Goal: Task Accomplishment & Management: Manage account settings

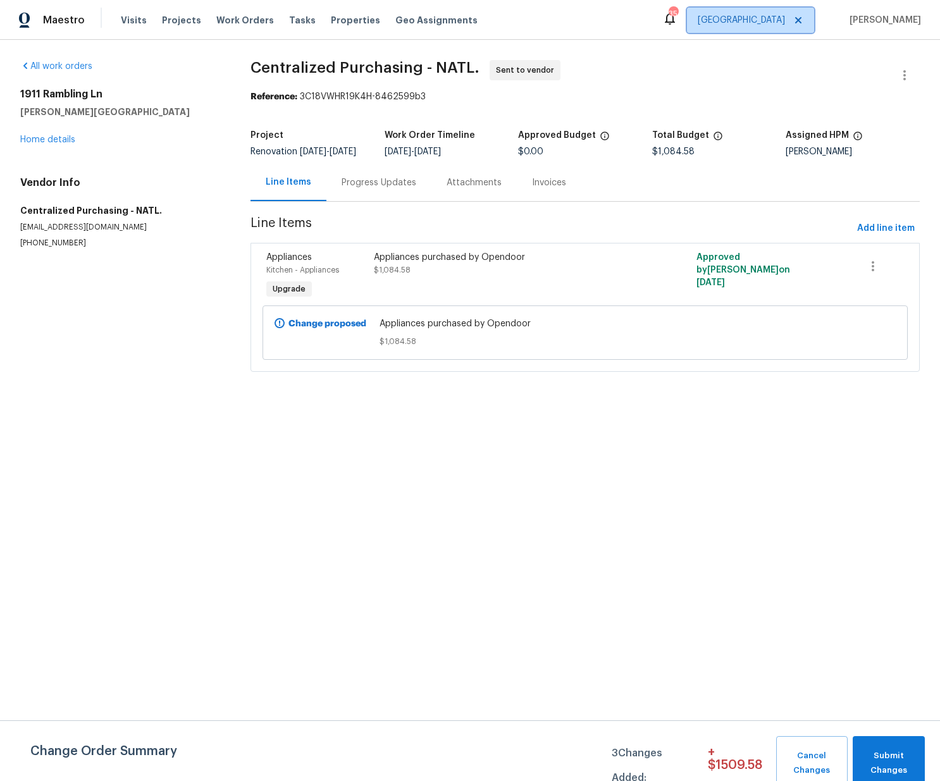
click at [775, 17] on span "[GEOGRAPHIC_DATA]" at bounding box center [741, 20] width 87 height 13
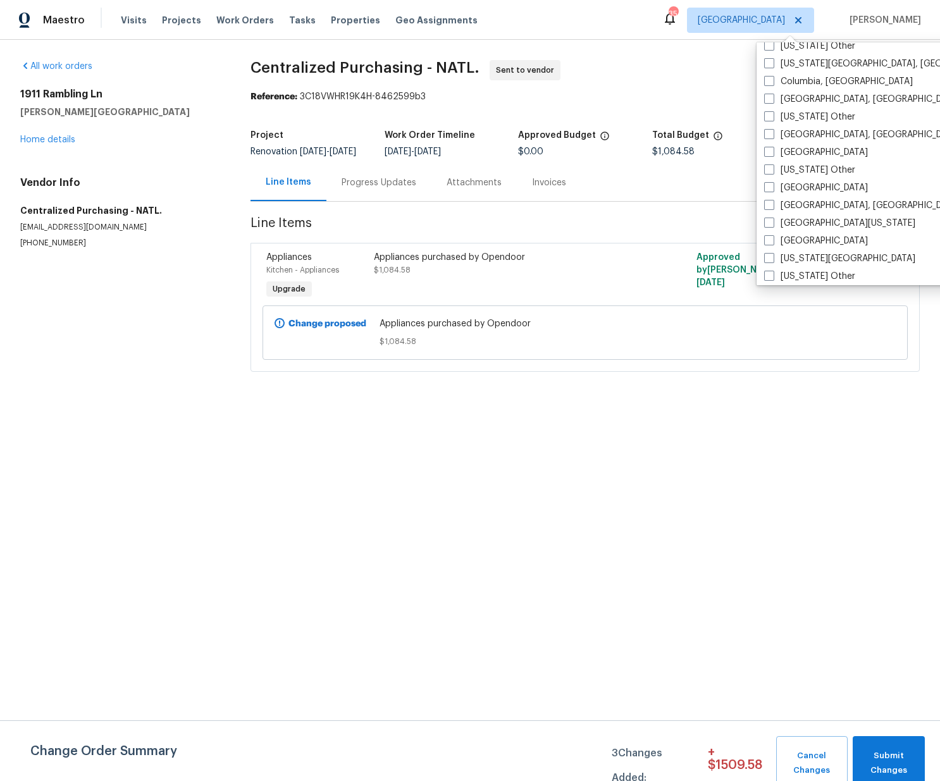
scroll to position [383, 0]
click at [789, 147] on label "[GEOGRAPHIC_DATA]" at bounding box center [816, 151] width 104 height 13
click at [772, 147] on input "[GEOGRAPHIC_DATA]" at bounding box center [768, 149] width 8 height 8
checkbox input "true"
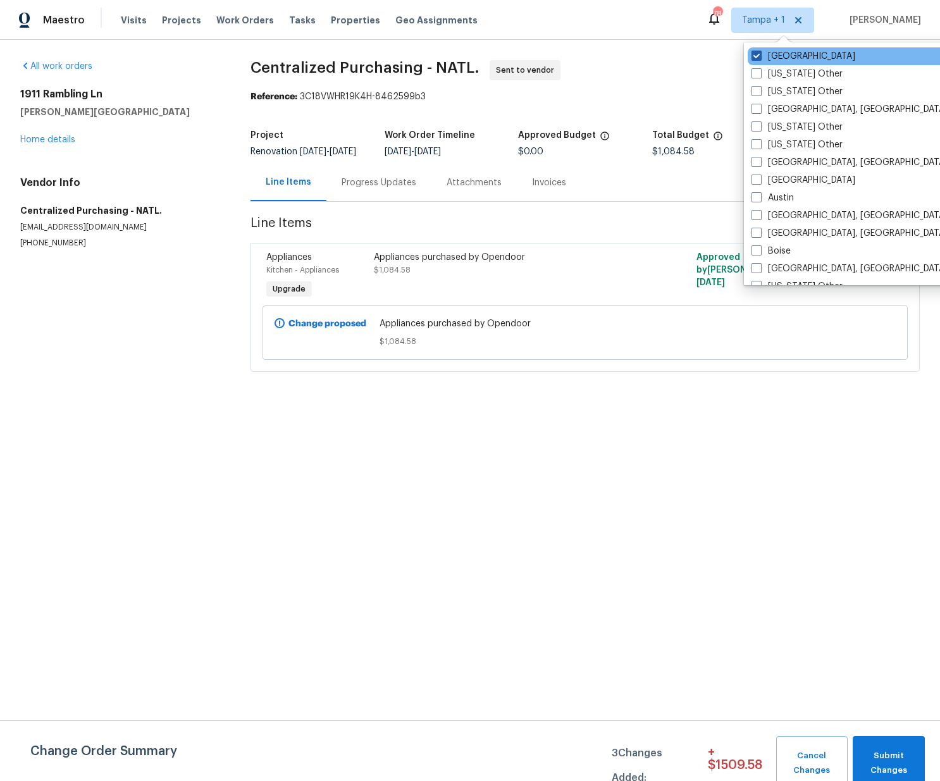
click at [779, 56] on label "[GEOGRAPHIC_DATA]" at bounding box center [803, 56] width 104 height 13
click at [775, 54] on label "[GEOGRAPHIC_DATA]" at bounding box center [803, 56] width 104 height 13
click at [760, 54] on input "[GEOGRAPHIC_DATA]" at bounding box center [755, 54] width 8 height 8
checkbox input "false"
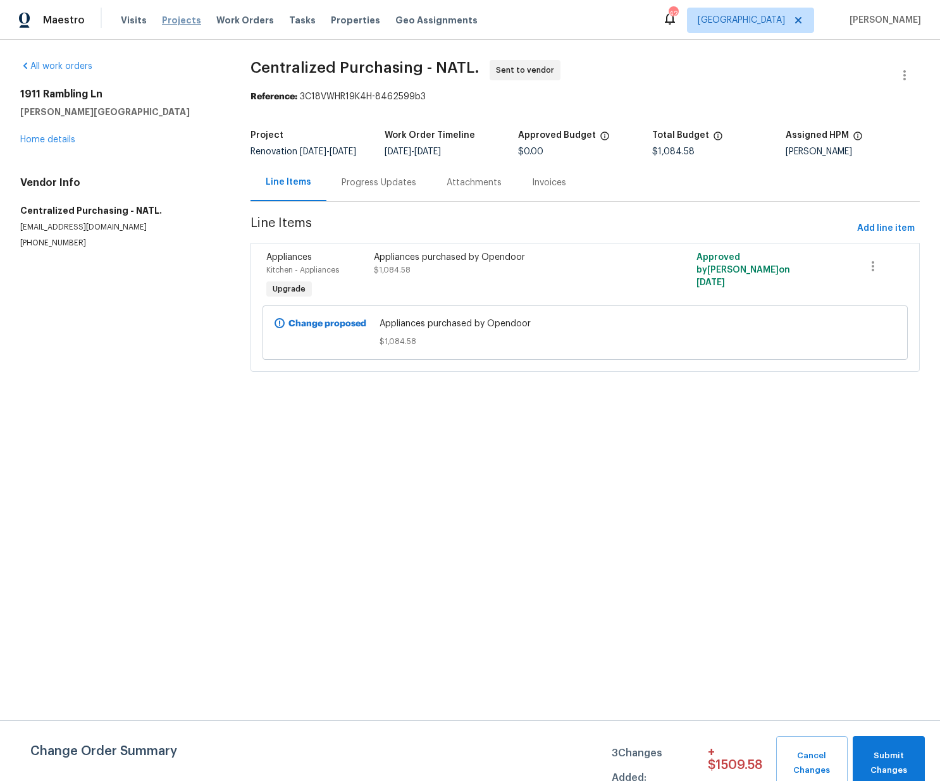
click at [183, 23] on span "Projects" at bounding box center [181, 20] width 39 height 13
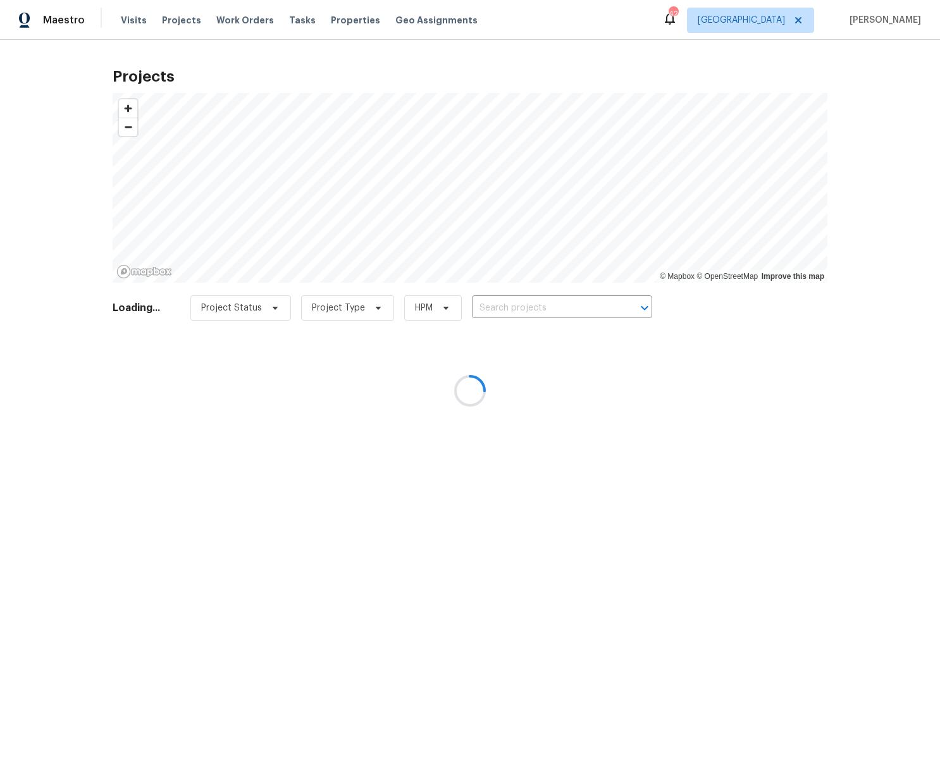
click at [486, 299] on div at bounding box center [470, 390] width 940 height 781
click at [502, 309] on div at bounding box center [470, 390] width 940 height 781
click at [503, 309] on div at bounding box center [470, 390] width 940 height 781
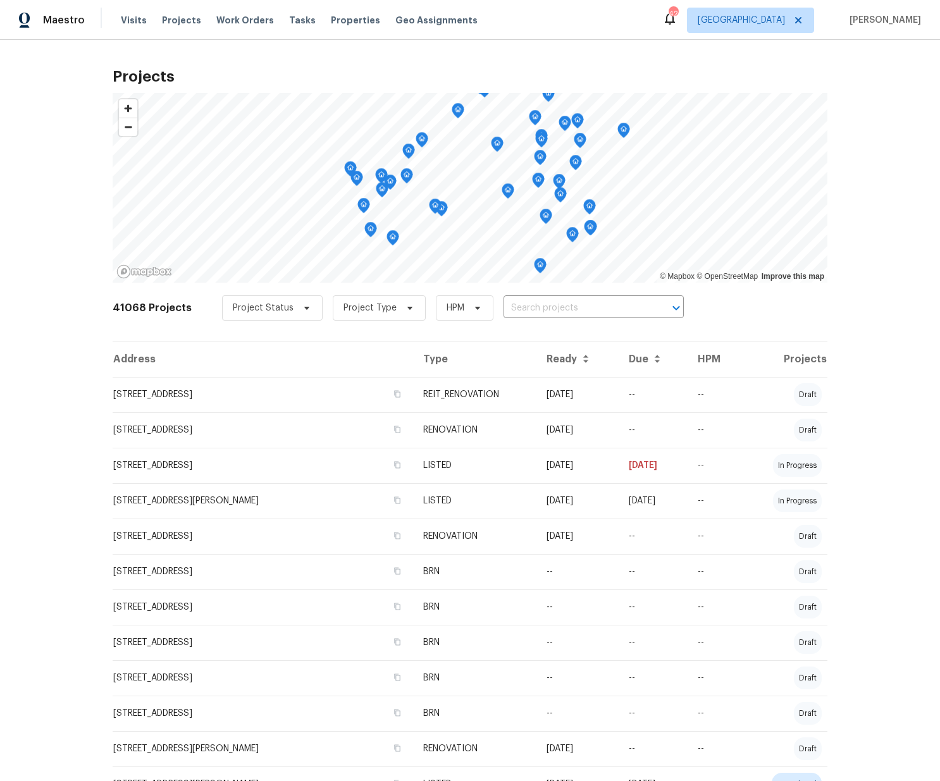
click at [503, 309] on input "text" at bounding box center [575, 309] width 145 height 20
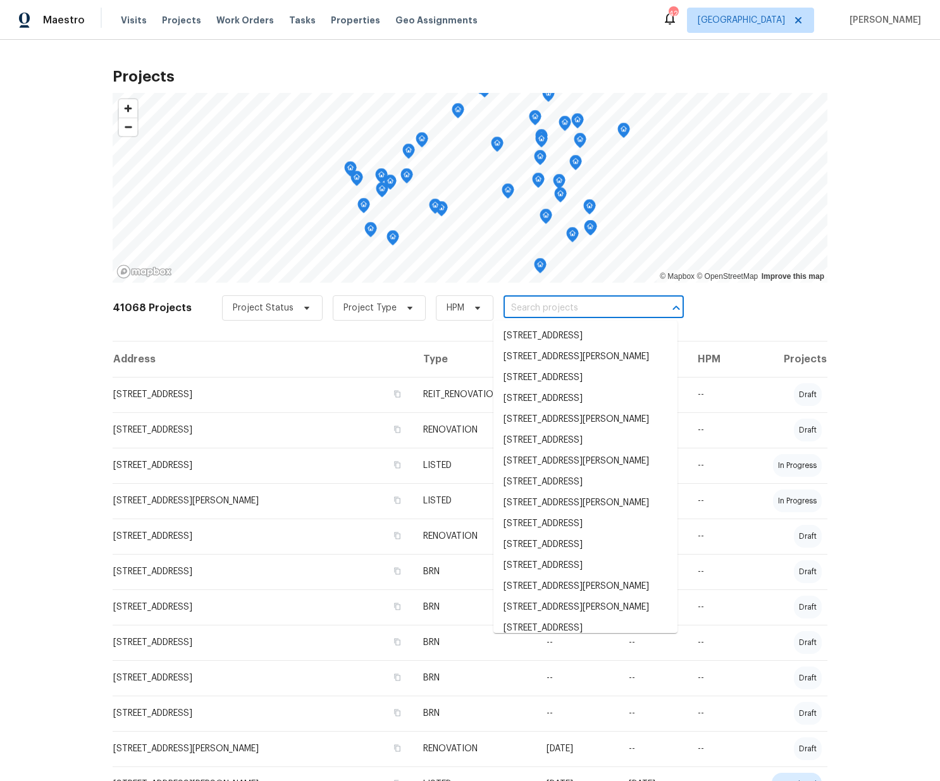
paste input "3925 Wedgworth Rd S, Fort Worth, TX 76133"
type input "3925 Wedgworth Rd S, Fort Worth, TX 76133"
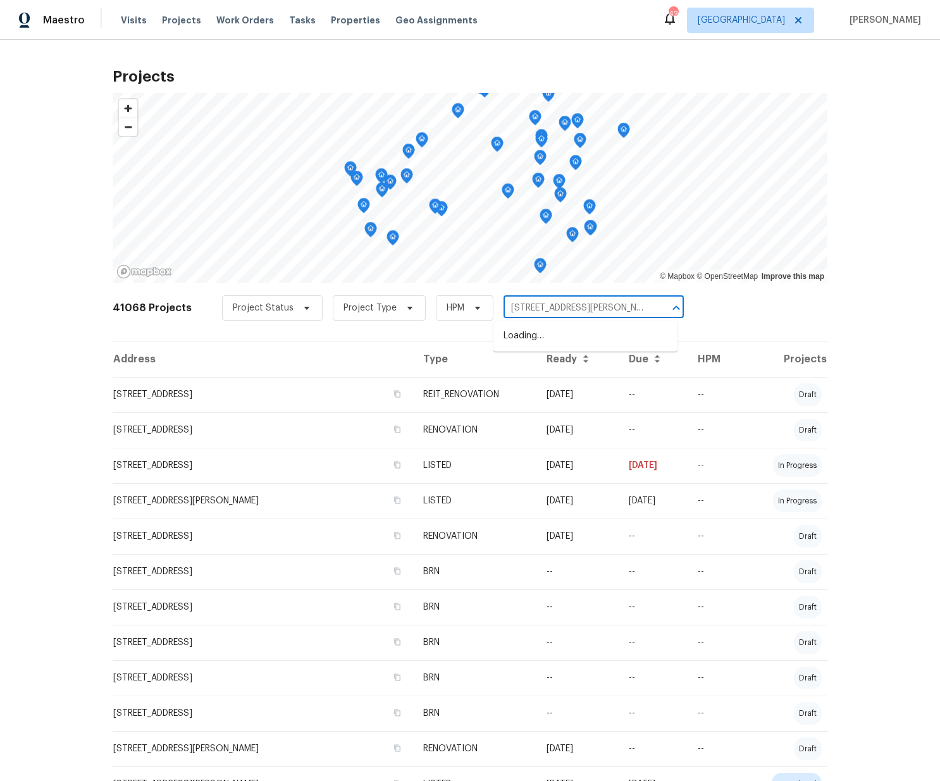
scroll to position [0, 42]
click at [536, 333] on li "3925 Wedgworth Rd S, Fort Worth, TX 76133" at bounding box center [585, 336] width 184 height 21
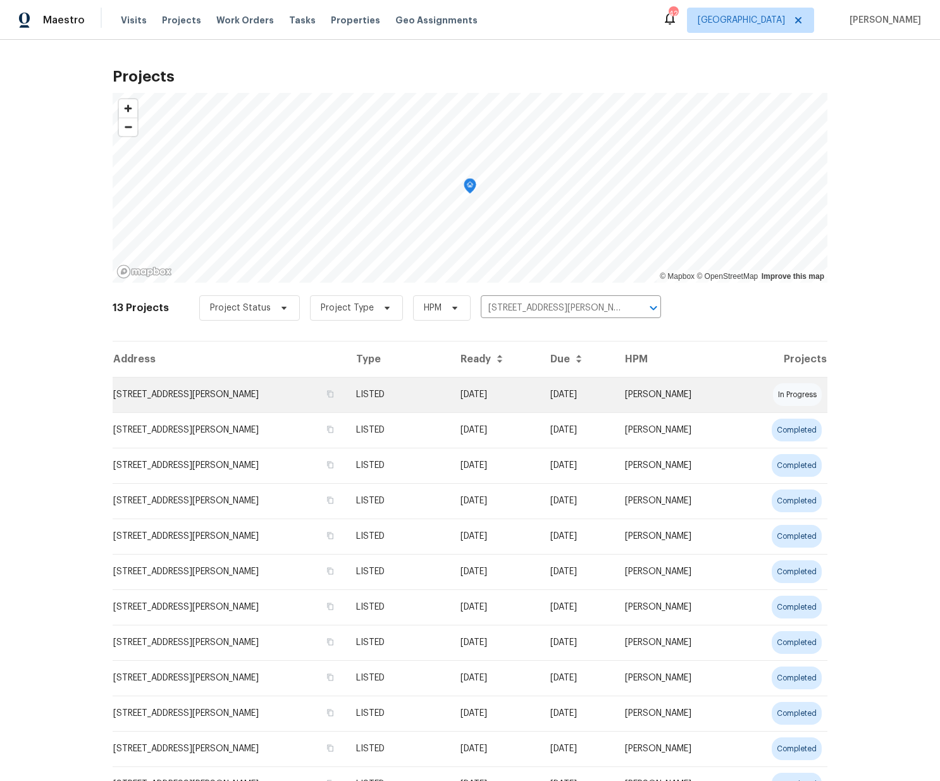
click at [270, 392] on td "3925 Wedgworth Rd S, Fort Worth, TX 76133" at bounding box center [229, 394] width 233 height 35
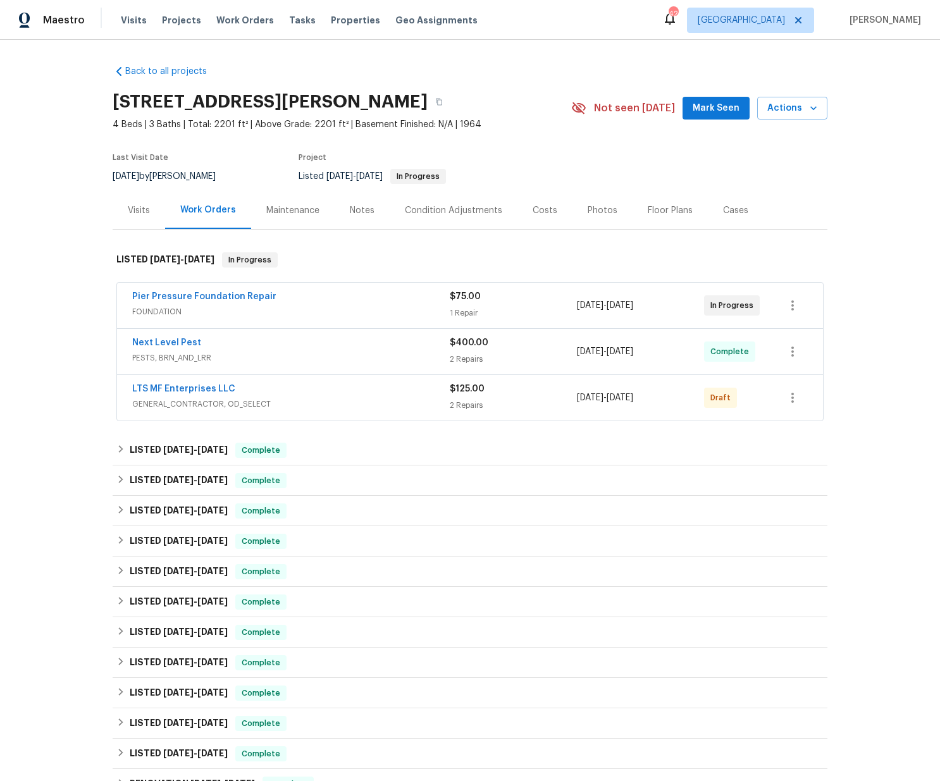
click at [428, 108] on h2 "3925 Wedgworth Rd S, Fort Worth, TX 76133" at bounding box center [270, 101] width 315 height 13
copy h2 "76133"
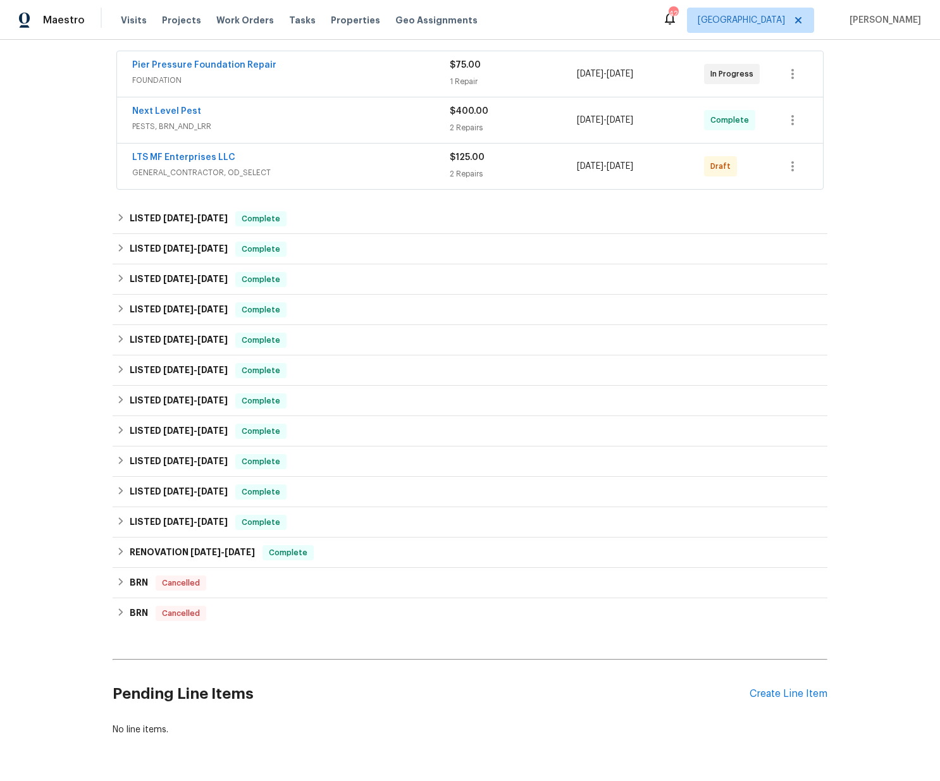
scroll to position [273, 0]
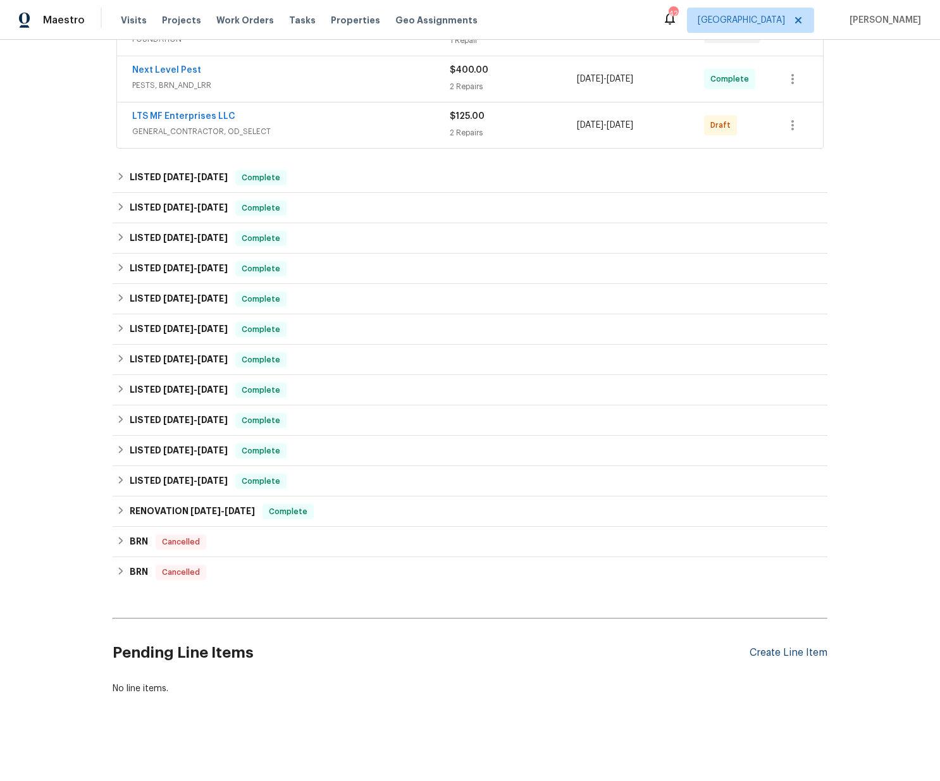
click at [768, 648] on div "Create Line Item" at bounding box center [788, 653] width 78 height 12
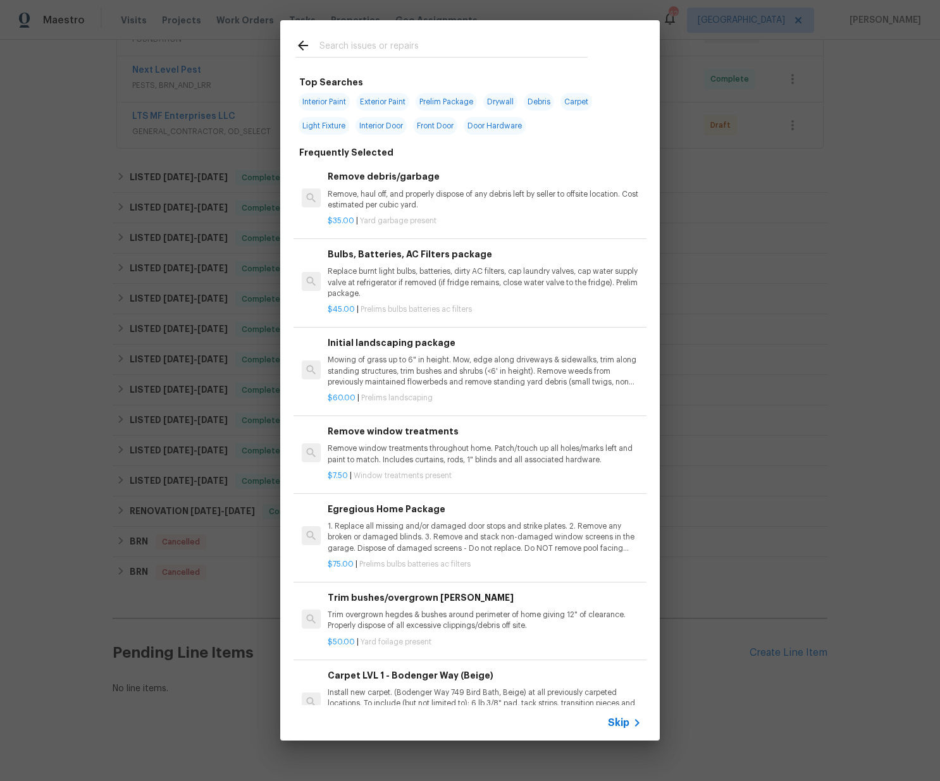
drag, startPoint x: 452, startPoint y: 50, endPoint x: 460, endPoint y: 48, distance: 8.4
click at [460, 48] on input "text" at bounding box center [453, 47] width 268 height 19
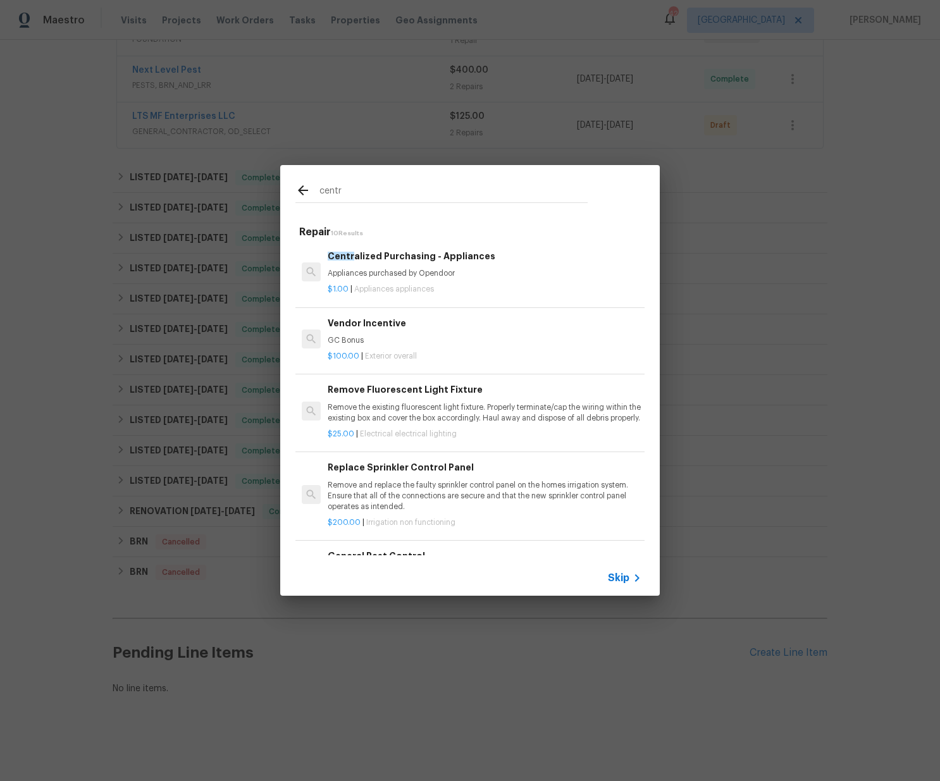
type input "centr"
click at [428, 269] on p "Appliances purchased by Opendoor" at bounding box center [485, 273] width 314 height 11
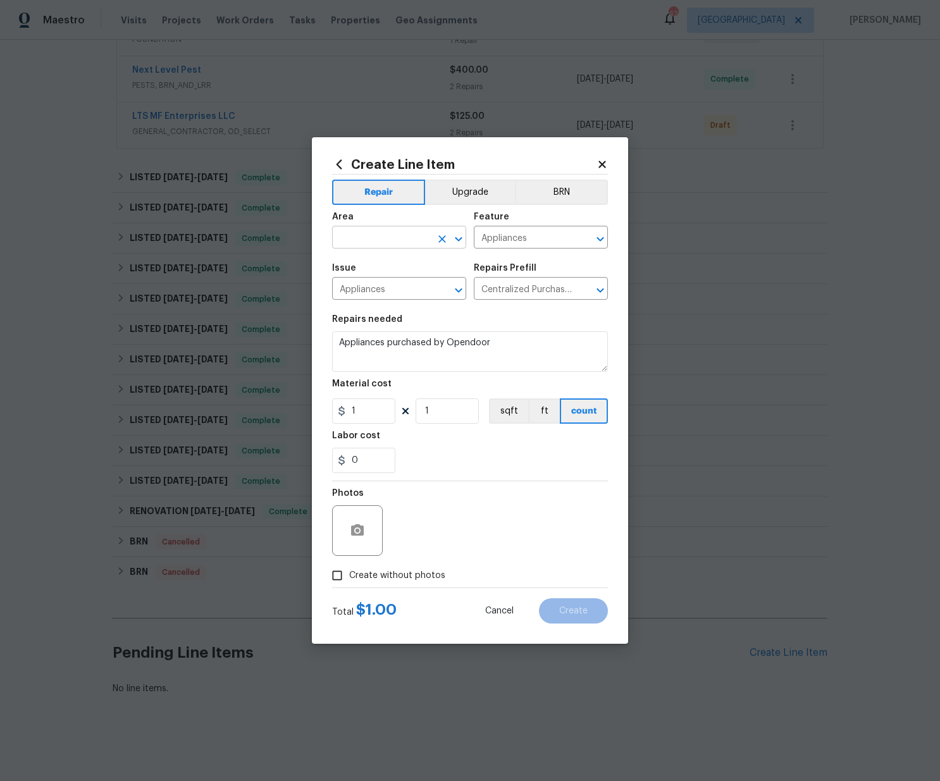
click at [374, 241] on input "text" at bounding box center [381, 239] width 99 height 20
click at [393, 269] on li "Kitchen" at bounding box center [399, 266] width 134 height 21
type input "Kitchen"
drag, startPoint x: 355, startPoint y: 411, endPoint x: 315, endPoint y: 408, distance: 40.6
click at [312, 407] on div "Create Line Item Repair Upgrade BRN Area Kitchen ​ Feature Appliances ​ Issue A…" at bounding box center [470, 390] width 316 height 507
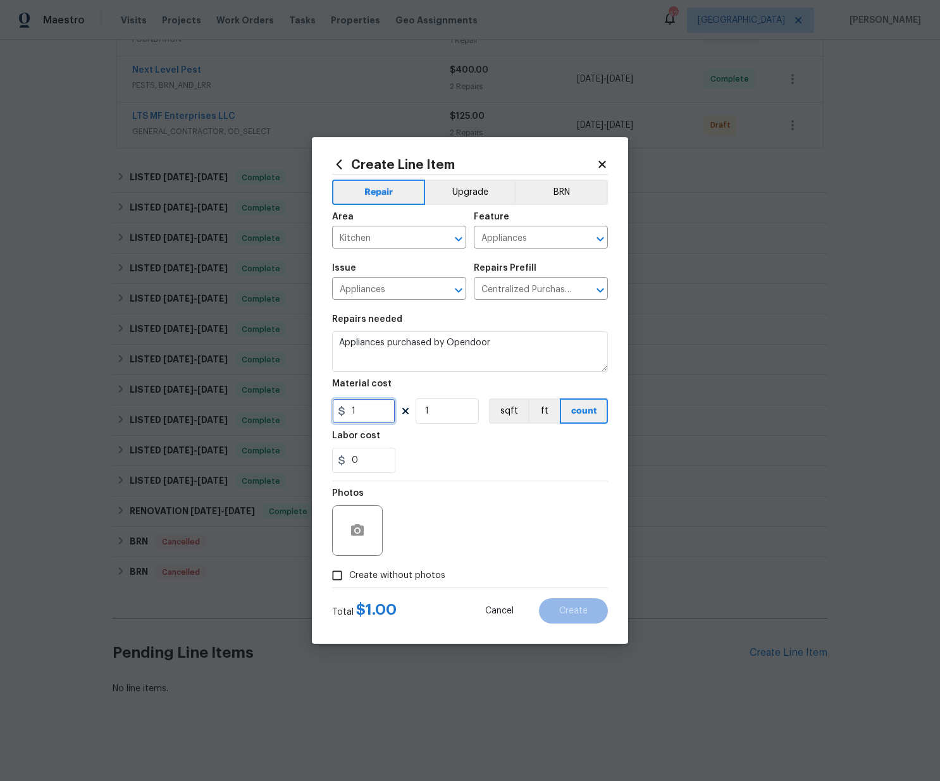
paste input "446.93"
type input "446.93"
click at [466, 512] on div "Photos" at bounding box center [470, 522] width 276 height 82
click at [440, 570] on span "Create without photos" at bounding box center [397, 575] width 96 height 13
click at [349, 570] on input "Create without photos" at bounding box center [337, 575] width 24 height 24
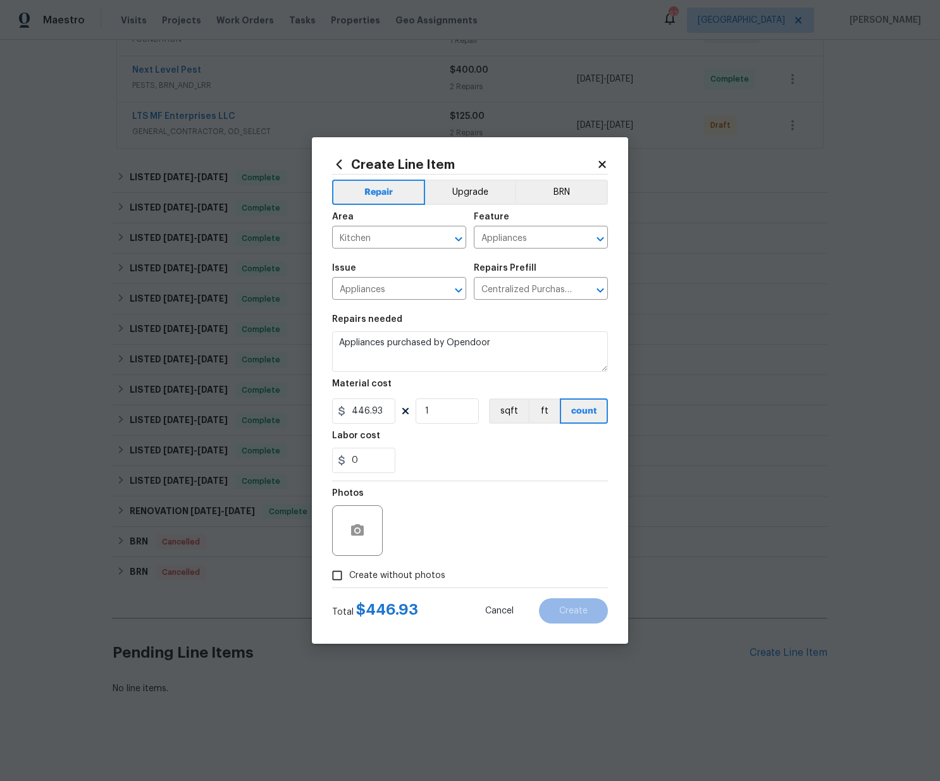
checkbox input "true"
click at [443, 542] on textarea at bounding box center [500, 530] width 215 height 51
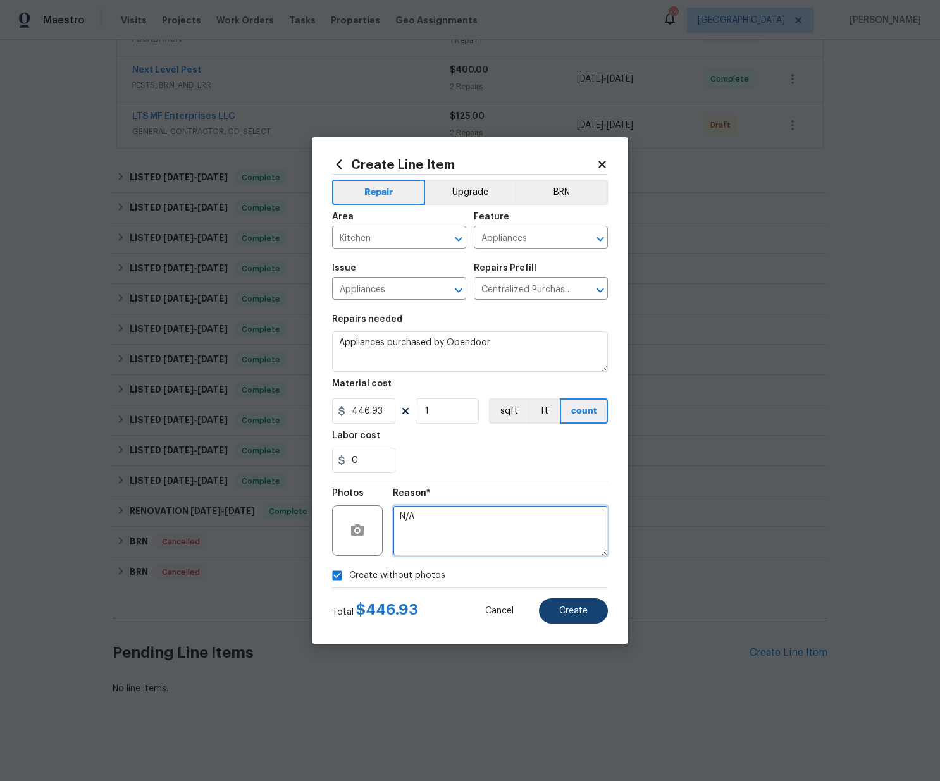
type textarea "N/A"
drag, startPoint x: 572, startPoint y: 617, endPoint x: 560, endPoint y: 615, distance: 12.2
click at [572, 617] on button "Create" at bounding box center [573, 610] width 69 height 25
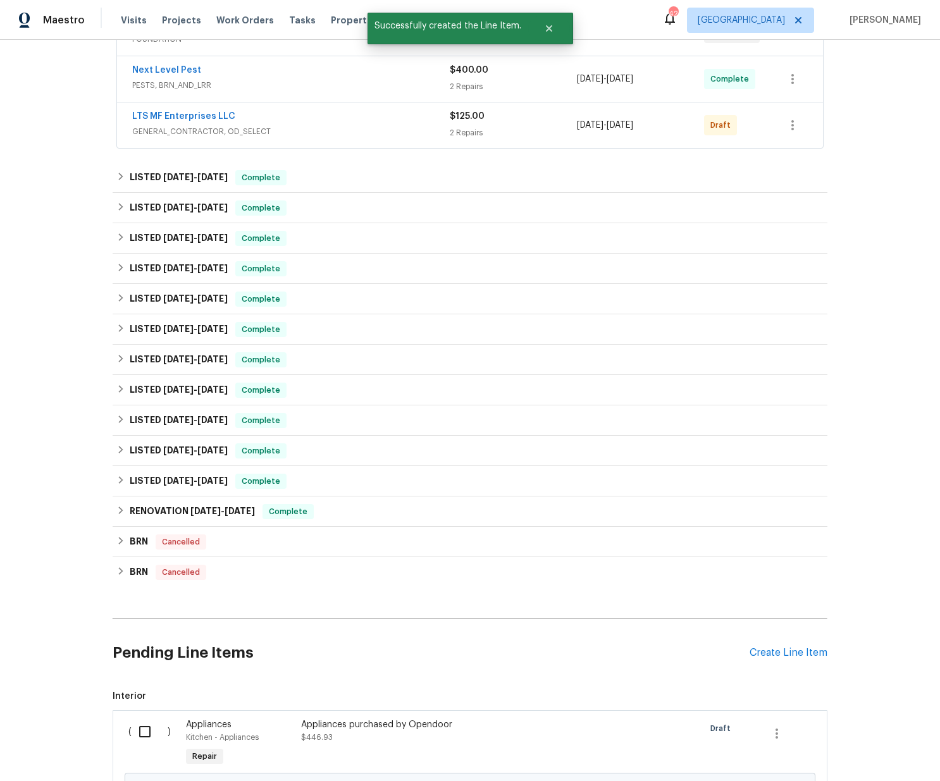
click at [143, 729] on input "checkbox" at bounding box center [150, 731] width 36 height 27
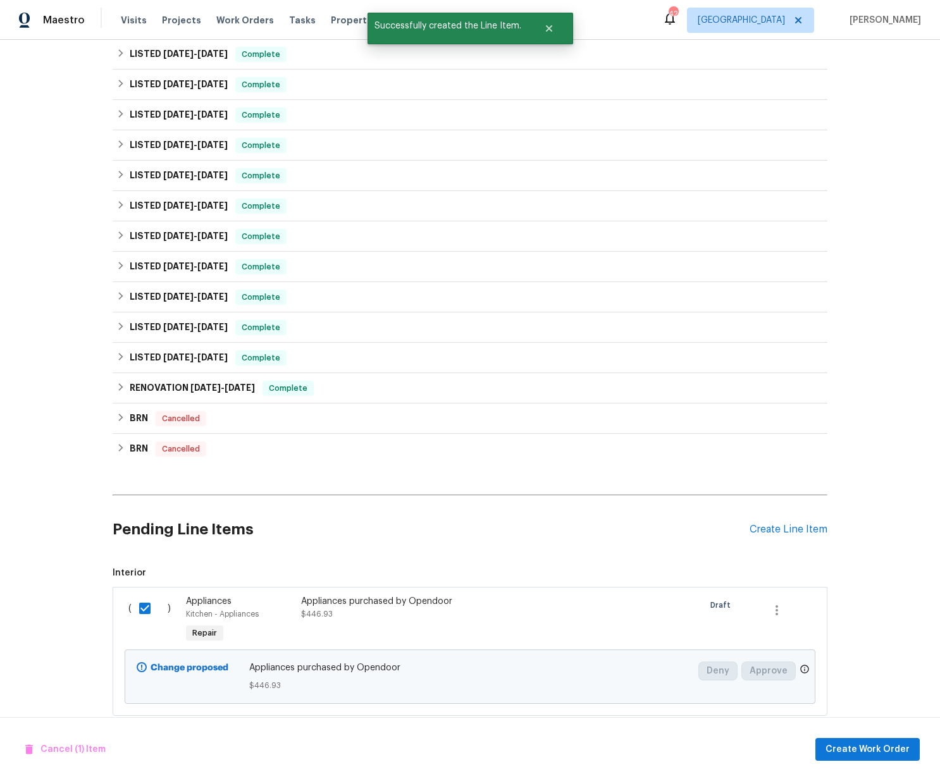
scroll to position [417, 0]
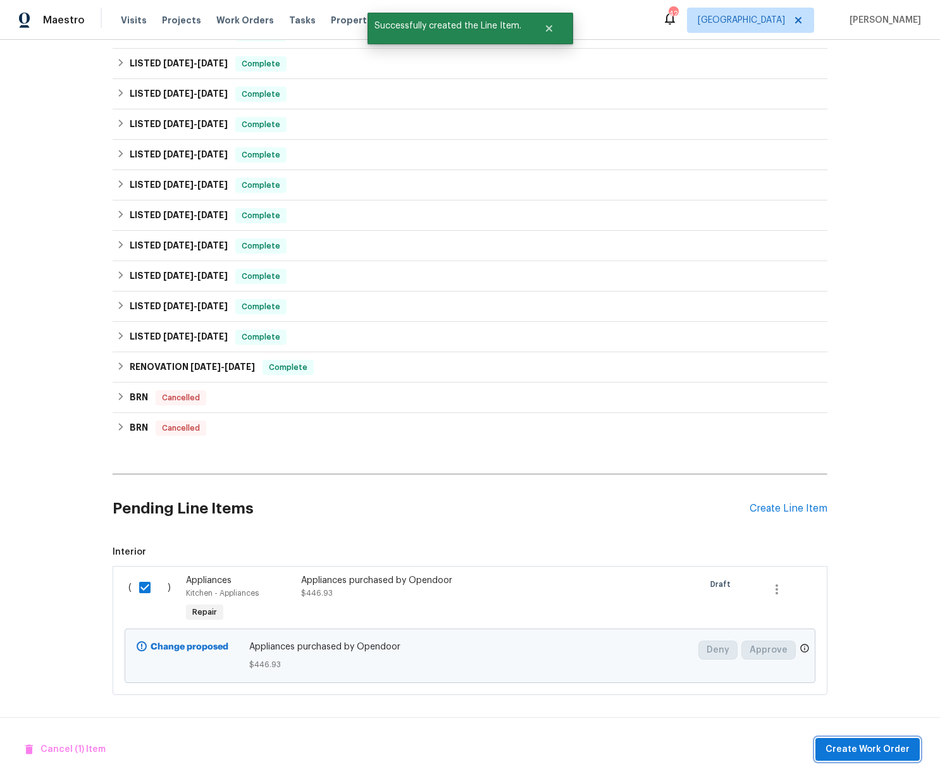
click at [897, 749] on span "Create Work Order" at bounding box center [867, 750] width 84 height 16
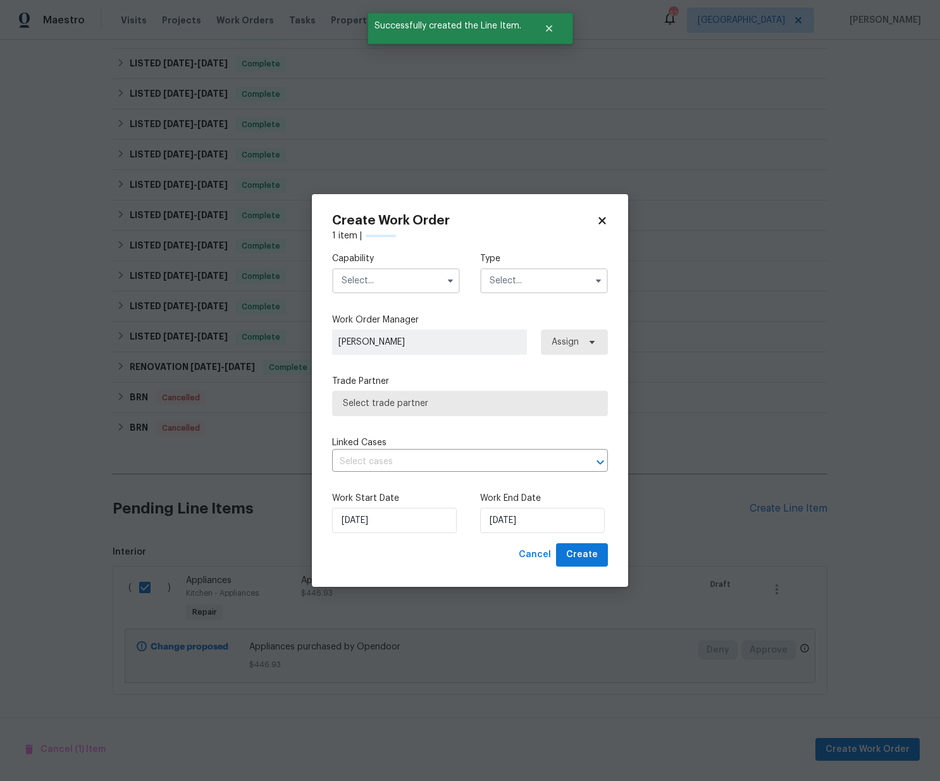
checkbox input "false"
click at [390, 290] on input "text" at bounding box center [396, 280] width 128 height 25
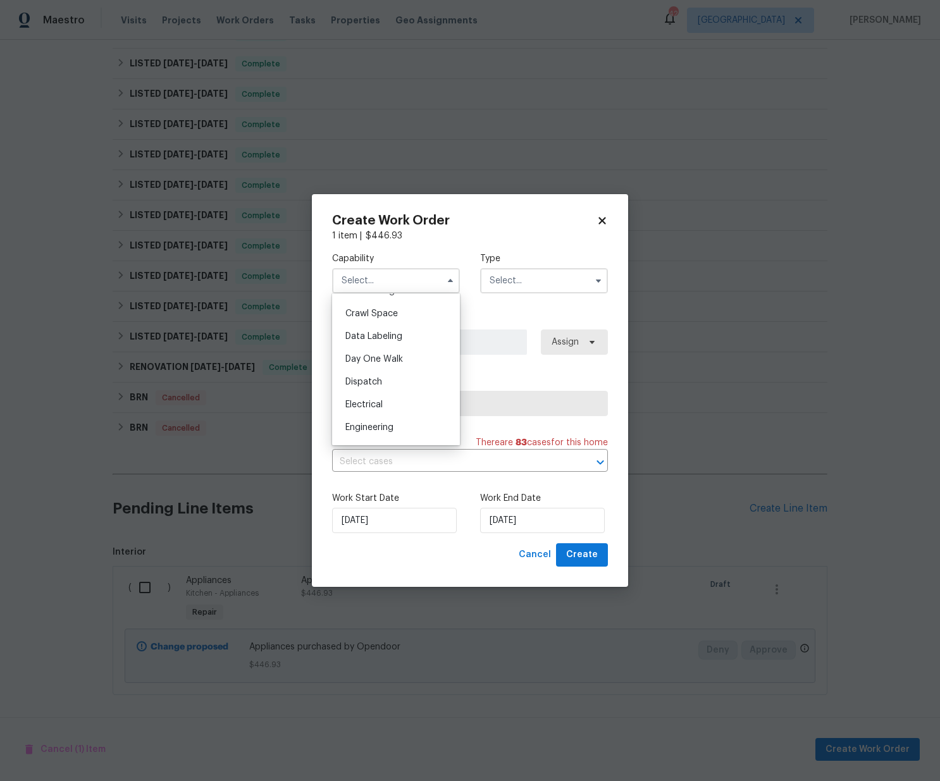
scroll to position [0, 0]
drag, startPoint x: 395, startPoint y: 330, endPoint x: 402, endPoint y: 330, distance: 7.0
click at [395, 330] on div "Appliance" at bounding box center [395, 330] width 121 height 23
type input "Appliance"
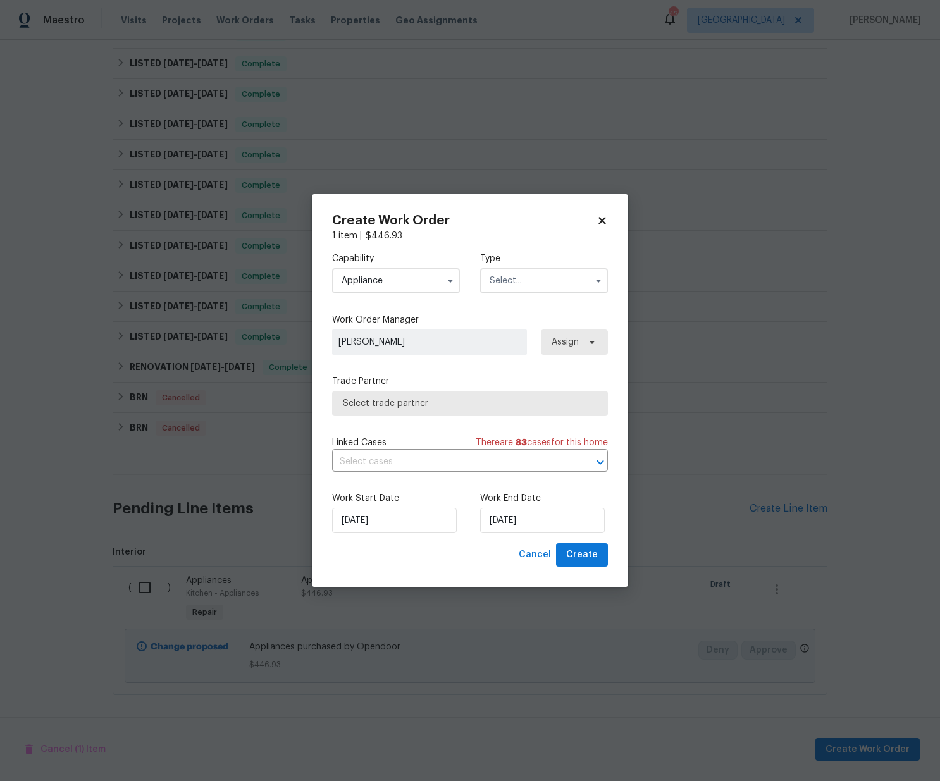
click at [531, 281] on input "text" at bounding box center [544, 280] width 128 height 25
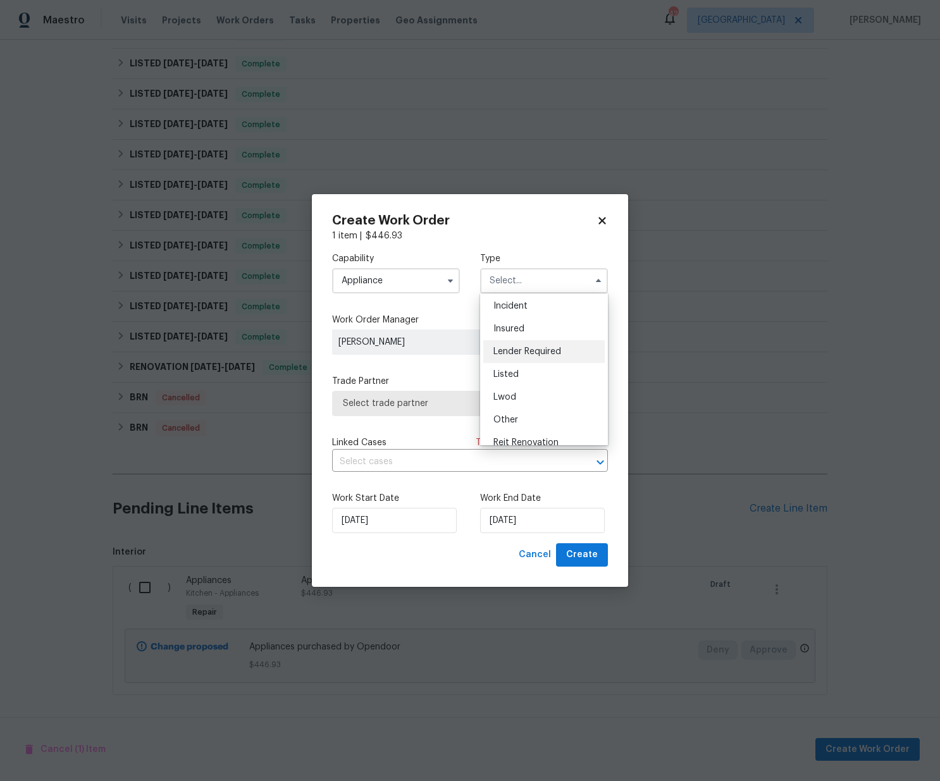
scroll to position [51, 0]
click at [524, 366] on div "Listed" at bounding box center [543, 370] width 121 height 23
type input "Listed"
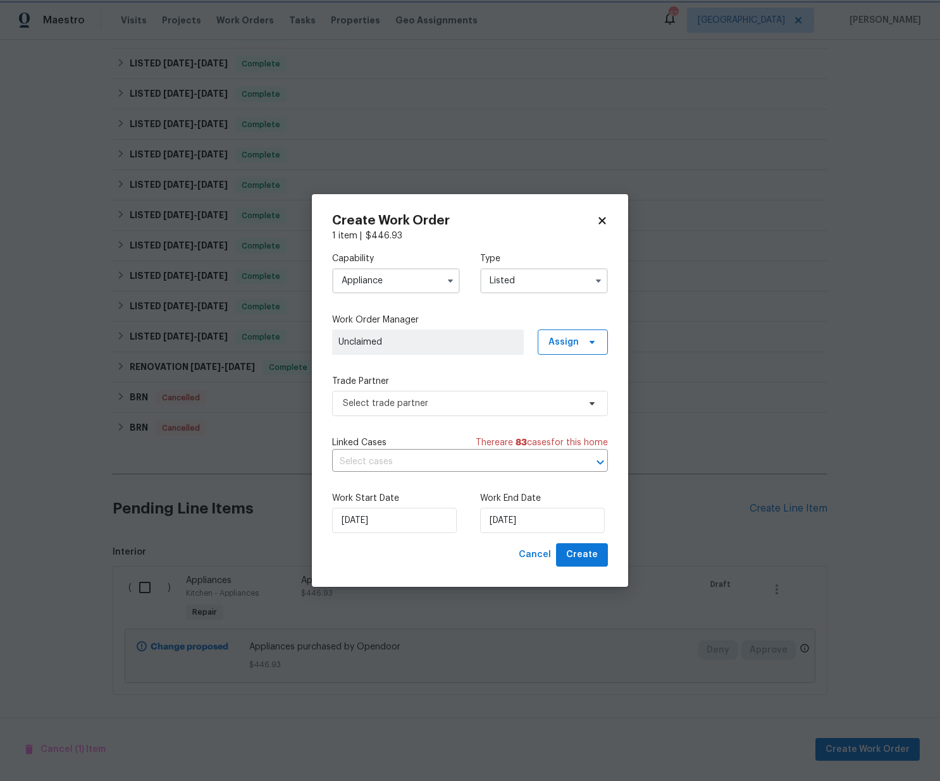
scroll to position [0, 0]
click at [586, 340] on span at bounding box center [590, 342] width 14 height 10
click at [571, 391] on div "Assign to me" at bounding box center [574, 396] width 55 height 13
click at [503, 399] on span "Select trade partner" at bounding box center [461, 403] width 236 height 13
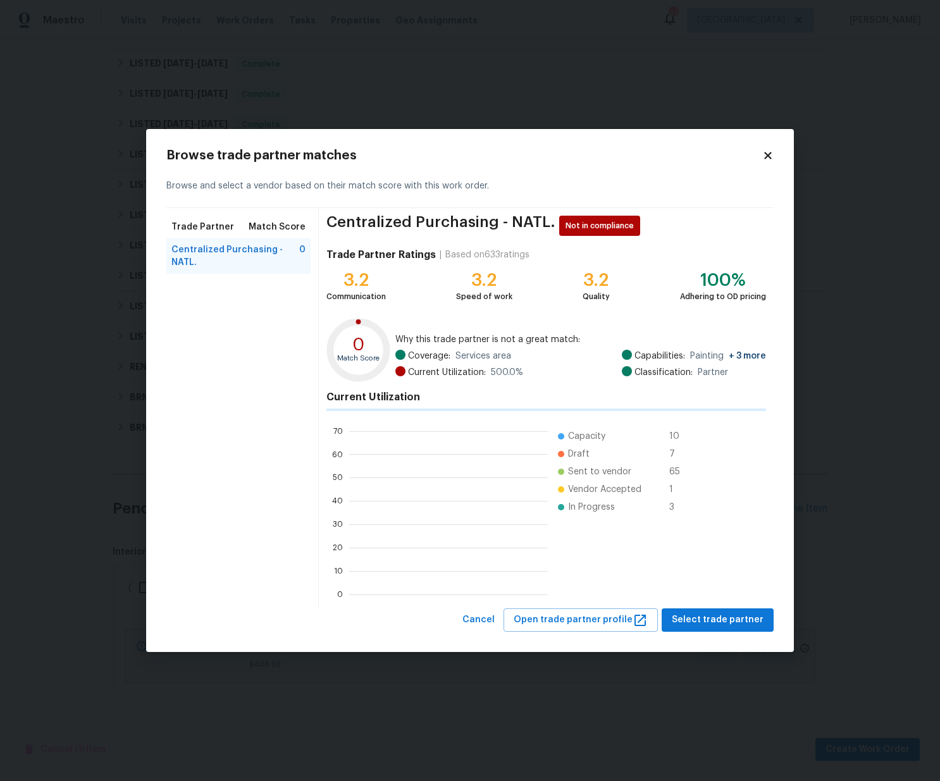
scroll to position [177, 199]
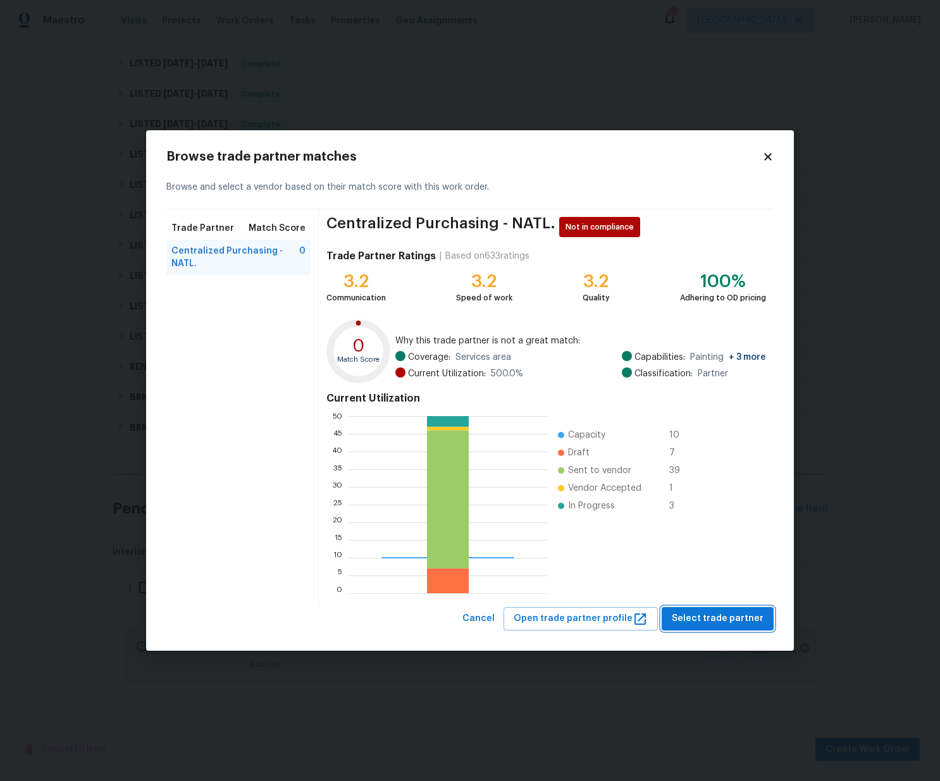
click at [705, 625] on span "Select trade partner" at bounding box center [718, 619] width 92 height 16
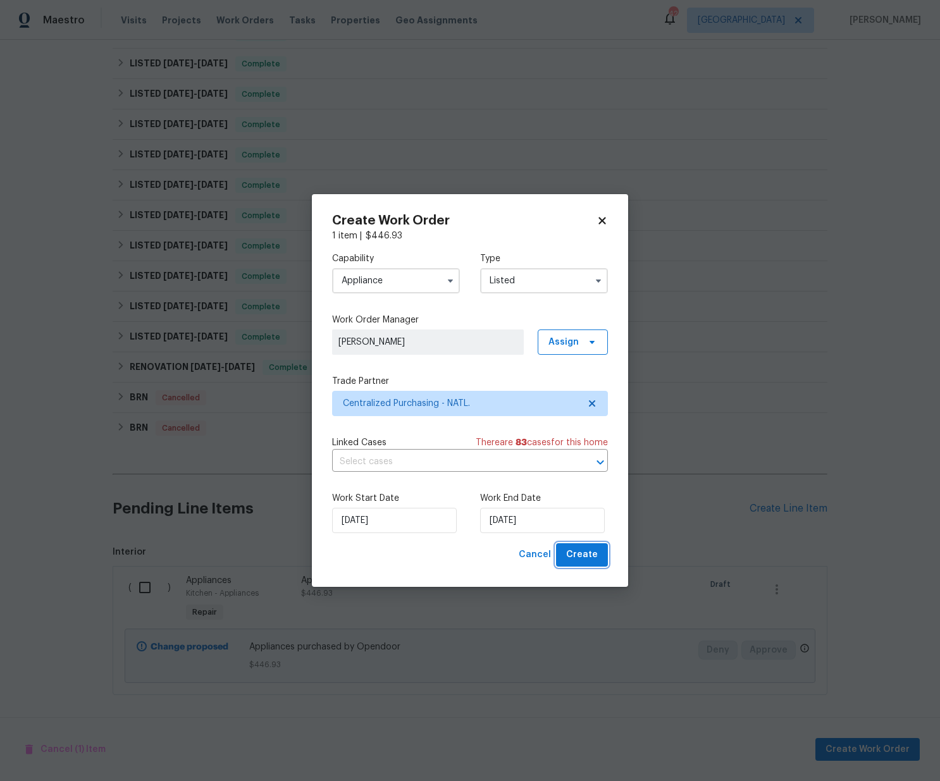
click at [577, 548] on span "Create" at bounding box center [582, 555] width 32 height 16
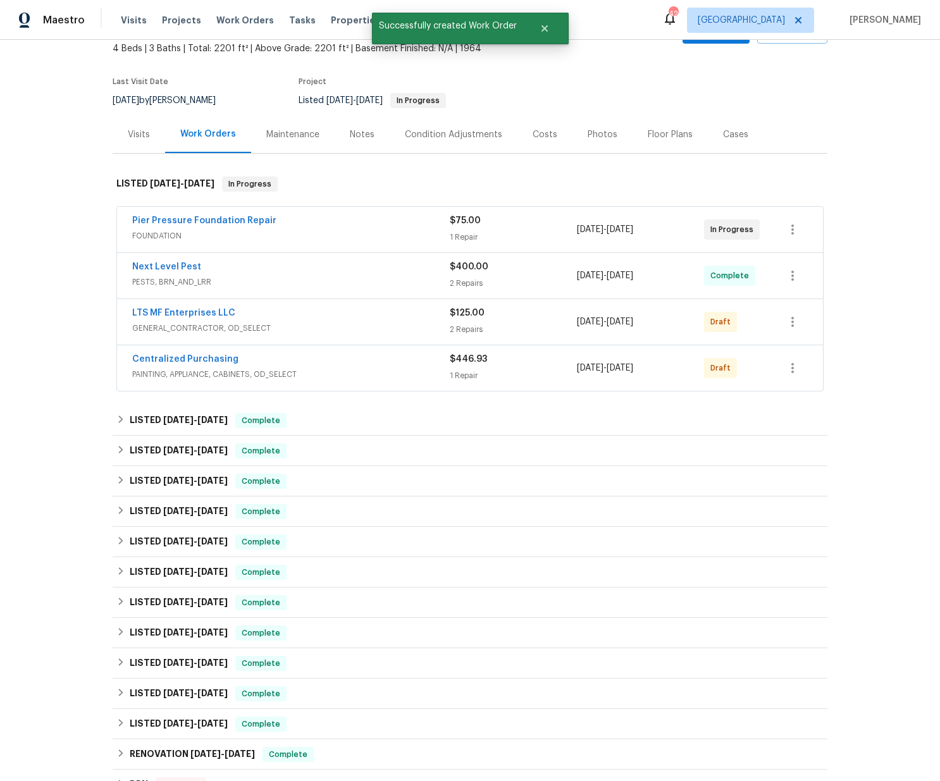
scroll to position [0, 0]
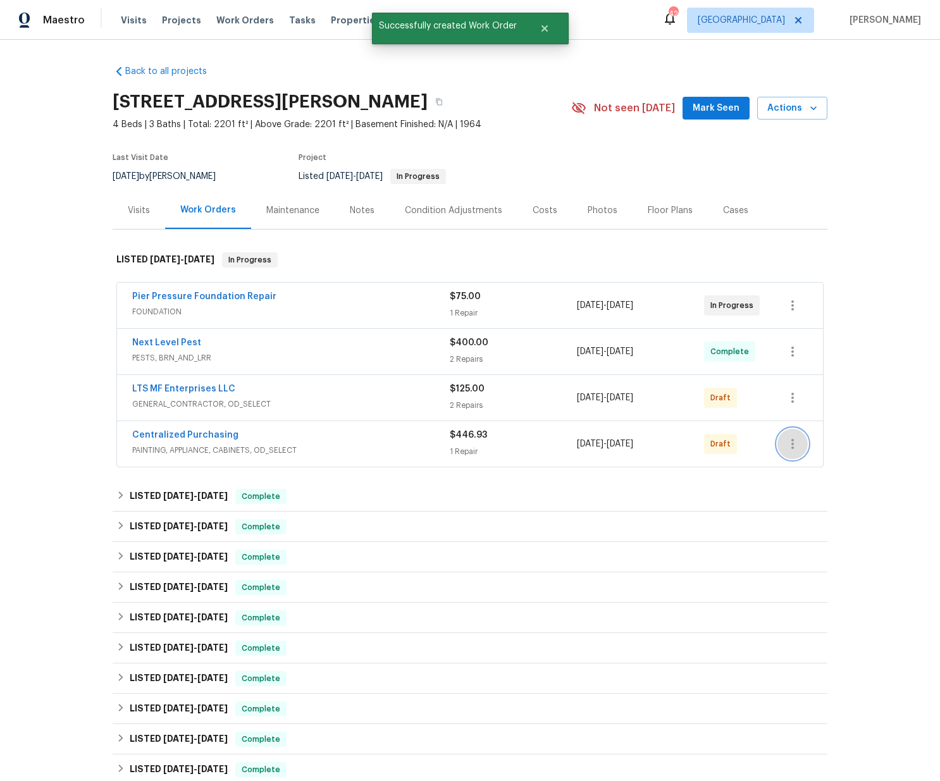
click at [789, 438] on icon "button" at bounding box center [792, 443] width 15 height 15
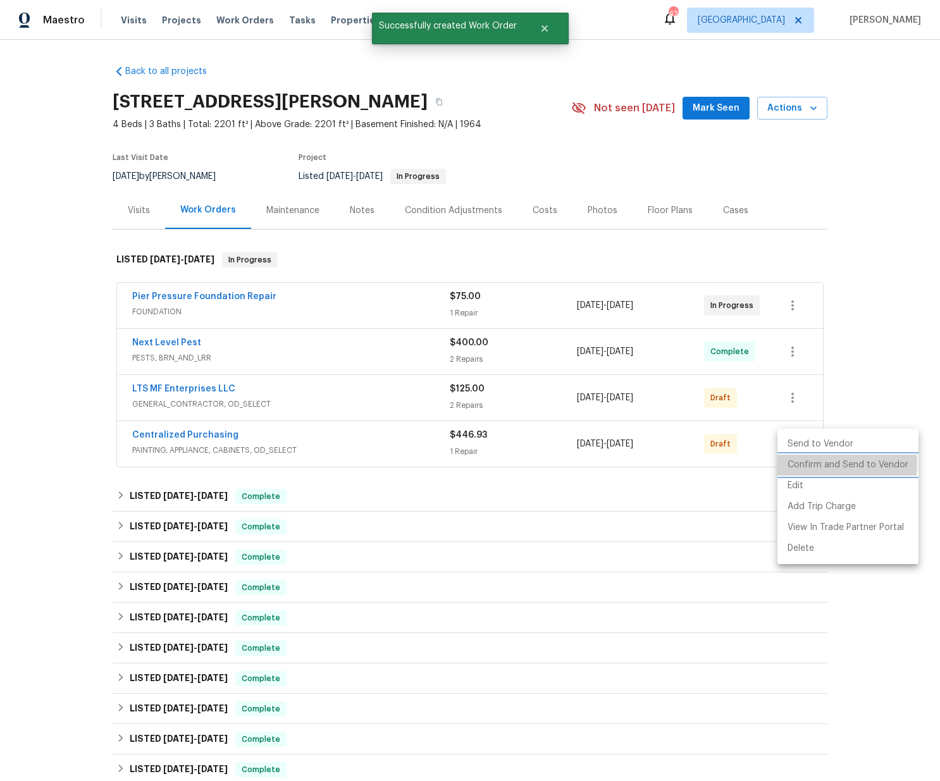
click at [797, 464] on li "Confirm and Send to Vendor" at bounding box center [847, 465] width 141 height 21
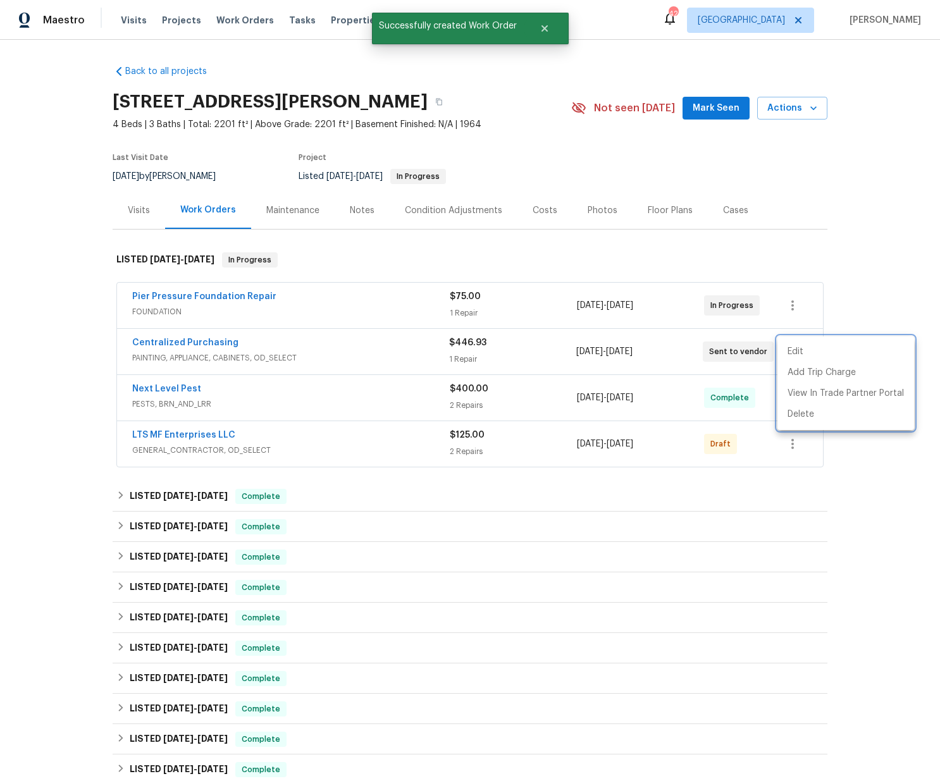
click at [209, 354] on div at bounding box center [470, 390] width 940 height 781
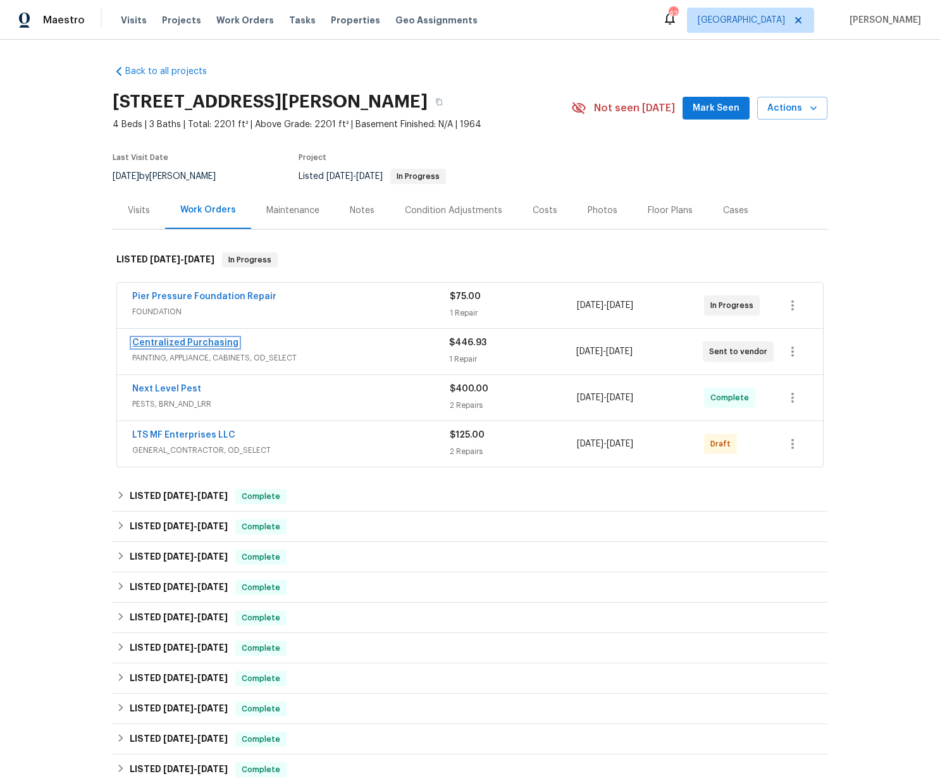
click at [199, 342] on link "Centralized Purchasing" at bounding box center [185, 342] width 106 height 9
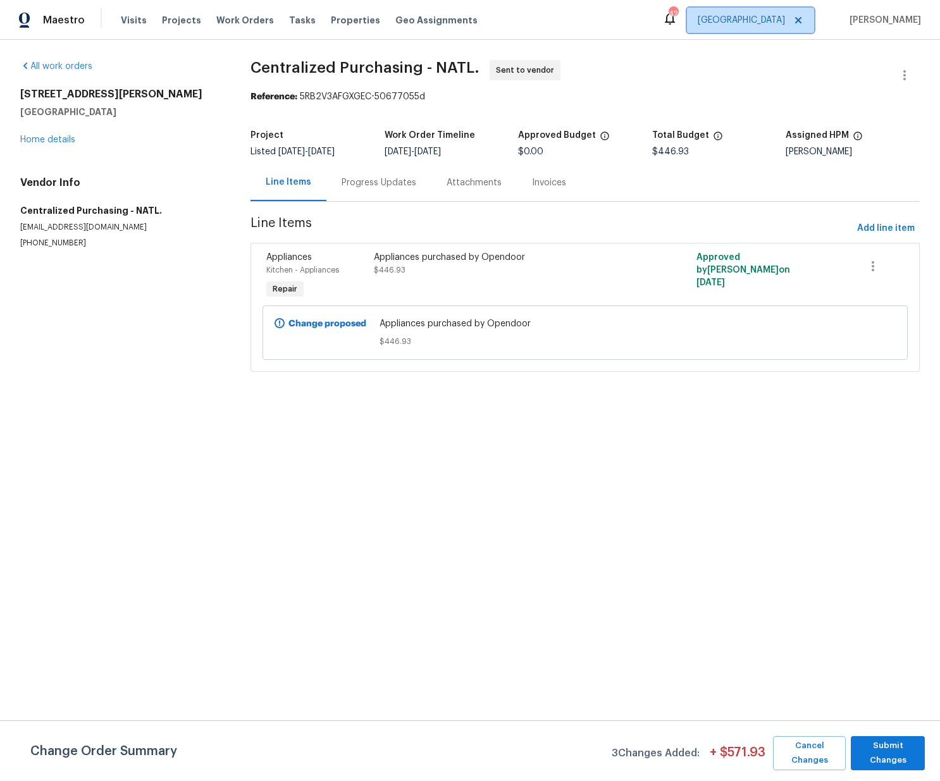
click at [793, 28] on span "[GEOGRAPHIC_DATA]" at bounding box center [750, 20] width 127 height 25
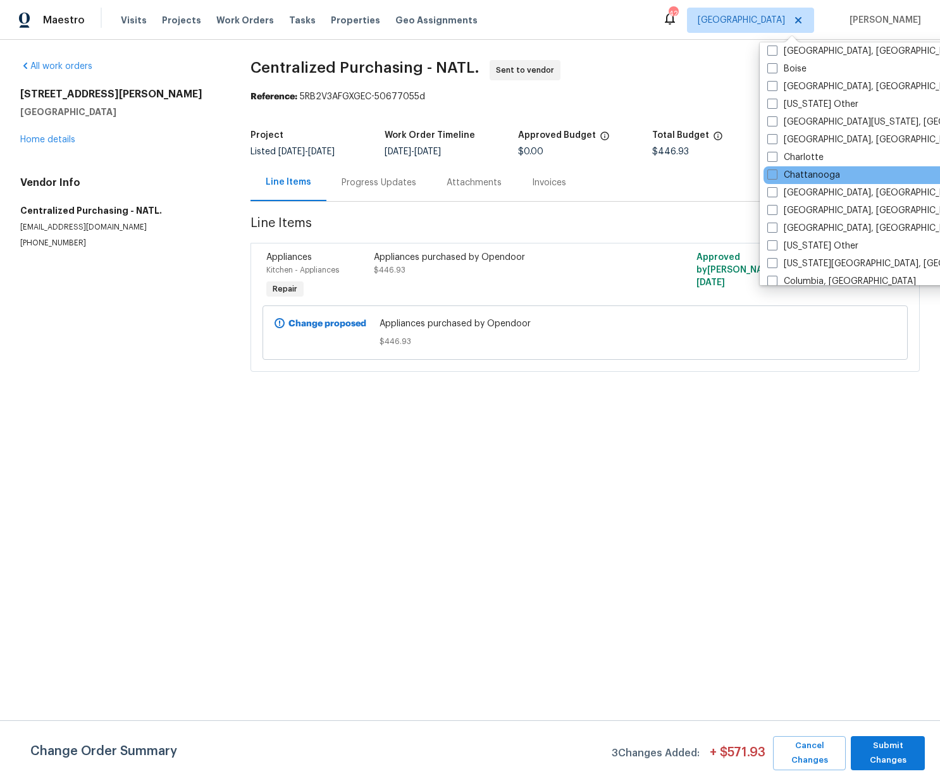
scroll to position [202, 0]
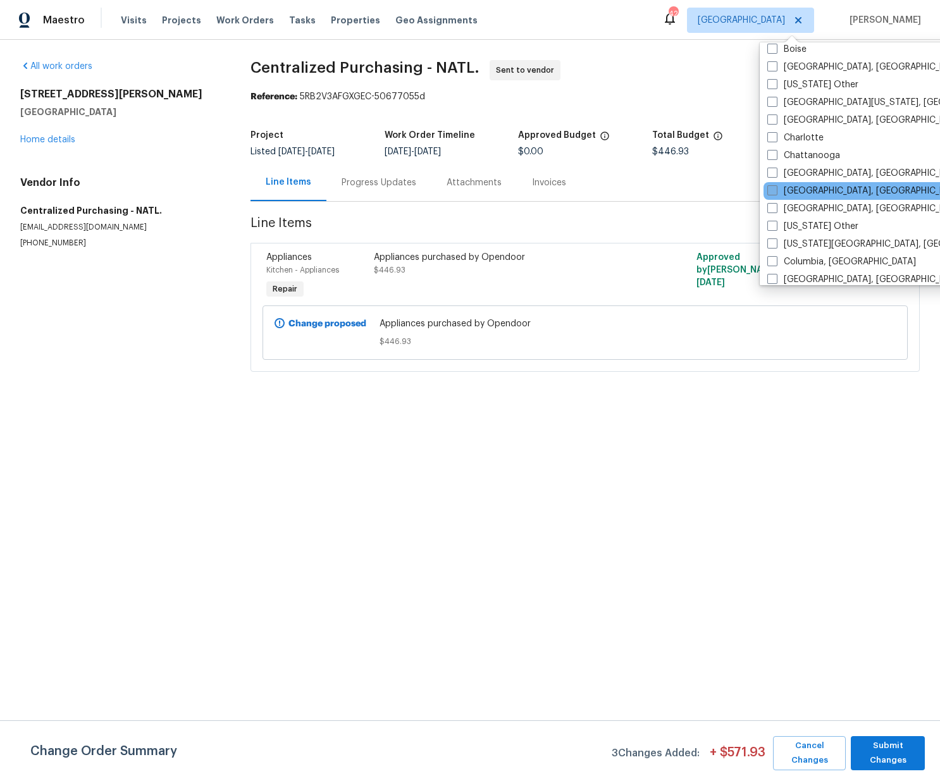
click at [792, 190] on label "[GEOGRAPHIC_DATA], [GEOGRAPHIC_DATA]" at bounding box center [865, 191] width 196 height 13
click at [775, 190] on input "[GEOGRAPHIC_DATA], [GEOGRAPHIC_DATA]" at bounding box center [771, 189] width 8 height 8
checkbox input "true"
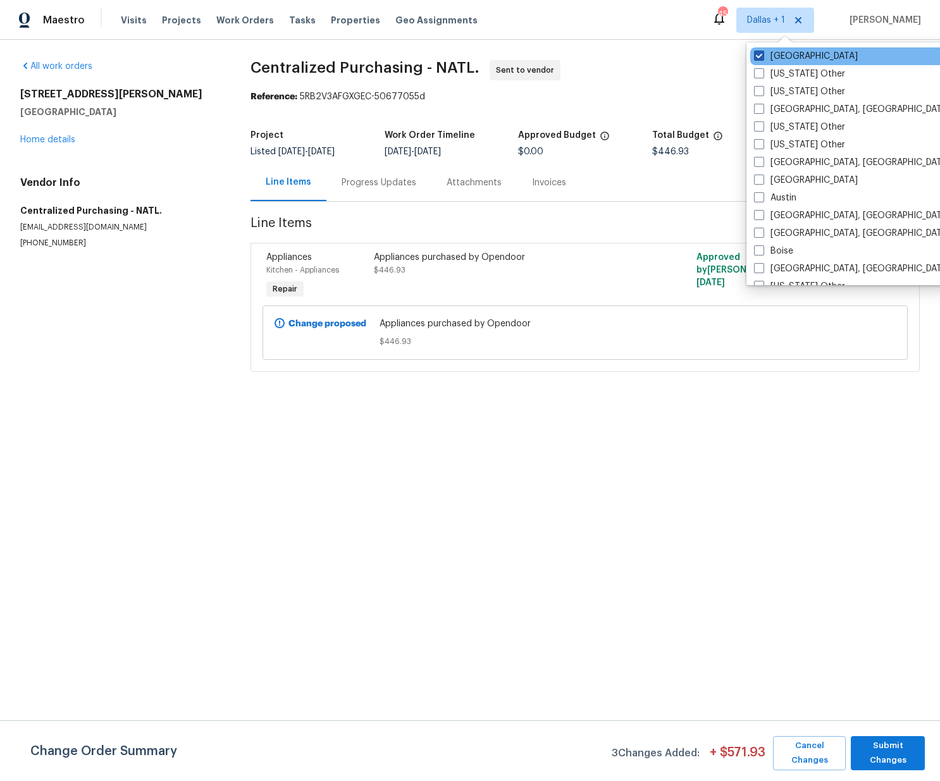
click at [776, 58] on label "[GEOGRAPHIC_DATA]" at bounding box center [806, 56] width 104 height 13
click at [762, 58] on input "[GEOGRAPHIC_DATA]" at bounding box center [758, 54] width 8 height 8
checkbox input "false"
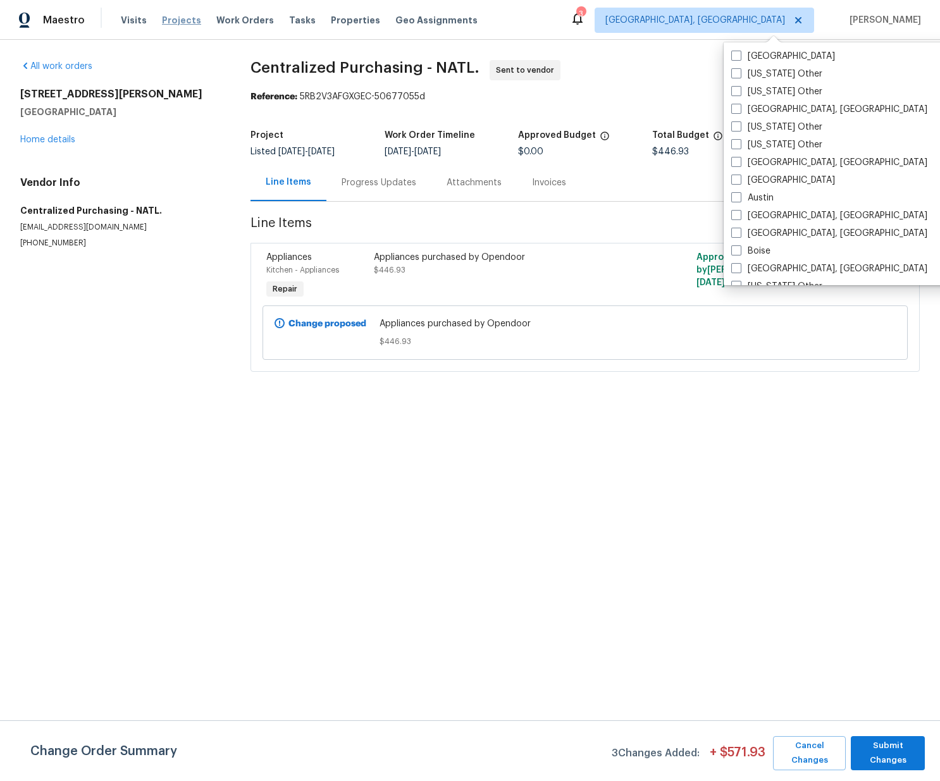
click at [162, 20] on span "Projects" at bounding box center [181, 20] width 39 height 13
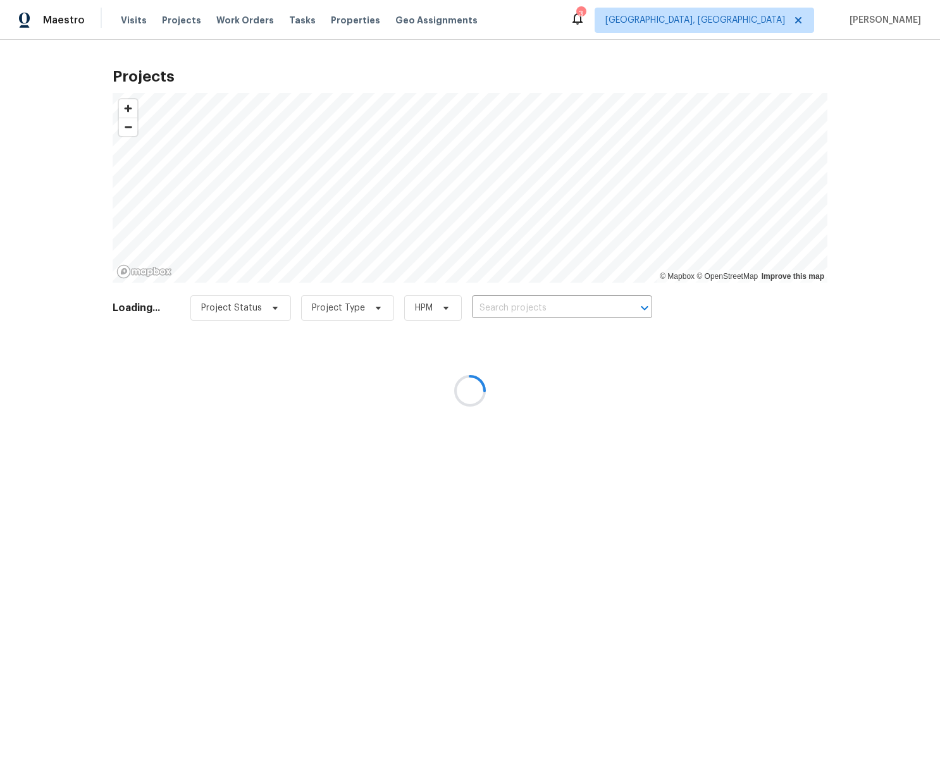
click at [562, 308] on div at bounding box center [470, 390] width 940 height 781
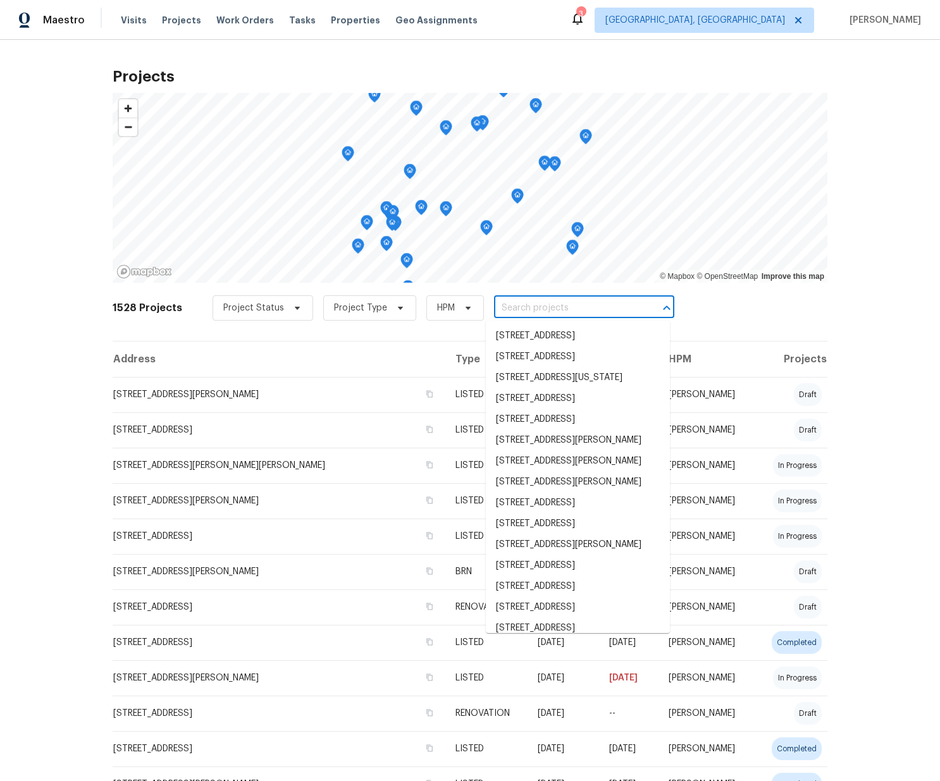
click at [562, 307] on input "text" at bounding box center [566, 309] width 145 height 20
paste input "6038 Glennsbury Ct, West Chester, OH 45069"
type input "6038 Glennsbury Ct, West Chester, OH 45069"
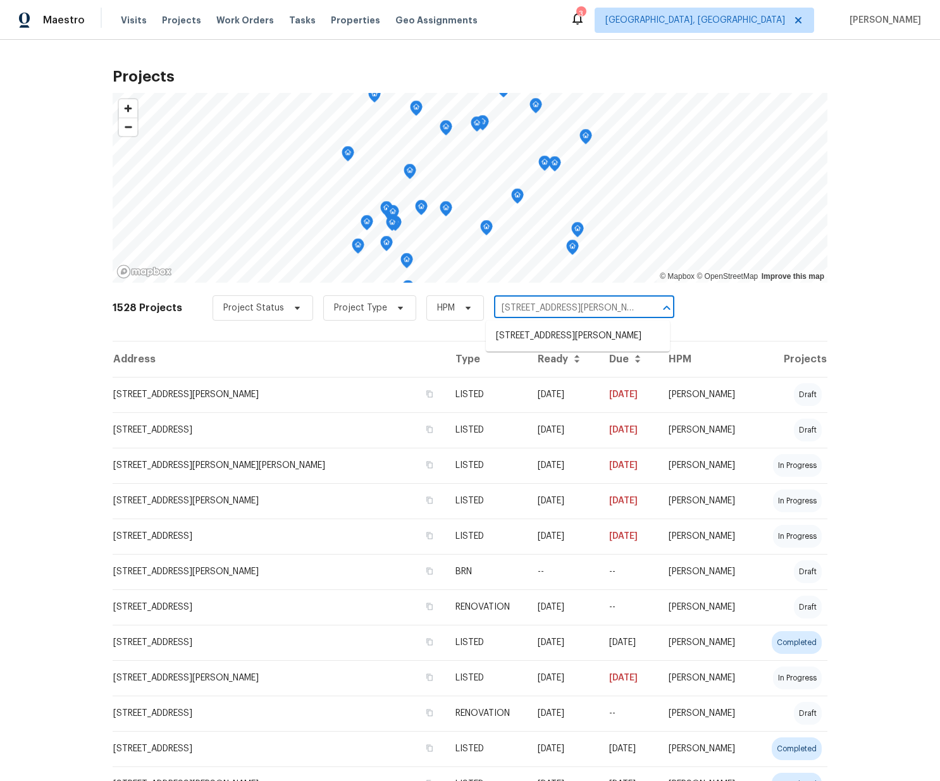
scroll to position [0, 51]
click at [541, 345] on li "6038 Glennsbury Ct, West Chester, OH 45069" at bounding box center [578, 336] width 184 height 21
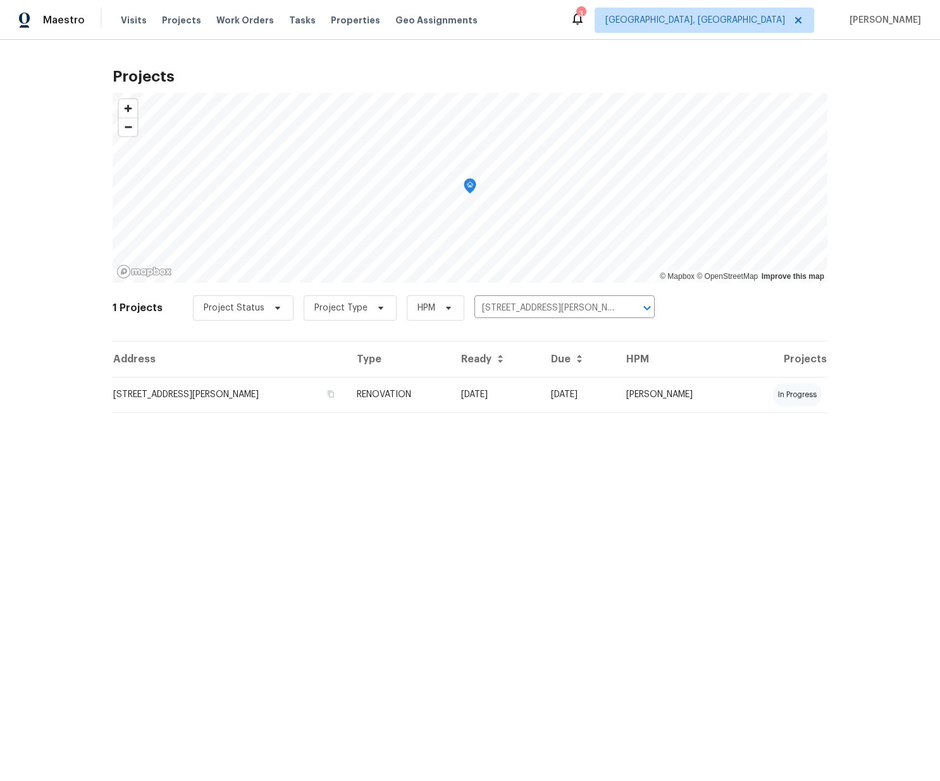
click at [211, 397] on td "6038 Glennsbury Ct, West Chester, OH 45069" at bounding box center [230, 394] width 234 height 35
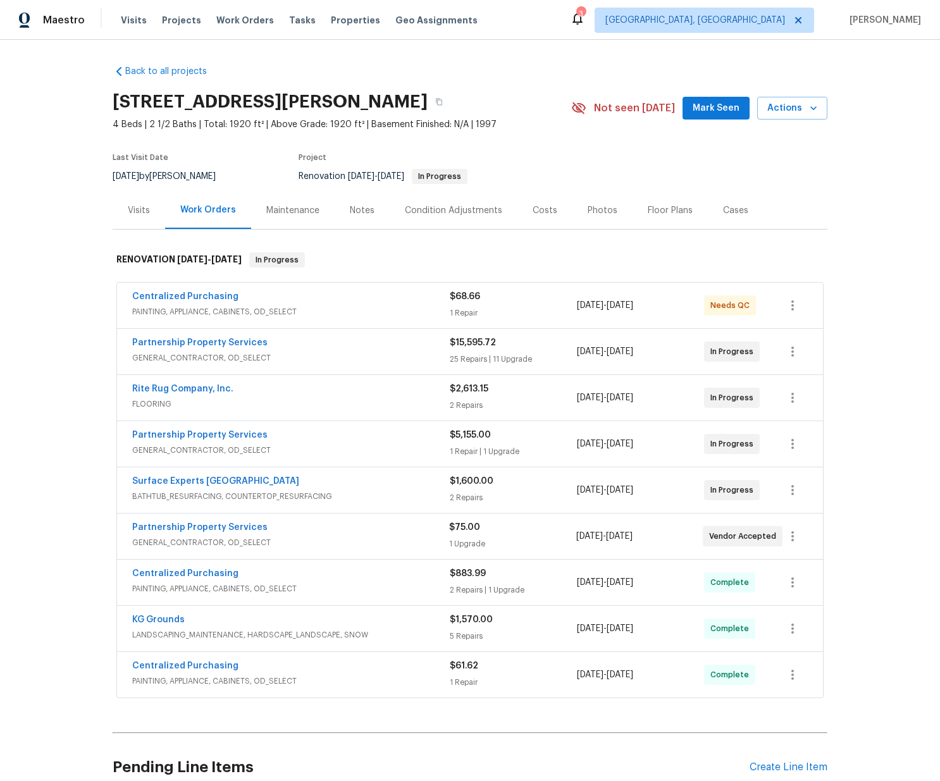
click at [428, 101] on h2 "6038 Glennsbury Ct, West Chester, OH 45069" at bounding box center [270, 101] width 315 height 13
copy h2 "45069"
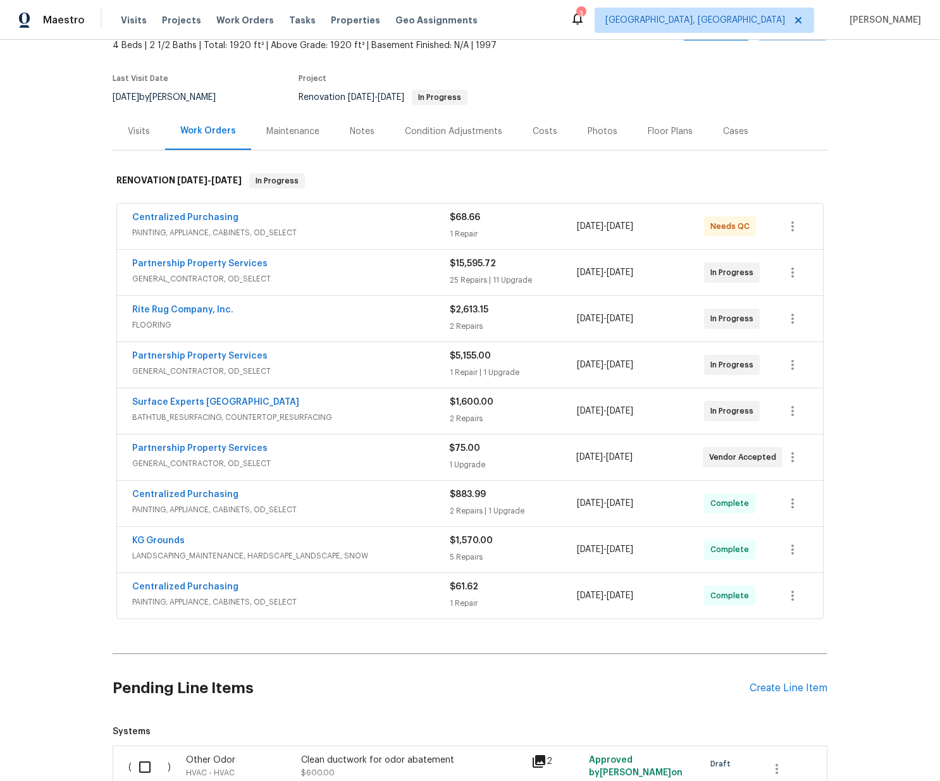
scroll to position [83, 0]
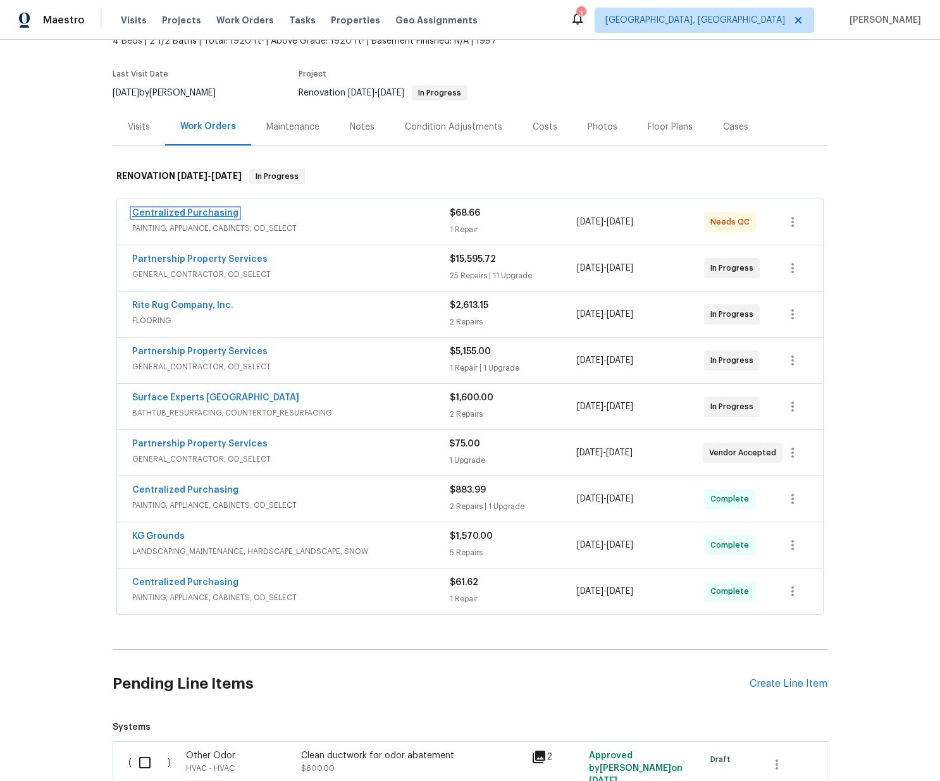
click at [183, 214] on link "Centralized Purchasing" at bounding box center [185, 213] width 106 height 9
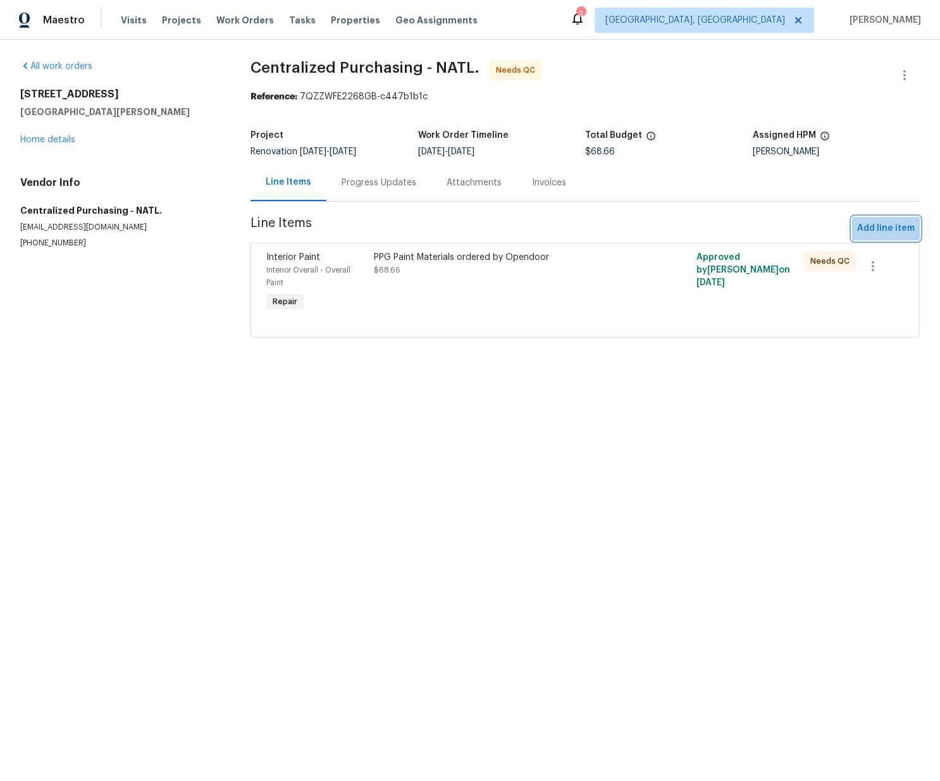
click at [885, 232] on span "Add line item" at bounding box center [886, 229] width 58 height 16
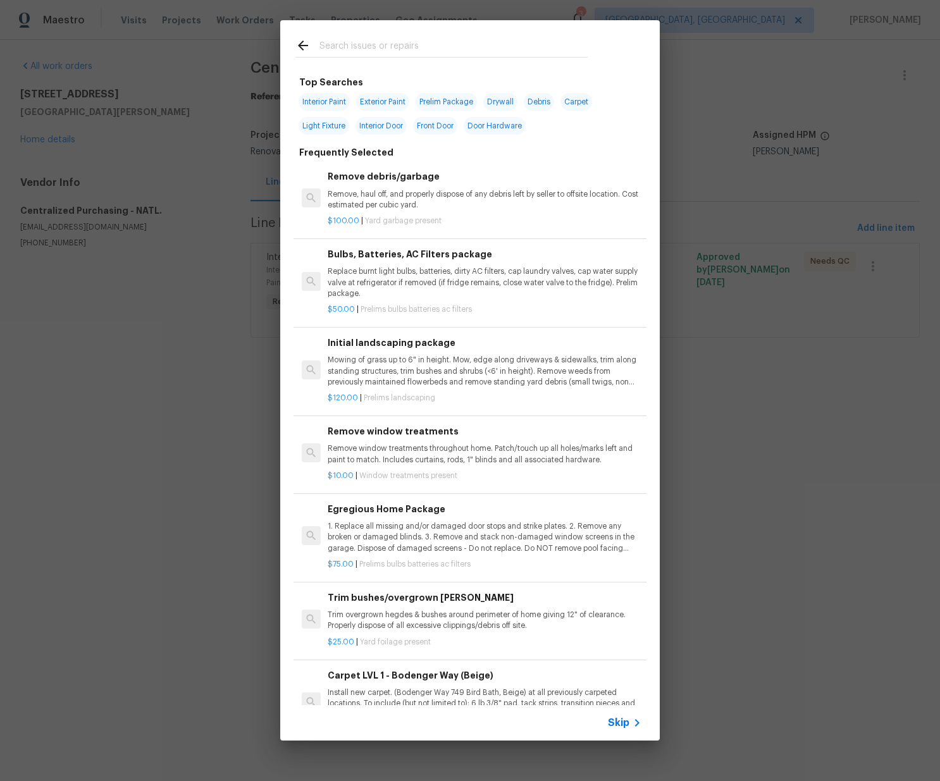
click at [376, 47] on input "text" at bounding box center [453, 47] width 268 height 19
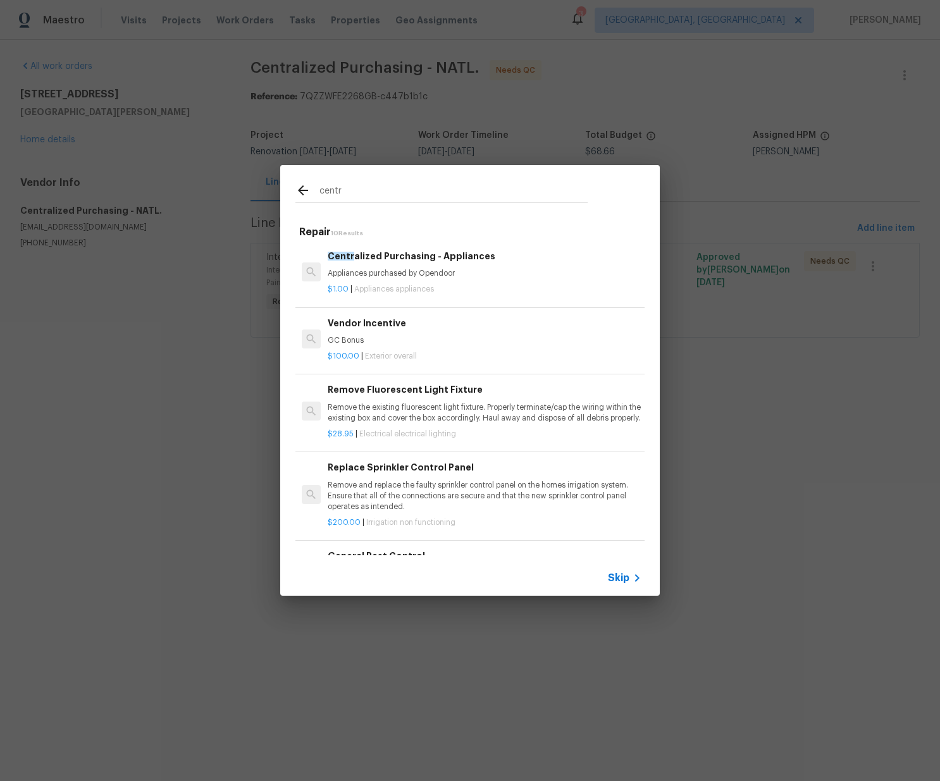
type input "centr"
click at [391, 278] on div "Centr alized Purchasing - Appliances Appliances purchased by Opendoor $1.00 | A…" at bounding box center [484, 272] width 317 height 50
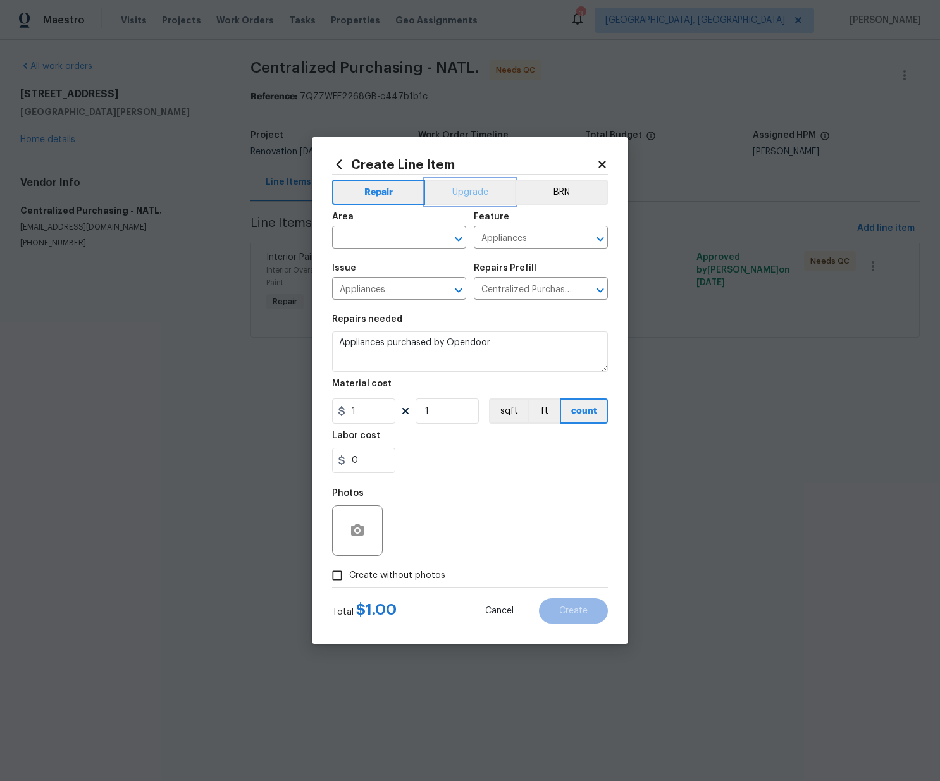
click at [450, 196] on button "Upgrade" at bounding box center [470, 192] width 90 height 25
click at [422, 235] on input "text" at bounding box center [381, 239] width 99 height 20
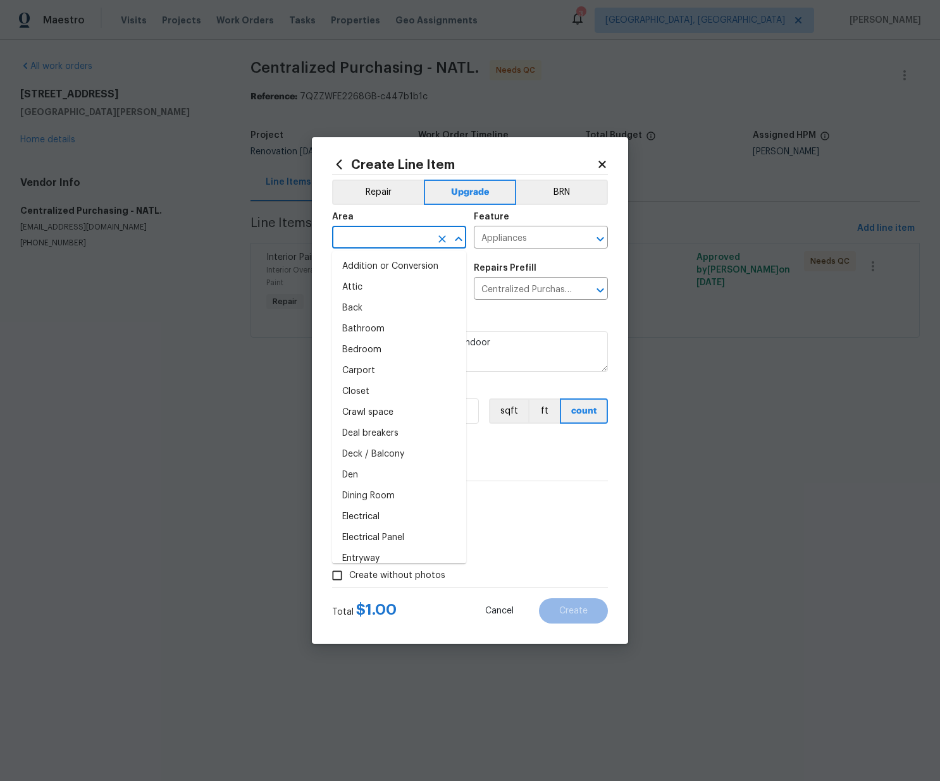
paste input "1429.55"
type input "1429.55"
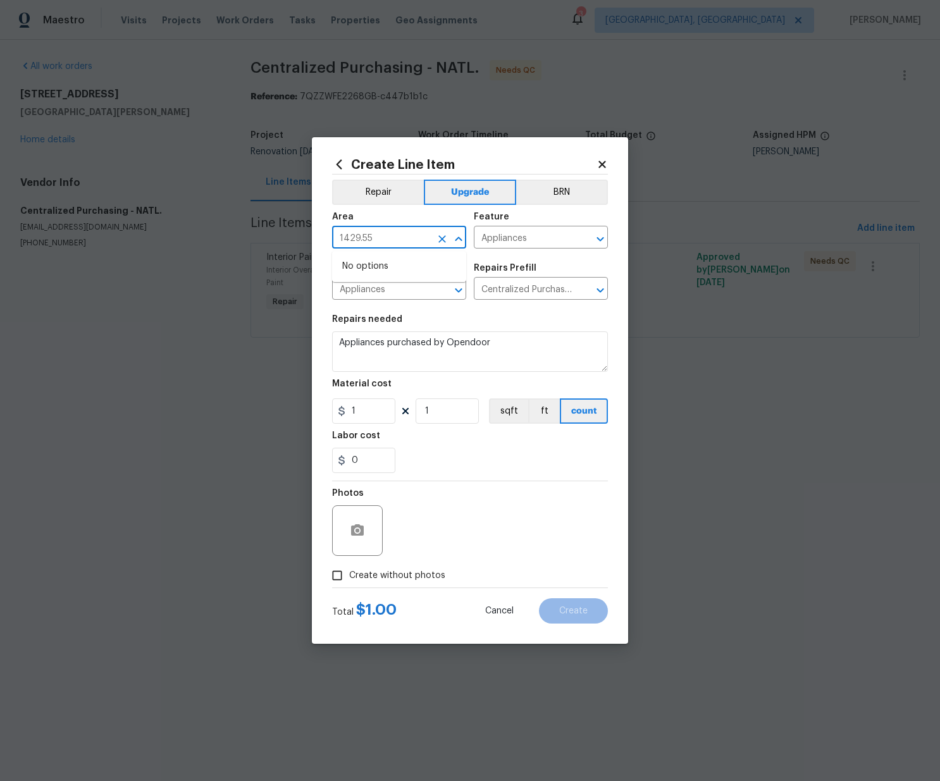
drag, startPoint x: 258, startPoint y: 226, endPoint x: 203, endPoint y: 222, distance: 55.2
click at [199, 222] on div "Create Line Item Repair Upgrade BRN Area 1429.55 ​ Feature Appliances ​ Issue A…" at bounding box center [470, 390] width 940 height 781
click at [385, 266] on li "Kitchen" at bounding box center [399, 266] width 134 height 21
type input "Kitchen"
drag, startPoint x: 372, startPoint y: 399, endPoint x: 309, endPoint y: 394, distance: 64.1
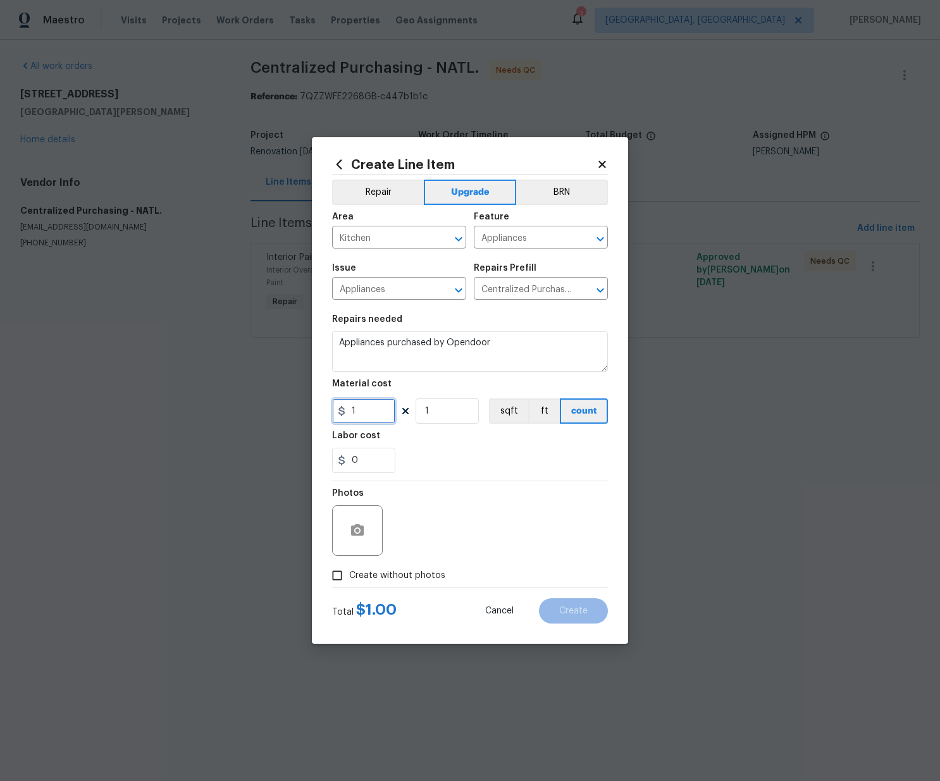
click at [309, 394] on div "Create Line Item Repair Upgrade BRN Area Kitchen ​ Feature Appliances ​ Issue A…" at bounding box center [470, 390] width 940 height 781
paste input "429.55"
type input "1429.55"
click at [434, 455] on div "0" at bounding box center [470, 460] width 276 height 25
click at [417, 573] on span "Create without photos" at bounding box center [397, 575] width 96 height 13
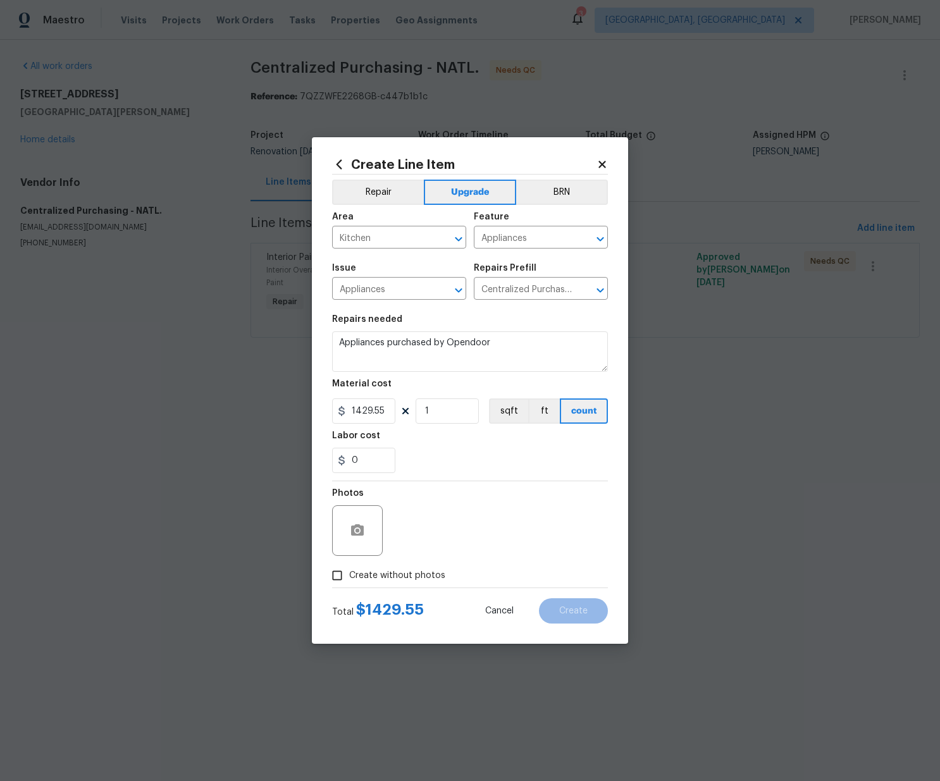
click at [349, 573] on input "Create without photos" at bounding box center [337, 575] width 24 height 24
checkbox input "true"
click at [433, 545] on textarea at bounding box center [500, 530] width 215 height 51
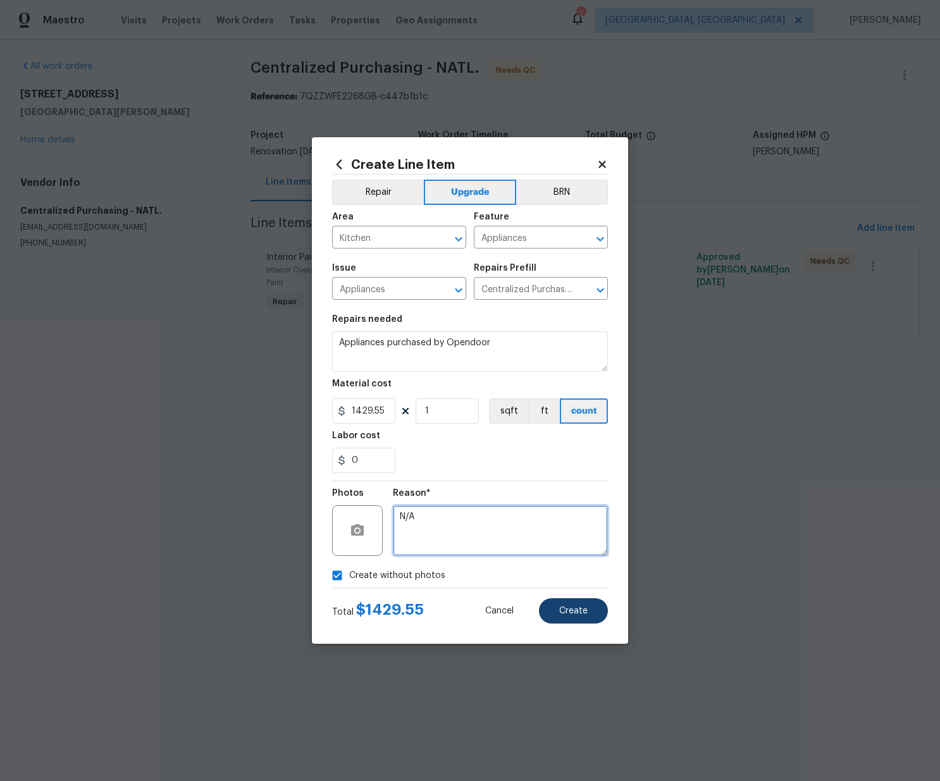
type textarea "N/A"
click at [576, 606] on span "Create" at bounding box center [573, 610] width 28 height 9
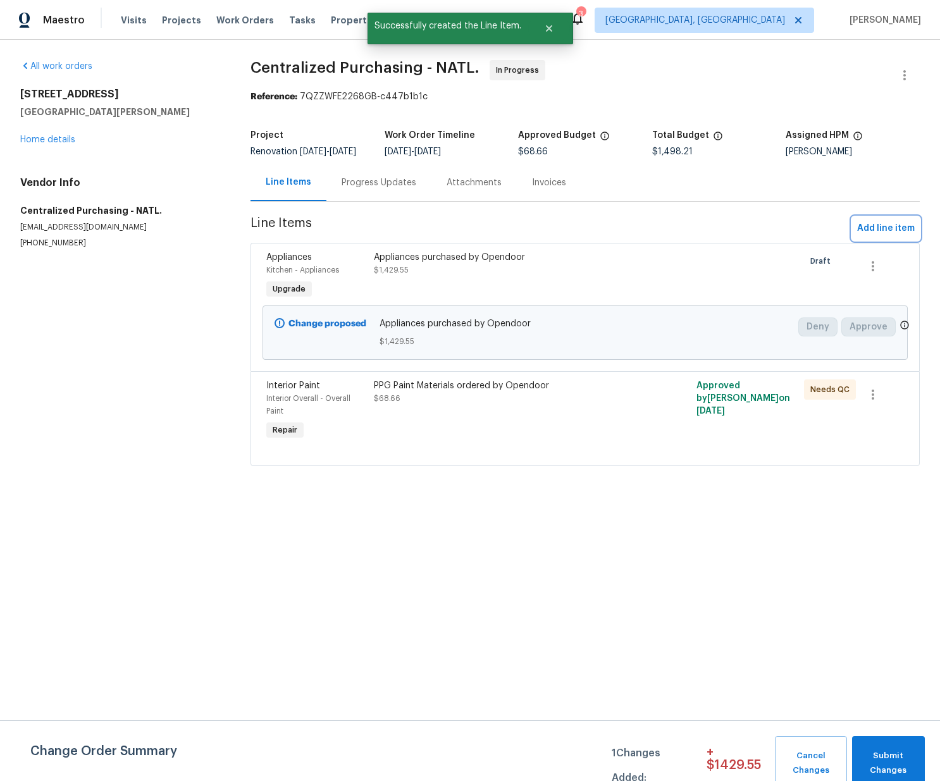
click at [899, 235] on span "Add line item" at bounding box center [886, 229] width 58 height 16
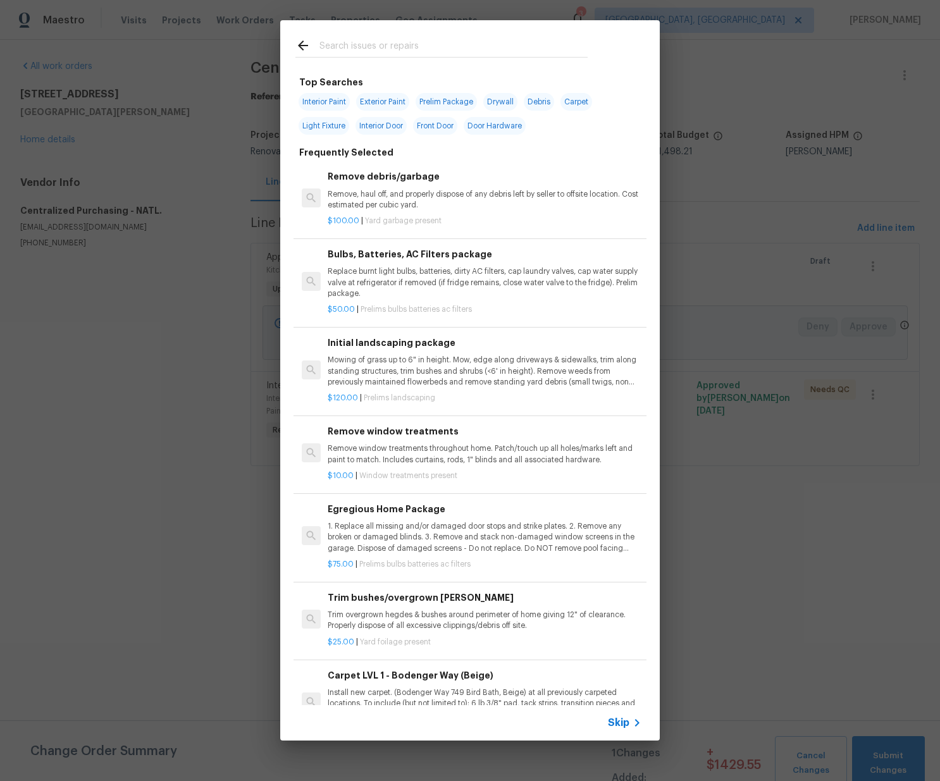
click at [371, 47] on input "text" at bounding box center [453, 47] width 268 height 19
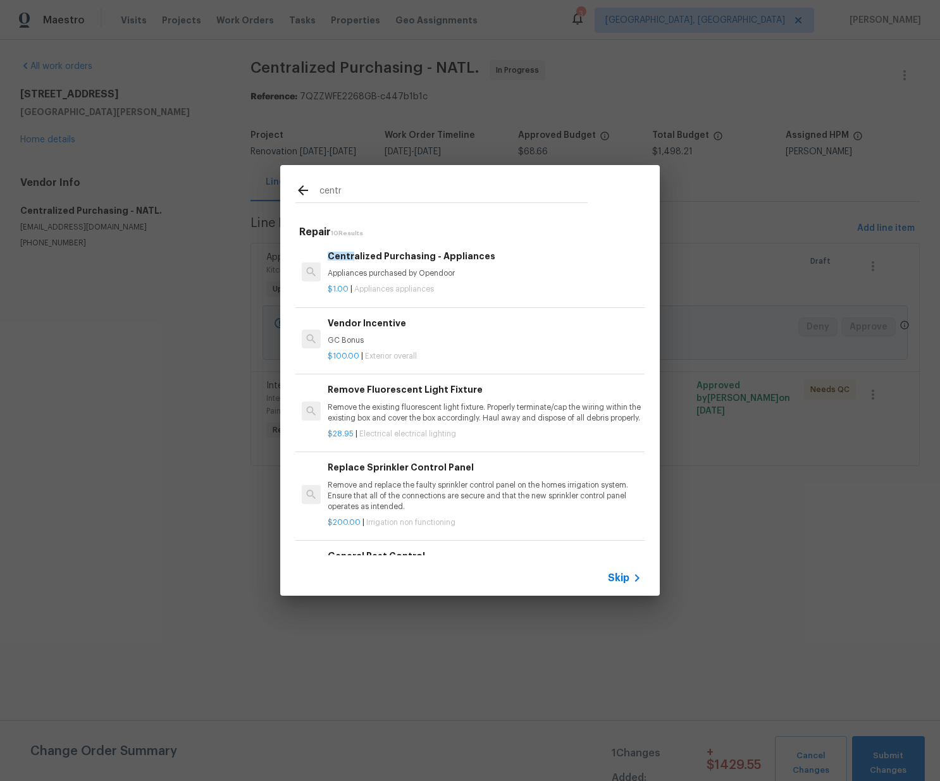
type input "centr"
click at [390, 259] on h6 "Centr alized Purchasing - Appliances" at bounding box center [485, 256] width 314 height 14
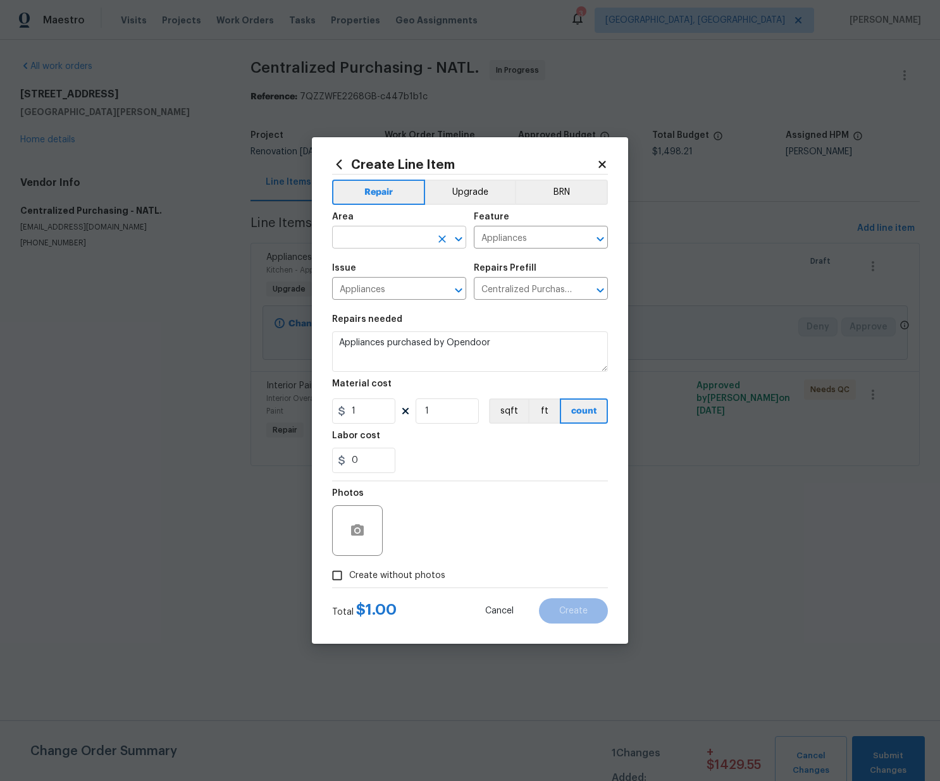
click at [390, 243] on input "text" at bounding box center [381, 239] width 99 height 20
click at [382, 267] on li "Kitchen" at bounding box center [399, 266] width 134 height 21
type input "Kitchen"
click at [367, 423] on section "Repairs needed Appliances purchased by Opendoor Material cost 1 1 sqft ft count…" at bounding box center [470, 393] width 276 height 173
drag, startPoint x: 344, startPoint y: 414, endPoint x: 328, endPoint y: 410, distance: 17.0
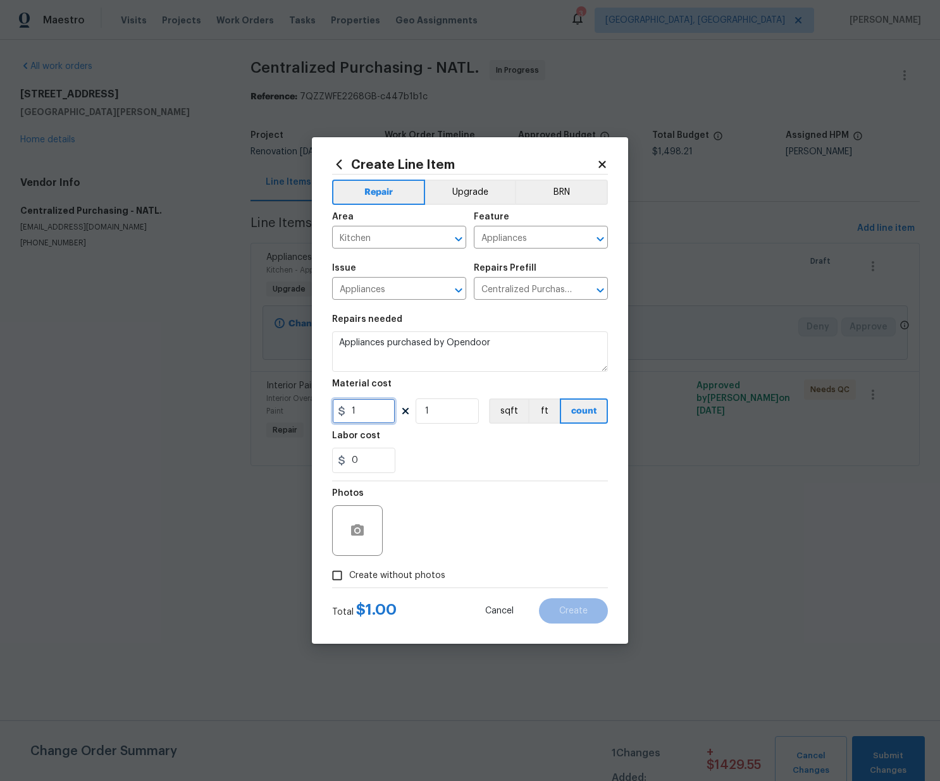
click at [328, 410] on div "Create Line Item Repair Upgrade BRN Area Kitchen ​ Feature Appliances ​ Issue A…" at bounding box center [470, 390] width 316 height 507
paste input "085.55"
type input "1085.55"
click at [416, 574] on span "Create without photos" at bounding box center [397, 575] width 96 height 13
click at [349, 574] on input "Create without photos" at bounding box center [337, 575] width 24 height 24
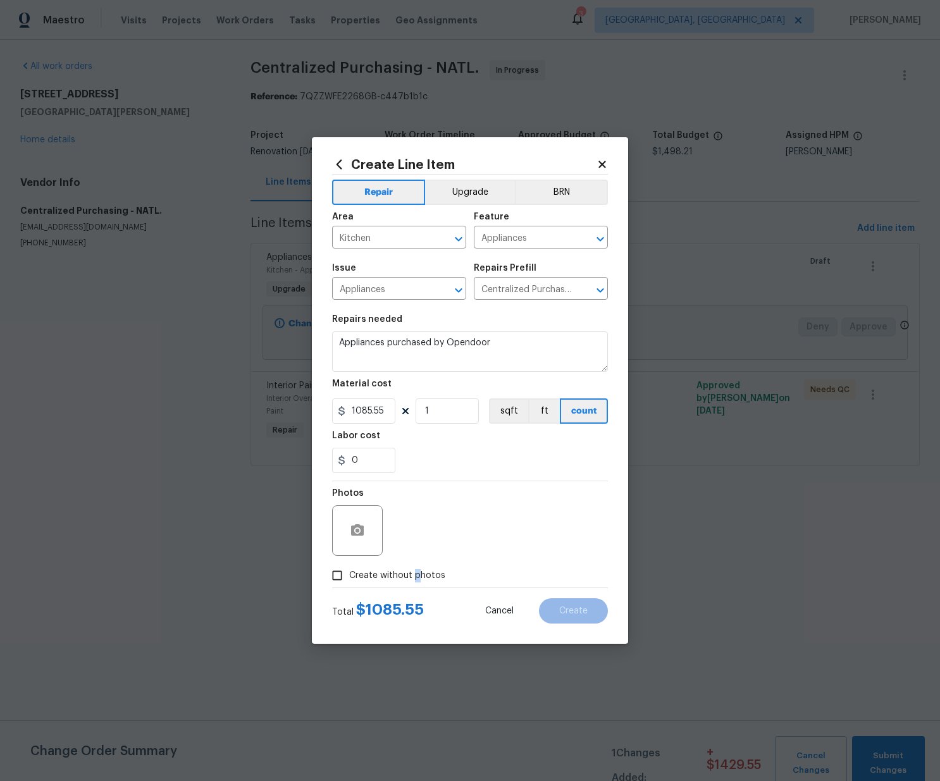
checkbox input "true"
click at [441, 534] on textarea at bounding box center [500, 530] width 215 height 51
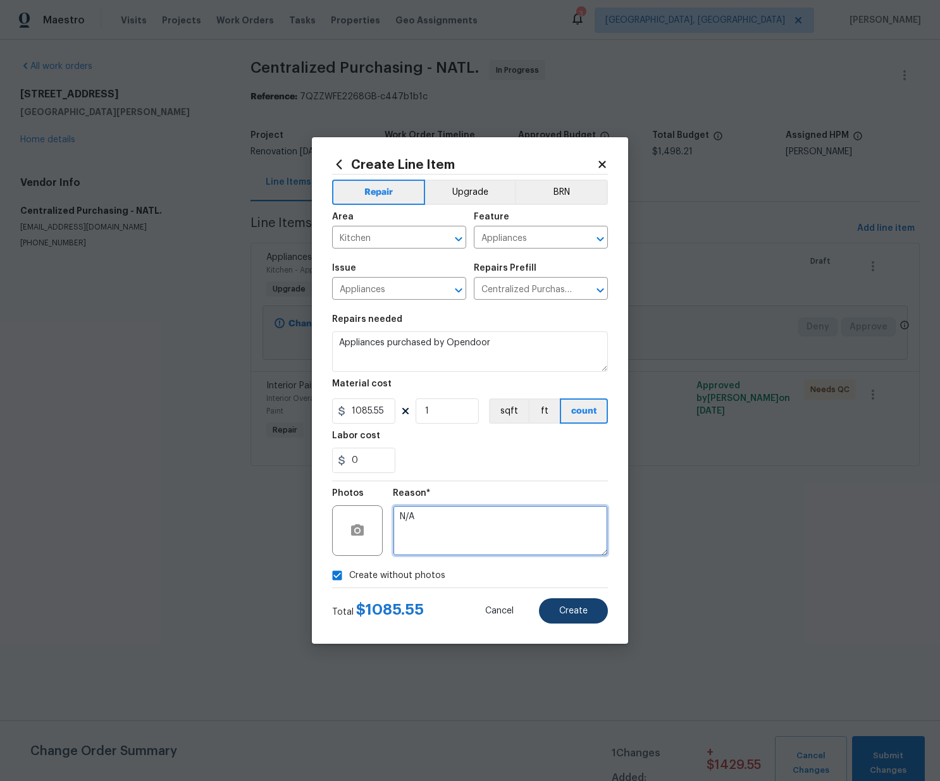
type textarea "N/A"
click at [565, 620] on button "Create" at bounding box center [573, 610] width 69 height 25
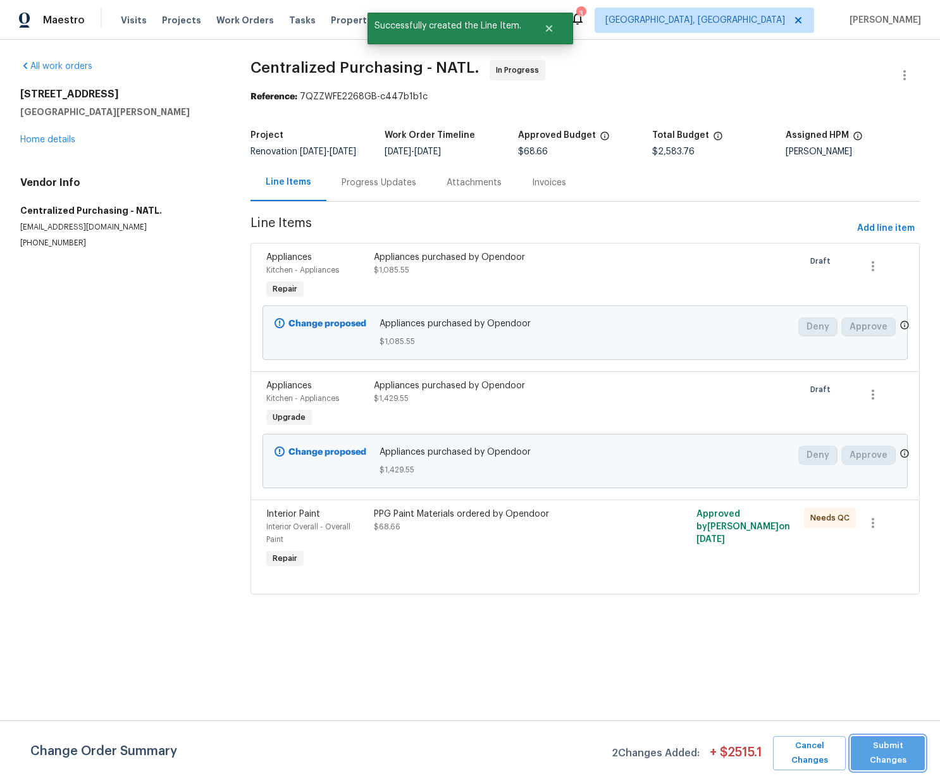
click at [900, 758] on span "Submit Changes" at bounding box center [887, 753] width 61 height 29
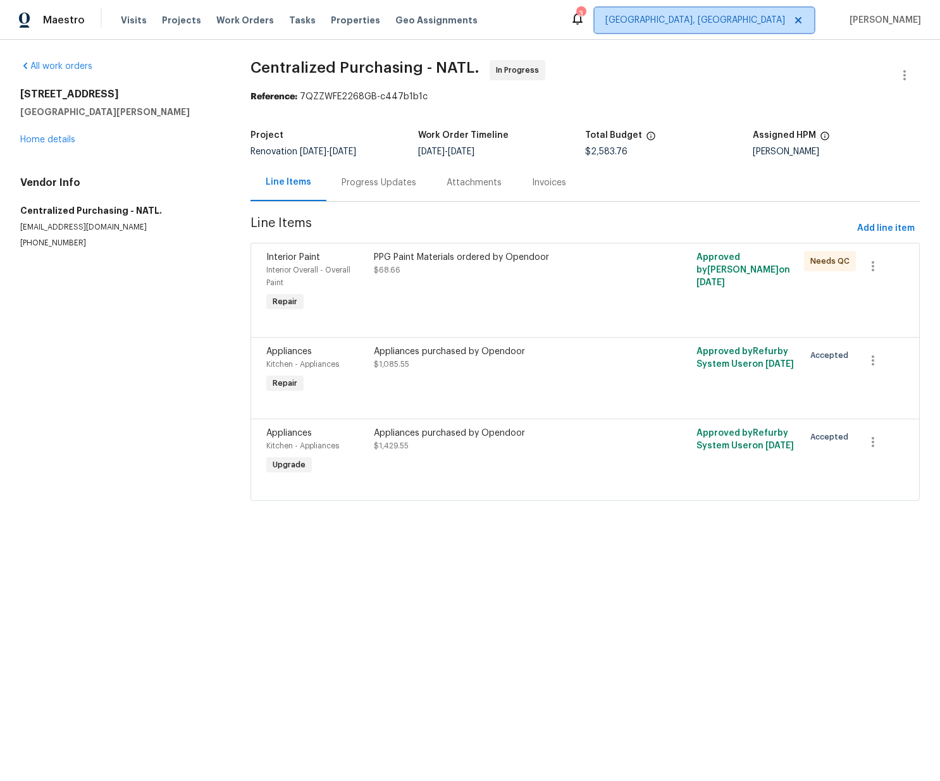
click at [748, 15] on span "[GEOGRAPHIC_DATA], [GEOGRAPHIC_DATA]" at bounding box center [695, 20] width 180 height 13
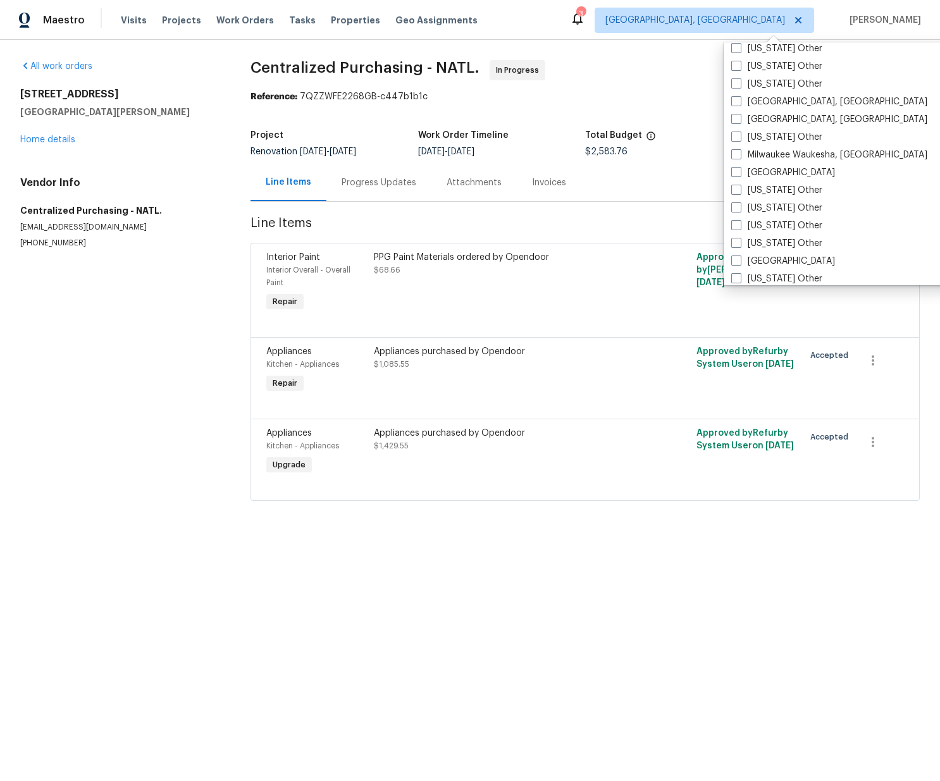
scroll to position [1910, 0]
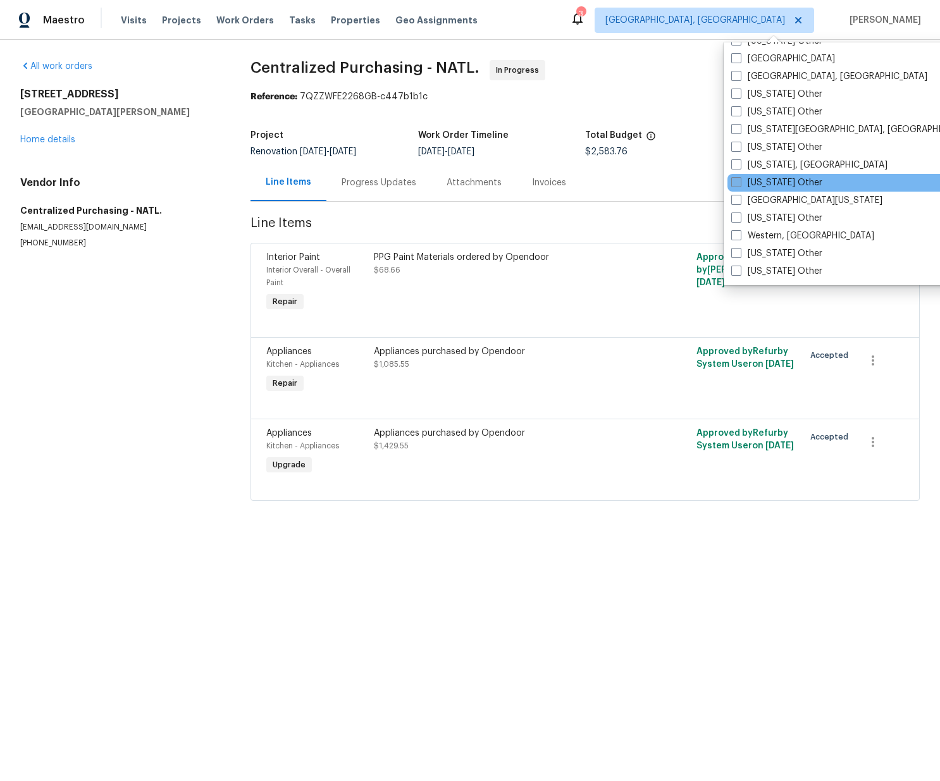
click at [762, 178] on label "[US_STATE] Other" at bounding box center [776, 182] width 91 height 13
click at [739, 178] on input "[US_STATE] Other" at bounding box center [735, 180] width 8 height 8
checkbox input "true"
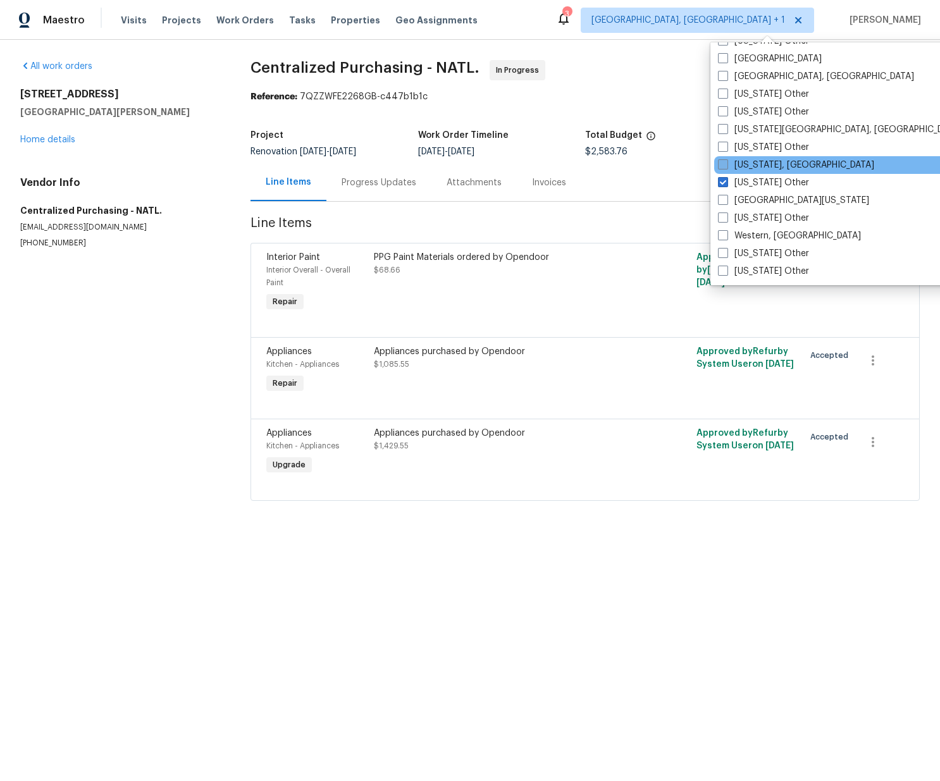
drag, startPoint x: 761, startPoint y: 170, endPoint x: 763, endPoint y: 176, distance: 6.4
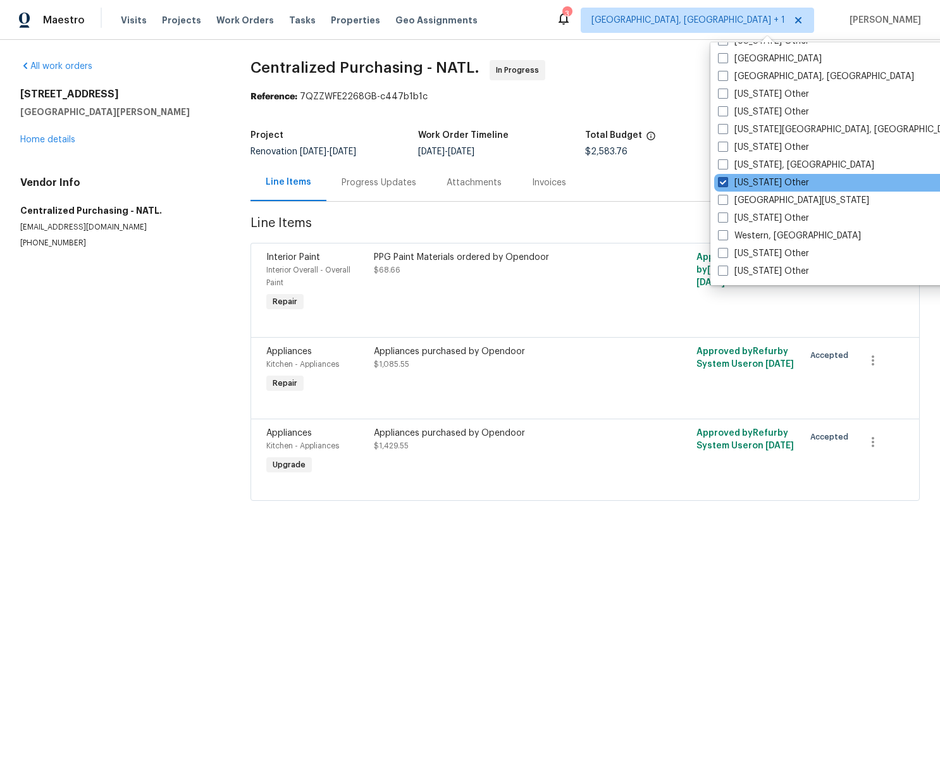
click at [761, 170] on label "[US_STATE], [GEOGRAPHIC_DATA]" at bounding box center [796, 165] width 156 height 13
click at [726, 167] on input "[US_STATE], [GEOGRAPHIC_DATA]" at bounding box center [722, 163] width 8 height 8
checkbox input "true"
click at [762, 187] on label "[US_STATE] Other" at bounding box center [762, 182] width 91 height 13
click at [725, 185] on input "[US_STATE] Other" at bounding box center [721, 180] width 8 height 8
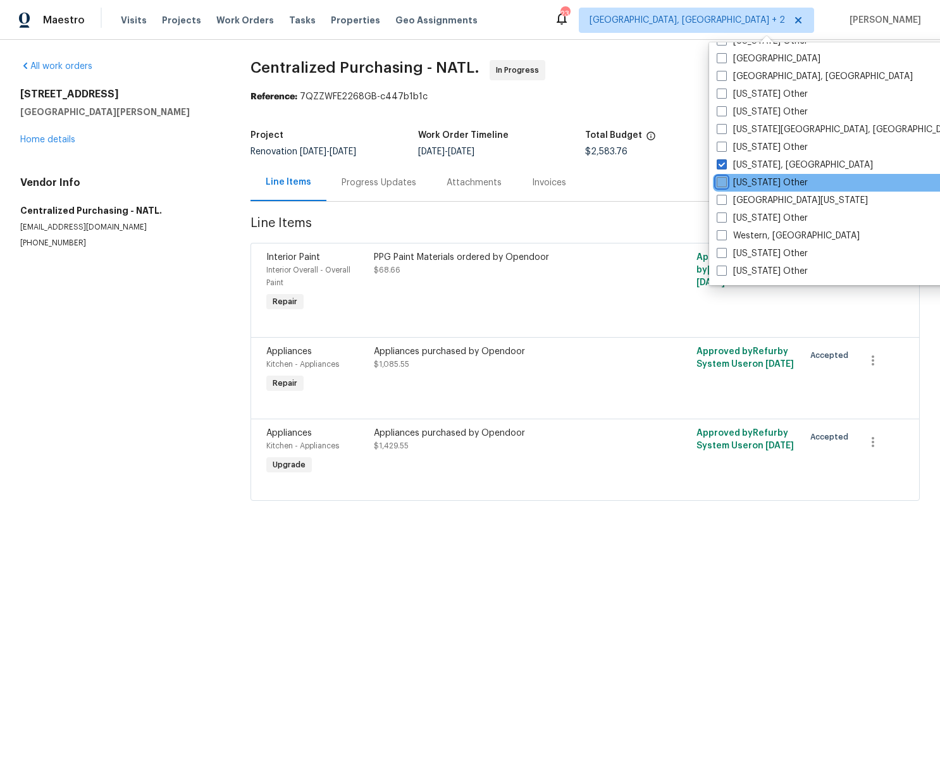
checkbox input "false"
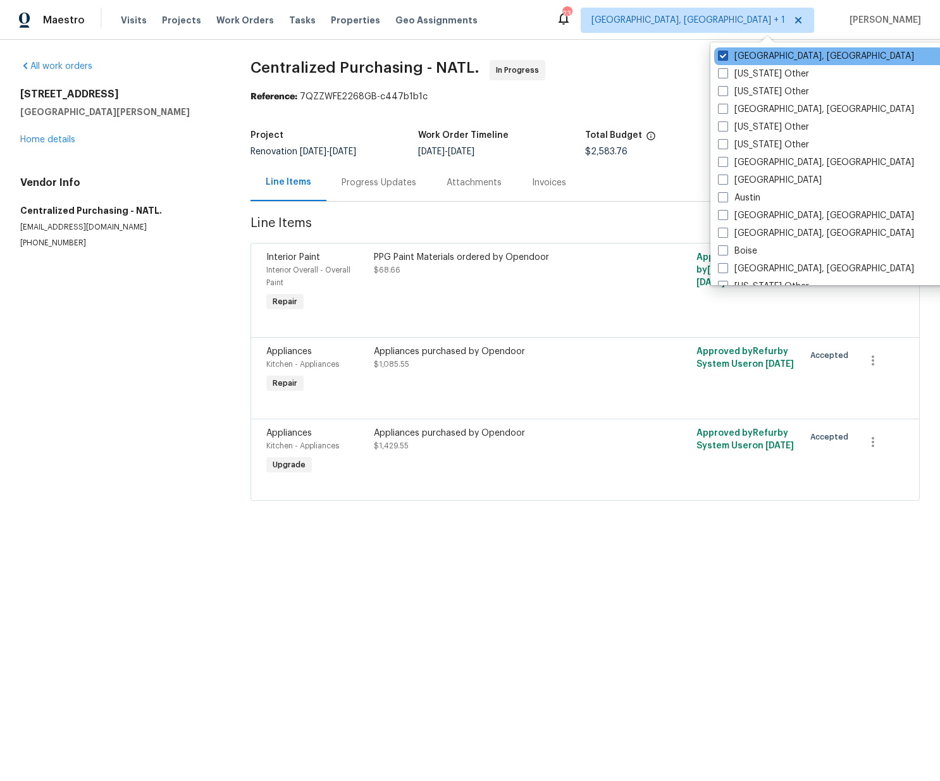
click at [763, 54] on label "[GEOGRAPHIC_DATA], [GEOGRAPHIC_DATA]" at bounding box center [816, 56] width 196 height 13
click at [726, 54] on input "[GEOGRAPHIC_DATA], [GEOGRAPHIC_DATA]" at bounding box center [722, 54] width 8 height 8
checkbox input "false"
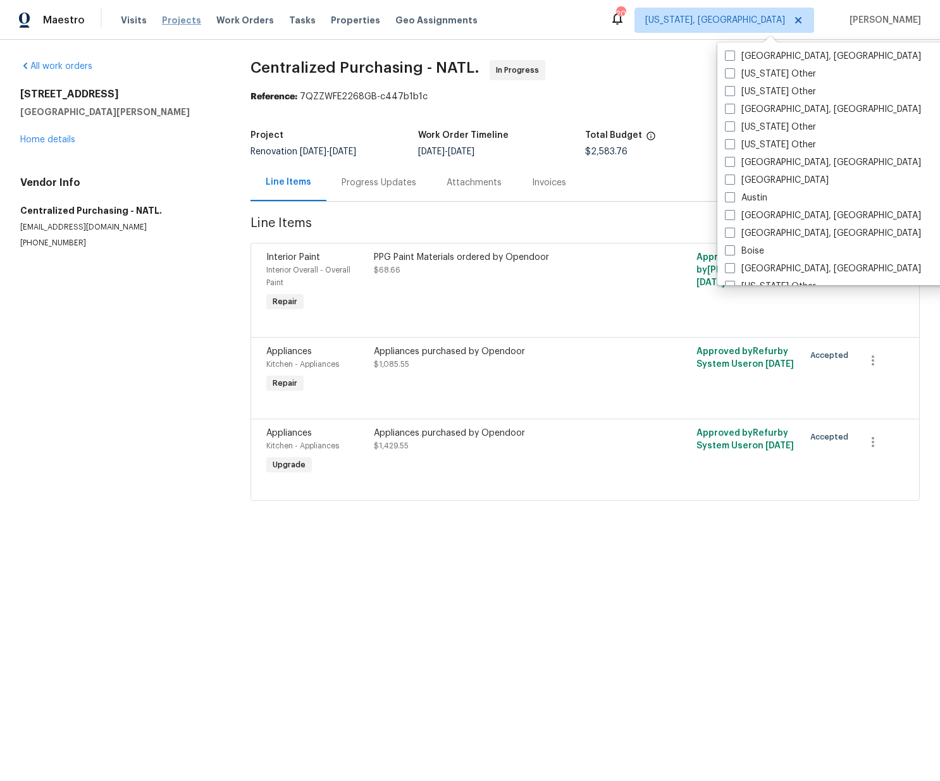
click at [173, 21] on span "Projects" at bounding box center [181, 20] width 39 height 13
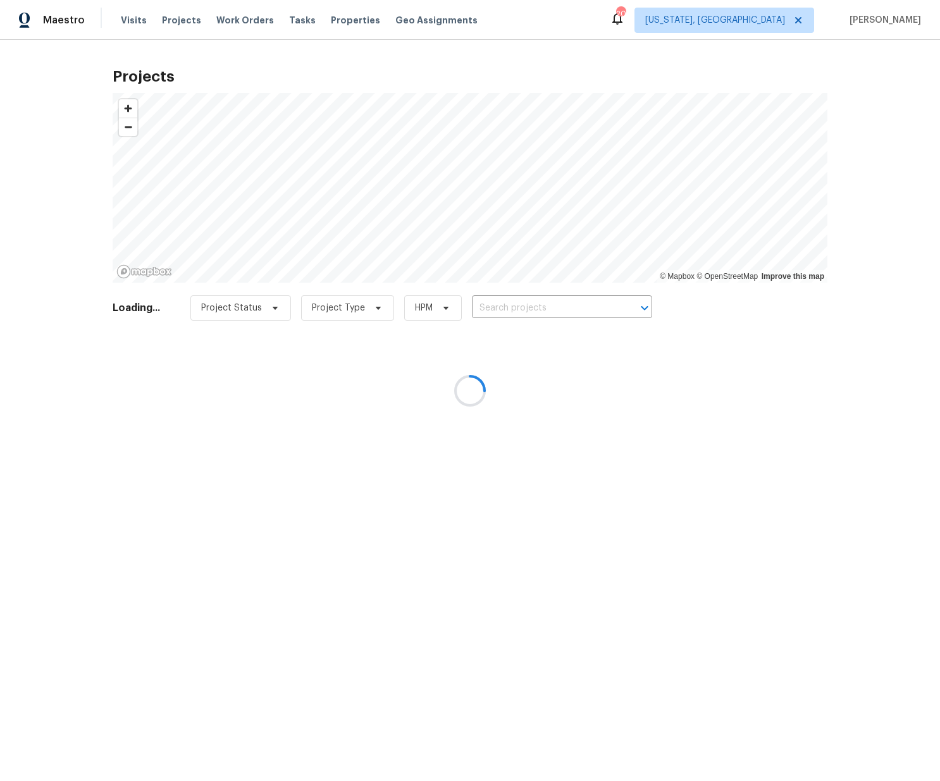
click at [531, 303] on div at bounding box center [470, 390] width 940 height 781
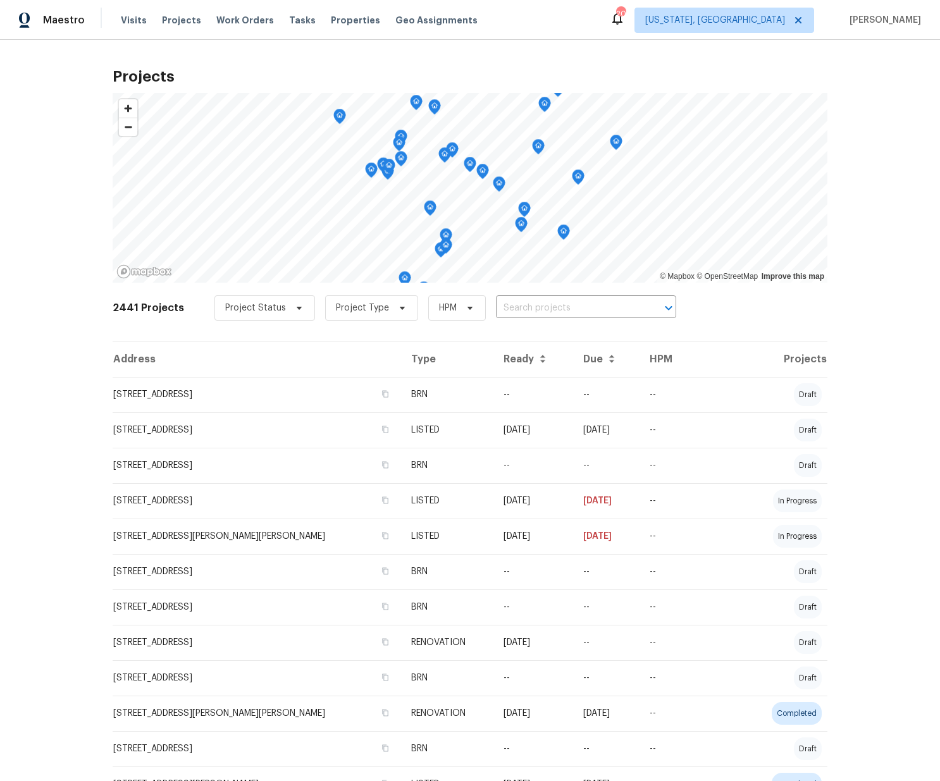
click at [525, 305] on input "text" at bounding box center [568, 309] width 145 height 20
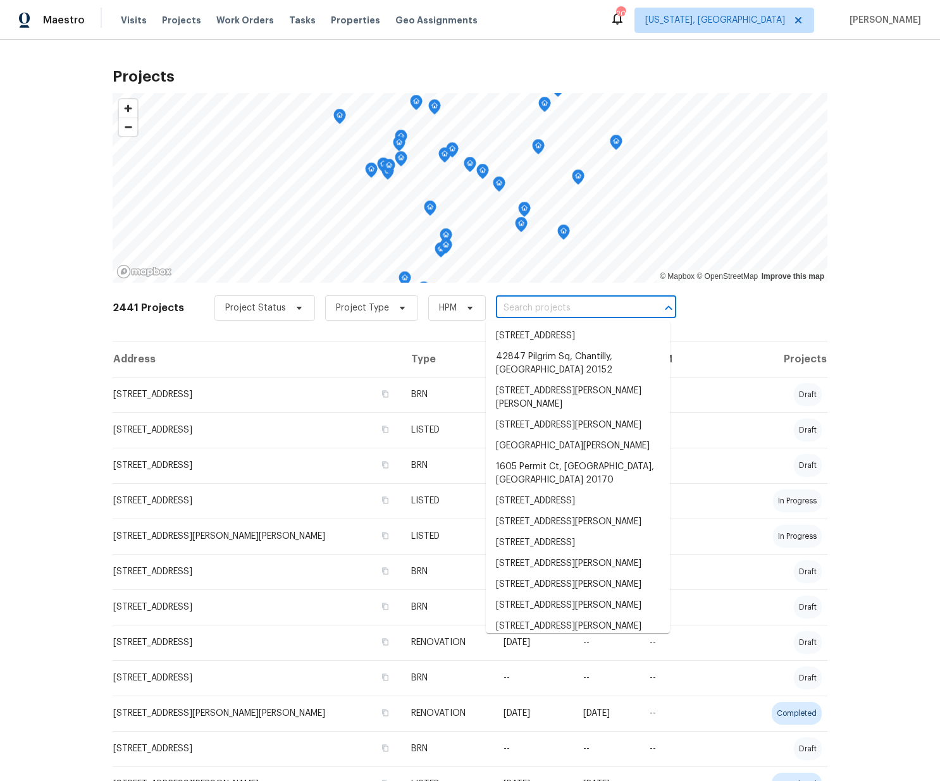
paste input "10103 Meredith Ave, Silver Spring, MD 20910"
type input "10103 Meredith Ave, Silver Spring, MD 20910"
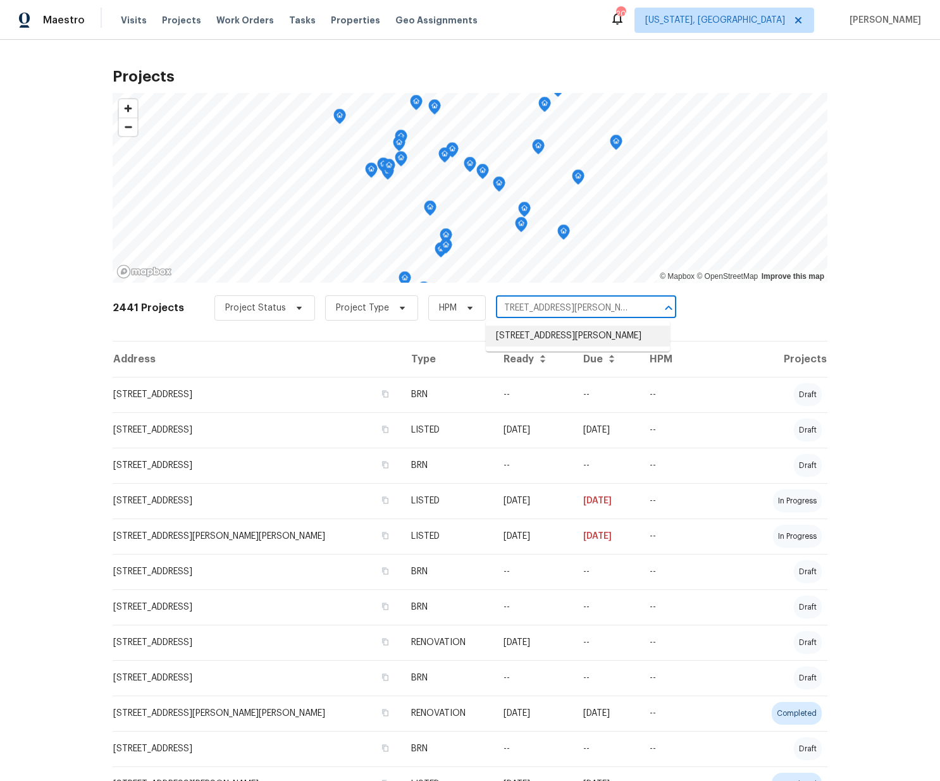
click at [529, 327] on li "10103 Meredith Ave, Silver Spring, MD 20910" at bounding box center [578, 336] width 184 height 21
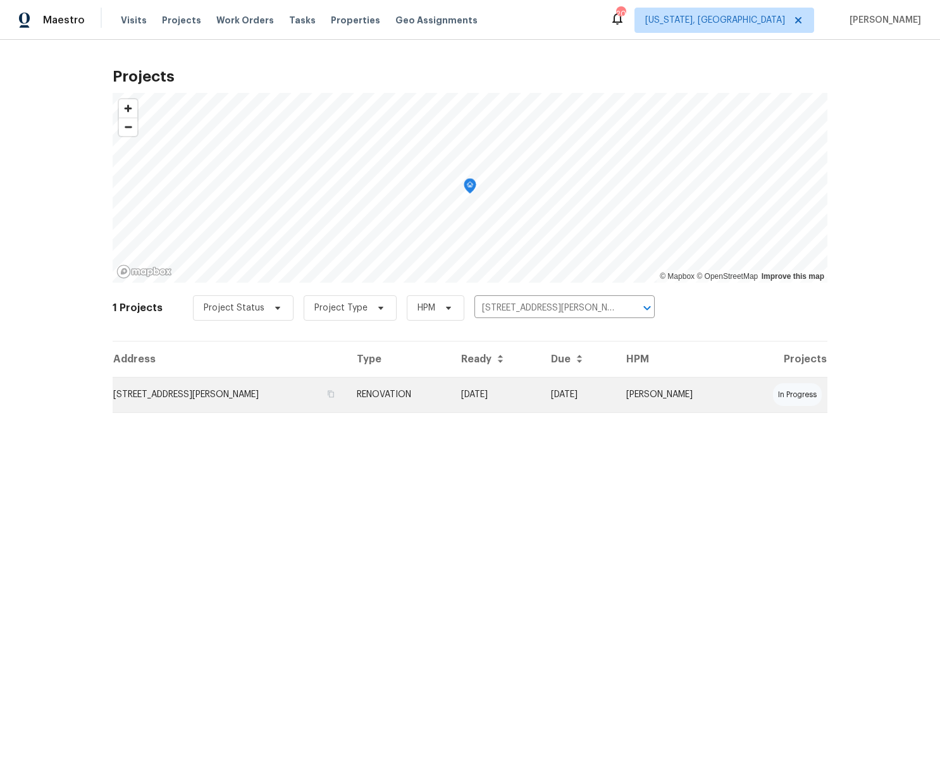
click at [286, 400] on td "10103 Meredith Ave, Silver Spring, MD 20910" at bounding box center [230, 394] width 234 height 35
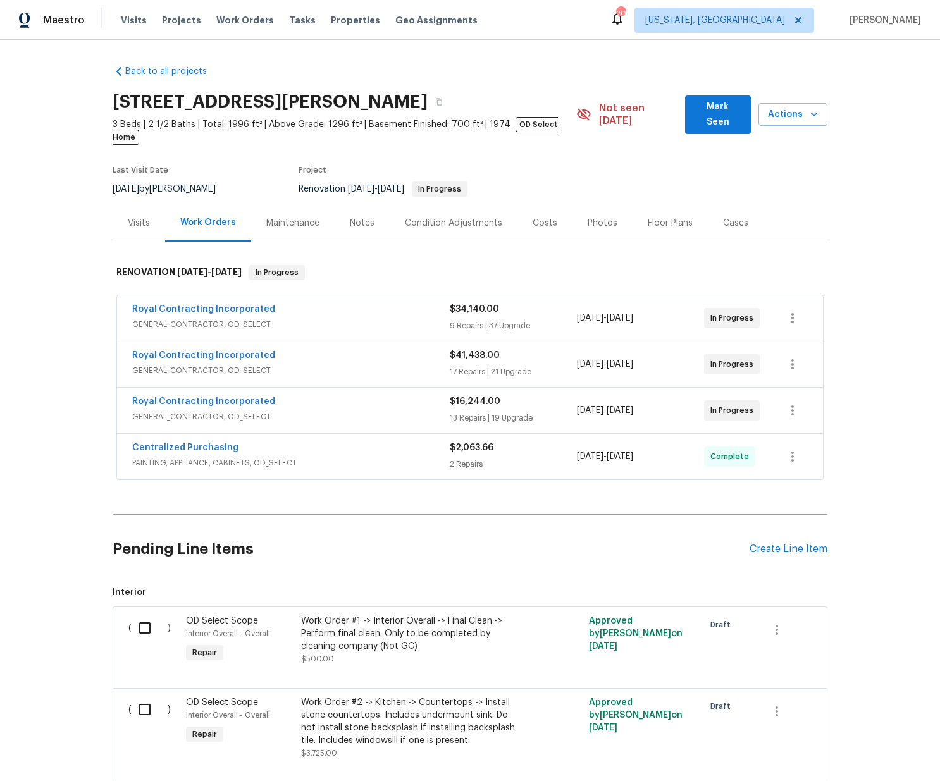
click at [315, 457] on span "PAINTING, APPLIANCE, CABINETS, OD_SELECT" at bounding box center [290, 463] width 317 height 13
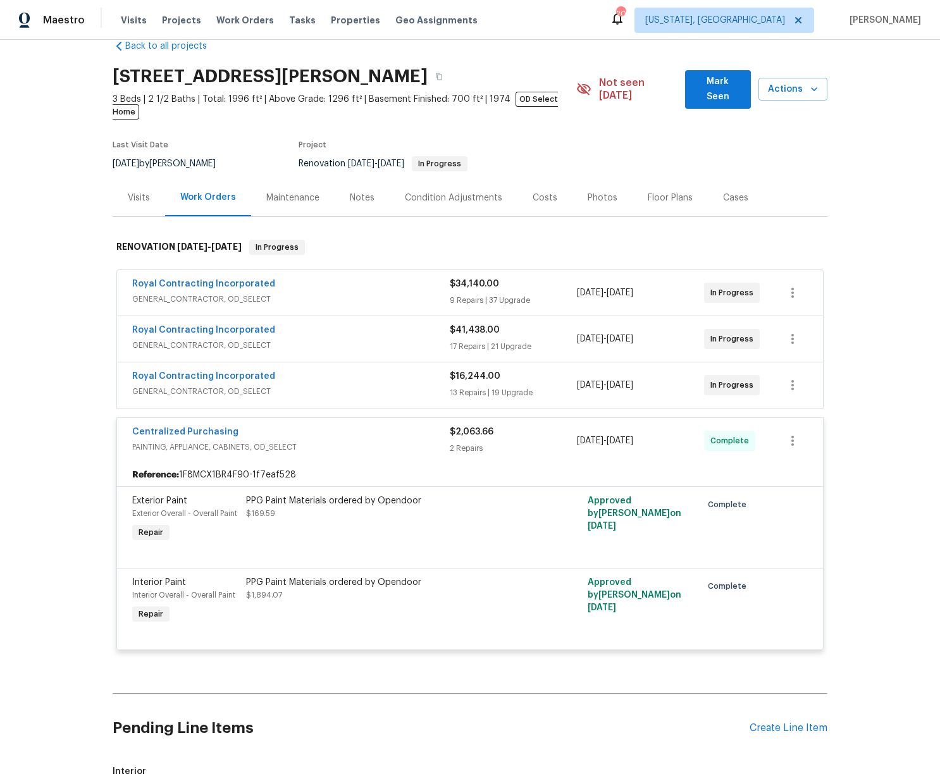
scroll to position [44, 0]
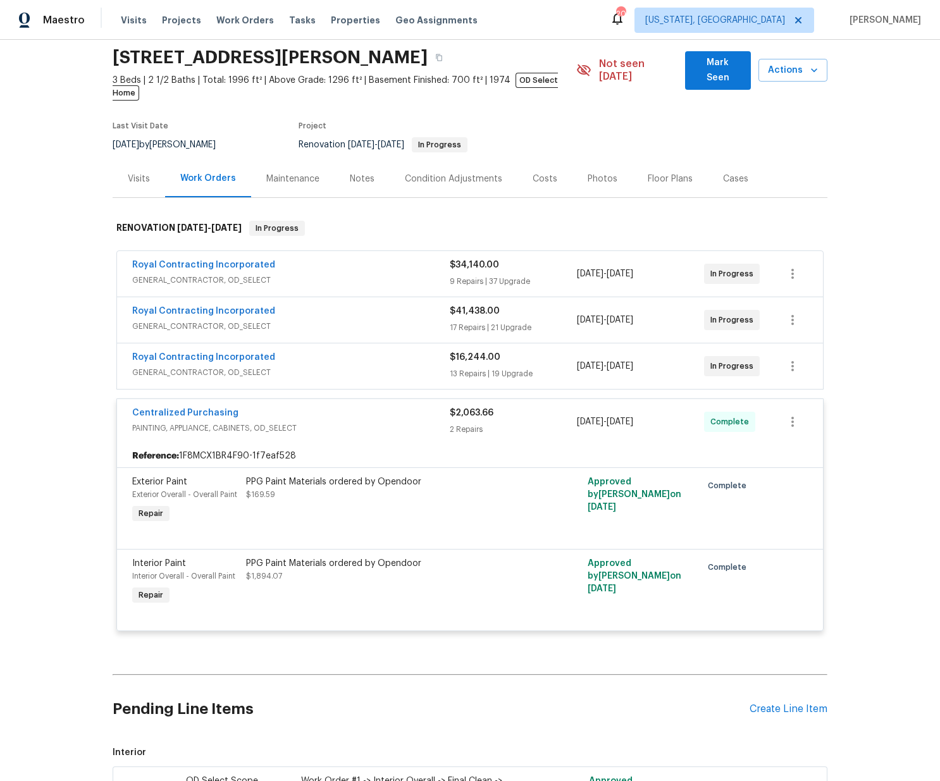
click at [337, 422] on span "PAINTING, APPLIANCE, CABINETS, OD_SELECT" at bounding box center [290, 428] width 317 height 13
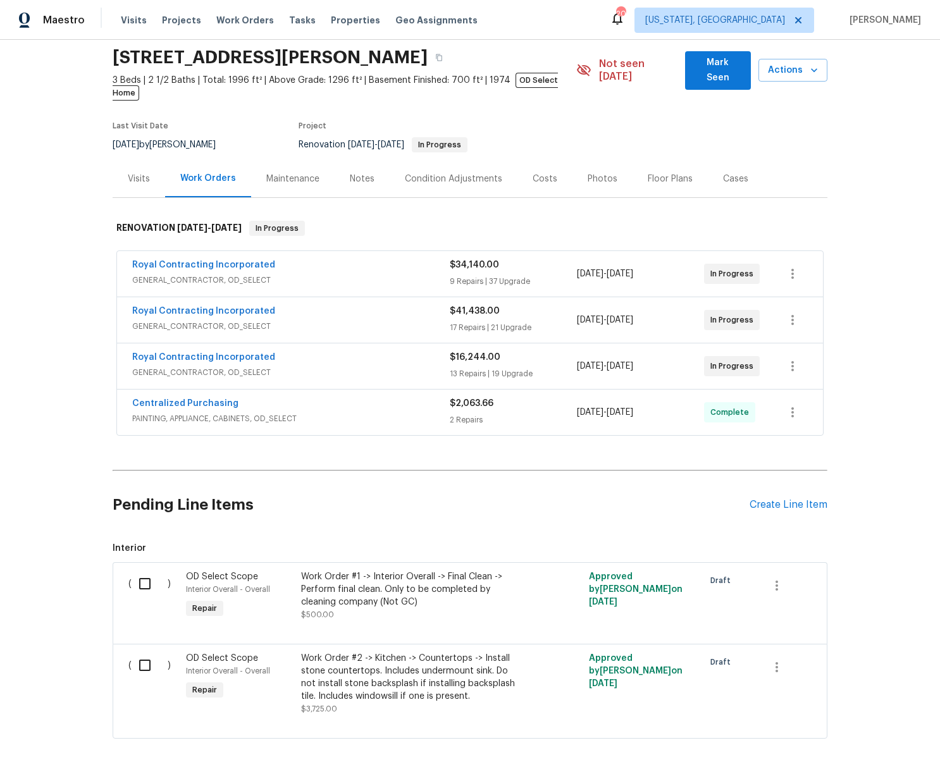
scroll to position [76, 0]
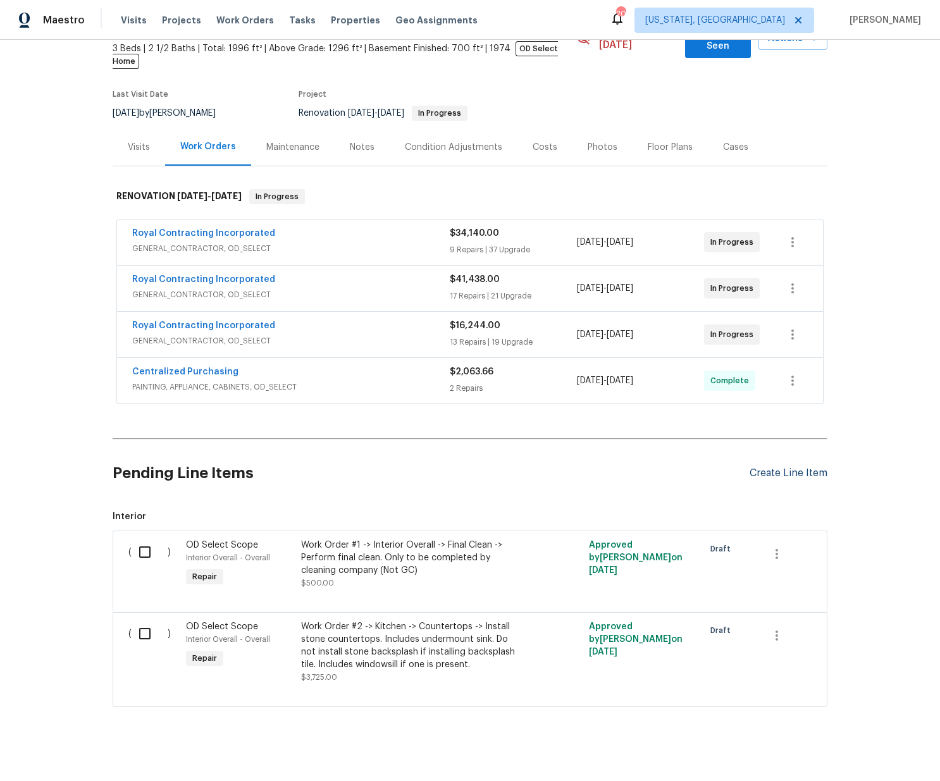
click at [800, 467] on div "Create Line Item" at bounding box center [788, 473] width 78 height 12
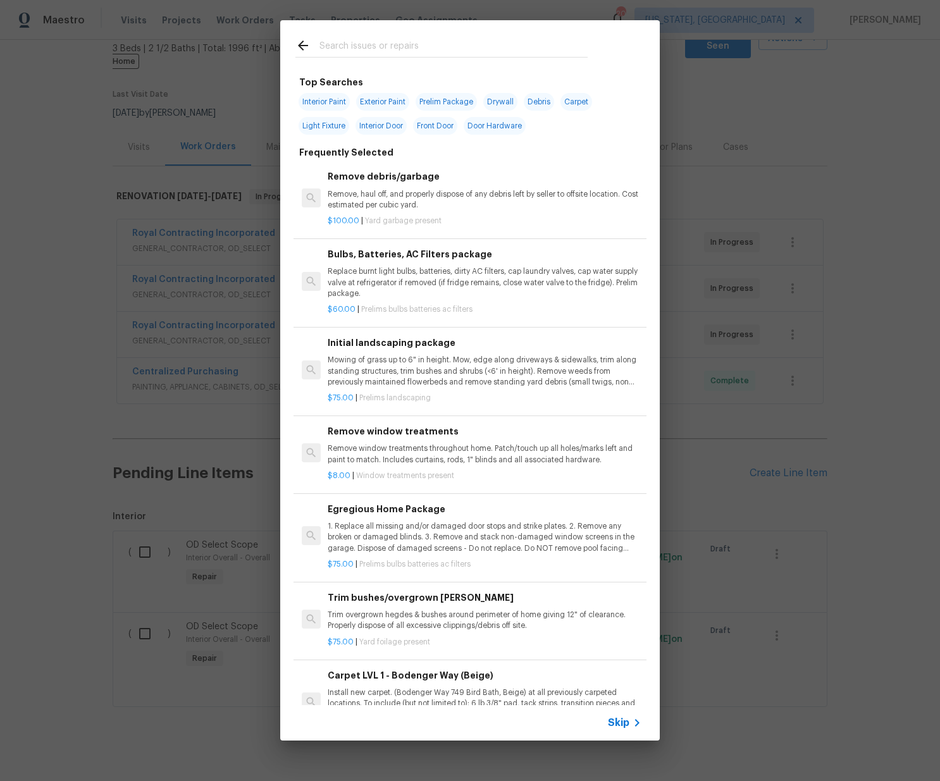
click at [439, 53] on input "text" at bounding box center [453, 47] width 268 height 19
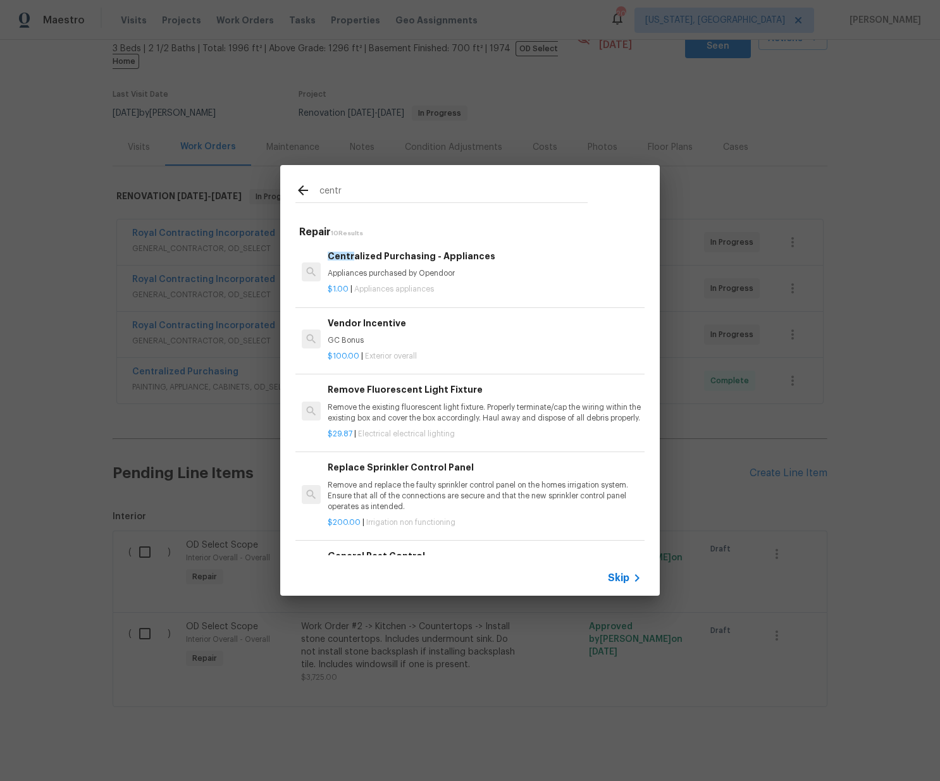
type input "centr"
click at [402, 279] on p "Appliances purchased by Opendoor" at bounding box center [485, 273] width 314 height 11
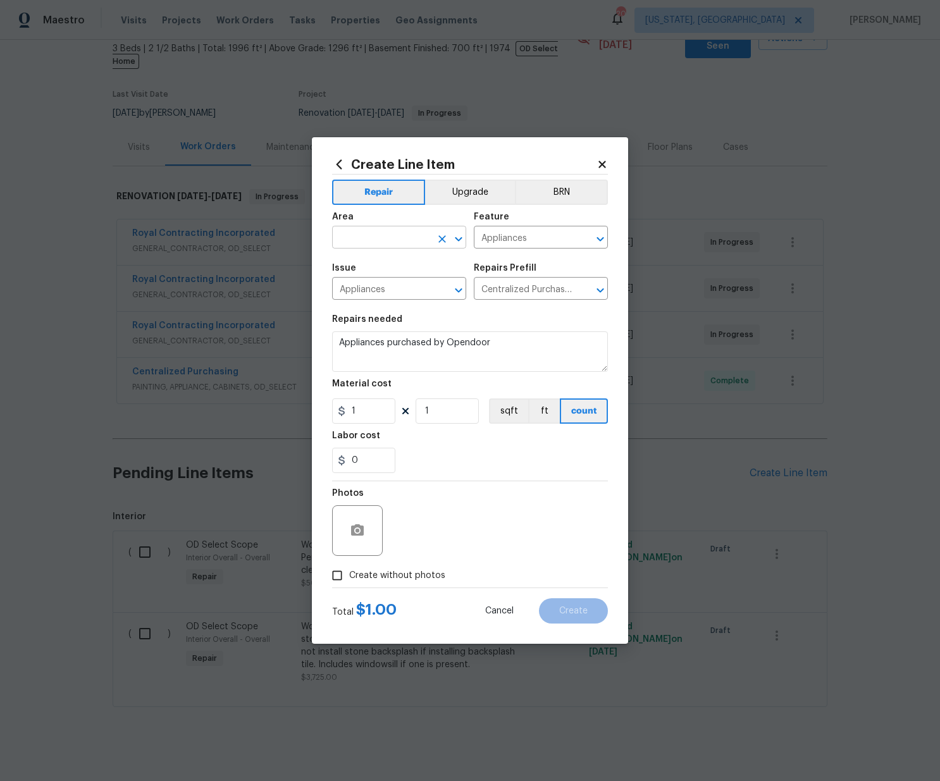
click at [383, 238] on input "text" at bounding box center [381, 239] width 99 height 20
click at [374, 266] on li "Kitchen" at bounding box center [399, 266] width 134 height 21
type input "Kitchen"
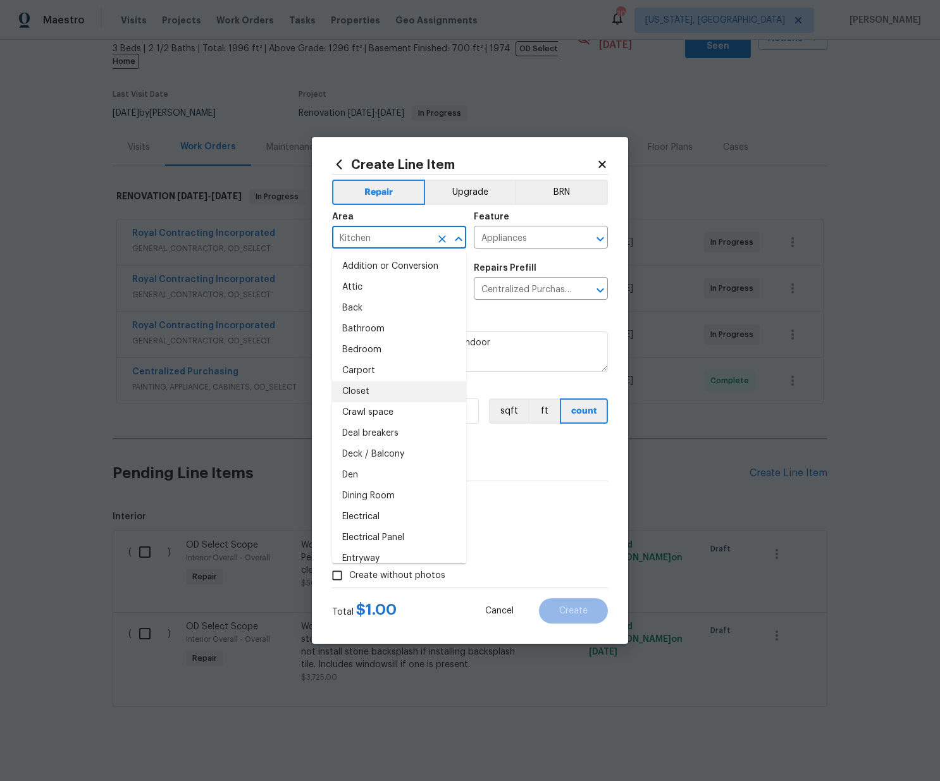
drag, startPoint x: 573, startPoint y: 463, endPoint x: 548, endPoint y: 448, distance: 29.2
click at [572, 462] on div "0" at bounding box center [470, 460] width 276 height 25
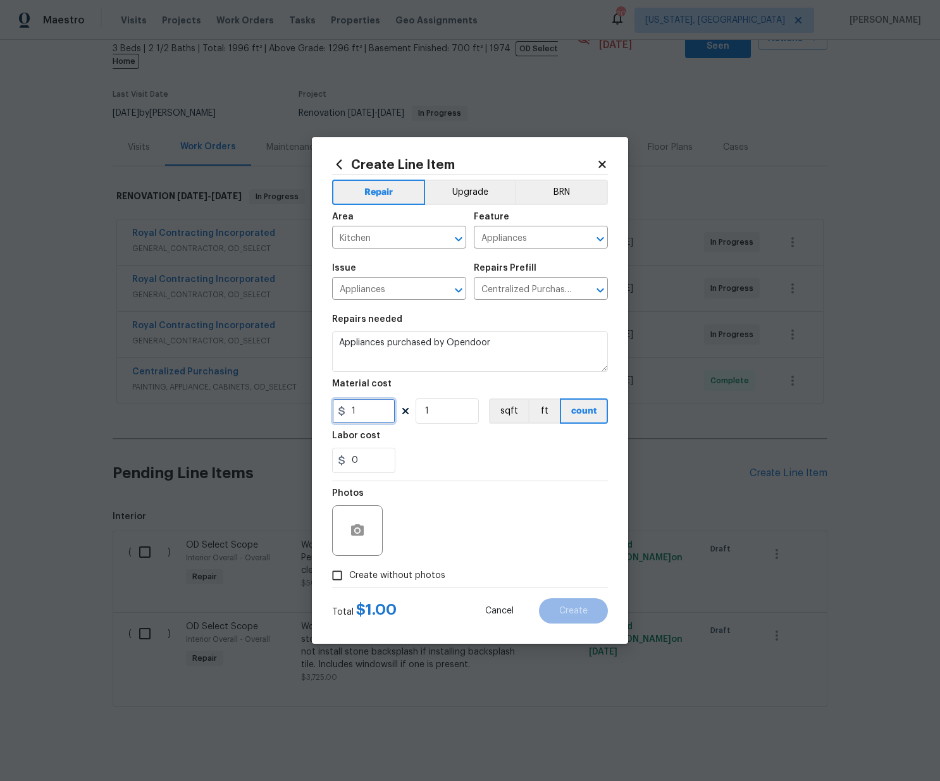
drag, startPoint x: 359, startPoint y: 410, endPoint x: 304, endPoint y: 412, distance: 55.1
click at [295, 411] on div "Create Line Item Repair Upgrade BRN Area Kitchen ​ Feature Appliances ​ Issue A…" at bounding box center [470, 390] width 940 height 781
paste input "4881.08"
type input "4881.08"
drag, startPoint x: 403, startPoint y: 574, endPoint x: 410, endPoint y: 566, distance: 11.2
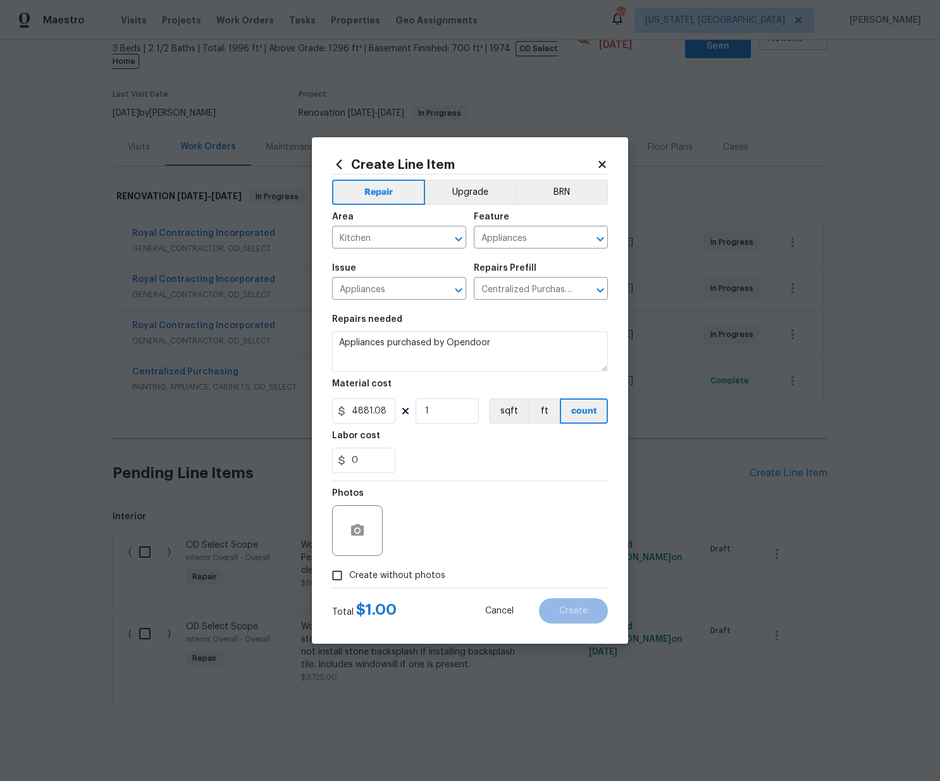
click at [402, 574] on span "Create without photos" at bounding box center [397, 575] width 96 height 13
click at [349, 574] on input "Create without photos" at bounding box center [337, 575] width 24 height 24
checkbox input "true"
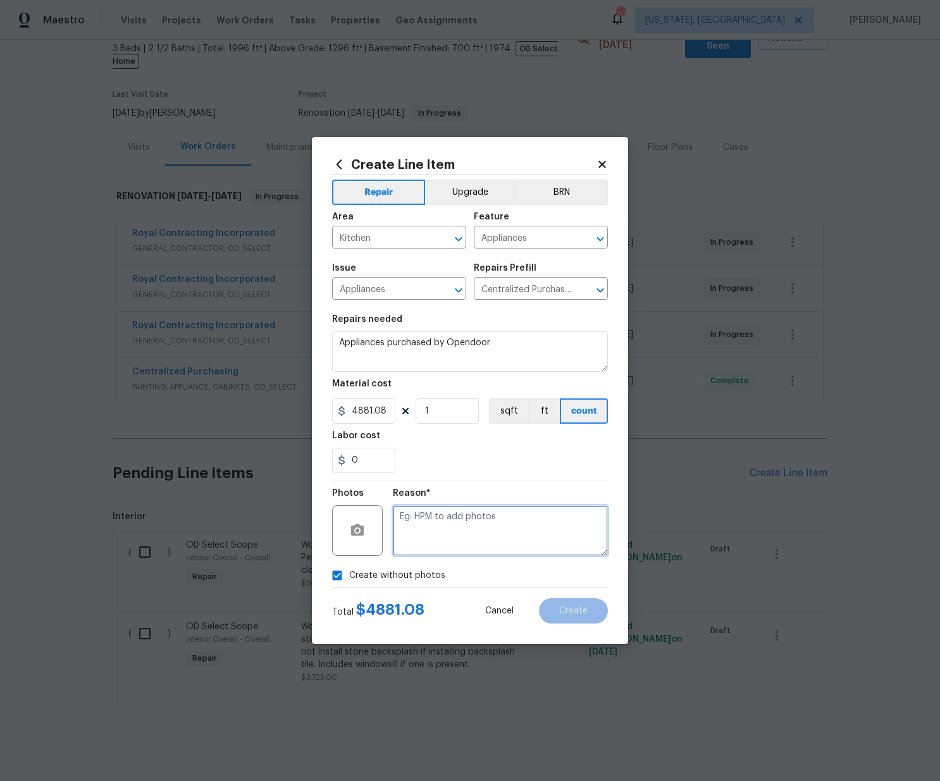
click at [428, 548] on textarea at bounding box center [500, 530] width 215 height 51
type textarea "N/A"
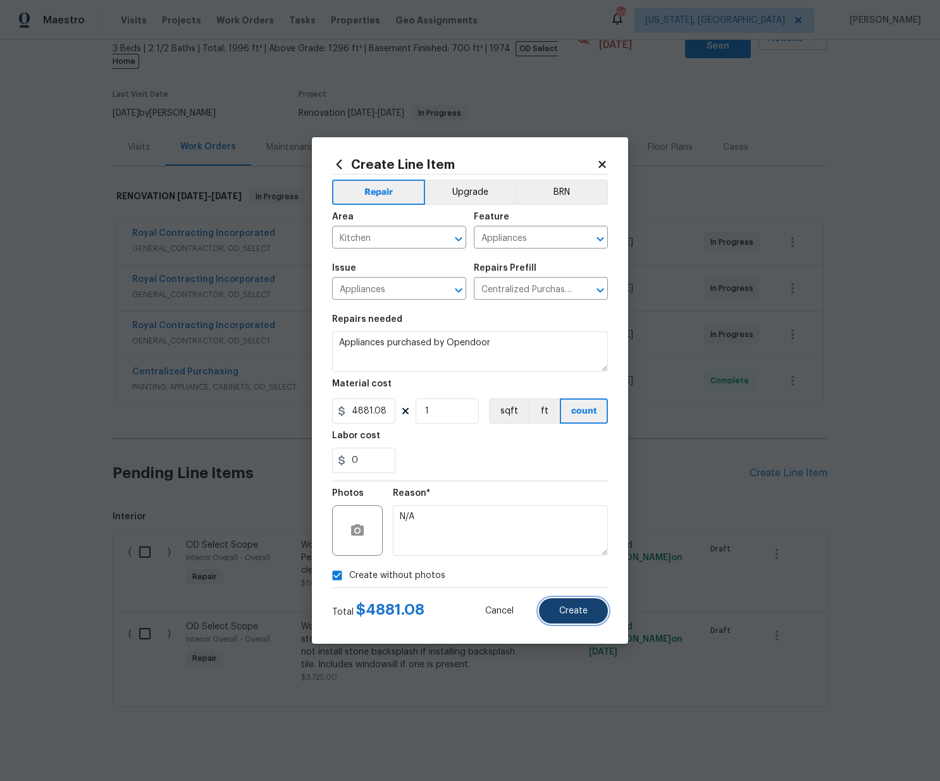
click at [566, 606] on span "Create" at bounding box center [573, 610] width 28 height 9
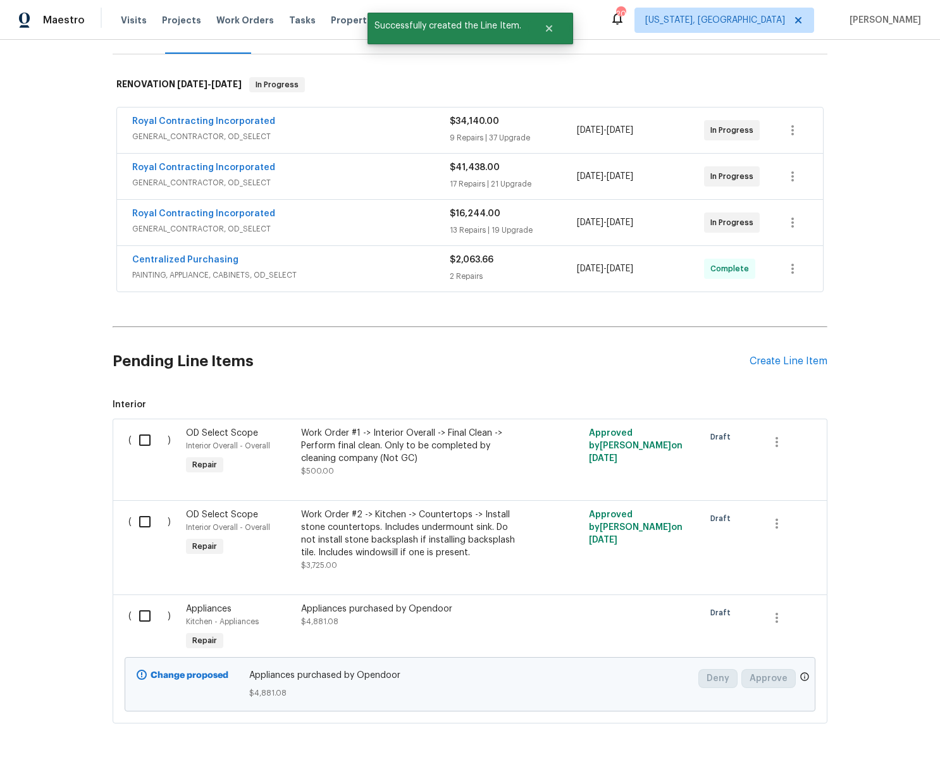
scroll to position [193, 0]
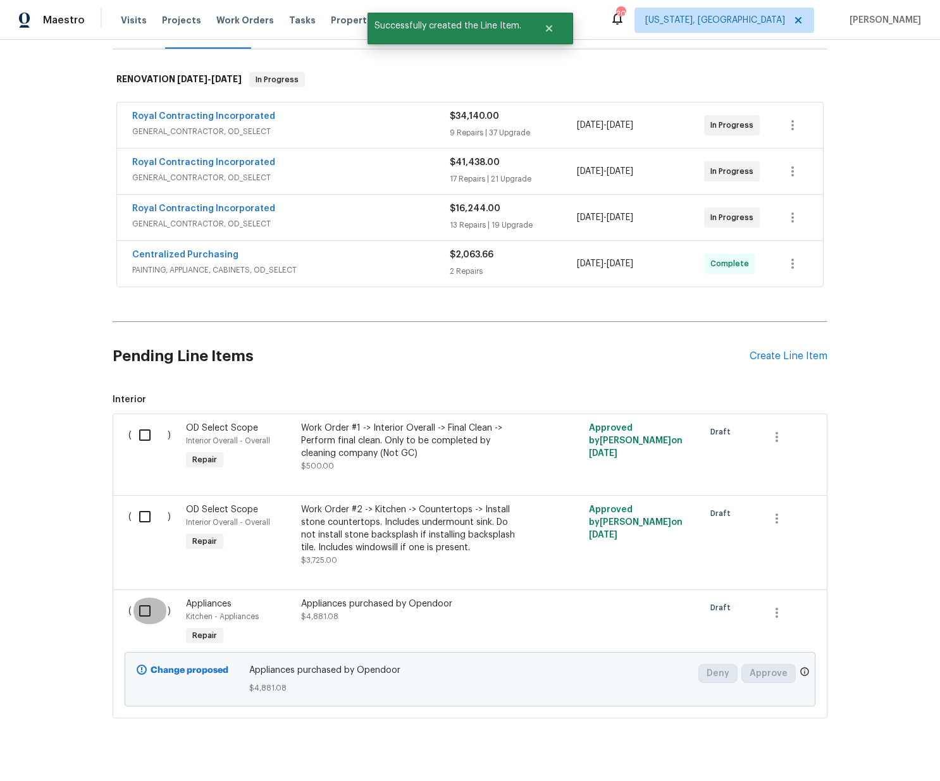
drag, startPoint x: 156, startPoint y: 600, endPoint x: 169, endPoint y: 603, distance: 13.7
click at [156, 600] on input "checkbox" at bounding box center [150, 611] width 36 height 27
checkbox input "true"
click at [846, 748] on span "Create Work Order" at bounding box center [867, 750] width 84 height 16
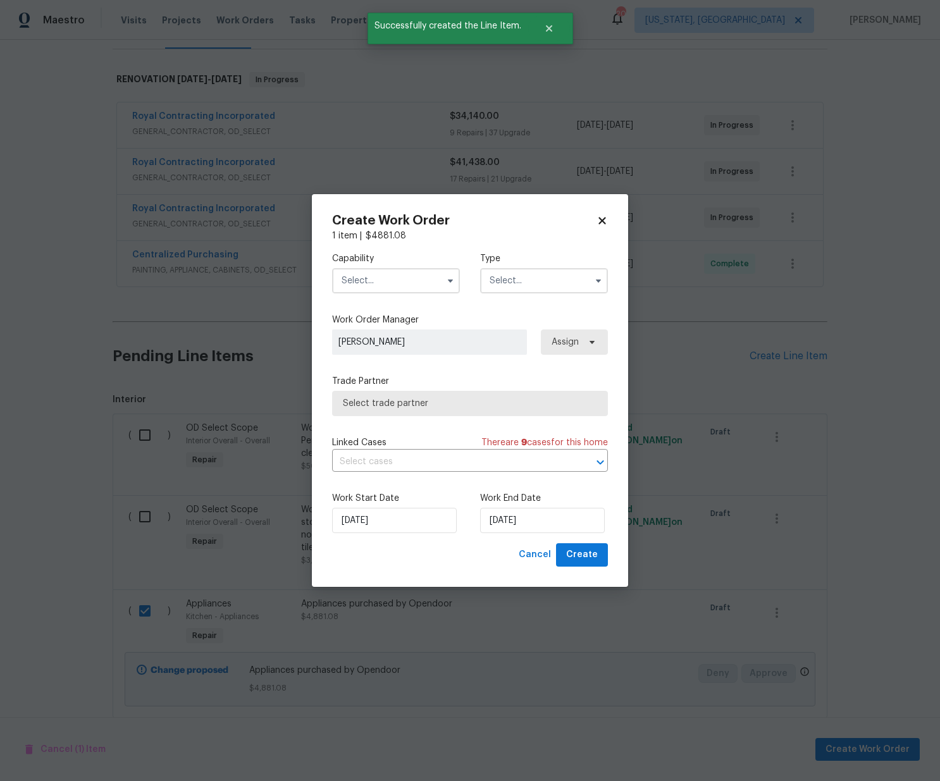
drag, startPoint x: 384, startPoint y: 277, endPoint x: 388, endPoint y: 290, distance: 13.4
click at [385, 278] on input "text" at bounding box center [396, 280] width 128 height 25
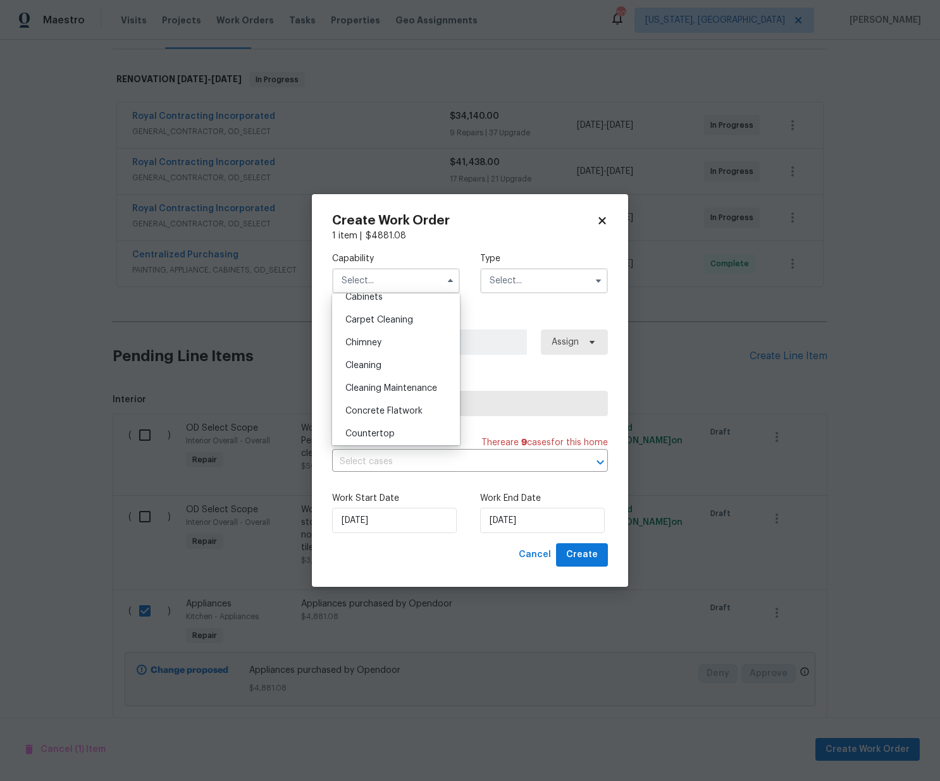
scroll to position [0, 0]
click at [399, 331] on div "Appliance" at bounding box center [395, 330] width 121 height 23
type input "Appliance"
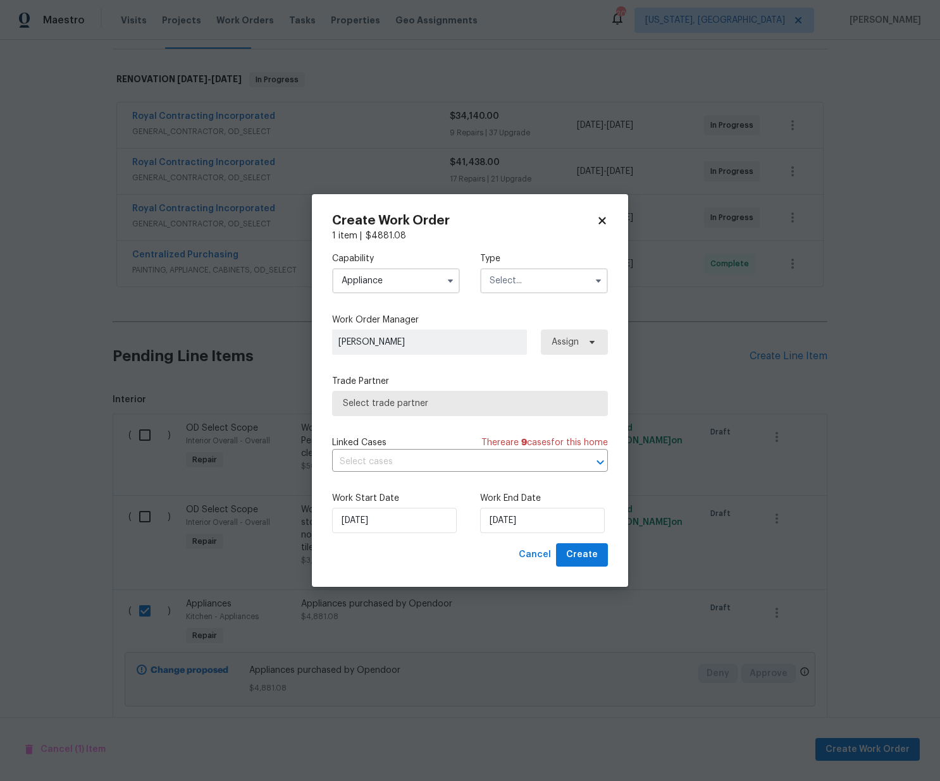
click at [543, 277] on input "text" at bounding box center [544, 280] width 128 height 25
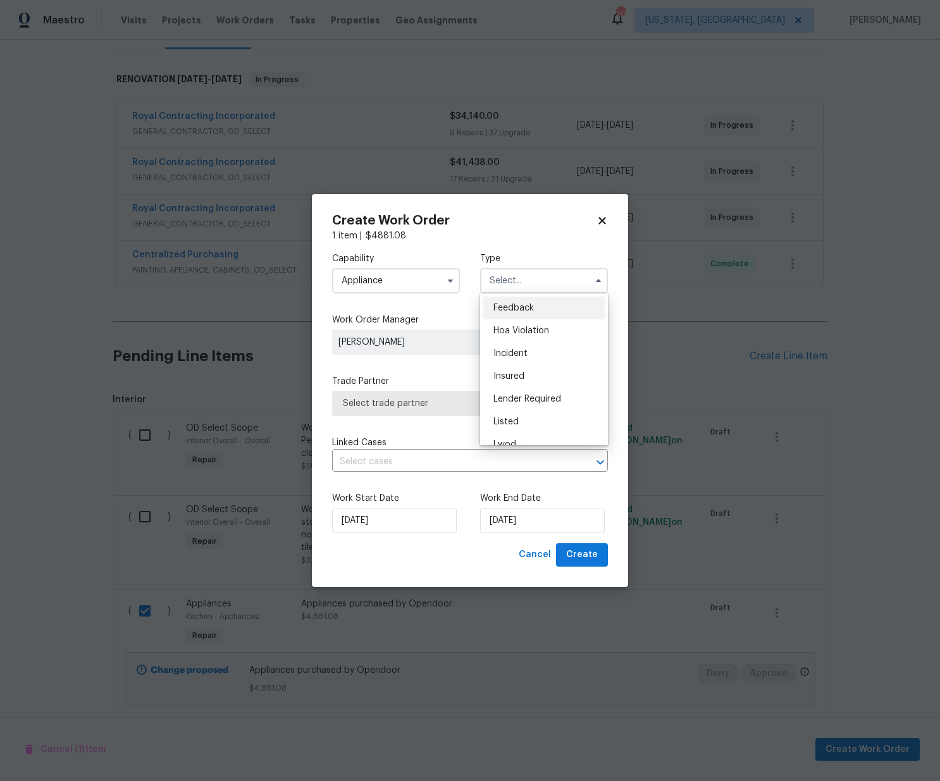
scroll to position [151, 0]
click at [526, 364] on span "Renovation" at bounding box center [516, 362] width 47 height 9
type input "Renovation"
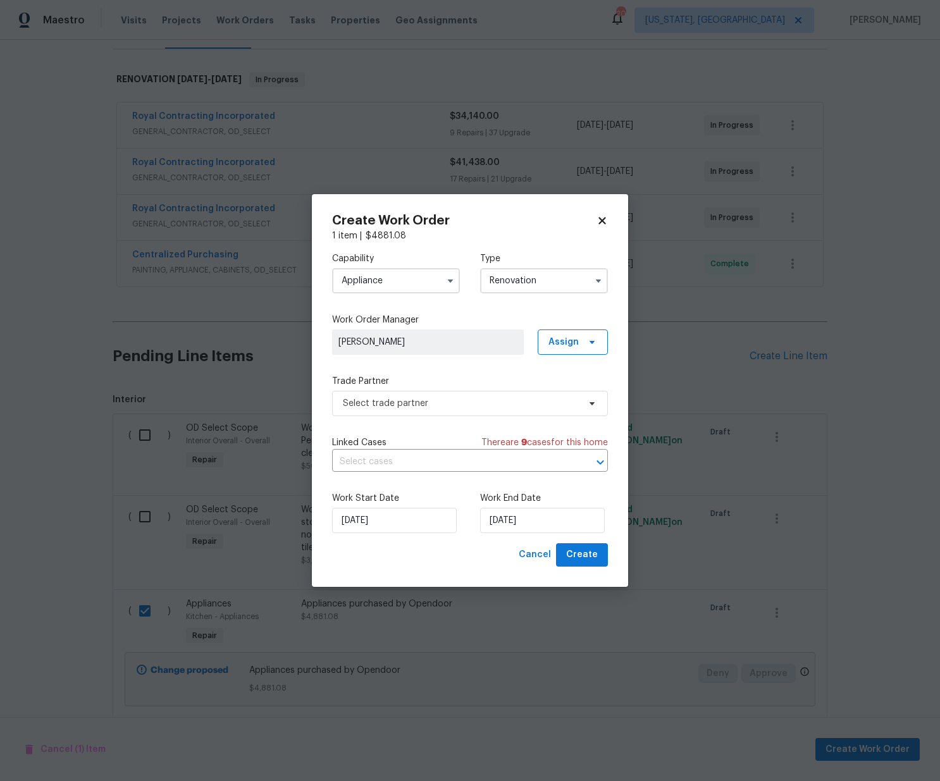
drag, startPoint x: 511, startPoint y: 282, endPoint x: 508, endPoint y: 291, distance: 9.2
click at [511, 282] on input "Renovation" at bounding box center [544, 280] width 128 height 25
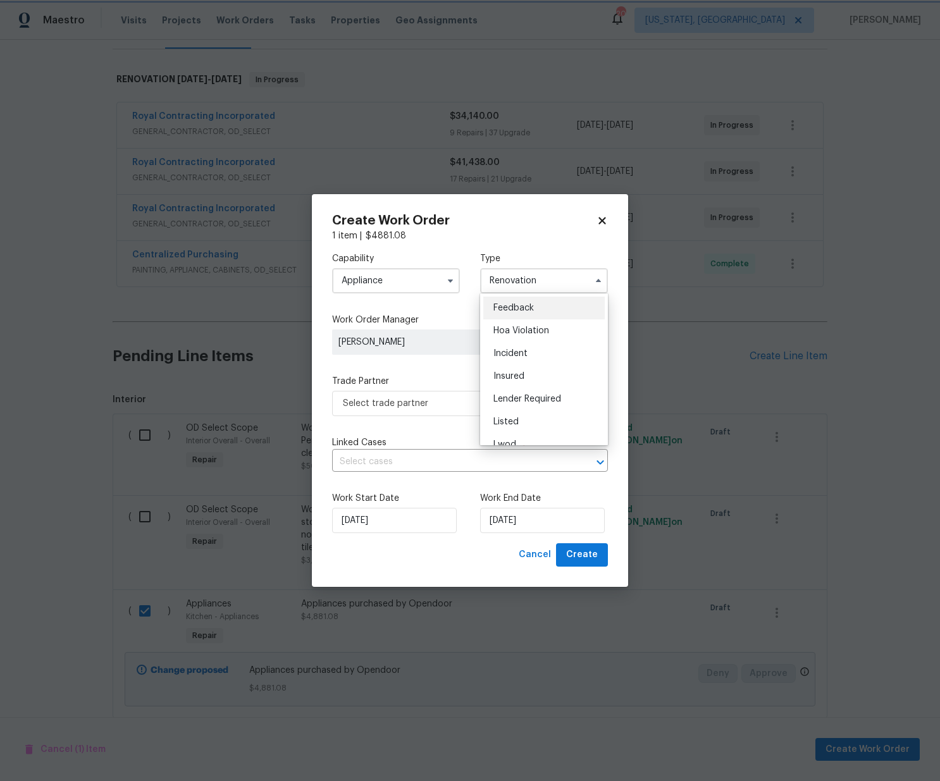
click at [448, 310] on div "Capability Appliance Type Renovation Feedback Hoa Violation Incident Insured Le…" at bounding box center [470, 392] width 276 height 301
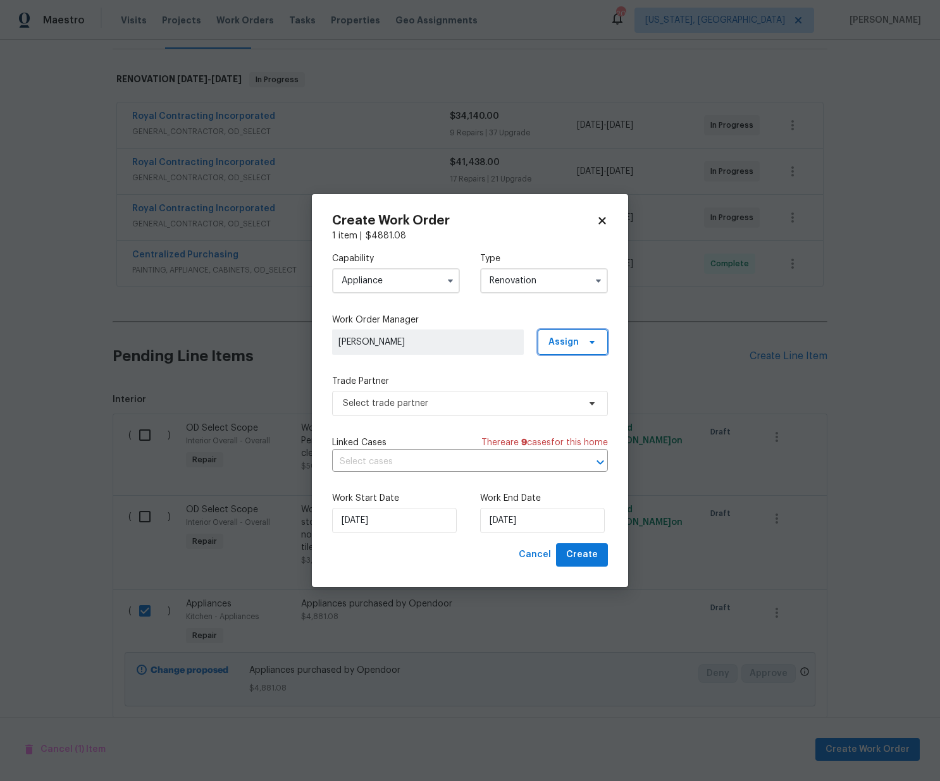
drag, startPoint x: 550, startPoint y: 334, endPoint x: 555, endPoint y: 339, distance: 7.2
click at [553, 337] on span "Assign" at bounding box center [573, 341] width 70 height 25
click at [568, 399] on div "Assign to me" at bounding box center [574, 396] width 55 height 13
click at [480, 400] on span "Select trade partner" at bounding box center [461, 403] width 236 height 13
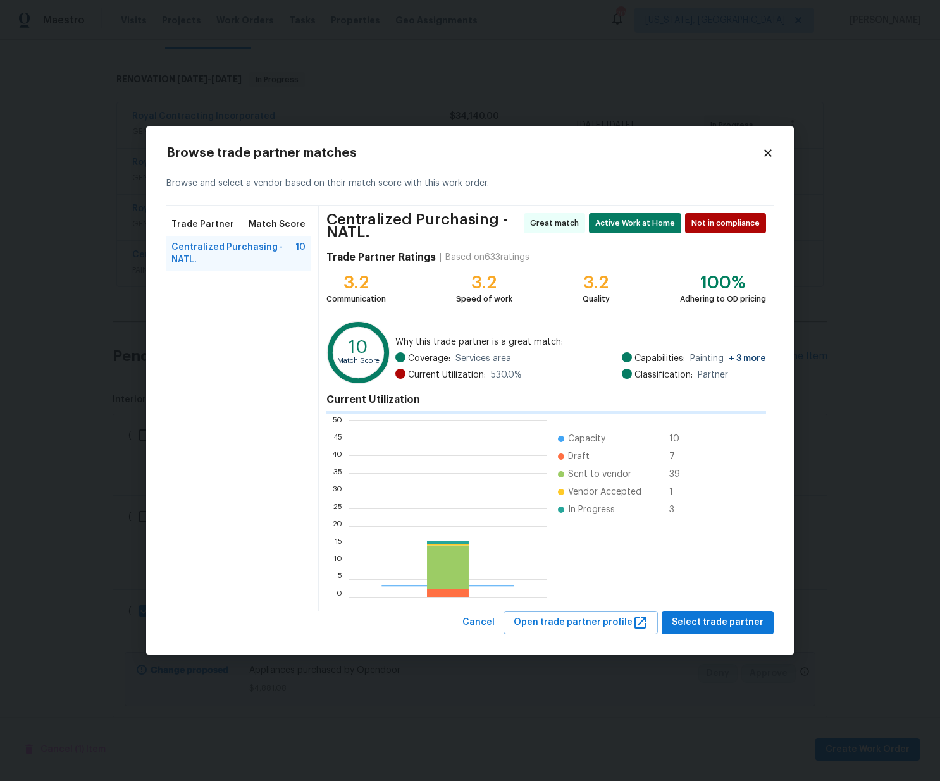
scroll to position [177, 199]
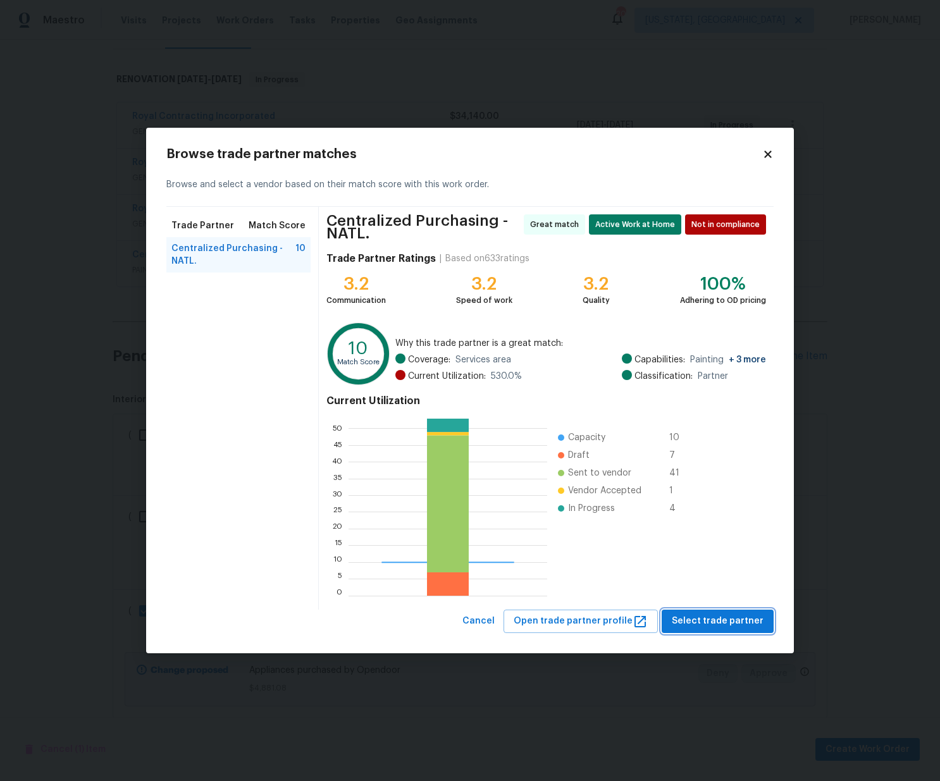
click at [708, 617] on span "Select trade partner" at bounding box center [718, 621] width 92 height 16
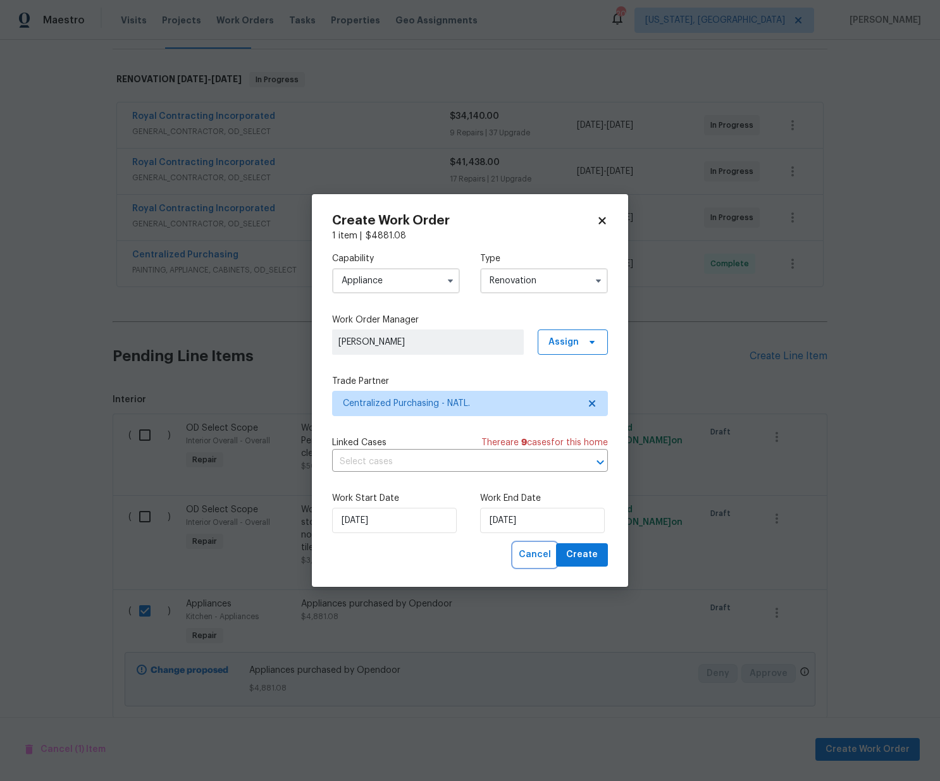
click at [555, 546] on button "Cancel" at bounding box center [535, 554] width 42 height 23
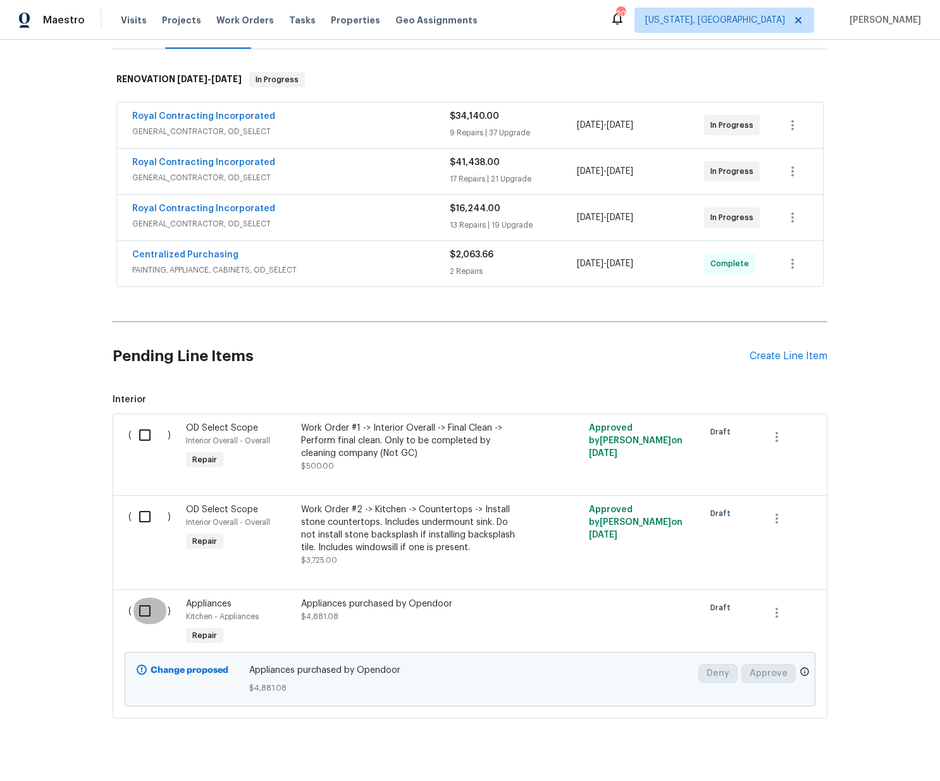
click at [147, 605] on input "checkbox" at bounding box center [150, 611] width 36 height 27
checkbox input "true"
click at [866, 748] on span "Create Work Order" at bounding box center [867, 750] width 84 height 16
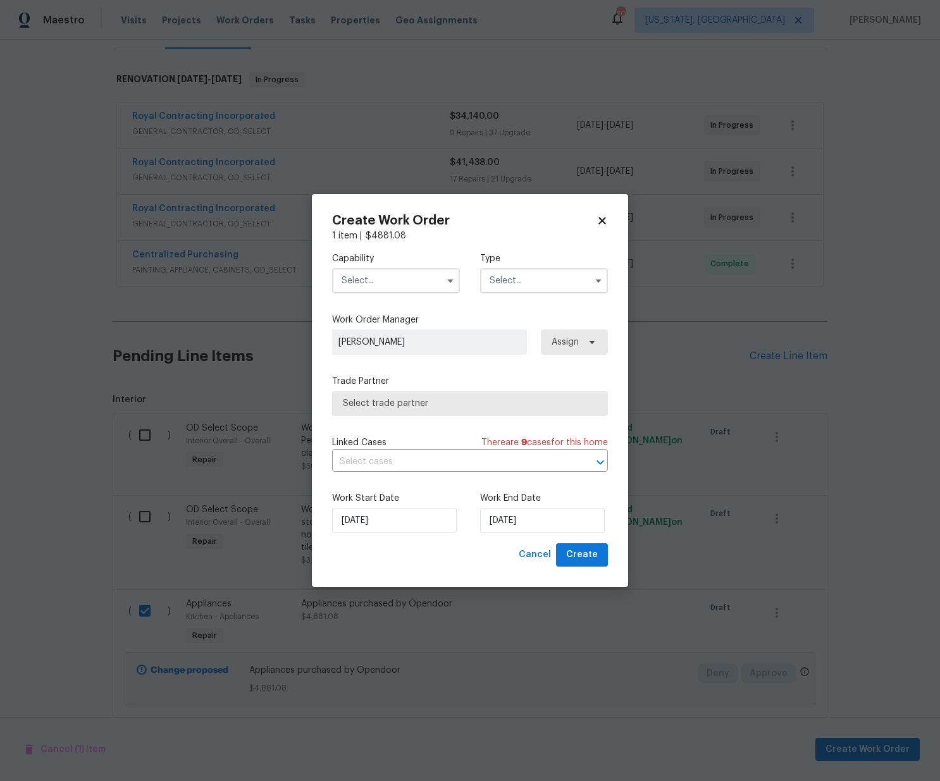
click at [399, 283] on input "text" at bounding box center [396, 280] width 128 height 25
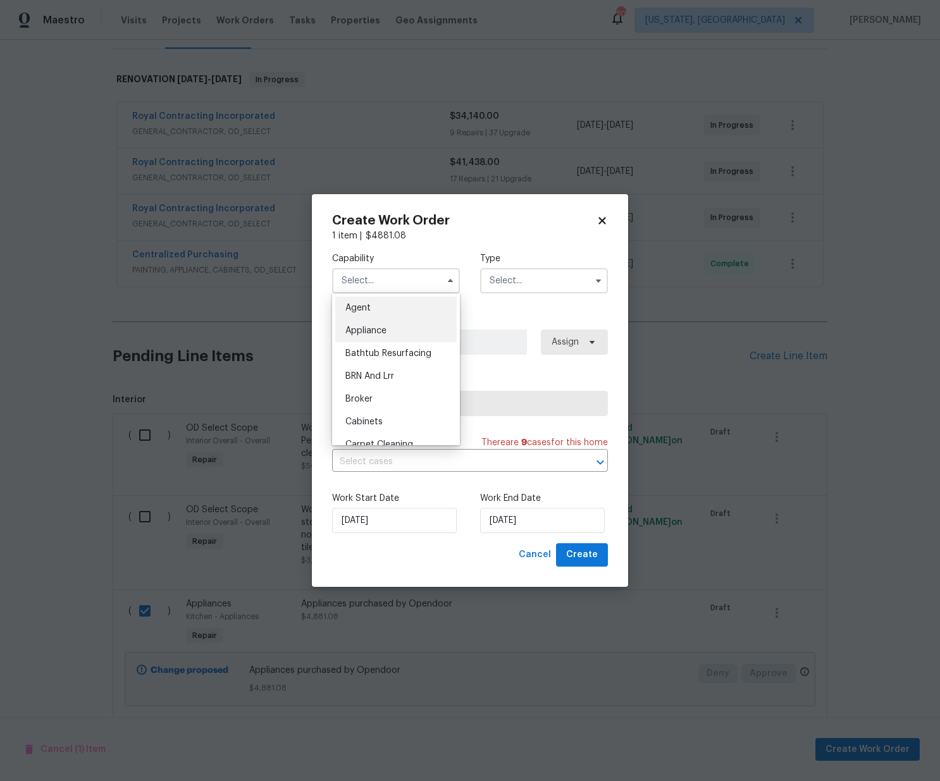
click at [397, 339] on div "Appliance" at bounding box center [395, 330] width 121 height 23
type input "Appliance"
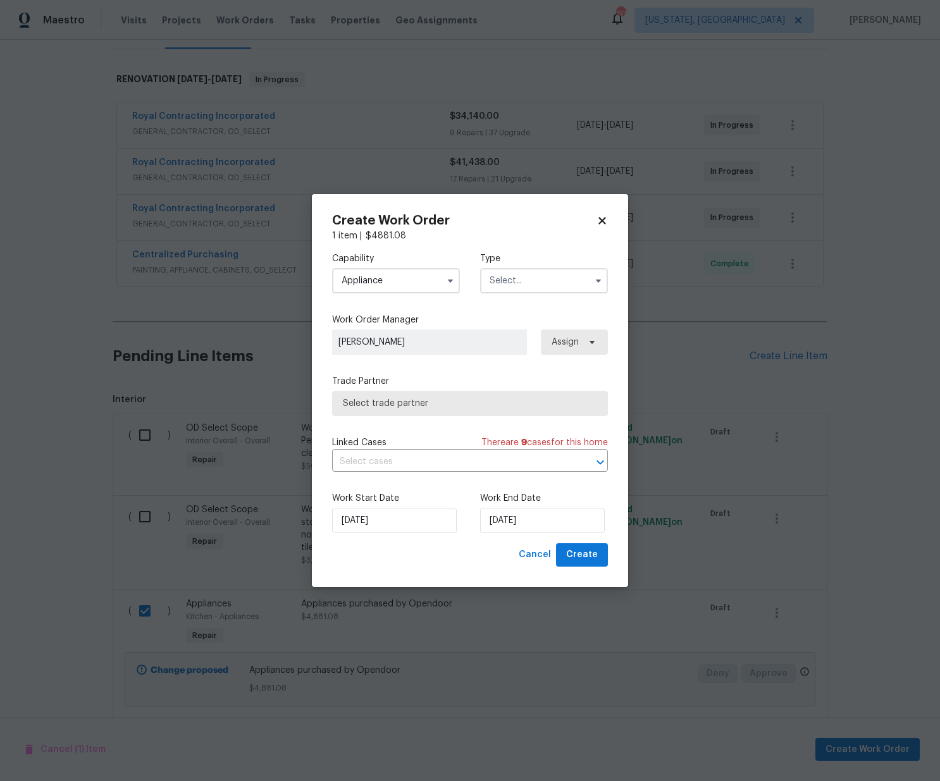
click at [547, 284] on input "text" at bounding box center [544, 280] width 128 height 25
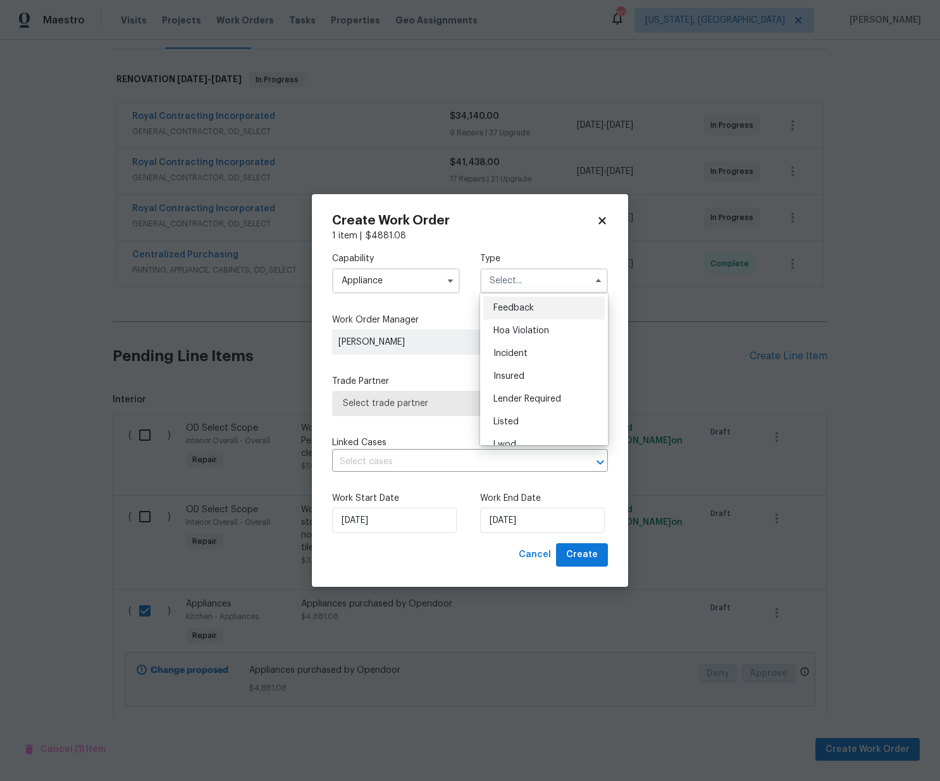
scroll to position [151, 0]
click at [528, 359] on span "Renovation" at bounding box center [516, 362] width 47 height 9
type input "Renovation"
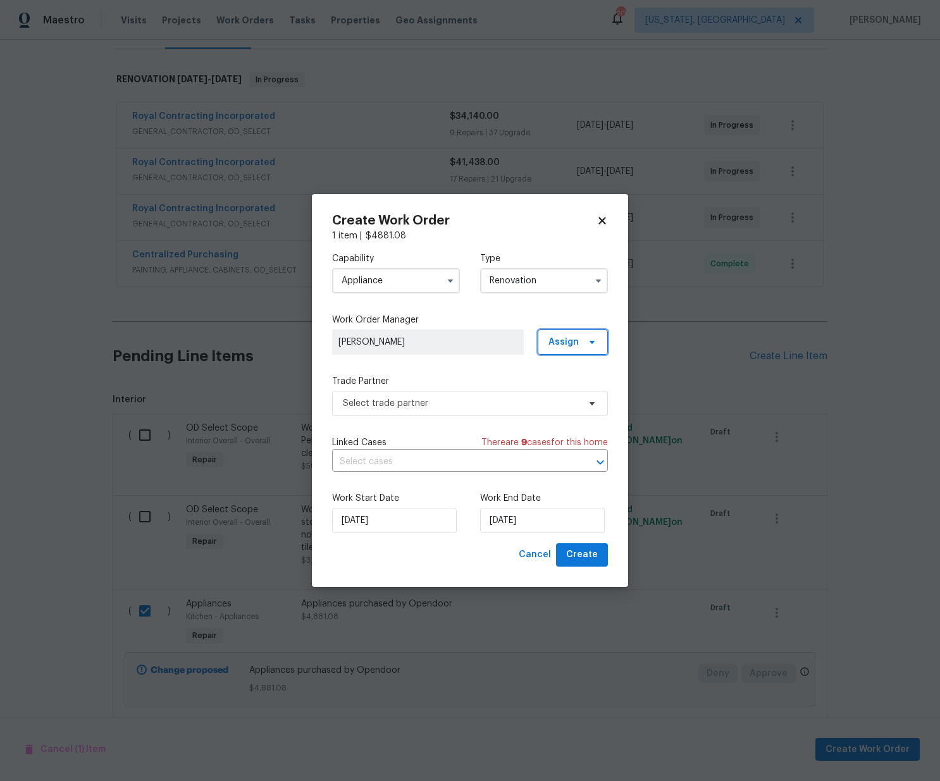
drag, startPoint x: 554, startPoint y: 346, endPoint x: 555, endPoint y: 358, distance: 12.1
click at [555, 347] on span "Assign" at bounding box center [563, 342] width 30 height 13
click at [553, 399] on div "Assign to me" at bounding box center [574, 396] width 55 height 13
click at [466, 407] on span "Select trade partner" at bounding box center [461, 403] width 236 height 13
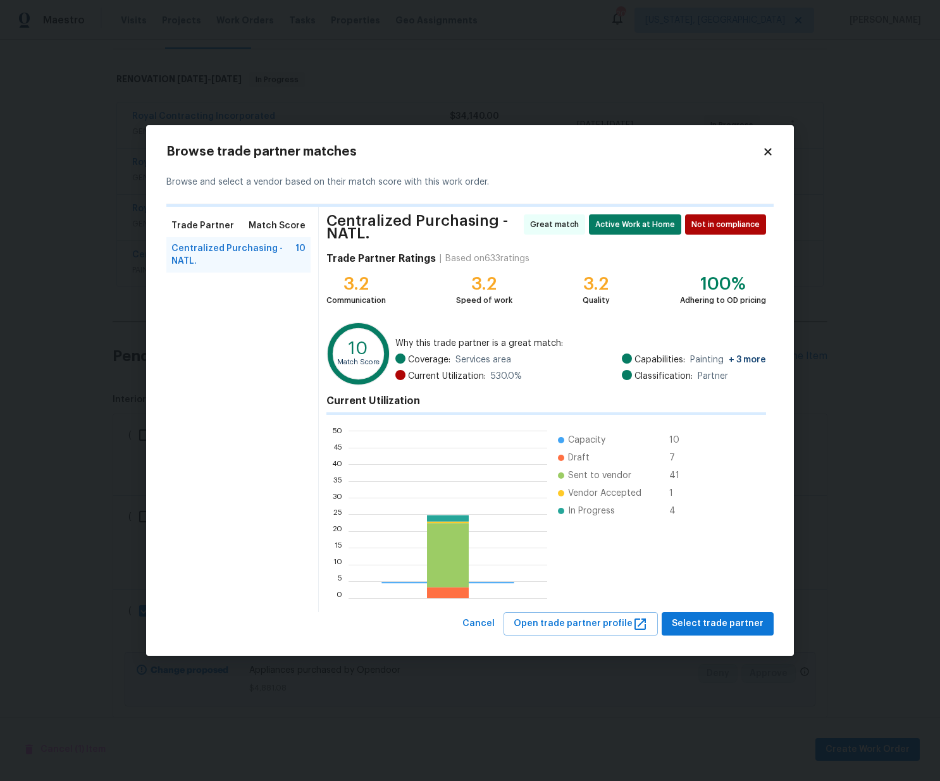
scroll to position [177, 199]
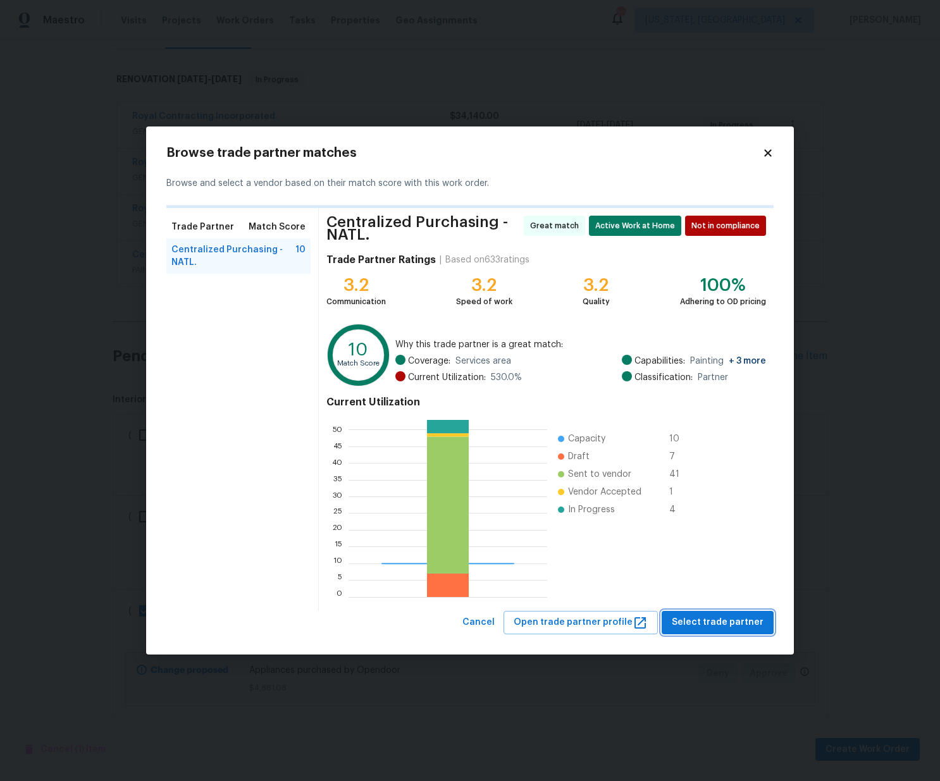
drag, startPoint x: 725, startPoint y: 624, endPoint x: 718, endPoint y: 621, distance: 7.4
click at [727, 622] on span "Select trade partner" at bounding box center [718, 623] width 92 height 16
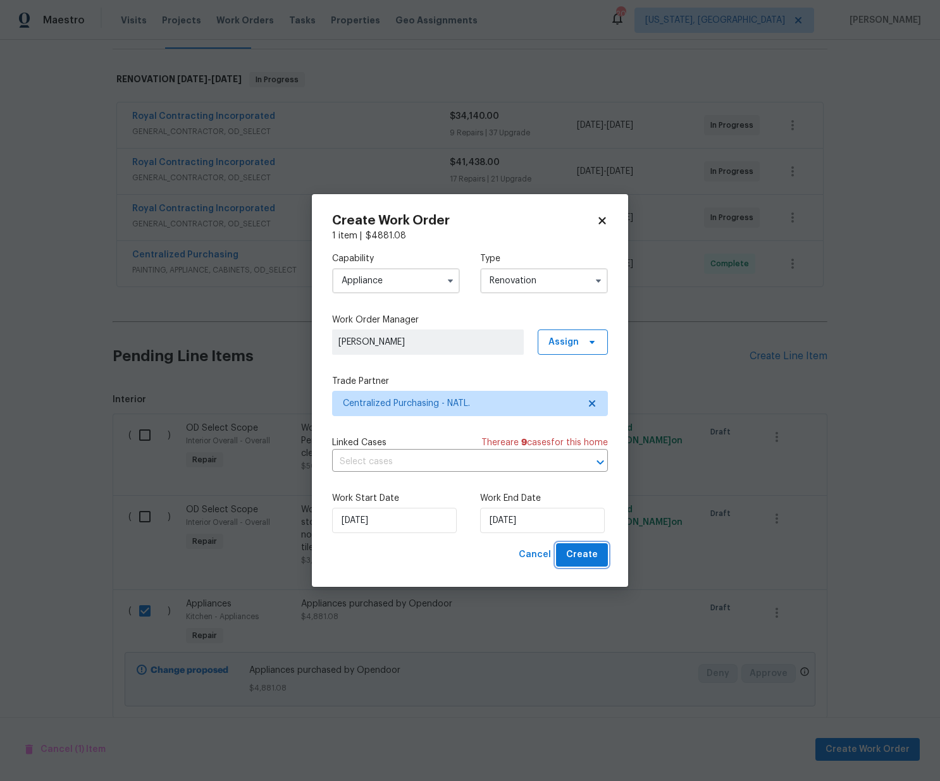
click at [583, 551] on span "Create" at bounding box center [582, 555] width 32 height 16
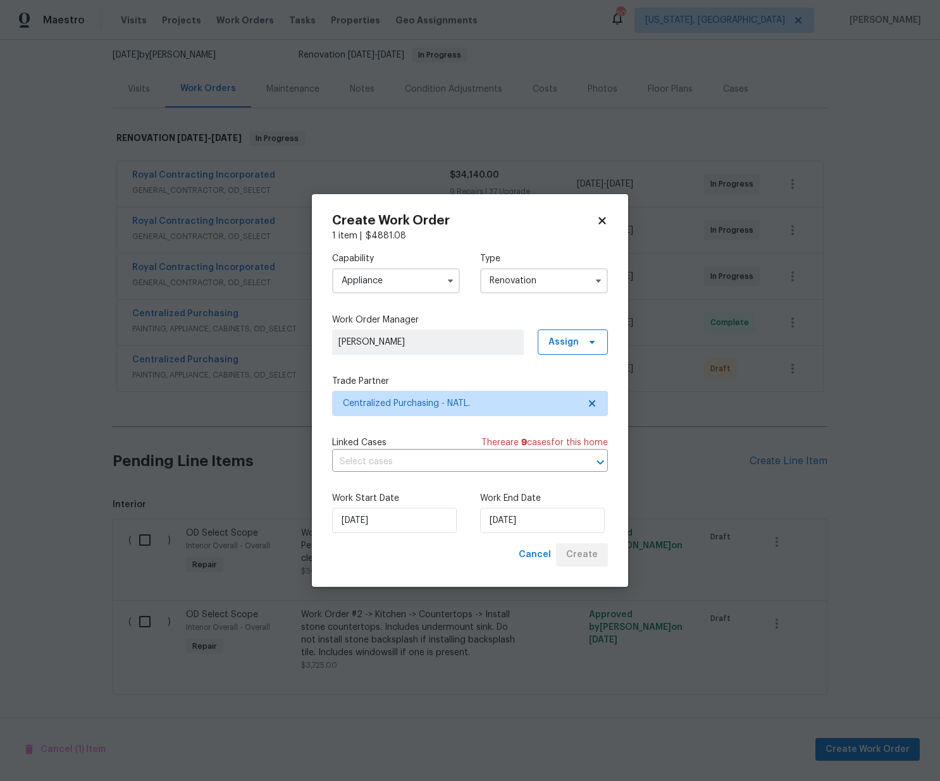
scroll to position [122, 0]
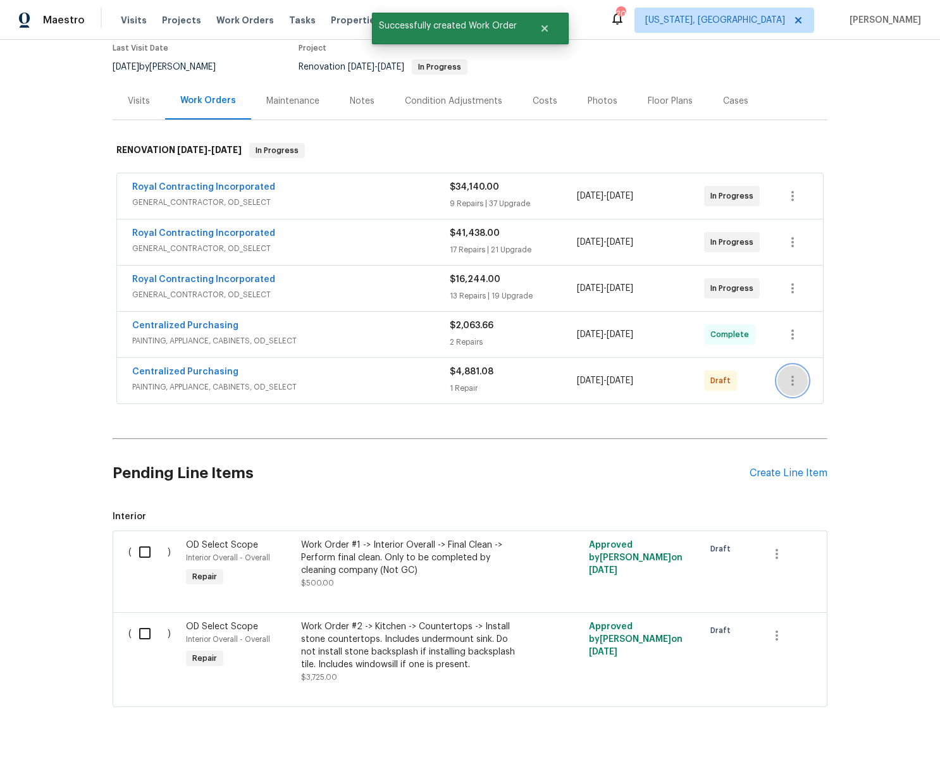
click at [804, 371] on button "button" at bounding box center [792, 381] width 30 height 30
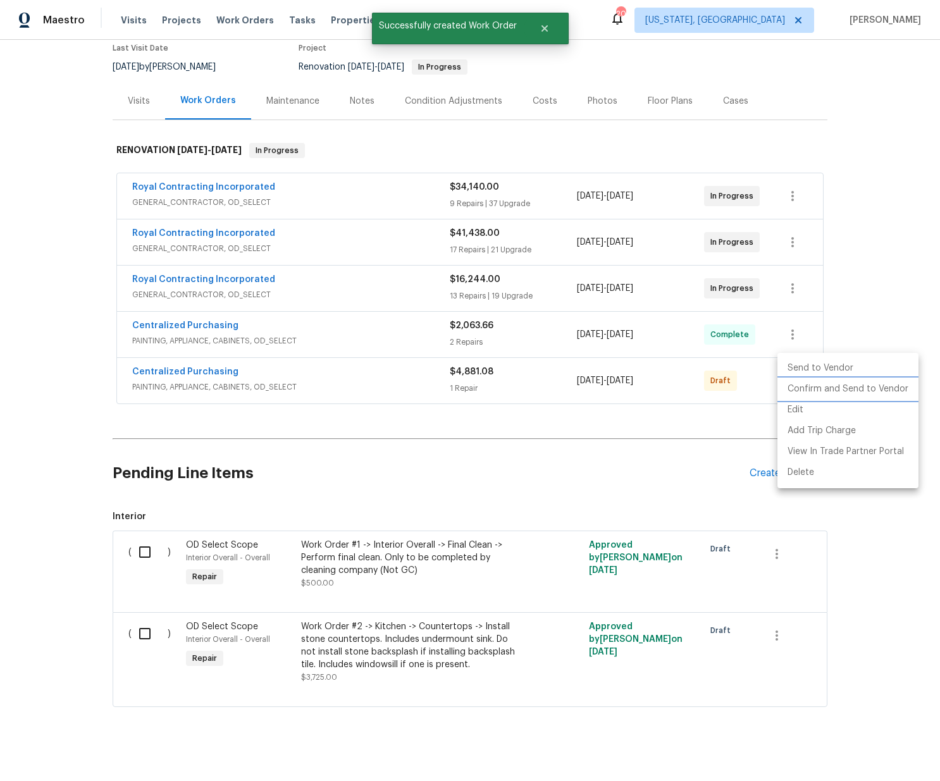
click at [806, 390] on li "Confirm and Send to Vendor" at bounding box center [847, 389] width 141 height 21
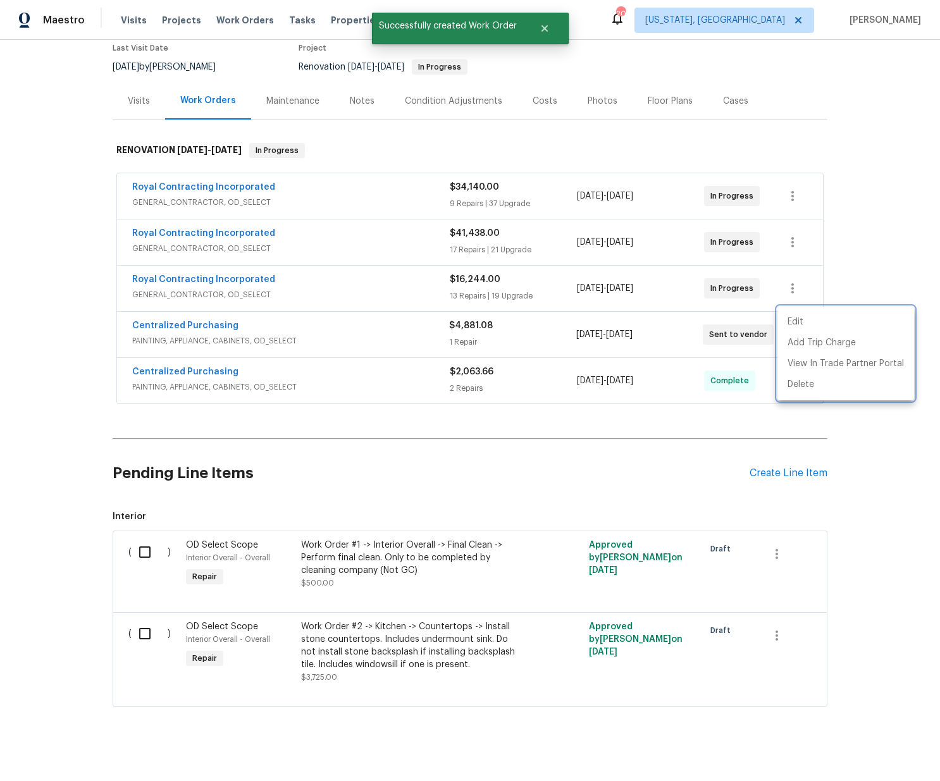
drag, startPoint x: 223, startPoint y: 322, endPoint x: 211, endPoint y: 319, distance: 12.9
click at [223, 322] on div at bounding box center [470, 390] width 940 height 781
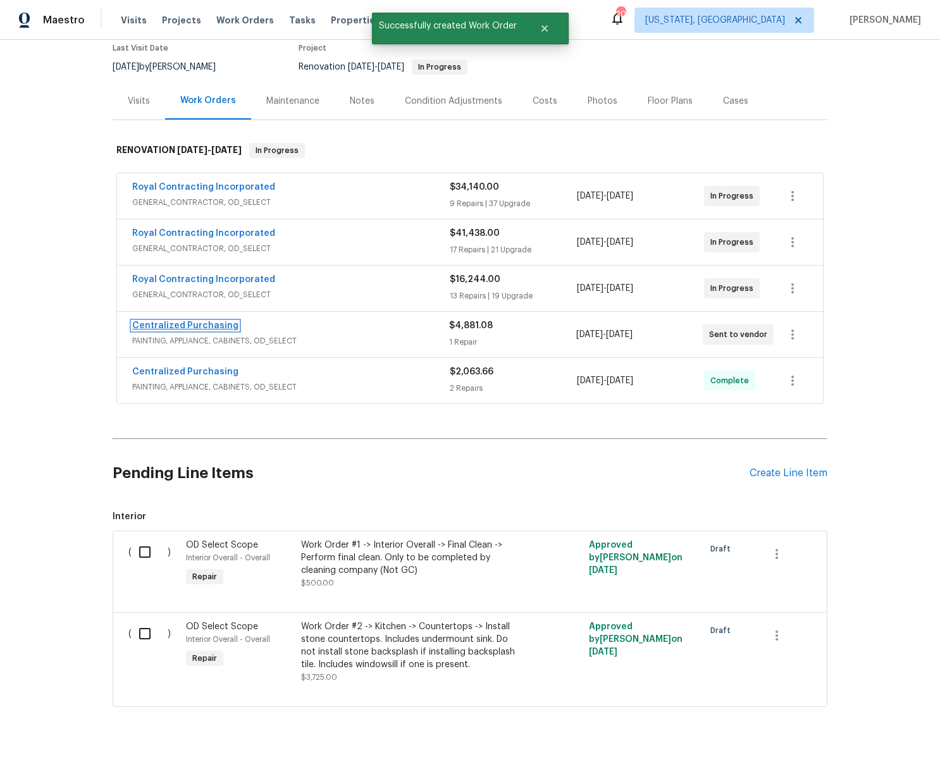
click at [183, 321] on link "Centralized Purchasing" at bounding box center [185, 325] width 106 height 9
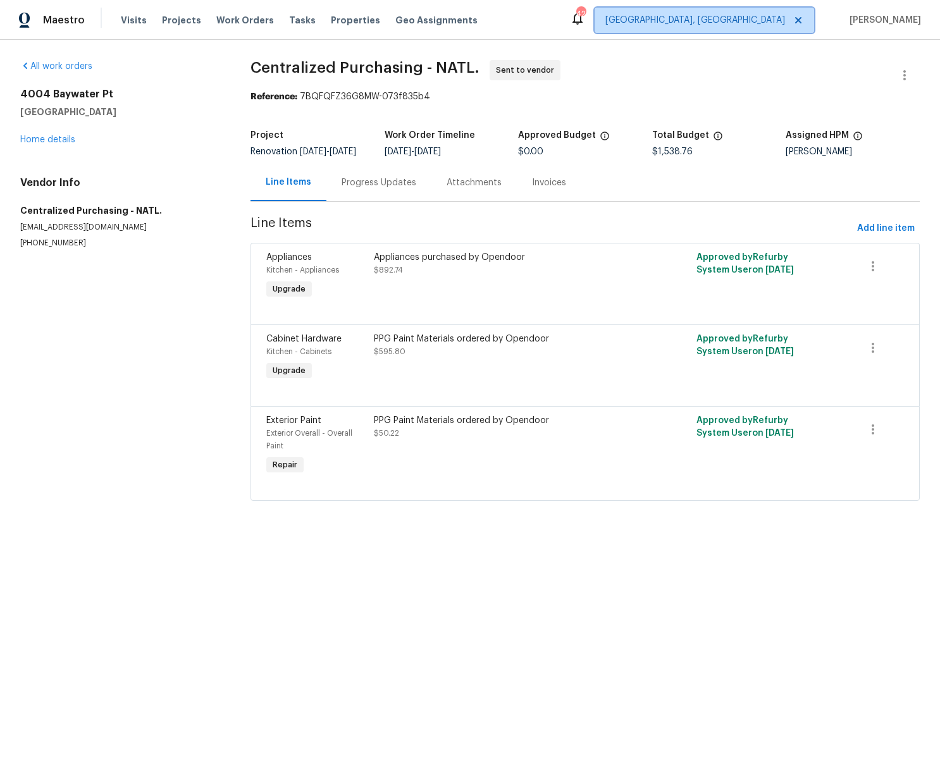
click at [777, 18] on span "[GEOGRAPHIC_DATA], [GEOGRAPHIC_DATA]" at bounding box center [695, 20] width 180 height 13
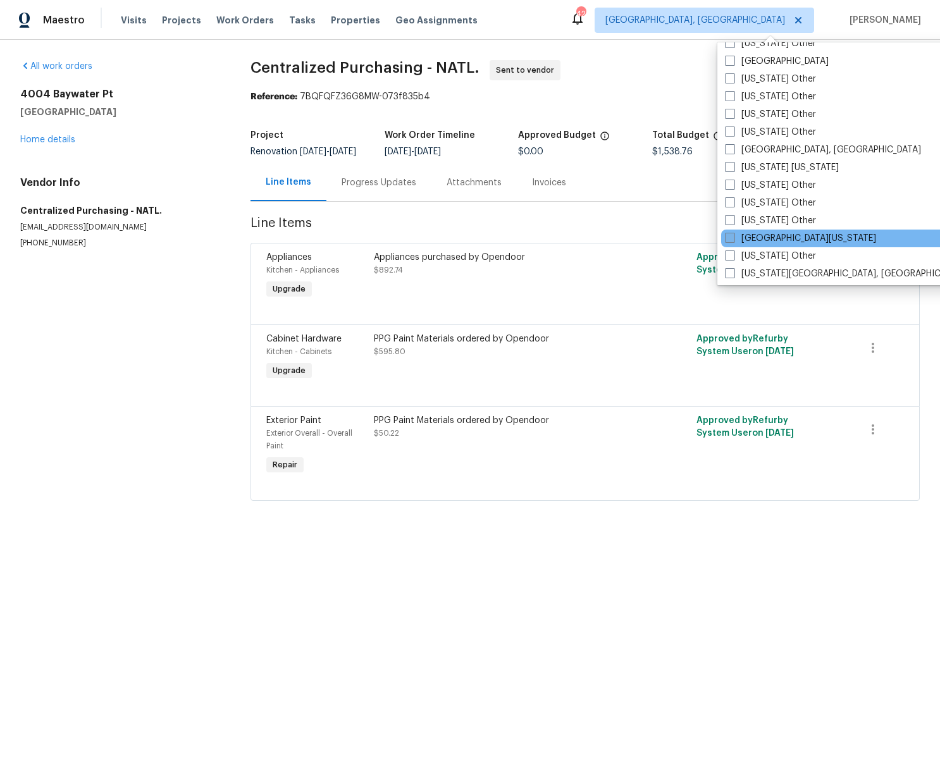
scroll to position [1173, 0]
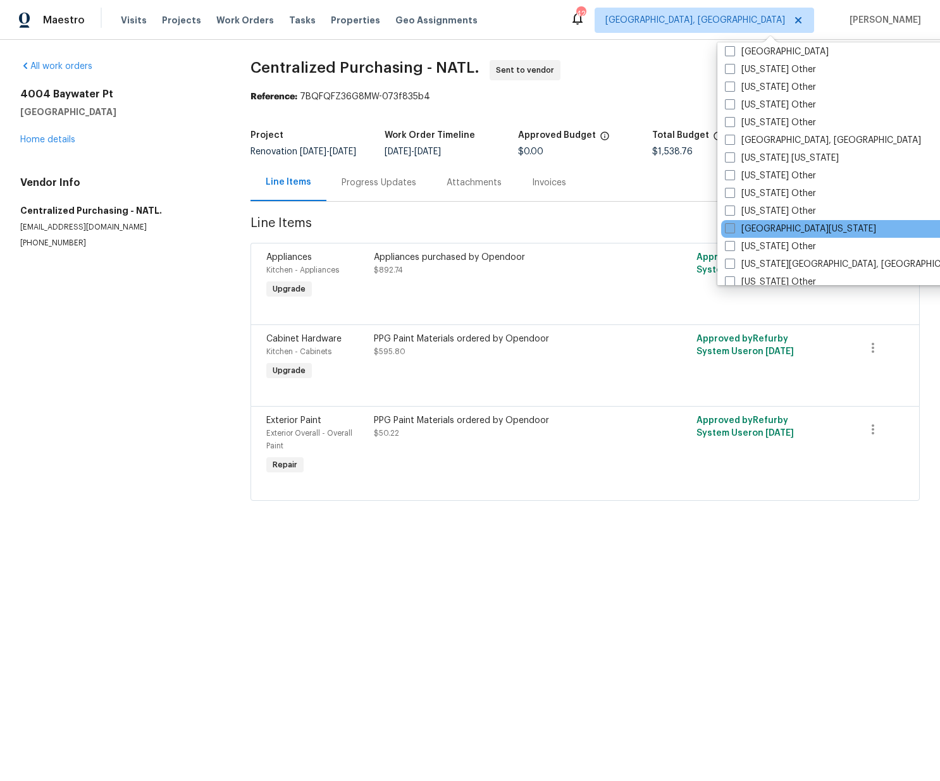
click at [751, 225] on label "[GEOGRAPHIC_DATA][US_STATE]" at bounding box center [800, 229] width 151 height 13
click at [733, 225] on input "[GEOGRAPHIC_DATA][US_STATE]" at bounding box center [729, 227] width 8 height 8
checkbox input "true"
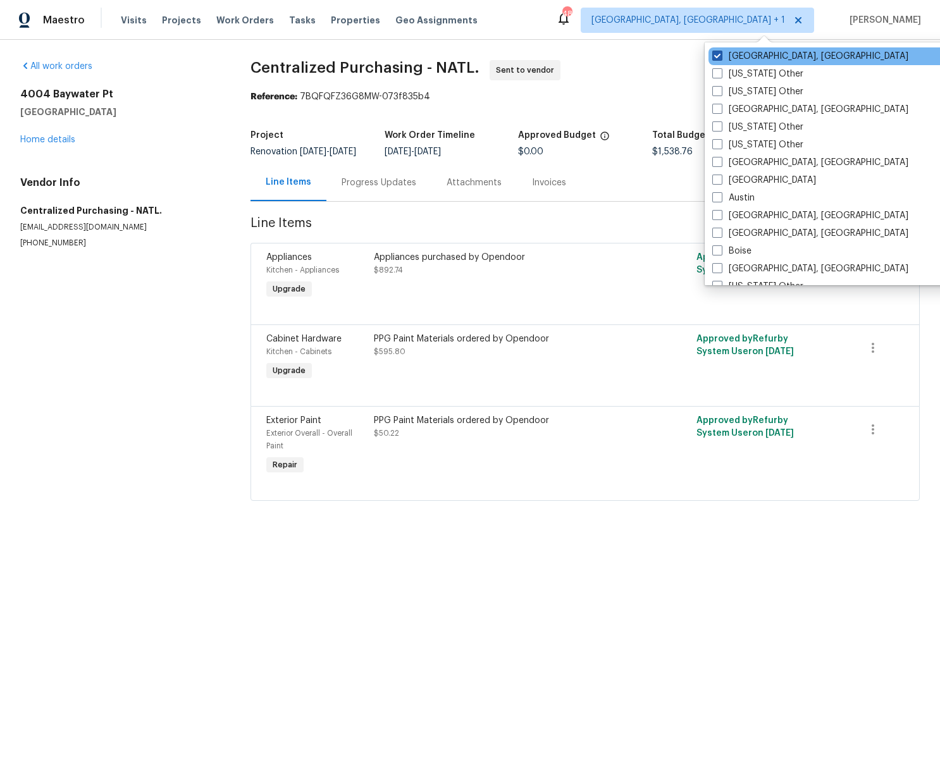
click at [744, 56] on label "[GEOGRAPHIC_DATA], [GEOGRAPHIC_DATA]" at bounding box center [810, 56] width 196 height 13
click at [720, 56] on input "[GEOGRAPHIC_DATA], [GEOGRAPHIC_DATA]" at bounding box center [716, 54] width 8 height 8
checkbox input "false"
click at [185, 16] on div "Visits Projects Work Orders Tasks Properties Geo Assignments" at bounding box center [307, 20] width 372 height 25
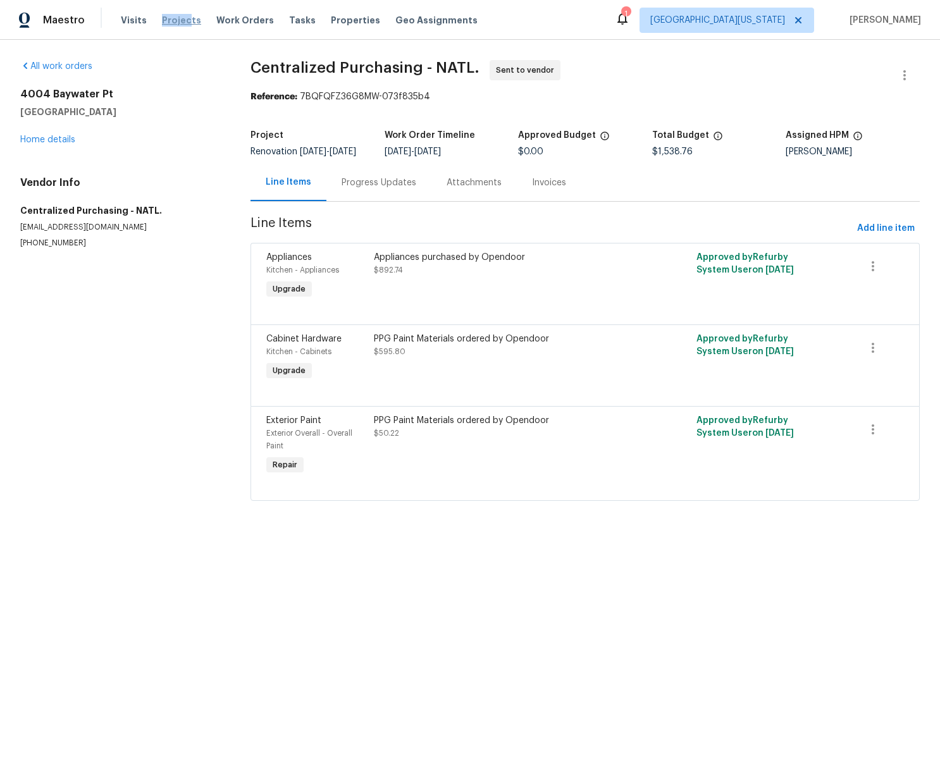
click at [184, 18] on span "Projects" at bounding box center [181, 20] width 39 height 13
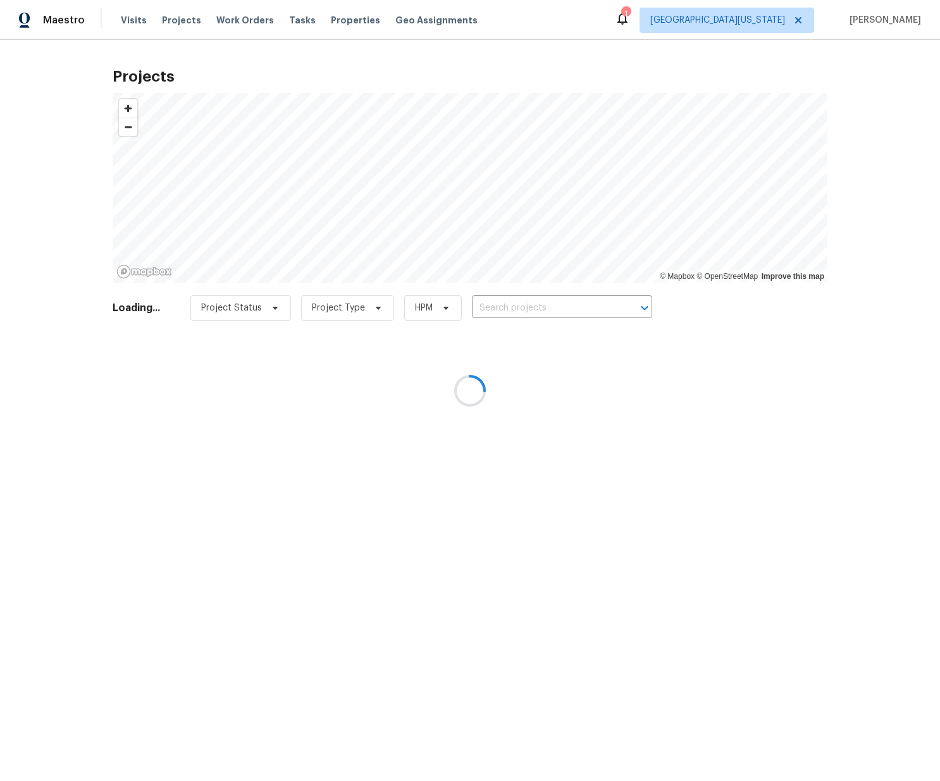
click at [515, 320] on div at bounding box center [470, 390] width 940 height 781
click at [515, 305] on div at bounding box center [470, 390] width 940 height 781
click at [508, 308] on div at bounding box center [470, 390] width 940 height 781
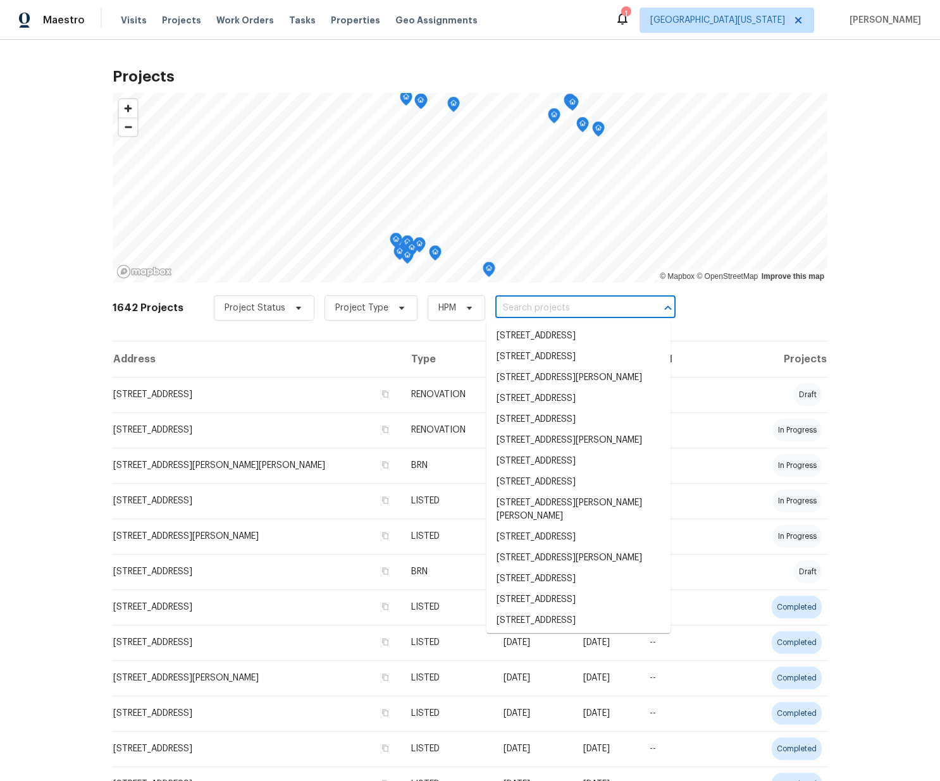
click at [508, 308] on input "text" at bounding box center [567, 309] width 145 height 20
paste input "WCT62VVHBGPP"
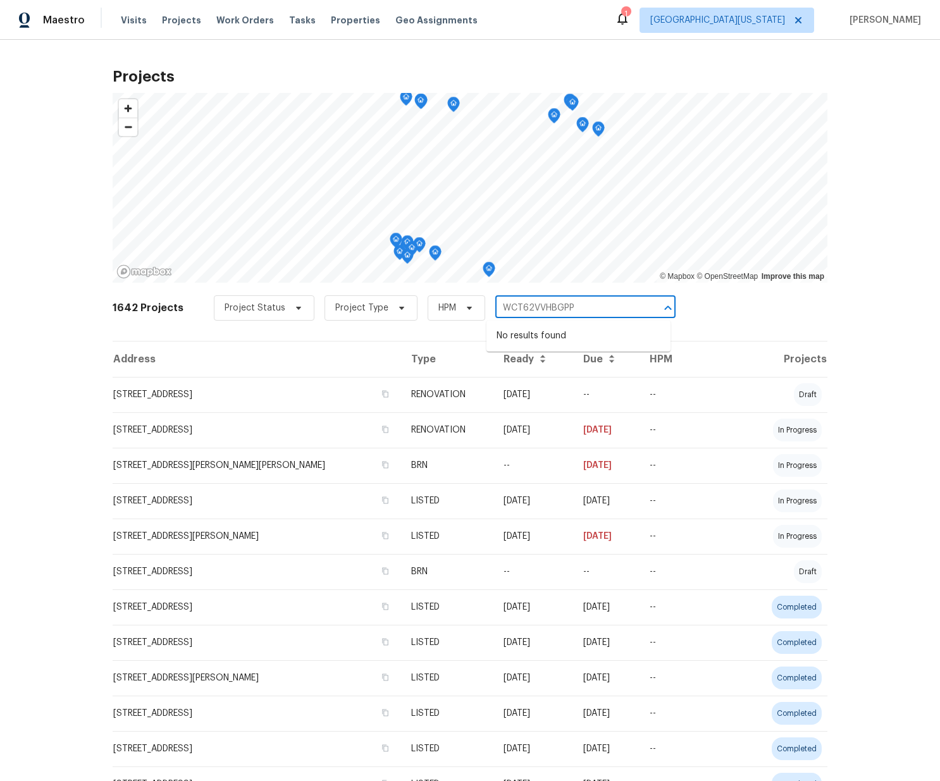
type input "WCT62VVHBGPP"
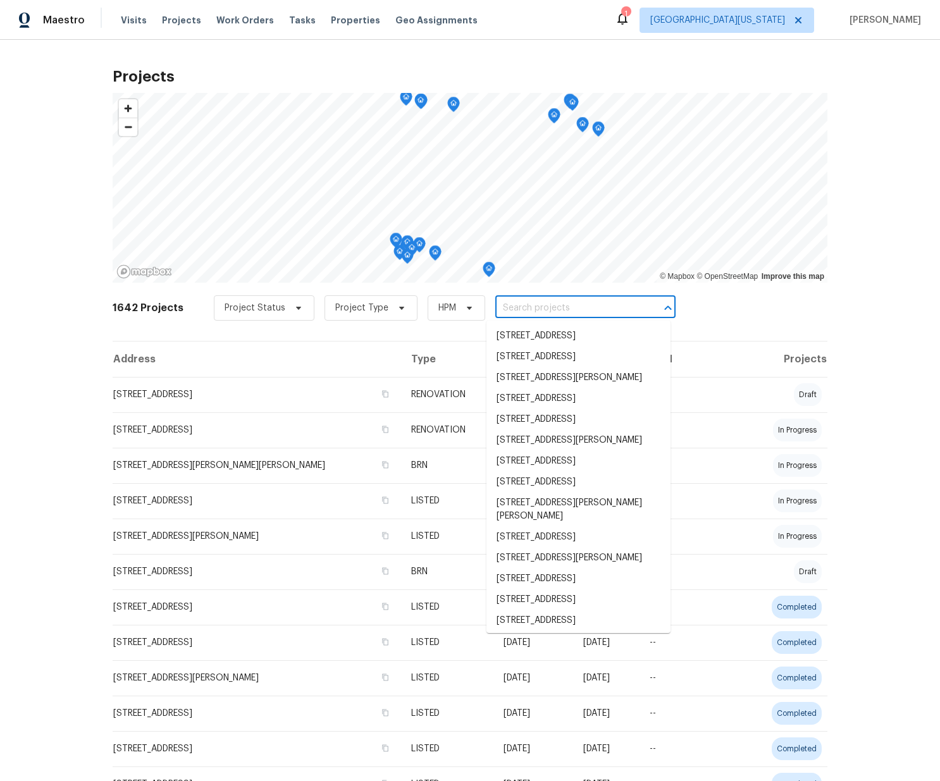
click at [560, 314] on input "text" at bounding box center [567, 309] width 145 height 20
paste input "[STREET_ADDRESS]"
type input "[STREET_ADDRESS]"
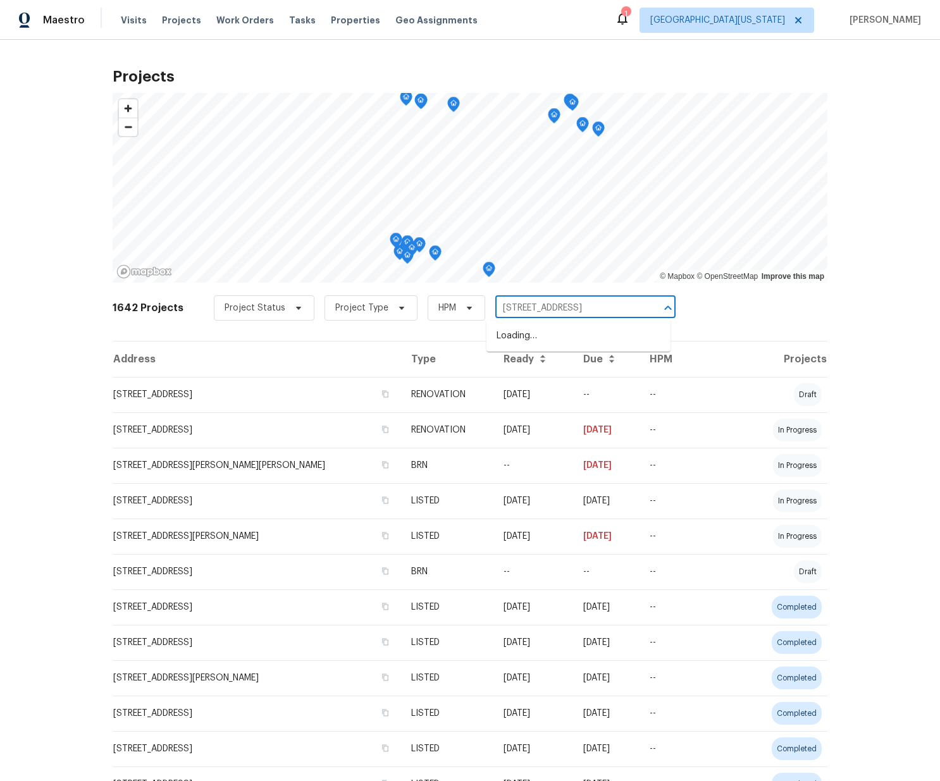
scroll to position [0, 18]
click at [542, 342] on li "[STREET_ADDRESS]" at bounding box center [578, 336] width 184 height 21
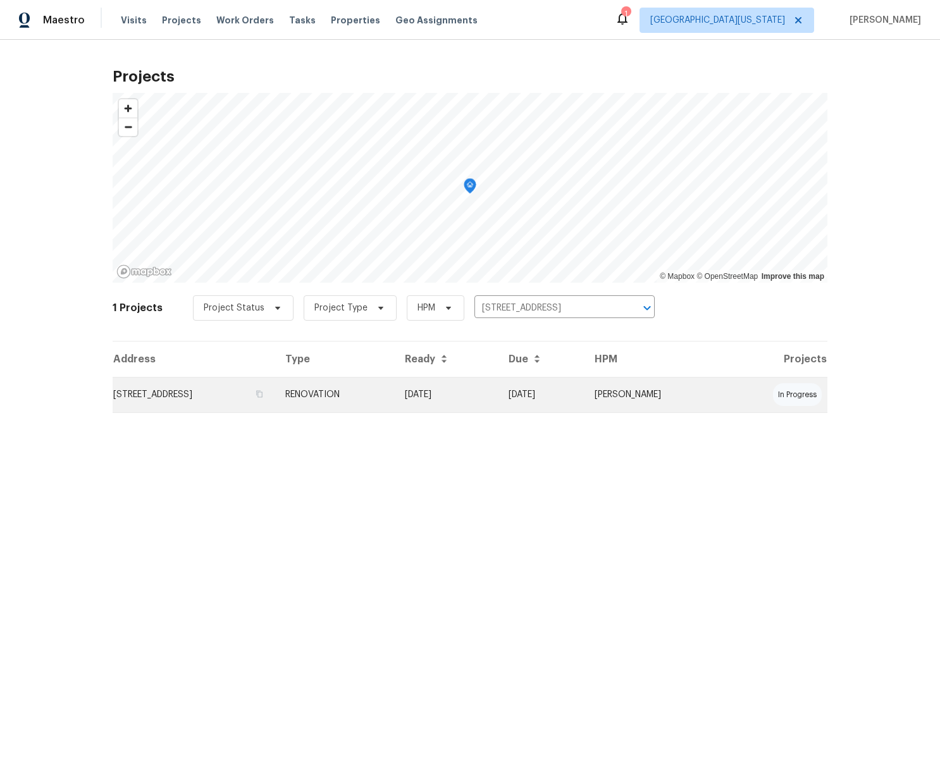
click at [395, 389] on td "RENOVATION" at bounding box center [335, 394] width 120 height 35
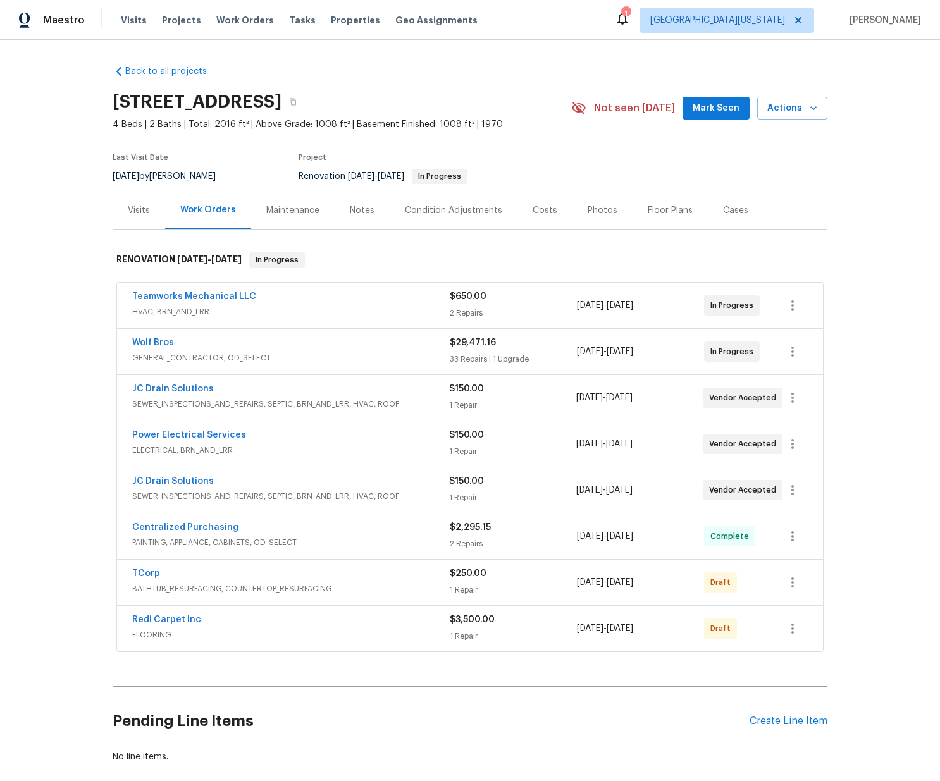
scroll to position [68, 0]
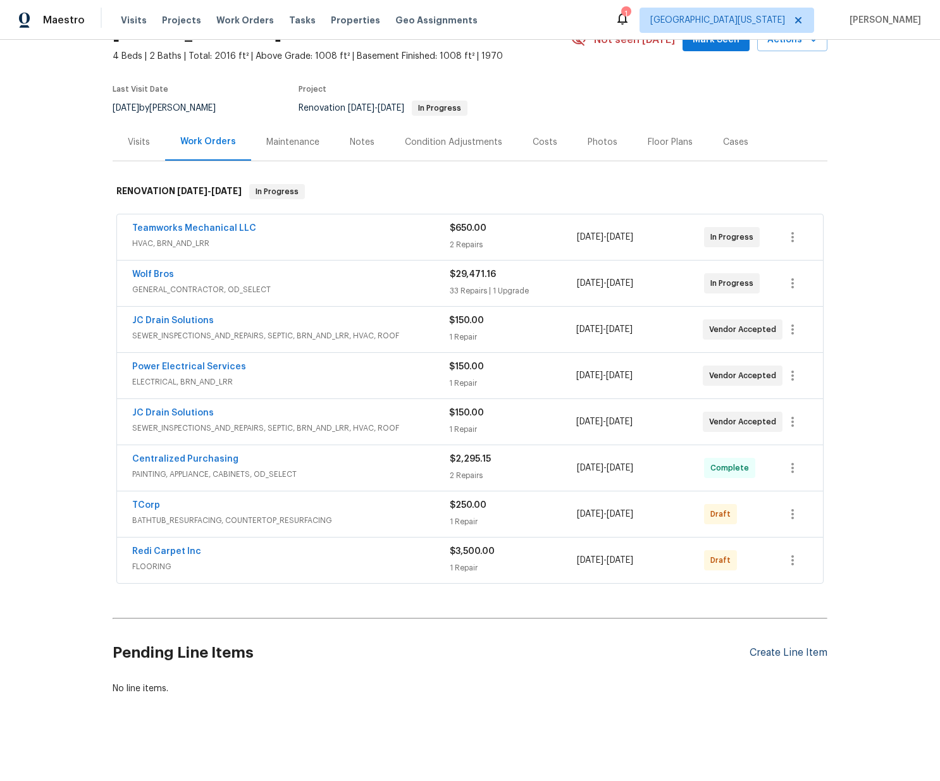
click at [801, 656] on div "Create Line Item" at bounding box center [788, 653] width 78 height 12
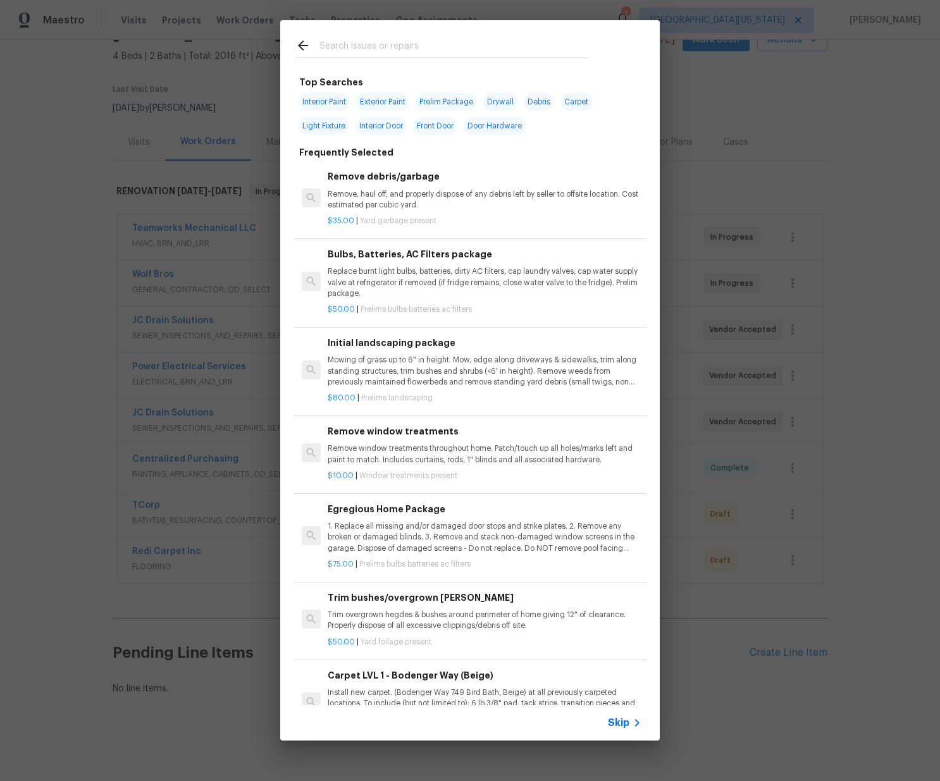
click at [387, 37] on div at bounding box center [441, 45] width 323 height 50
click at [386, 40] on input "text" at bounding box center [453, 47] width 268 height 19
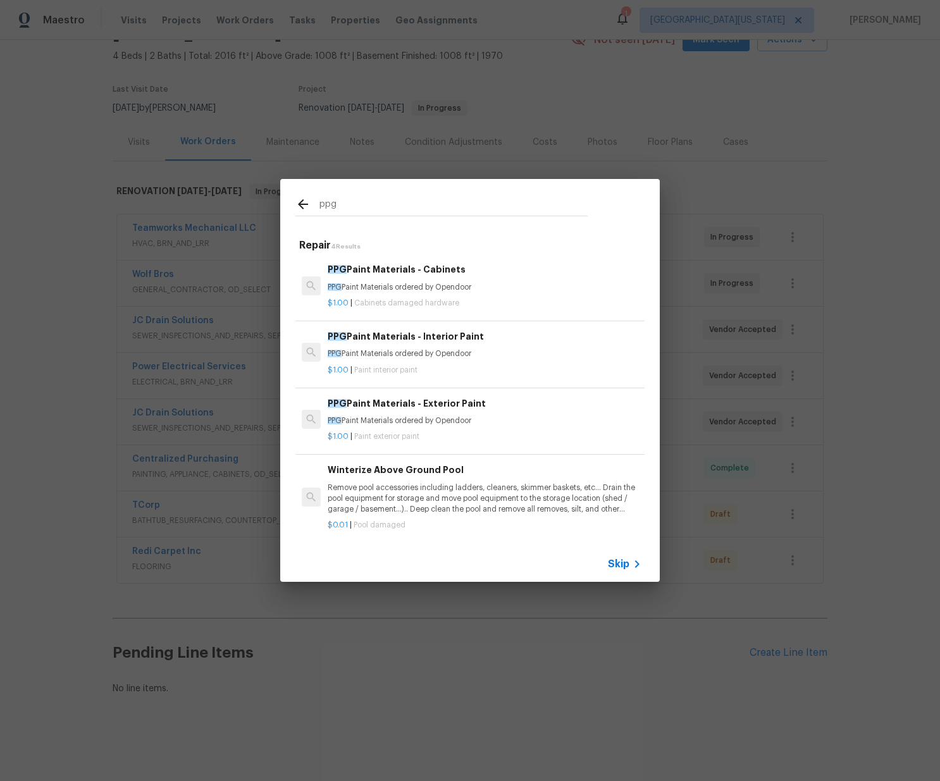
type input "ppg"
click at [397, 342] on h6 "PPG Paint Materials - Interior Paint" at bounding box center [485, 336] width 314 height 14
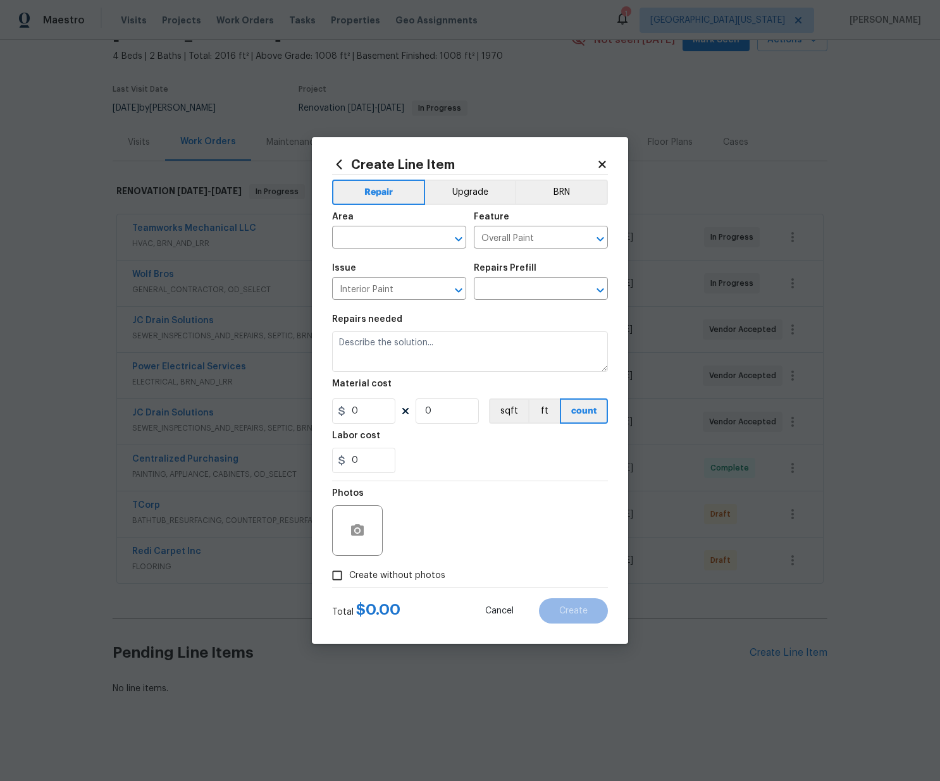
type input "PPG Paint Materials - Interior Paint $1.00"
type textarea "PPG Paint Materials ordered by Opendoor"
type input "1"
click at [388, 235] on input "text" at bounding box center [381, 239] width 99 height 20
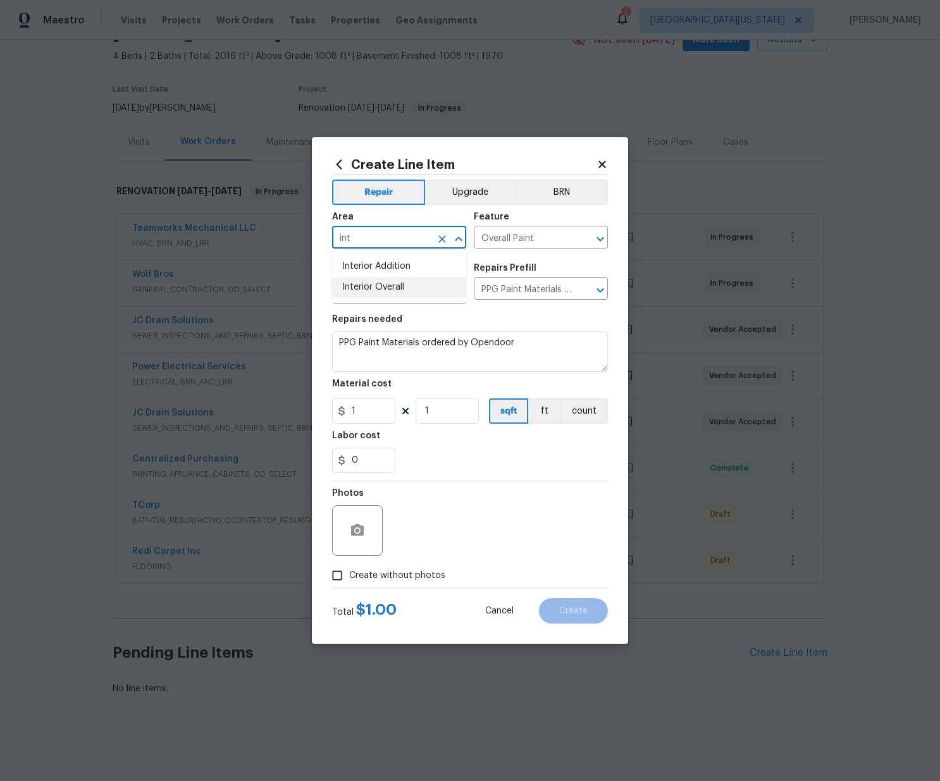
drag, startPoint x: 383, startPoint y: 285, endPoint x: 382, endPoint y: 293, distance: 8.2
click at [383, 286] on li "Interior Overall" at bounding box center [399, 287] width 134 height 21
type input "Interior Overall"
drag, startPoint x: 370, startPoint y: 416, endPoint x: 304, endPoint y: 402, distance: 67.1
click at [293, 401] on div "Create Line Item Repair Upgrade BRN Area Interior Overall ​ Feature Overall Pai…" at bounding box center [470, 390] width 940 height 781
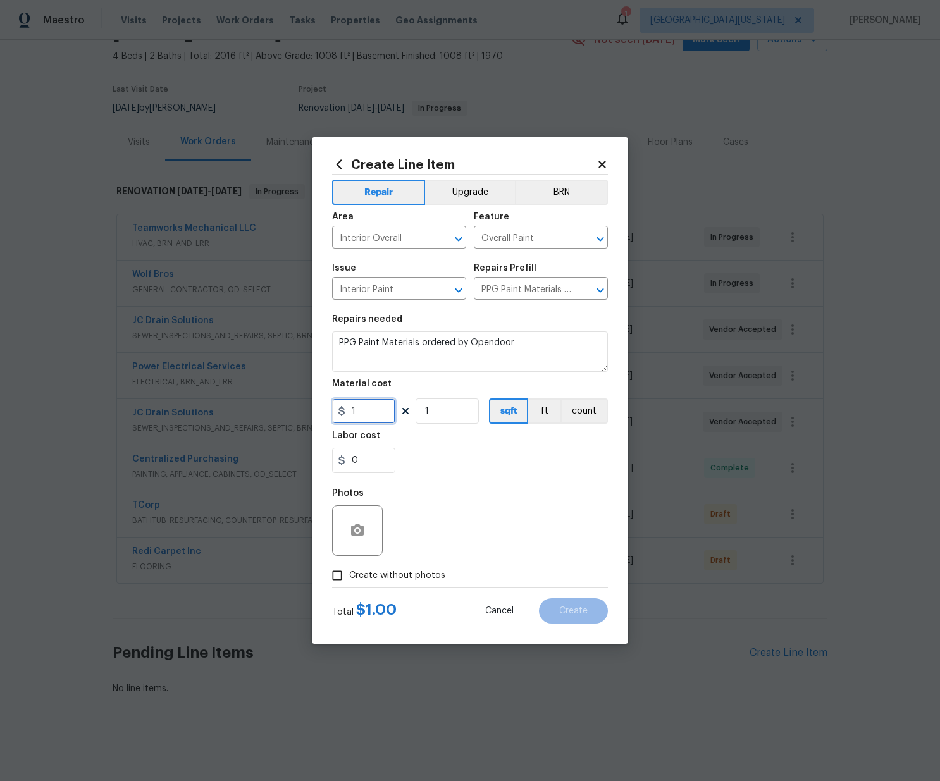
paste input "47.58"
type input "47.58"
drag, startPoint x: 436, startPoint y: 470, endPoint x: 431, endPoint y: 465, distance: 6.7
click at [436, 470] on div "0" at bounding box center [470, 460] width 276 height 25
click at [421, 575] on span "Create without photos" at bounding box center [397, 575] width 96 height 13
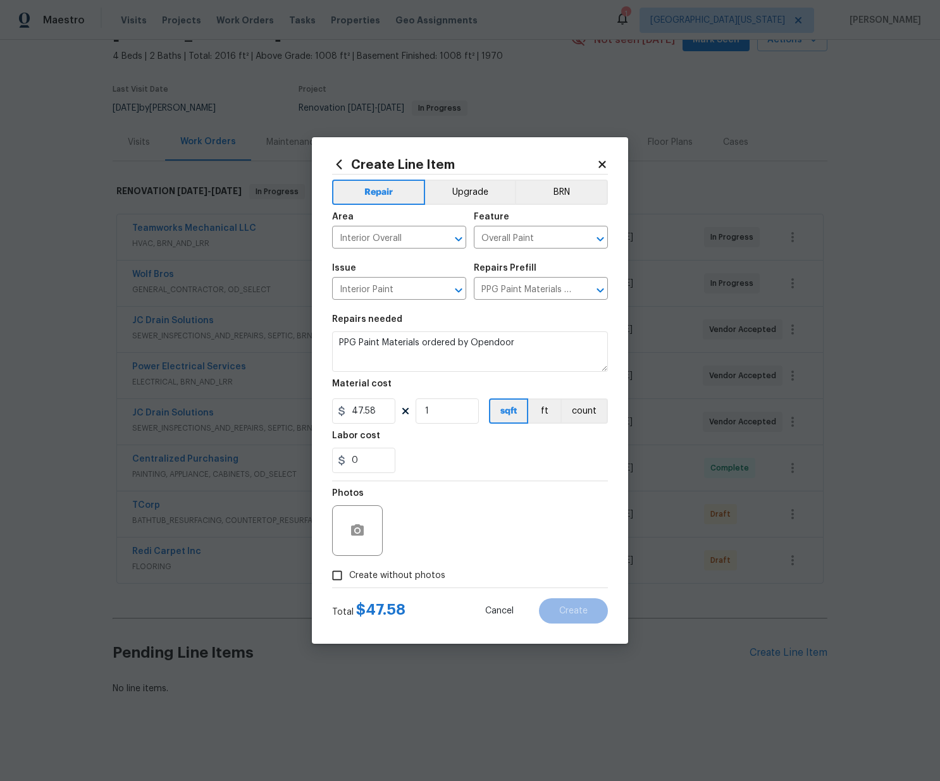
click at [349, 575] on input "Create without photos" at bounding box center [337, 575] width 24 height 24
checkbox input "true"
drag, startPoint x: 433, startPoint y: 543, endPoint x: 430, endPoint y: 537, distance: 7.1
click at [433, 540] on textarea at bounding box center [500, 530] width 215 height 51
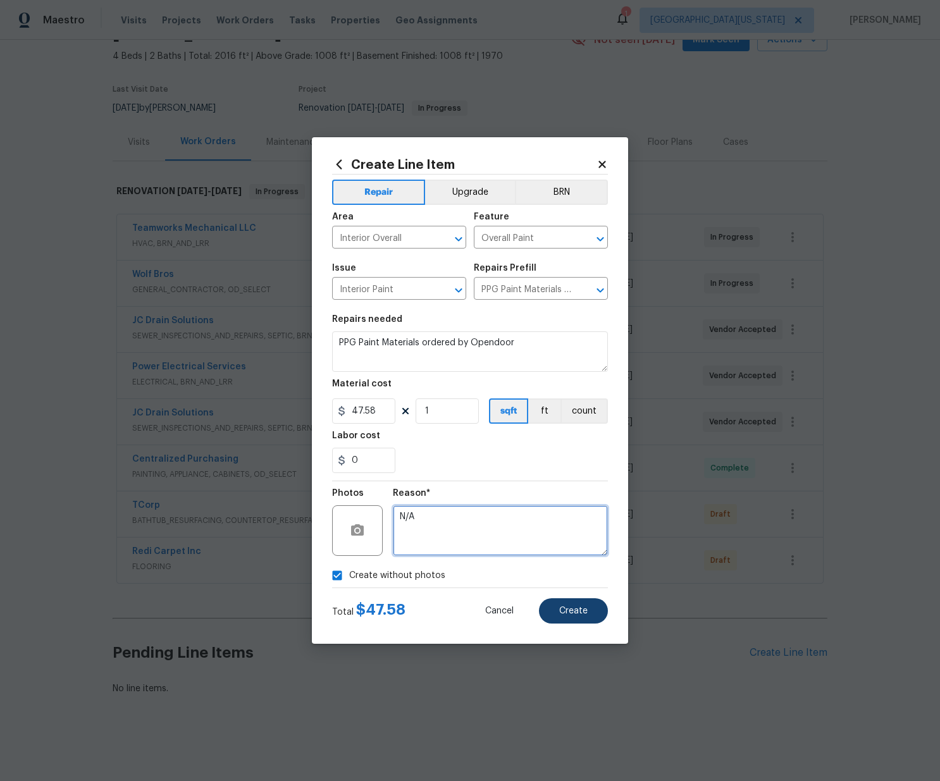
type textarea "N/A"
click at [606, 617] on div "Cancel Create" at bounding box center [536, 610] width 143 height 25
click at [577, 610] on span "Create" at bounding box center [573, 610] width 28 height 9
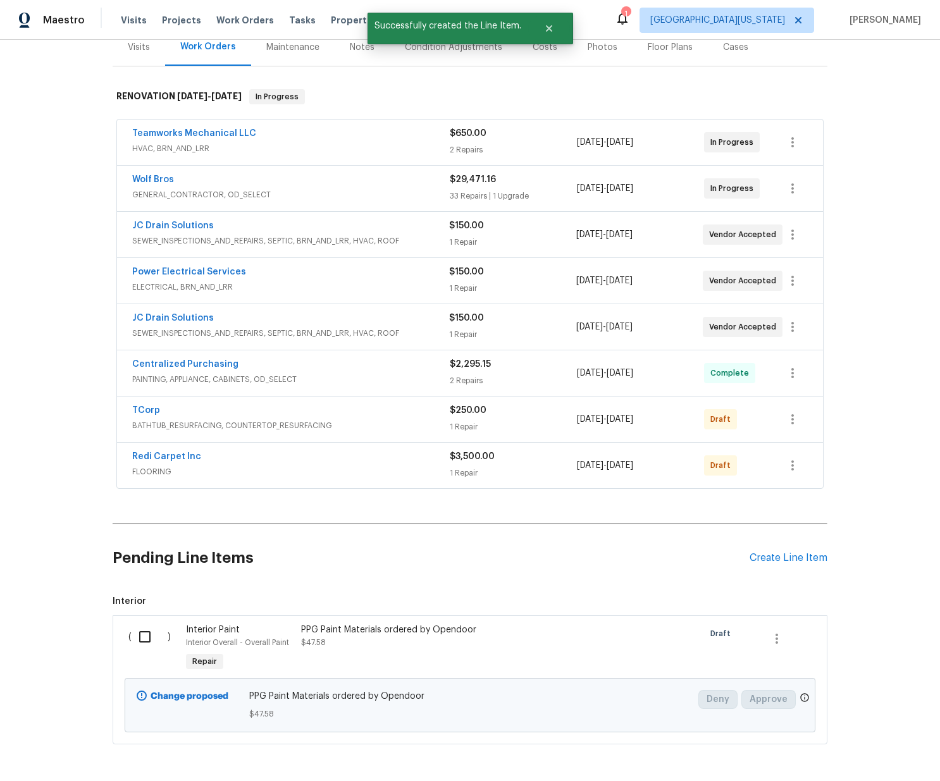
scroll to position [212, 0]
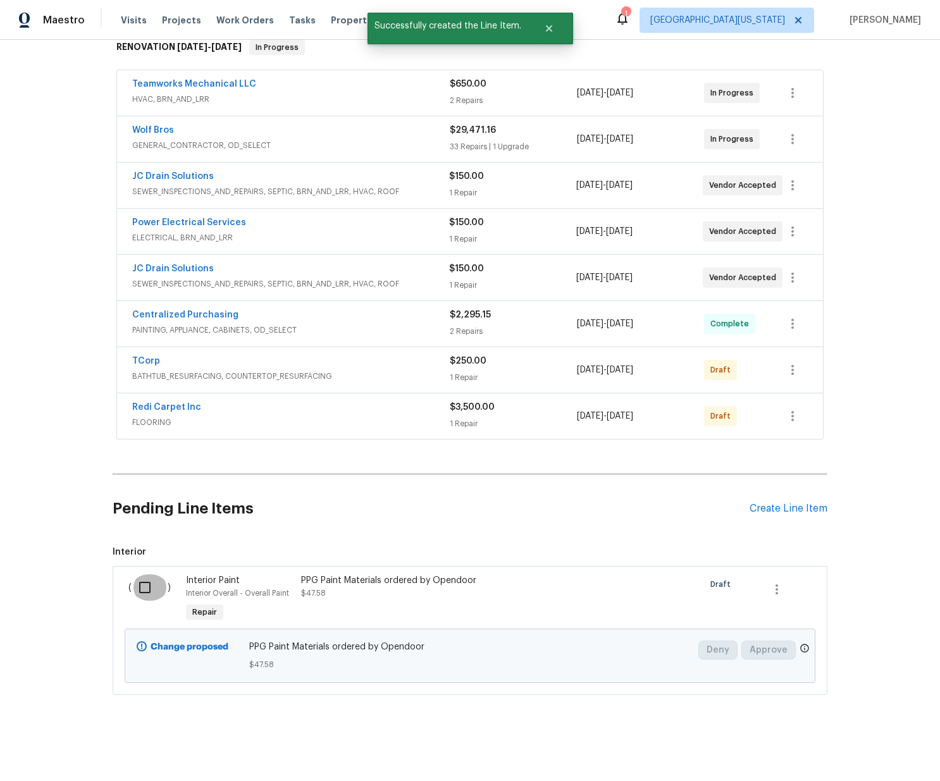
click at [148, 594] on input "checkbox" at bounding box center [150, 587] width 36 height 27
checkbox input "true"
click at [884, 748] on span "Create Work Order" at bounding box center [867, 750] width 84 height 16
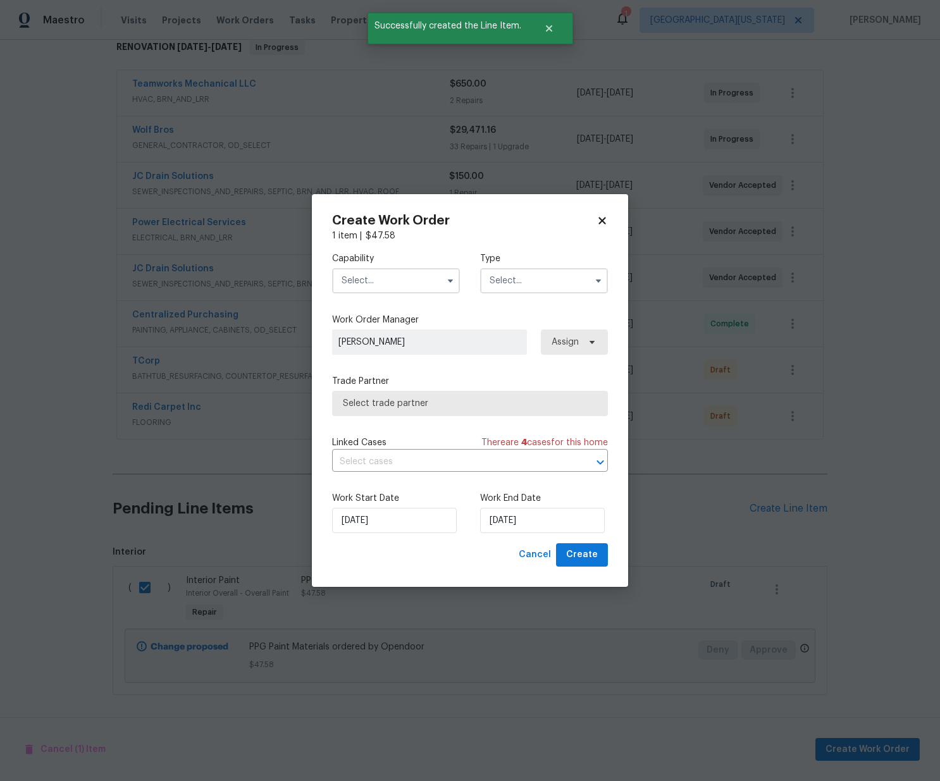
drag, startPoint x: 419, startPoint y: 264, endPoint x: 418, endPoint y: 273, distance: 8.9
click at [419, 269] on div "Capability" at bounding box center [396, 272] width 128 height 41
drag, startPoint x: 418, startPoint y: 273, endPoint x: 415, endPoint y: 289, distance: 16.7
click at [418, 273] on input "text" at bounding box center [396, 280] width 128 height 25
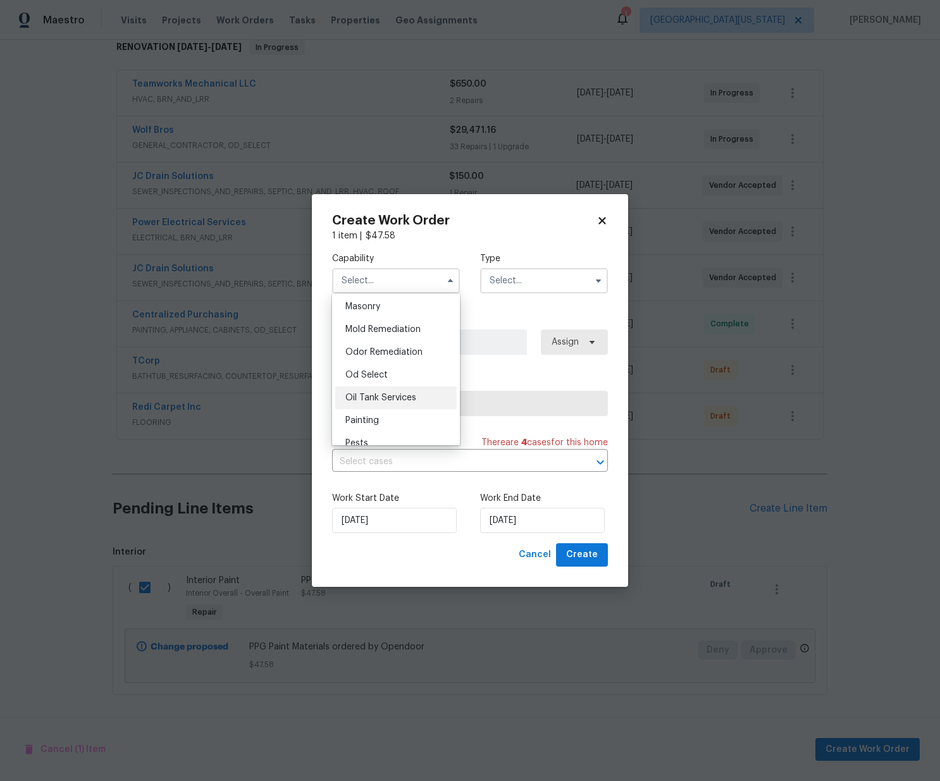
scroll to position [967, 0]
click at [372, 402] on span "Painting" at bounding box center [362, 403] width 34 height 9
type input "Painting"
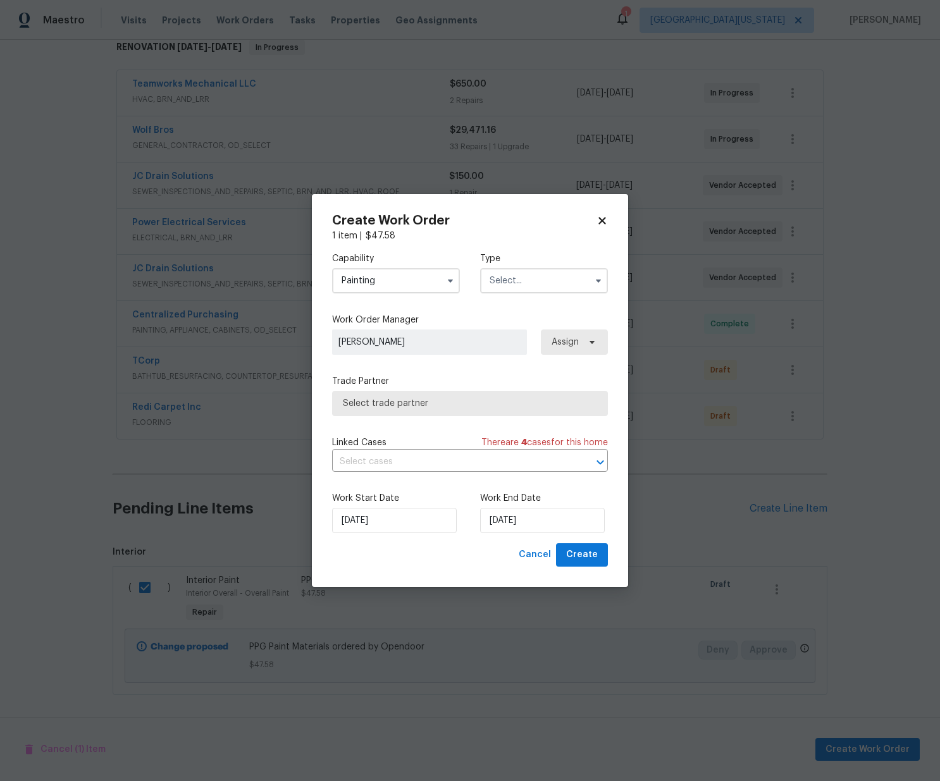
click at [536, 278] on input "text" at bounding box center [544, 280] width 128 height 25
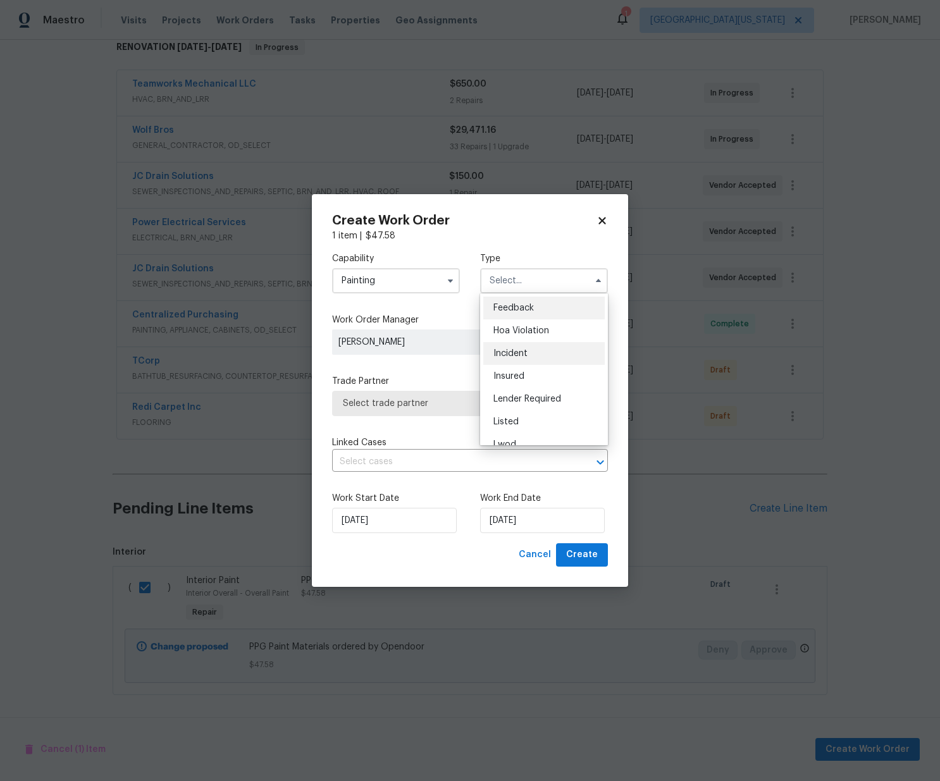
scroll to position [151, 0]
drag, startPoint x: 532, startPoint y: 355, endPoint x: 545, endPoint y: 354, distance: 12.7
click at [533, 355] on div "Renovation" at bounding box center [543, 362] width 121 height 23
type input "Renovation"
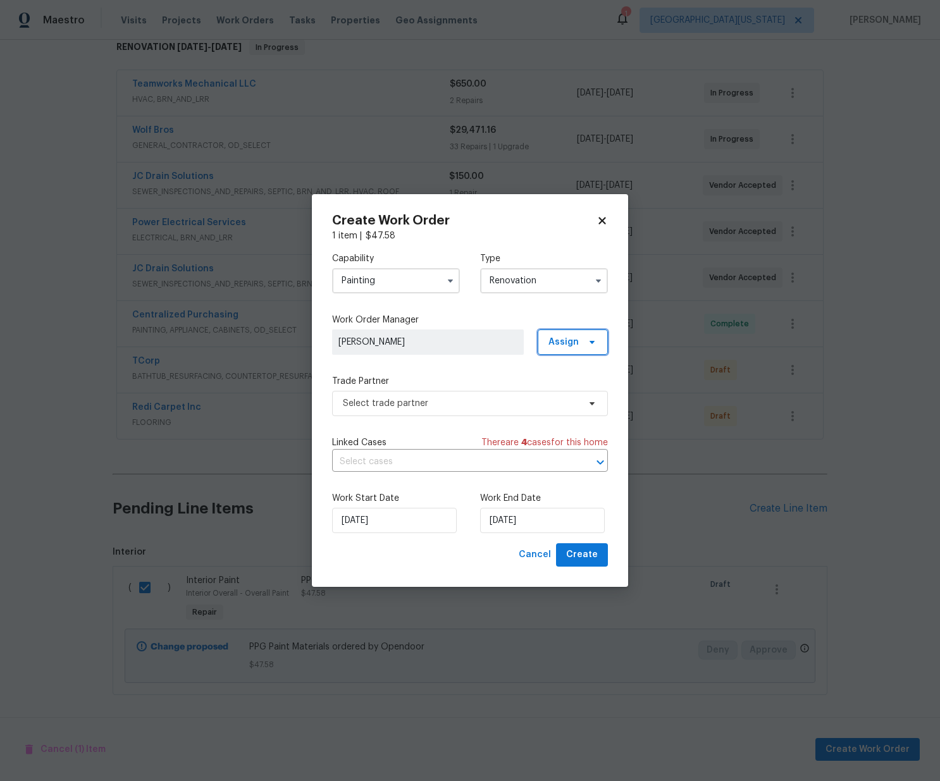
click at [563, 345] on span "Assign" at bounding box center [563, 342] width 30 height 13
drag, startPoint x: 565, startPoint y: 395, endPoint x: 522, endPoint y: 382, distance: 45.0
click at [564, 395] on div "Assign to me" at bounding box center [574, 396] width 55 height 13
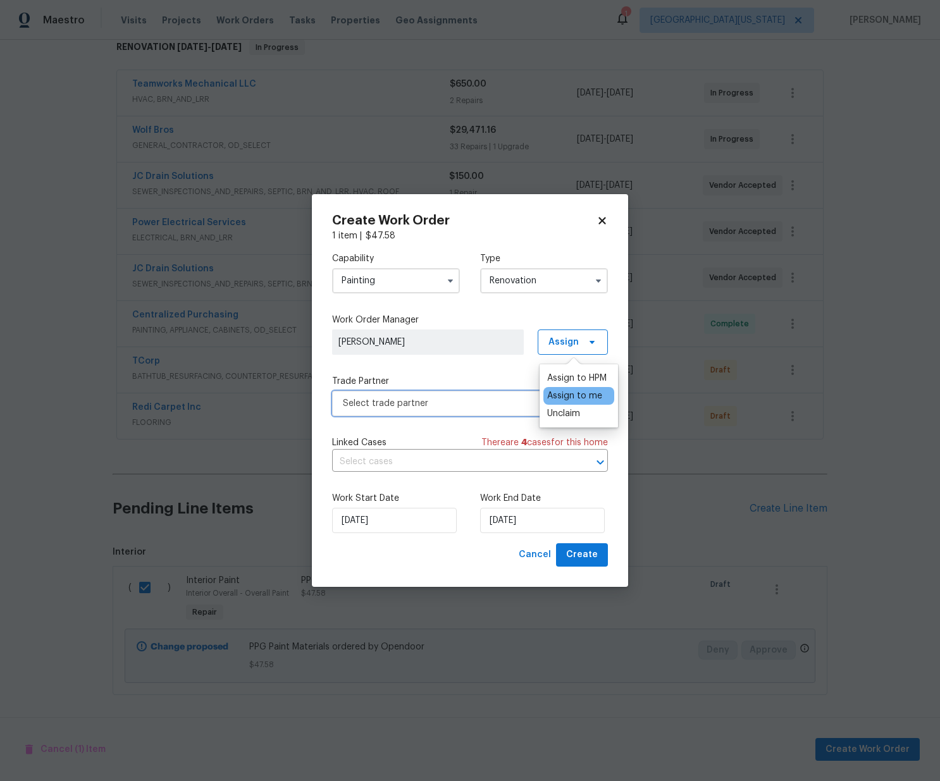
click at [435, 393] on span "Select trade partner" at bounding box center [470, 403] width 276 height 25
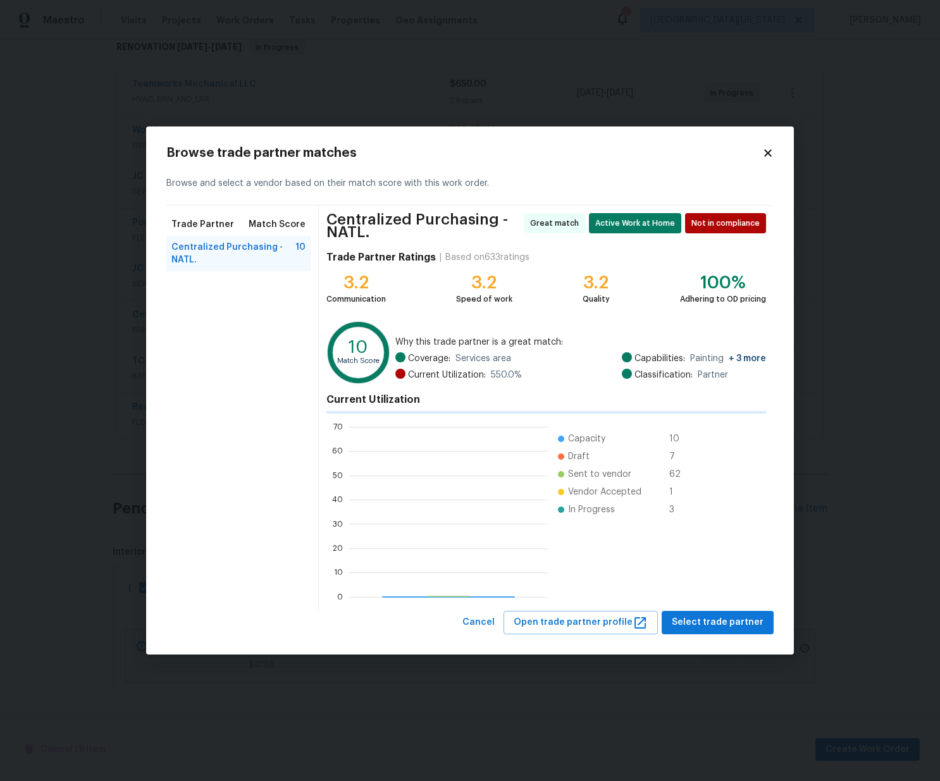
scroll to position [177, 199]
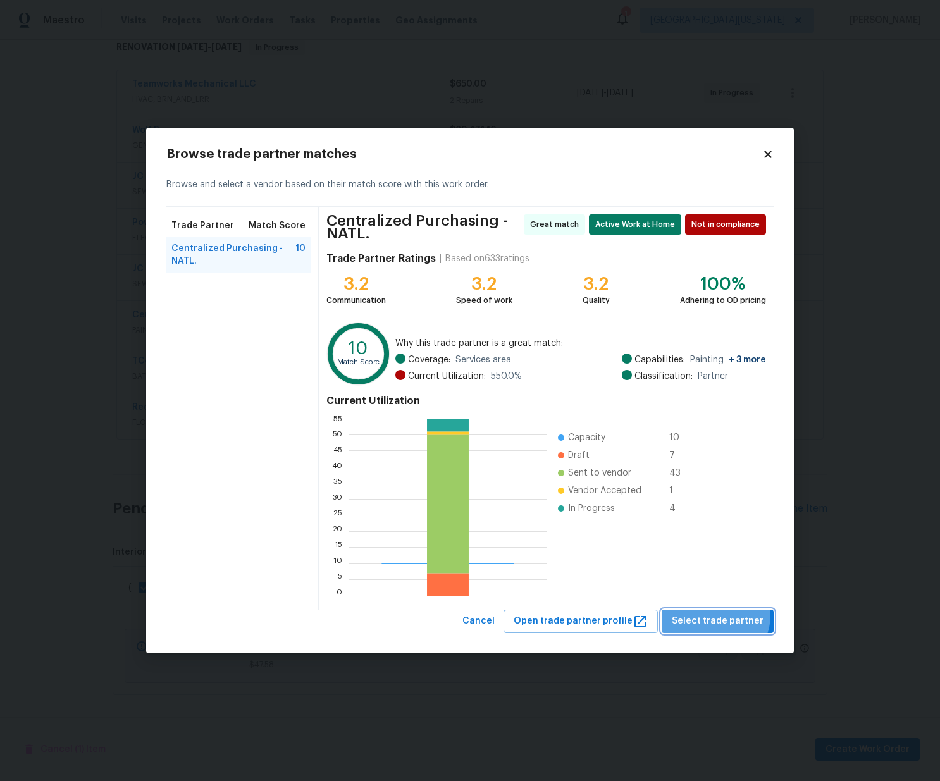
drag, startPoint x: 721, startPoint y: 615, endPoint x: 713, endPoint y: 613, distance: 8.0
click at [721, 615] on span "Select trade partner" at bounding box center [718, 621] width 92 height 16
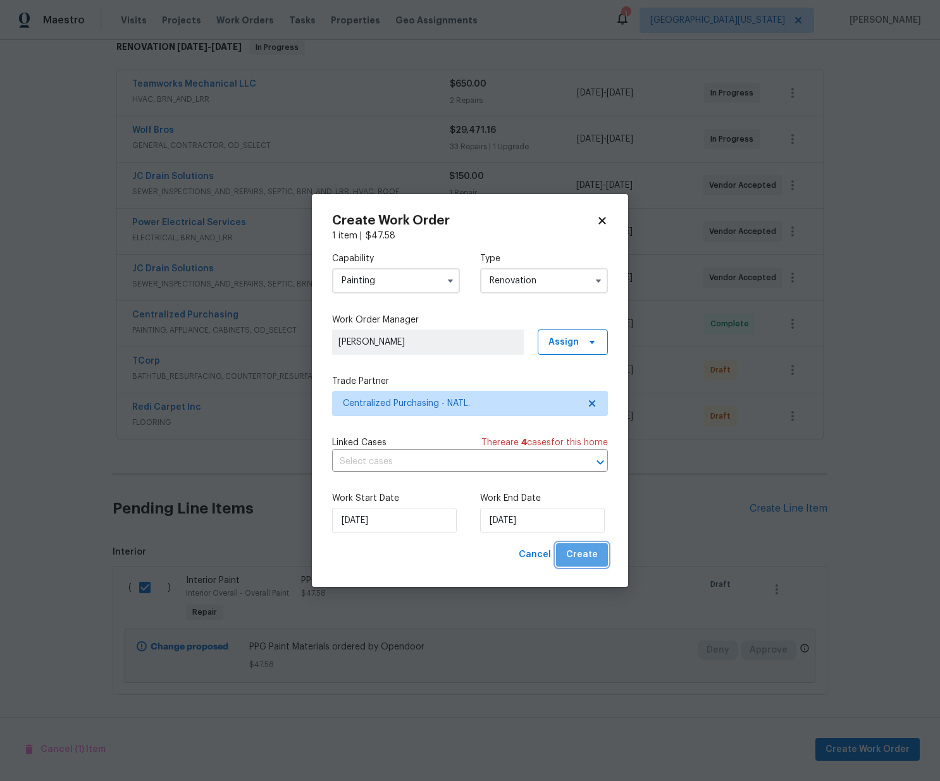
click at [587, 559] on span "Create" at bounding box center [582, 555] width 32 height 16
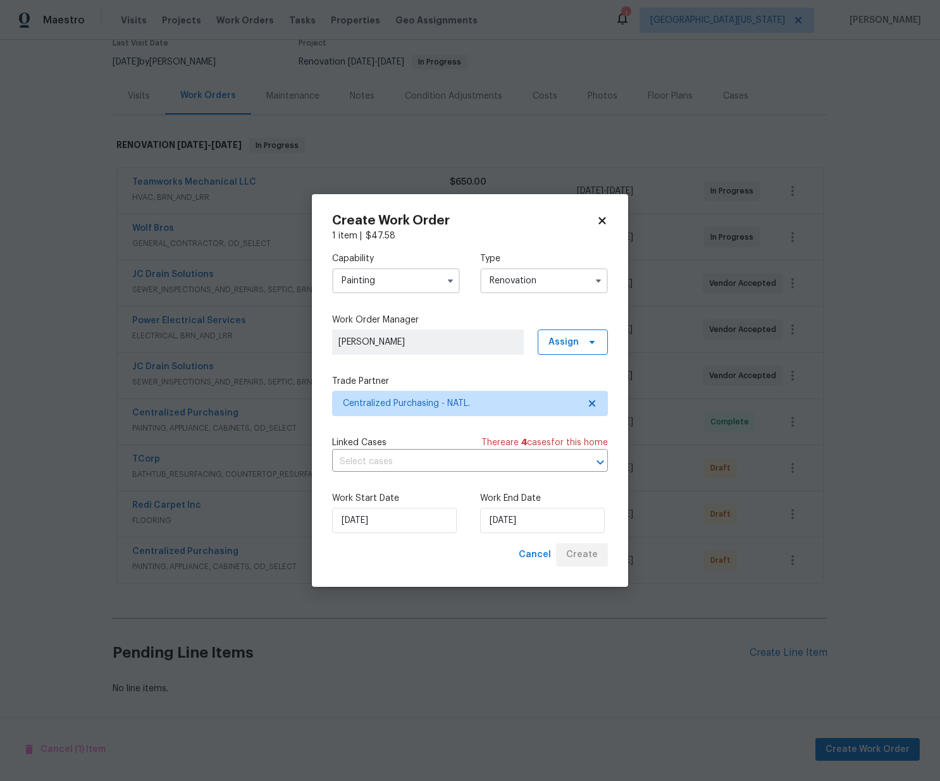
scroll to position [114, 0]
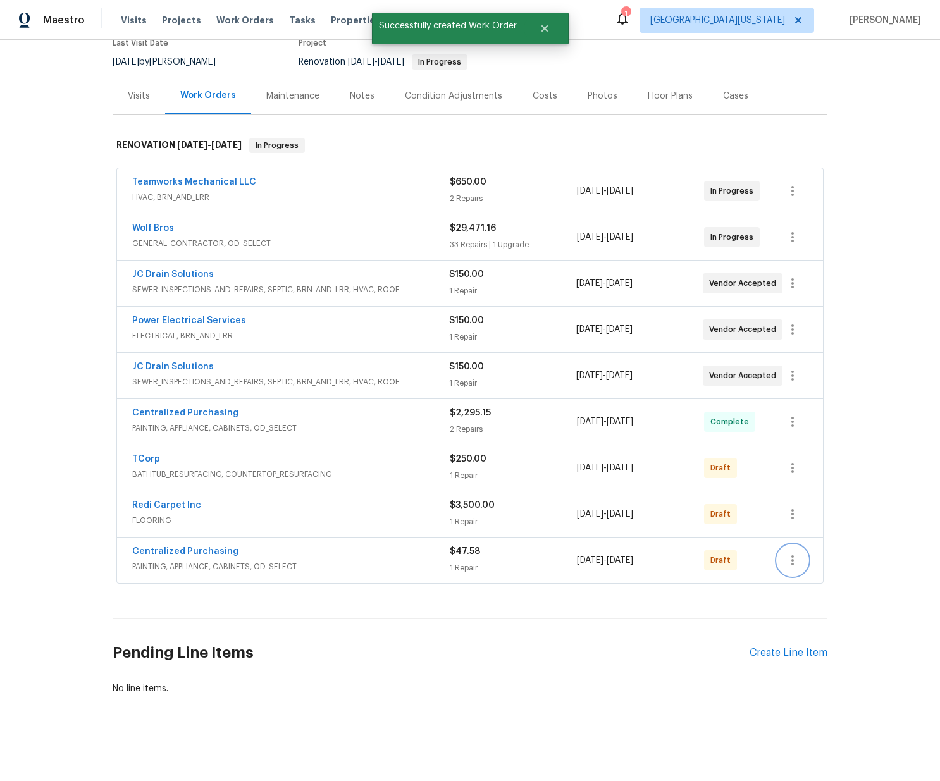
click at [798, 550] on button "button" at bounding box center [792, 560] width 30 height 30
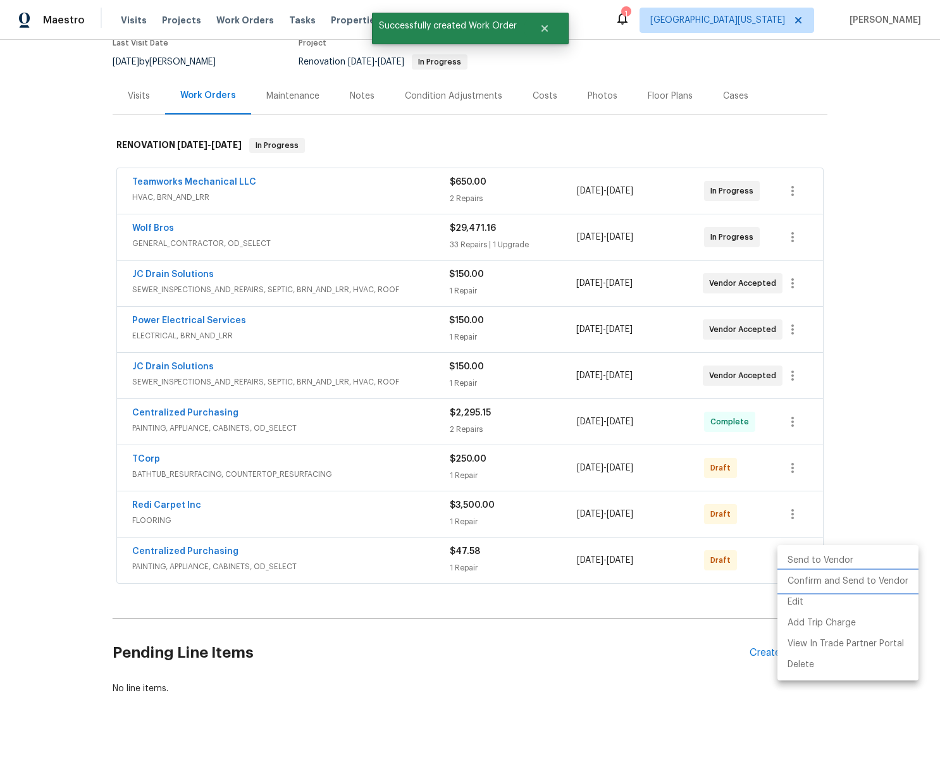
click at [805, 581] on li "Confirm and Send to Vendor" at bounding box center [847, 581] width 141 height 21
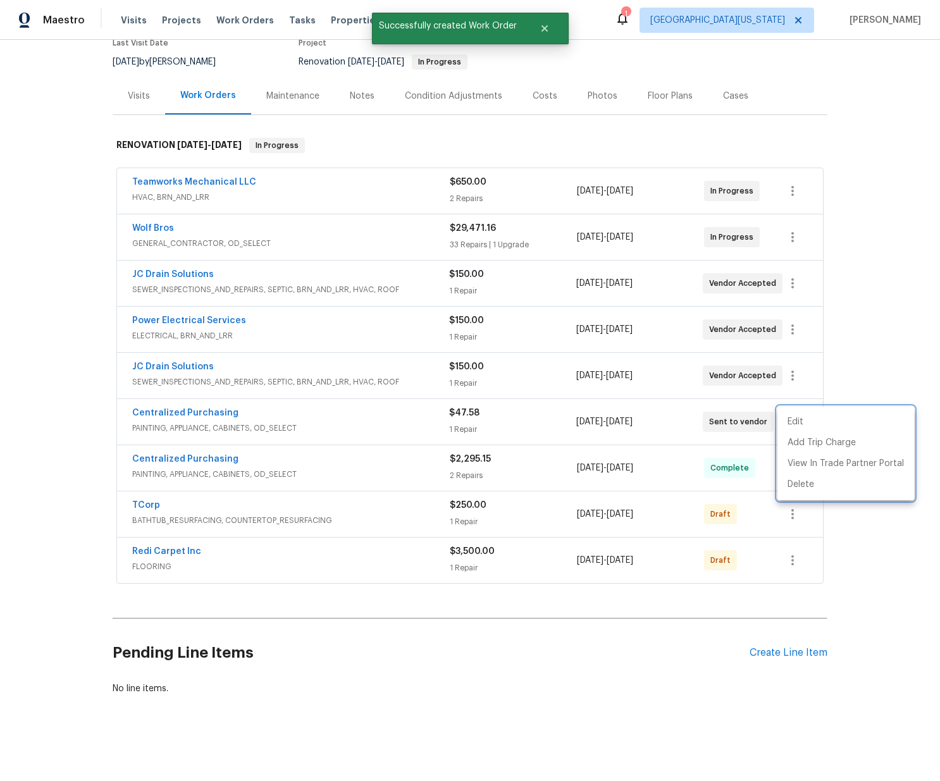
drag, startPoint x: 658, startPoint y: 431, endPoint x: 423, endPoint y: 430, distance: 235.3
click at [631, 429] on div at bounding box center [470, 390] width 940 height 781
click at [192, 416] on link "Centralized Purchasing" at bounding box center [185, 413] width 106 height 9
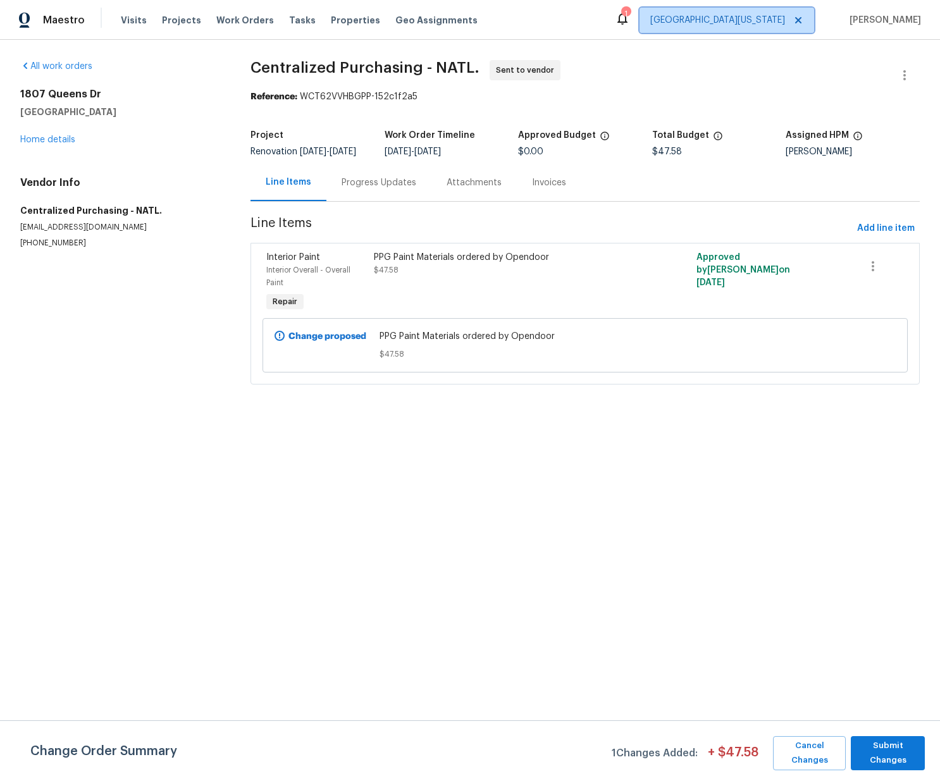
click at [756, 27] on span "[GEOGRAPHIC_DATA][US_STATE]" at bounding box center [726, 20] width 175 height 25
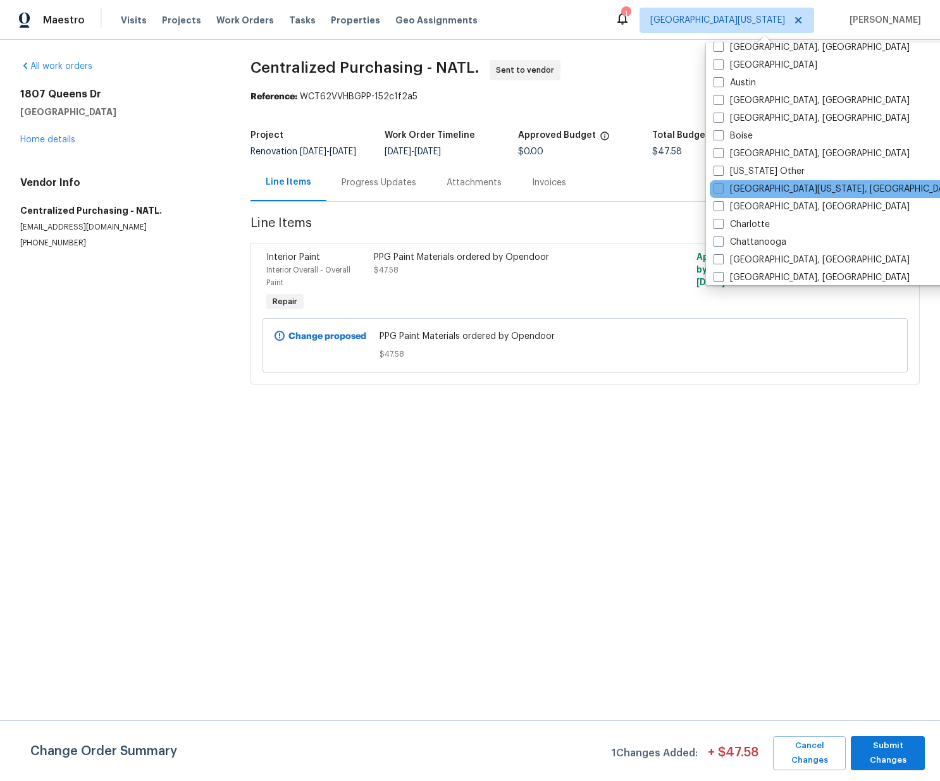
scroll to position [120, 0]
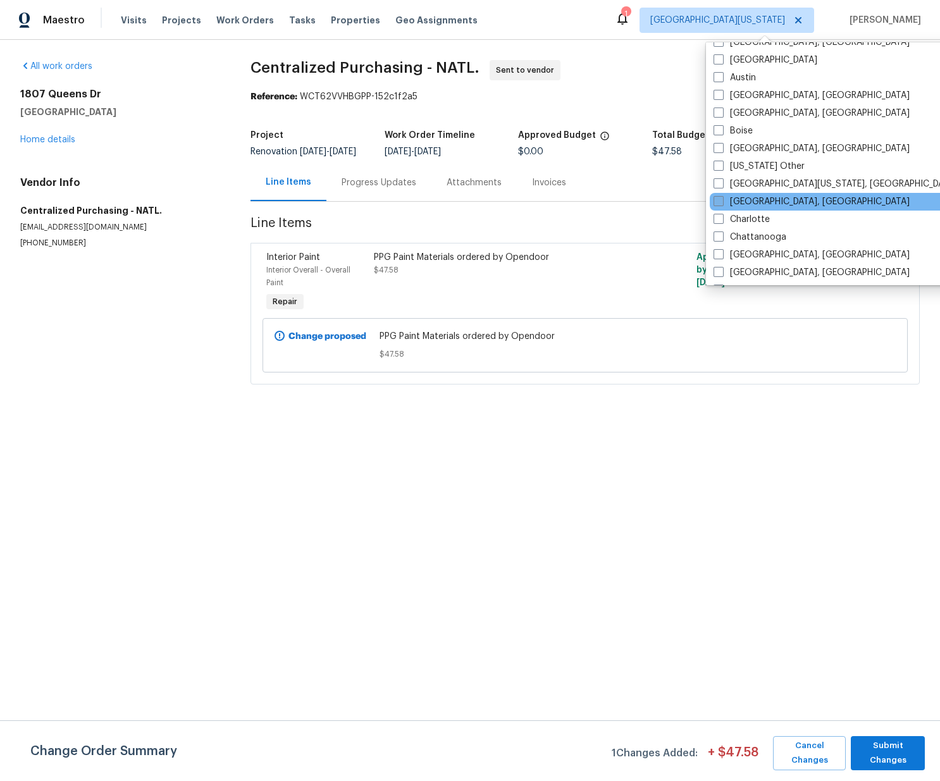
click at [753, 201] on label "[GEOGRAPHIC_DATA], [GEOGRAPHIC_DATA]" at bounding box center [811, 201] width 196 height 13
click at [722, 201] on input "[GEOGRAPHIC_DATA], [GEOGRAPHIC_DATA]" at bounding box center [717, 199] width 8 height 8
checkbox input "true"
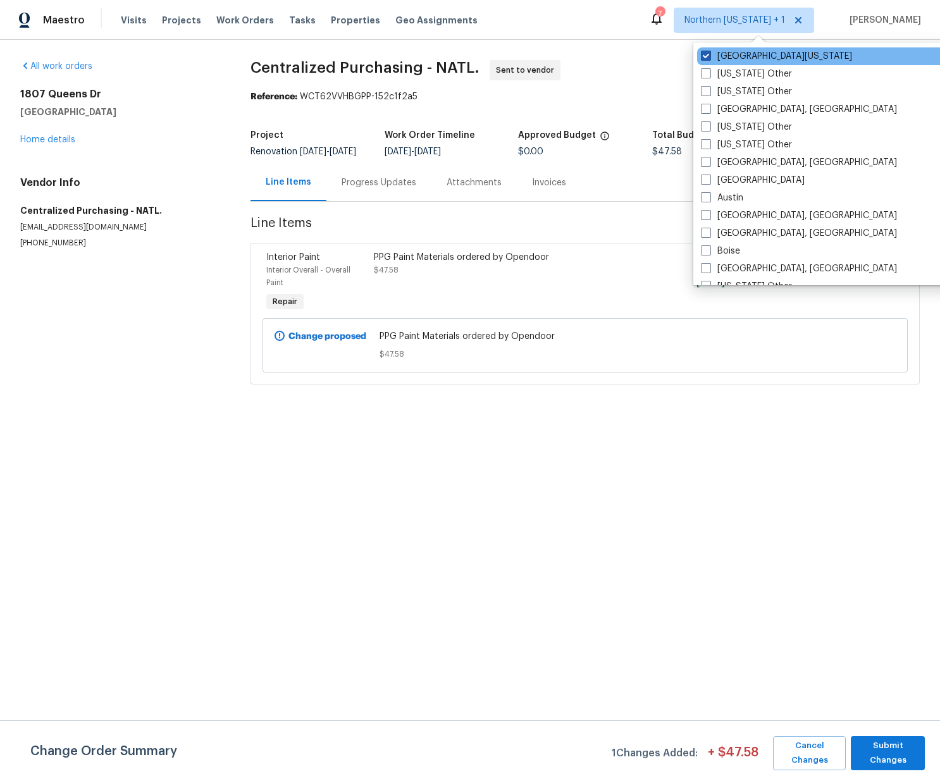
click at [741, 52] on label "[GEOGRAPHIC_DATA][US_STATE]" at bounding box center [776, 56] width 151 height 13
click at [709, 52] on input "[GEOGRAPHIC_DATA][US_STATE]" at bounding box center [705, 54] width 8 height 8
checkbox input "false"
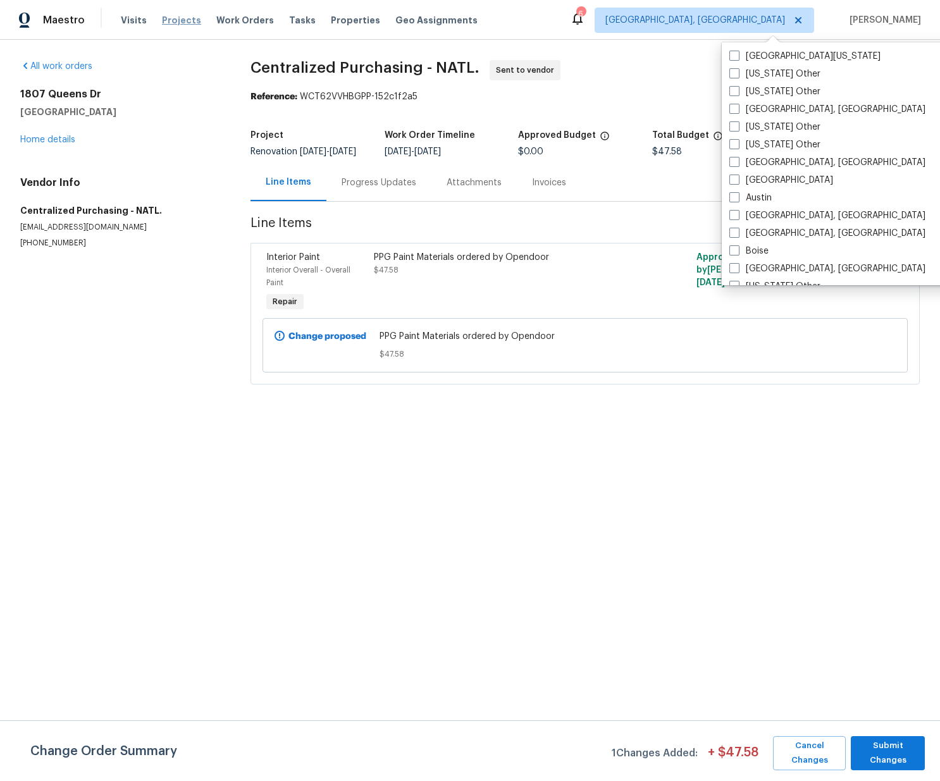
click at [184, 24] on span "Projects" at bounding box center [181, 20] width 39 height 13
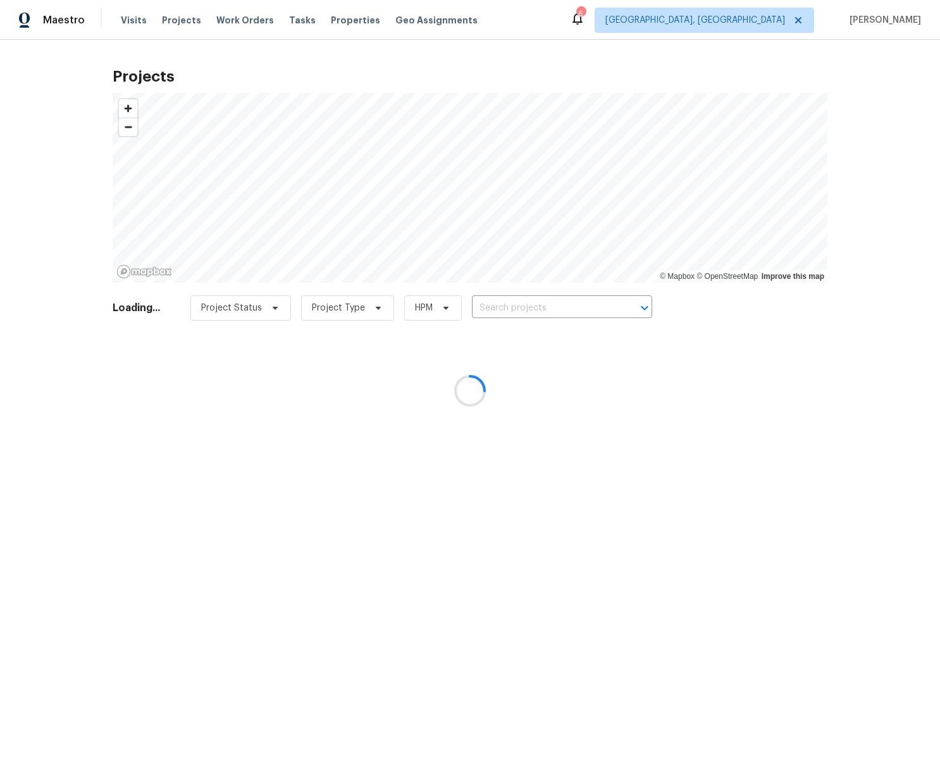
click at [505, 305] on div at bounding box center [470, 390] width 940 height 781
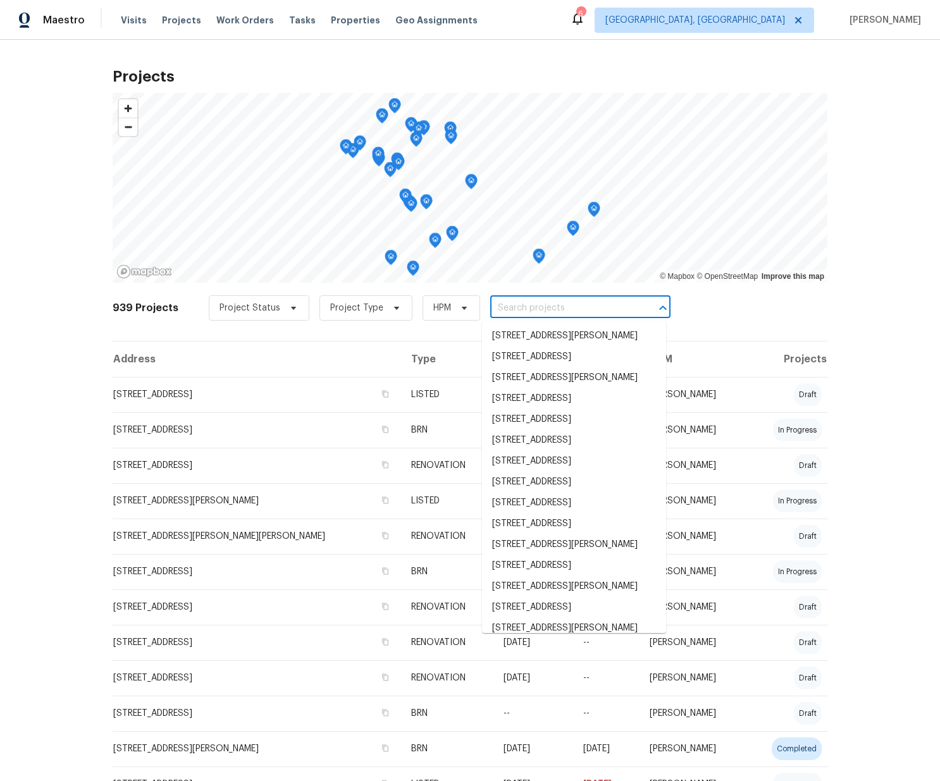
click at [520, 306] on input "text" at bounding box center [562, 309] width 145 height 20
paste input "[STREET_ADDRESS]"
type input "[STREET_ADDRESS]"
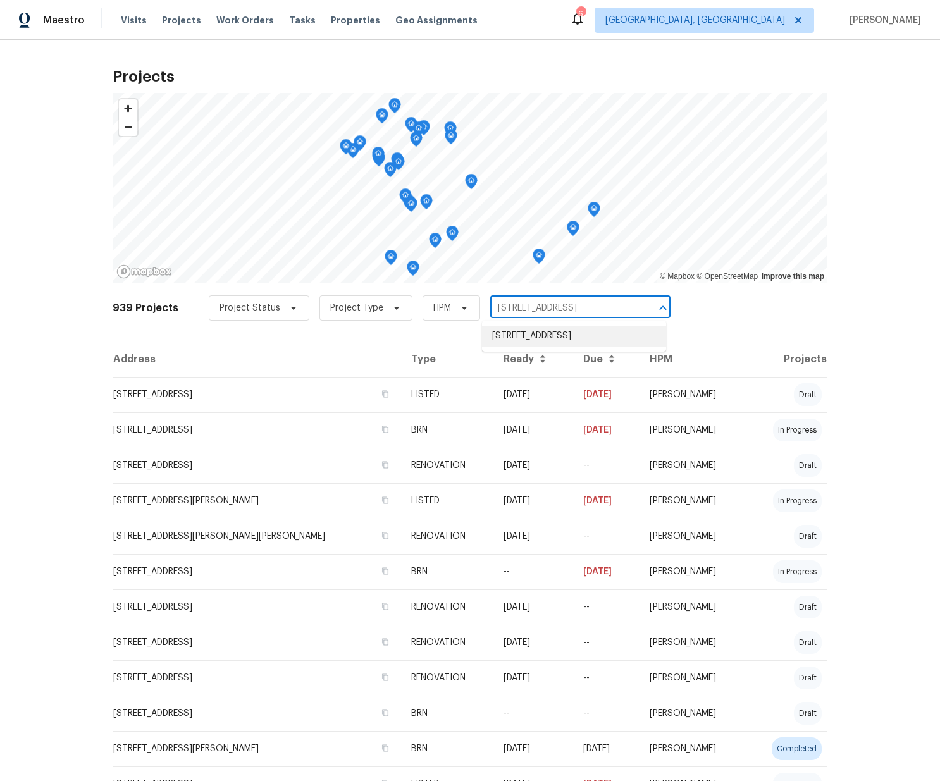
click at [521, 336] on li "[STREET_ADDRESS]" at bounding box center [574, 336] width 184 height 21
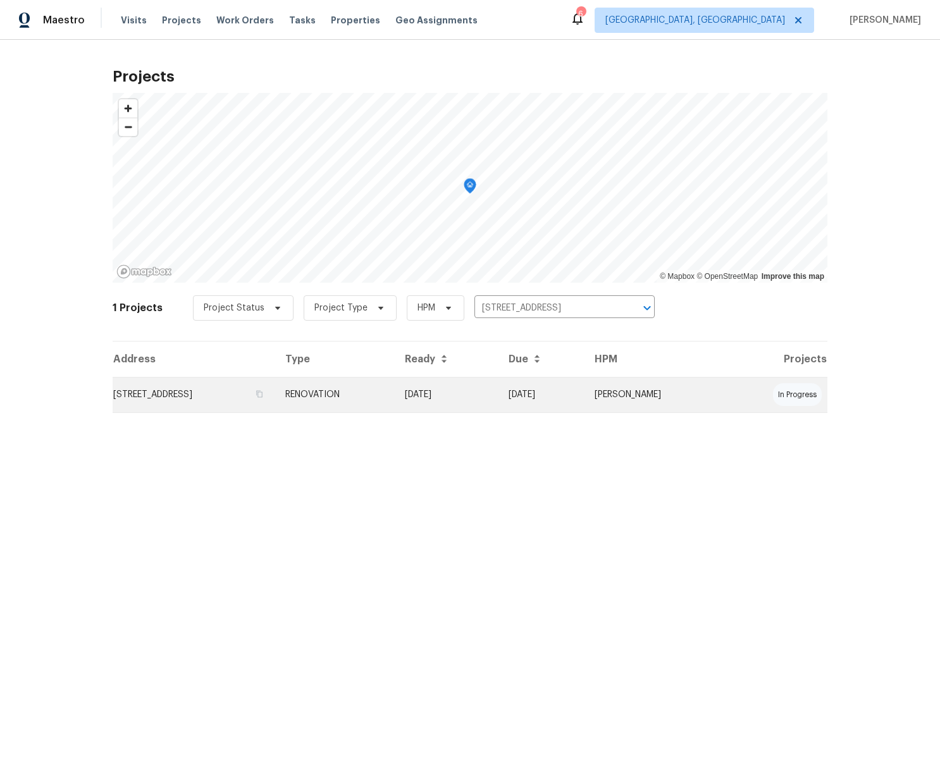
click at [275, 398] on td "[STREET_ADDRESS]" at bounding box center [194, 394] width 163 height 35
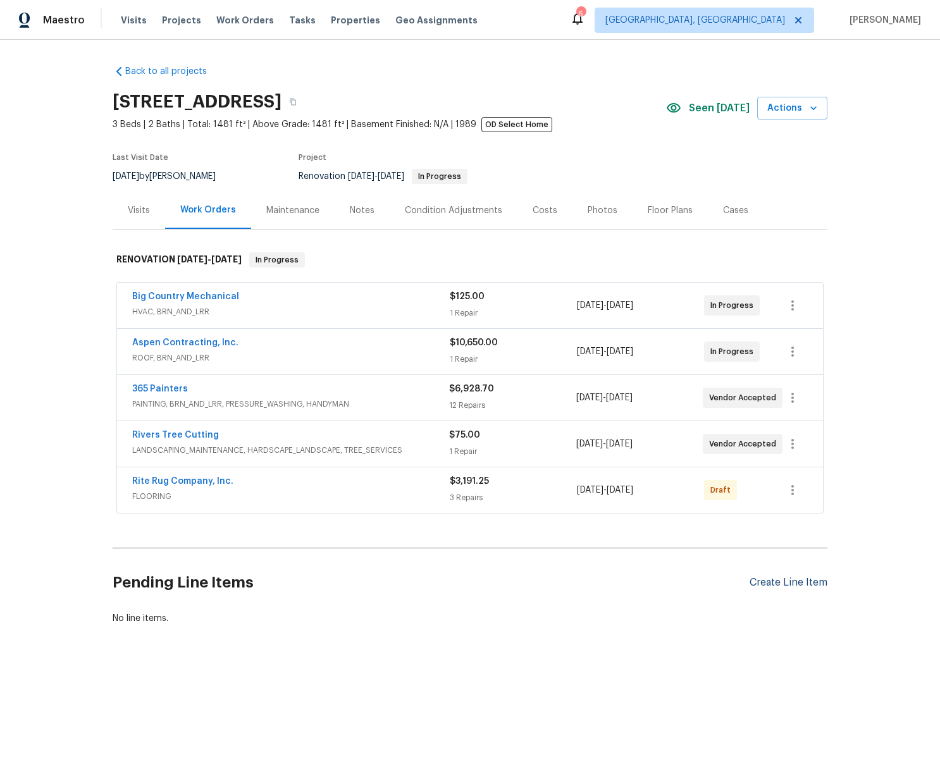
click at [776, 588] on div "Create Line Item" at bounding box center [788, 583] width 78 height 12
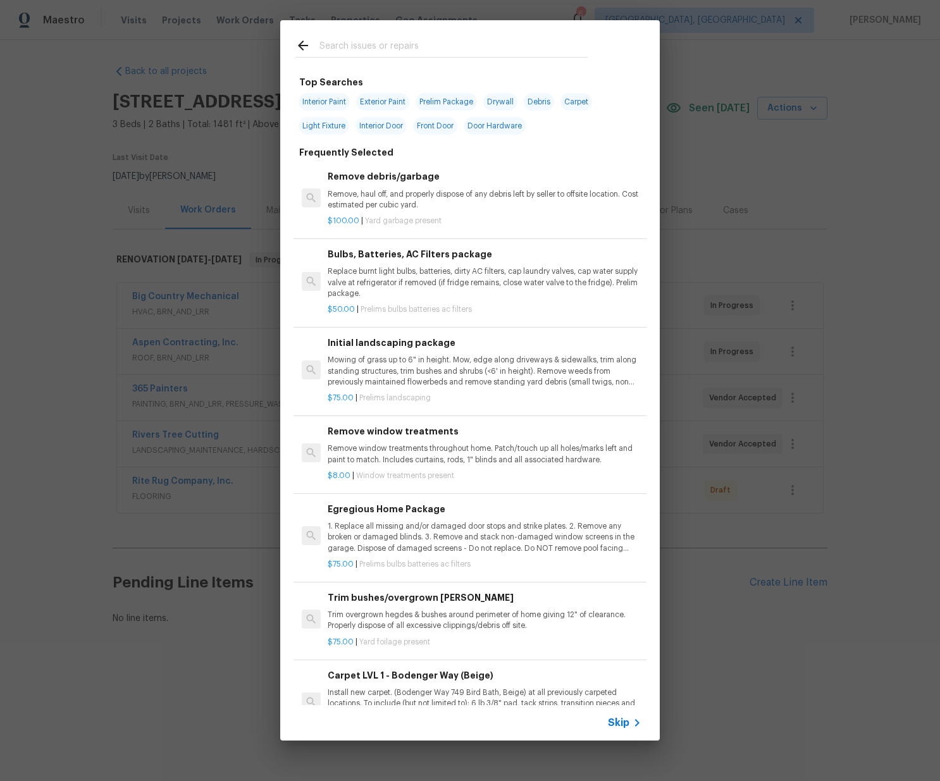
click at [446, 49] on input "text" at bounding box center [453, 47] width 268 height 19
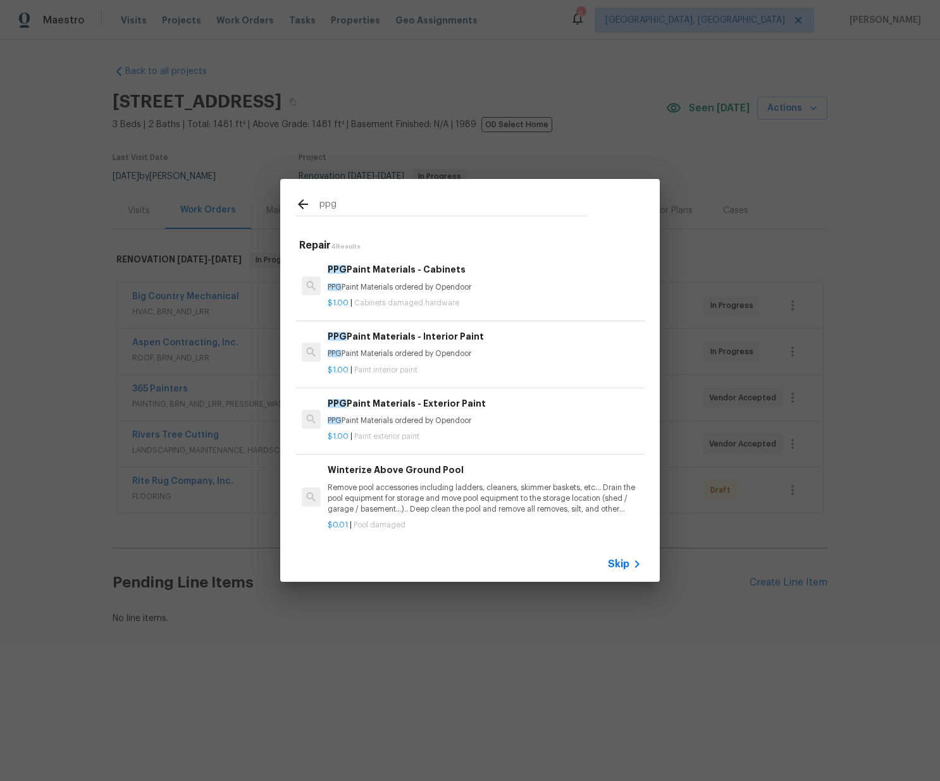
type input "ppg"
click at [406, 347] on div "PPG Paint Materials - Interior Paint PPG Paint Materials ordered by Opendoor" at bounding box center [485, 344] width 314 height 30
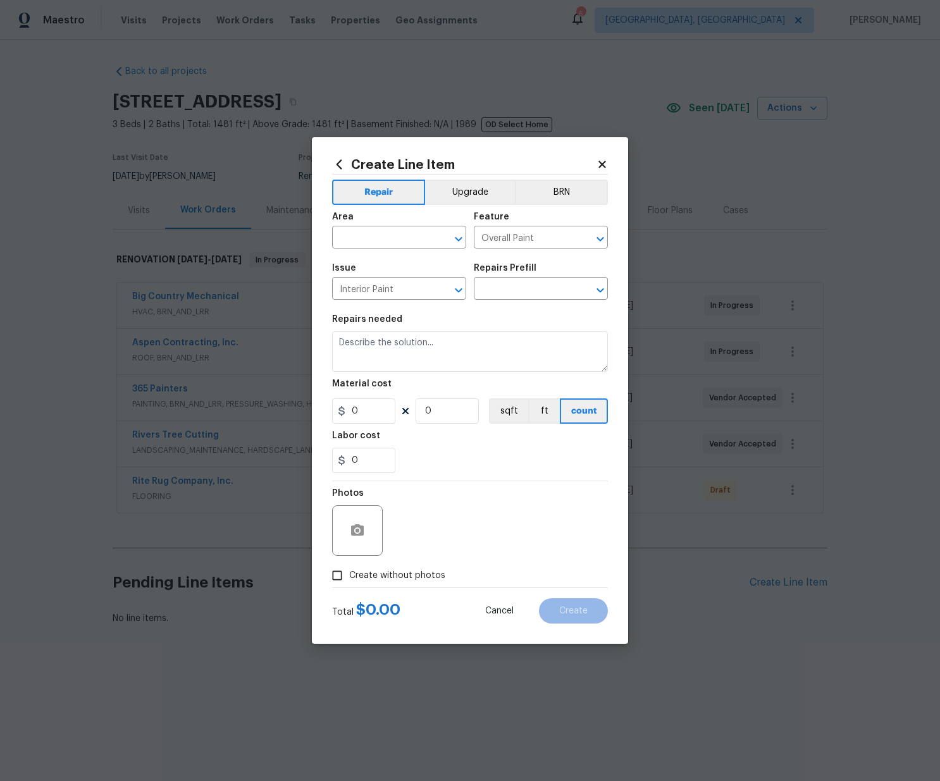
type textarea "PPG Paint Materials ordered by Opendoor"
type input "1"
type input "PPG Paint Materials - Interior Paint $1.00"
type input "1"
click at [366, 234] on input "text" at bounding box center [381, 239] width 99 height 20
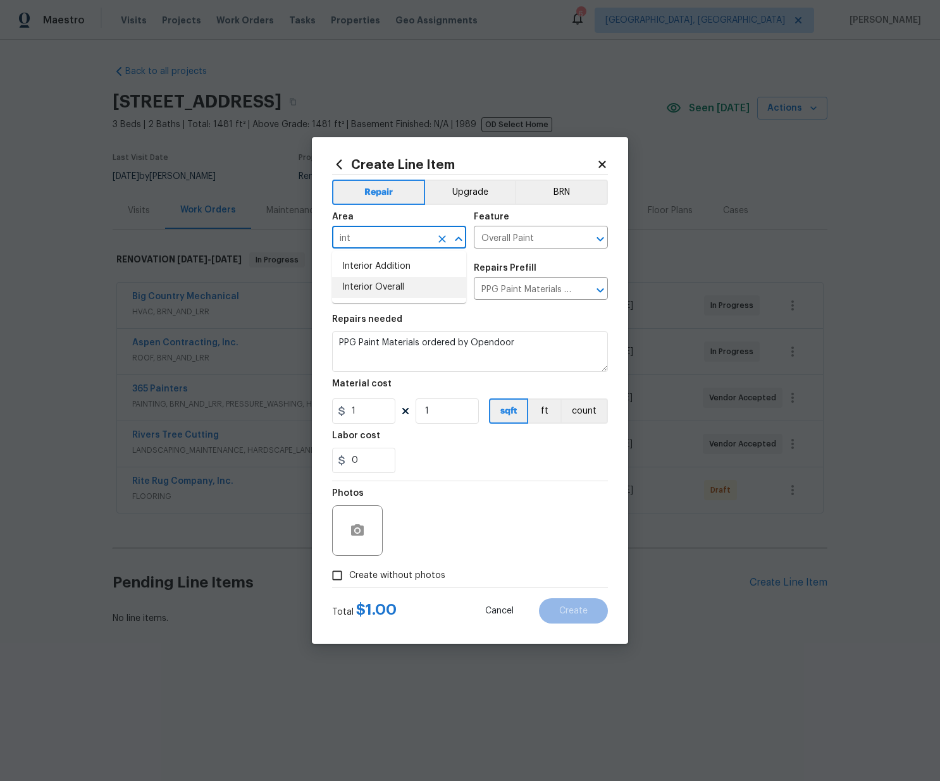
click at [389, 286] on li "Interior Overall" at bounding box center [399, 287] width 134 height 21
type input "Interior Overall"
click at [333, 412] on input "1" at bounding box center [363, 410] width 63 height 25
paste input "874.59"
type input "874.59"
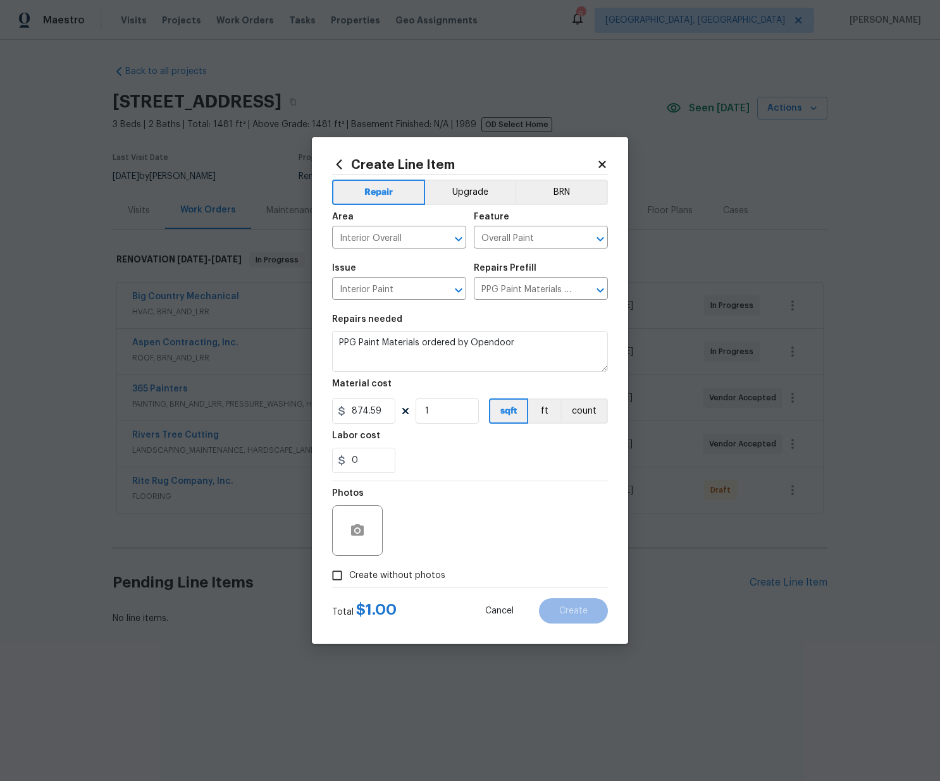
click at [480, 498] on div "Photos" at bounding box center [470, 522] width 276 height 82
click at [438, 574] on span "Create without photos" at bounding box center [397, 575] width 96 height 13
click at [349, 574] on input "Create without photos" at bounding box center [337, 575] width 24 height 24
checkbox input "true"
click at [449, 541] on textarea at bounding box center [500, 530] width 215 height 51
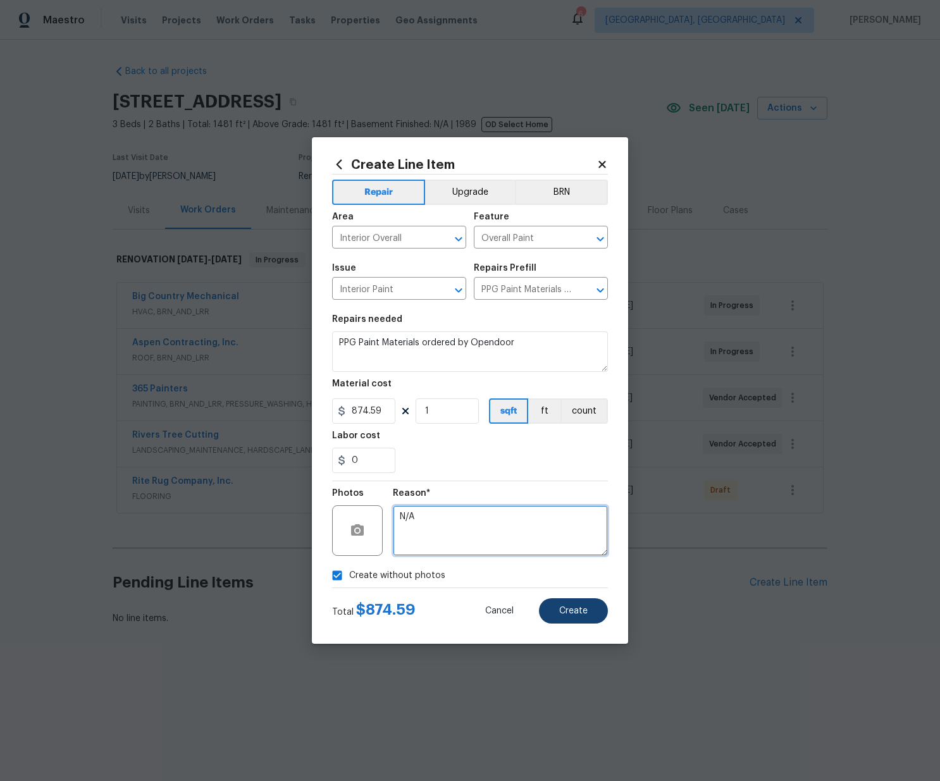
type textarea "N/A"
click at [570, 610] on span "Create" at bounding box center [573, 610] width 28 height 9
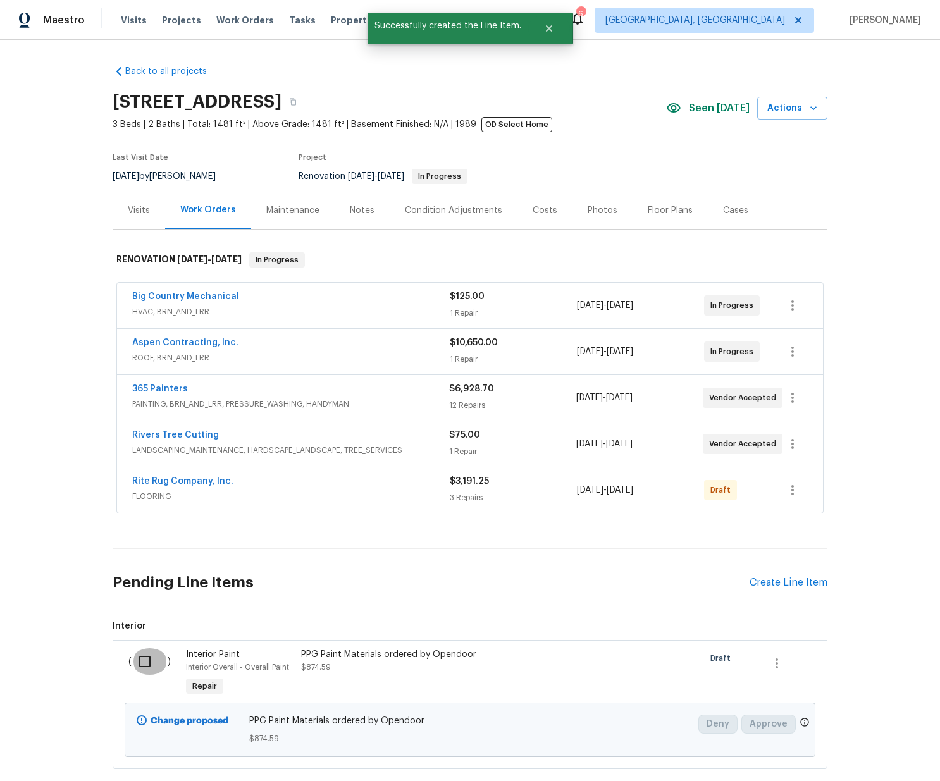
click at [140, 655] on input "checkbox" at bounding box center [150, 661] width 36 height 27
checkbox input "true"
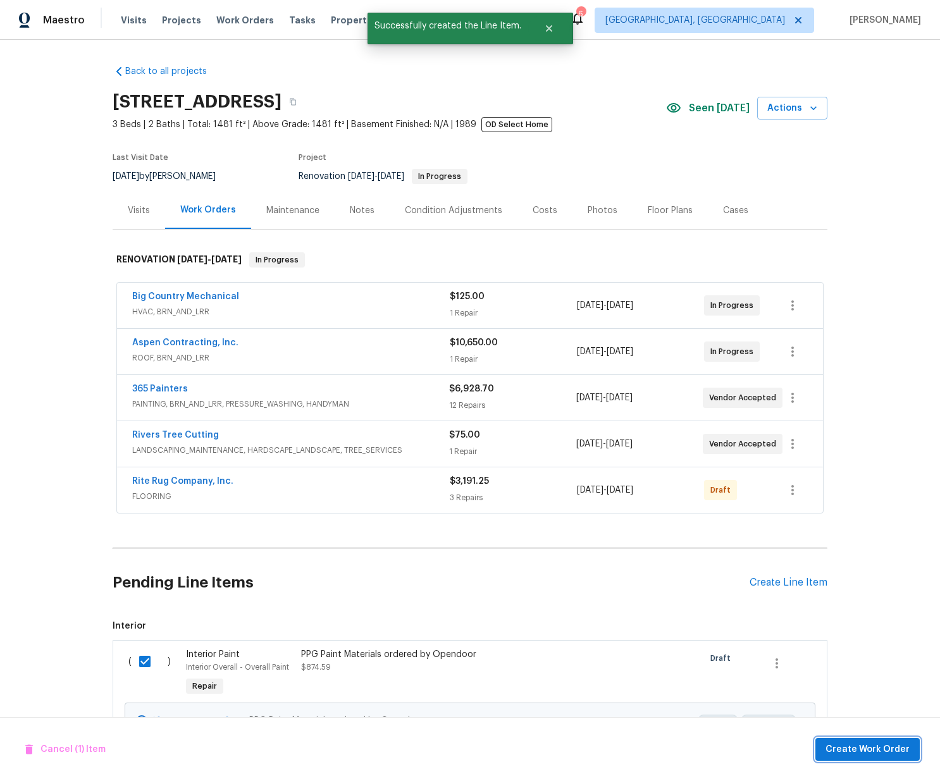
click at [860, 748] on span "Create Work Order" at bounding box center [867, 750] width 84 height 16
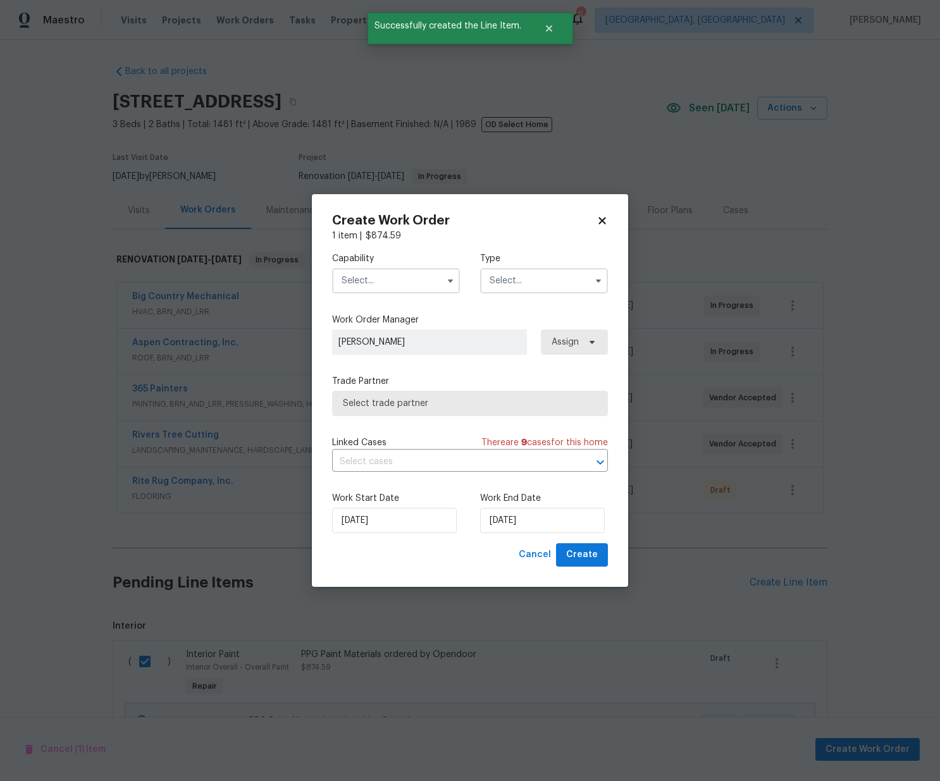
click at [393, 286] on input "text" at bounding box center [396, 280] width 128 height 25
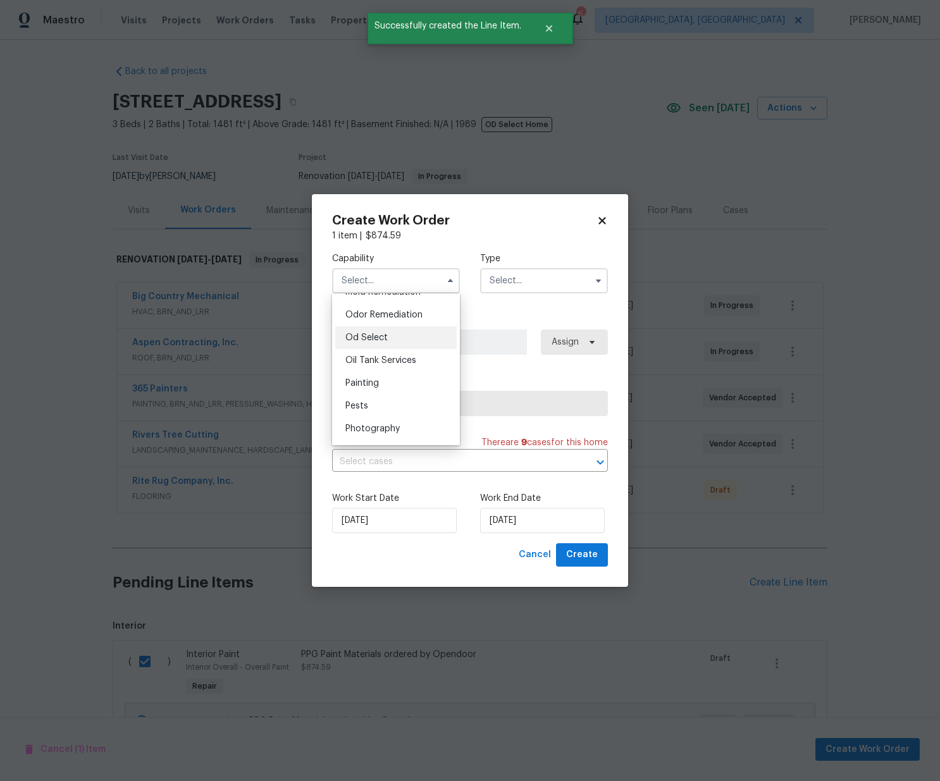
scroll to position [996, 0]
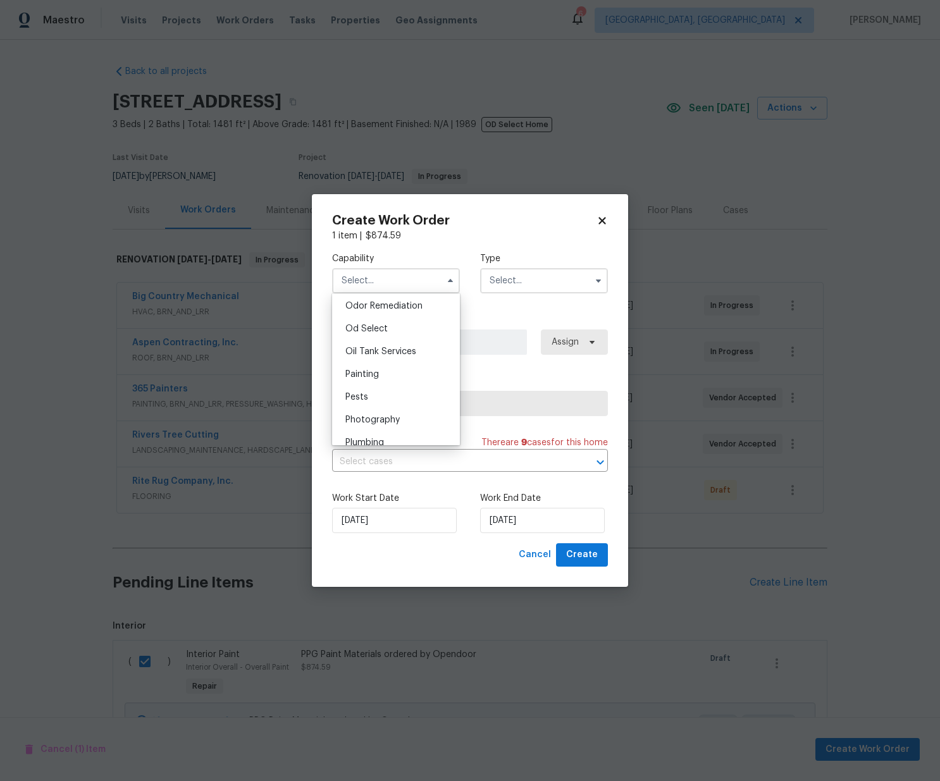
click at [378, 366] on div "Painting" at bounding box center [395, 374] width 121 height 23
type input "Painting"
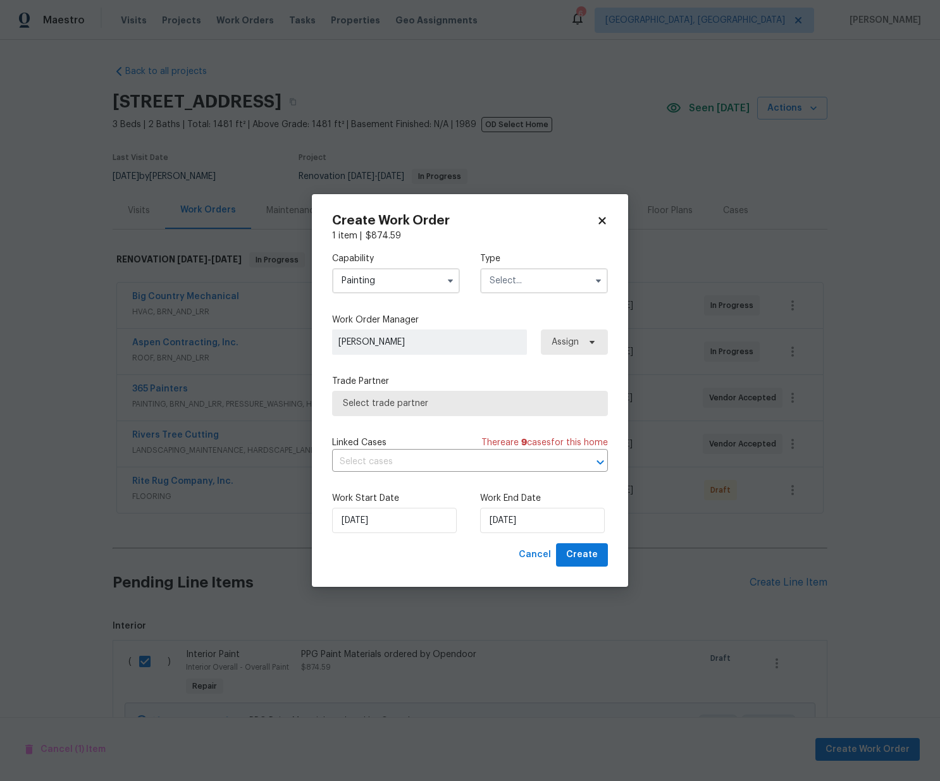
click at [542, 272] on input "text" at bounding box center [544, 280] width 128 height 25
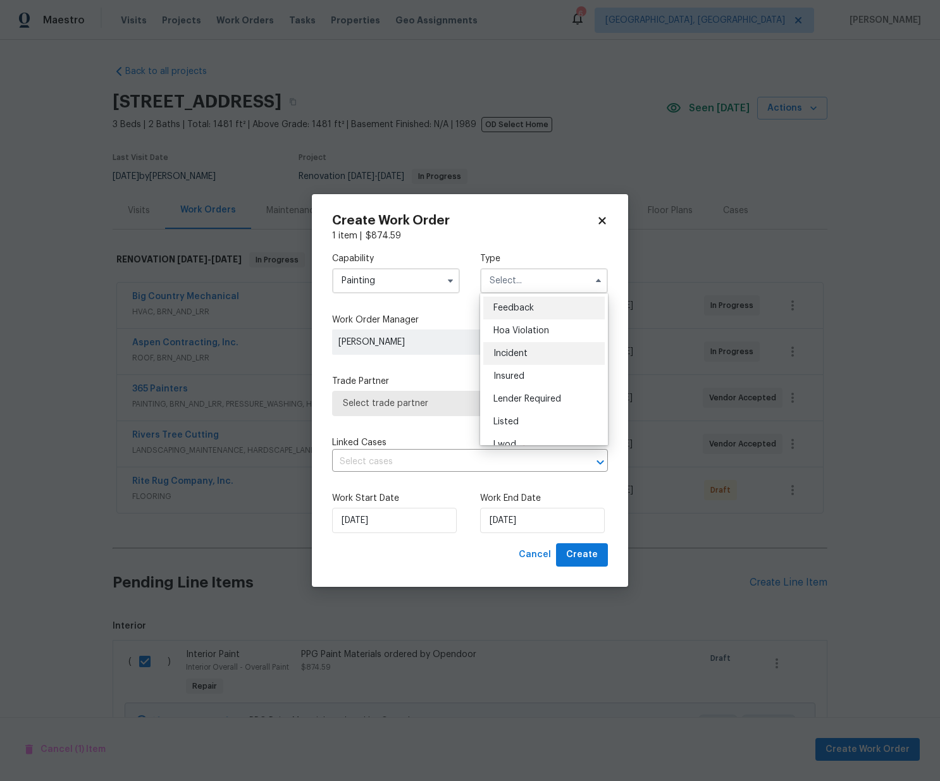
scroll to position [151, 0]
click at [510, 358] on span "Renovation" at bounding box center [516, 362] width 47 height 9
type input "Renovation"
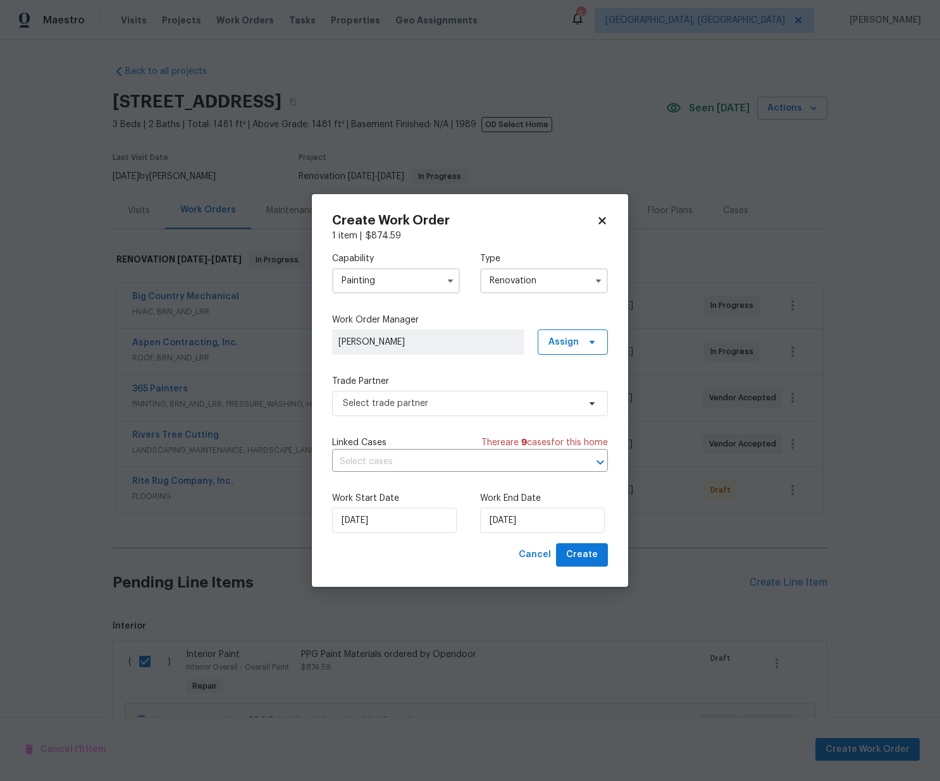
drag, startPoint x: 543, startPoint y: 328, endPoint x: 553, endPoint y: 335, distance: 12.3
click at [543, 328] on div "Work Order Manager [PERSON_NAME] Assign" at bounding box center [470, 334] width 276 height 41
drag, startPoint x: 555, startPoint y: 340, endPoint x: 538, endPoint y: 389, distance: 52.2
click at [555, 339] on span "Assign" at bounding box center [563, 342] width 30 height 13
click at [560, 395] on div "Assign to me" at bounding box center [574, 396] width 55 height 13
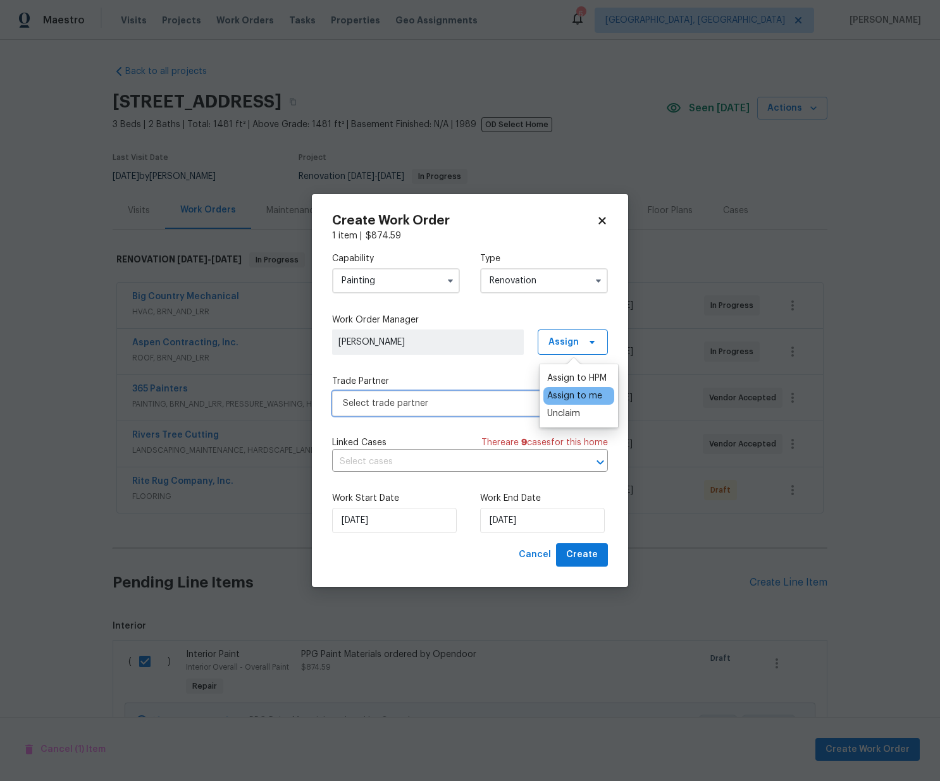
click at [486, 409] on span "Select trade partner" at bounding box center [470, 403] width 276 height 25
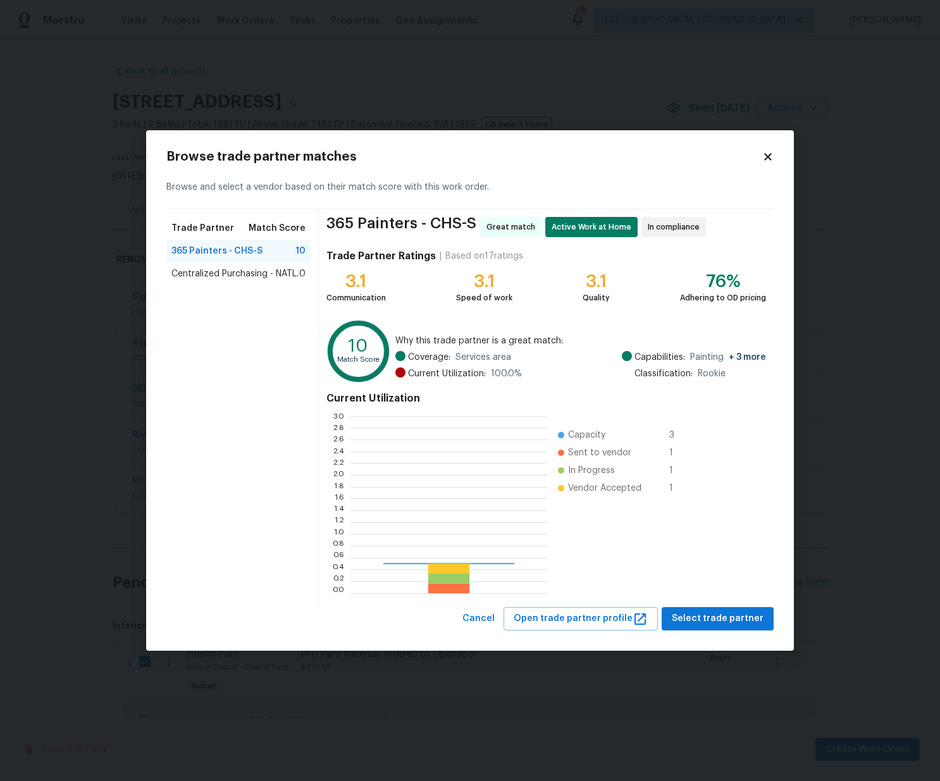
scroll to position [177, 197]
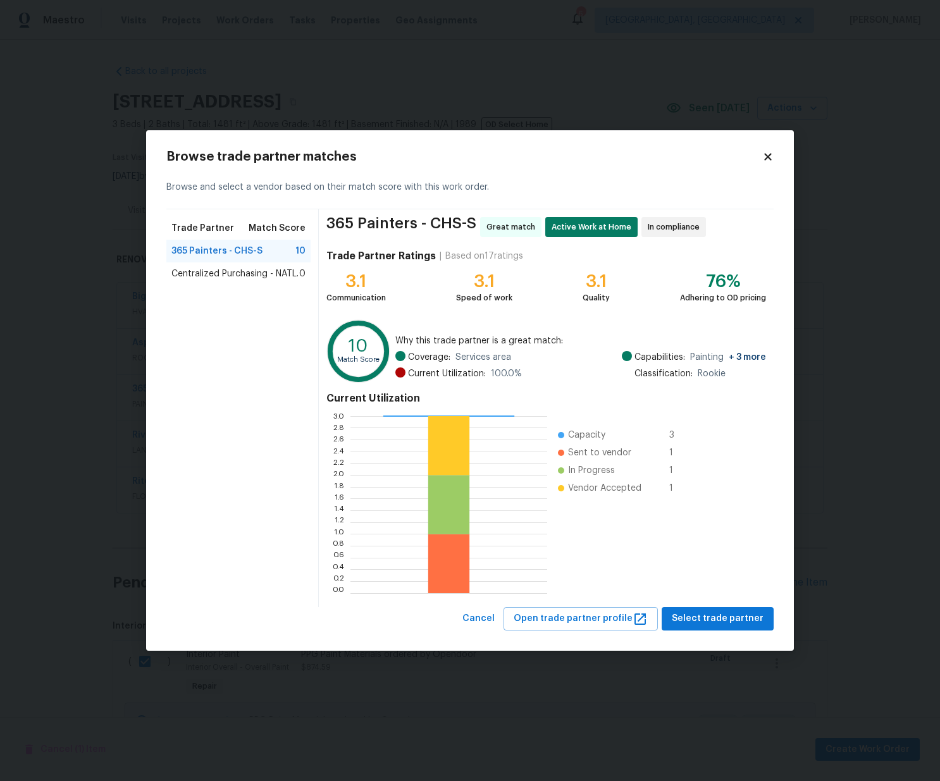
drag, startPoint x: 243, startPoint y: 276, endPoint x: 286, endPoint y: 297, distance: 47.5
click at [243, 276] on span "Centralized Purchasing - NATL." at bounding box center [234, 274] width 127 height 13
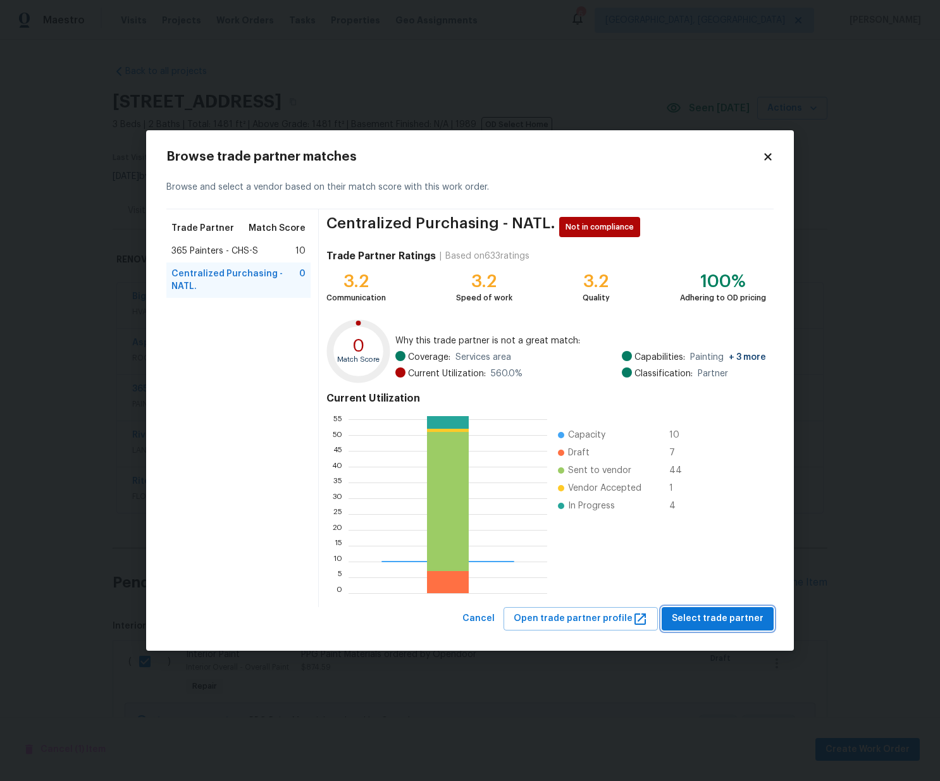
click at [751, 617] on span "Select trade partner" at bounding box center [718, 619] width 92 height 16
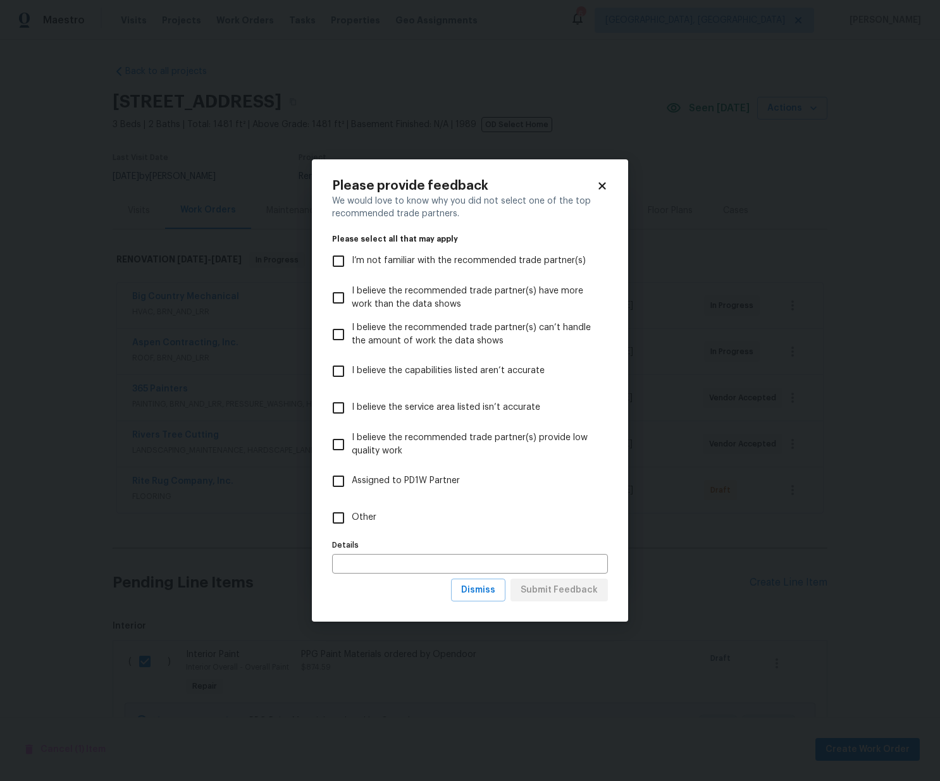
click at [503, 514] on label "Other" at bounding box center [461, 518] width 273 height 37
click at [352, 514] on input "Other" at bounding box center [338, 518] width 27 height 27
checkbox input "true"
click at [567, 589] on span "Submit Feedback" at bounding box center [558, 590] width 77 height 16
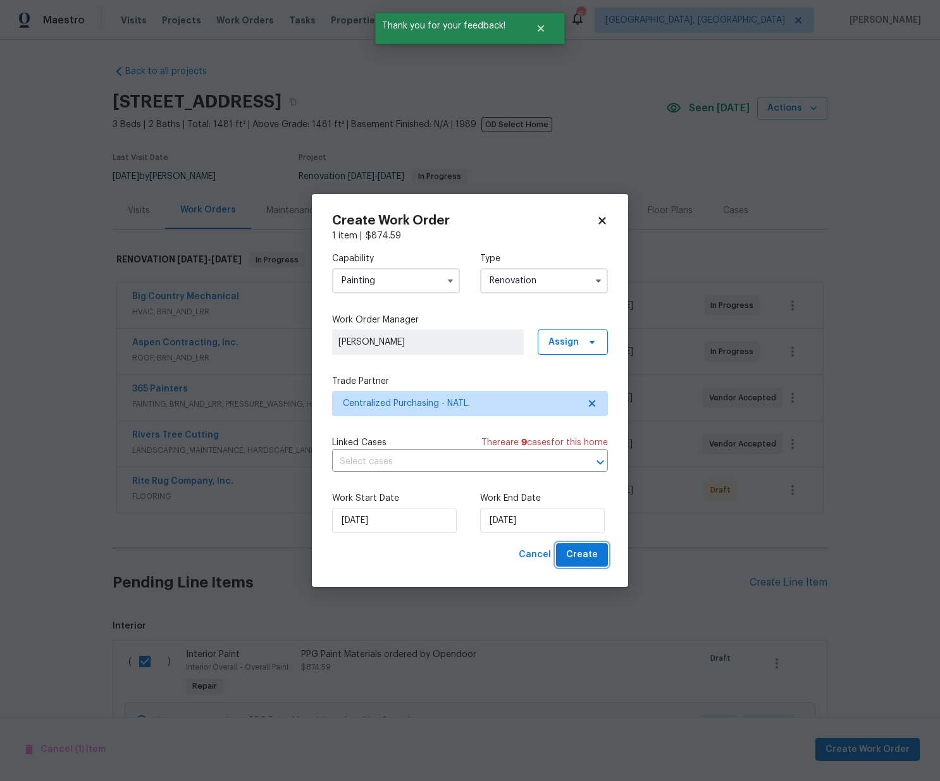
click at [598, 558] on button "Create" at bounding box center [582, 554] width 52 height 23
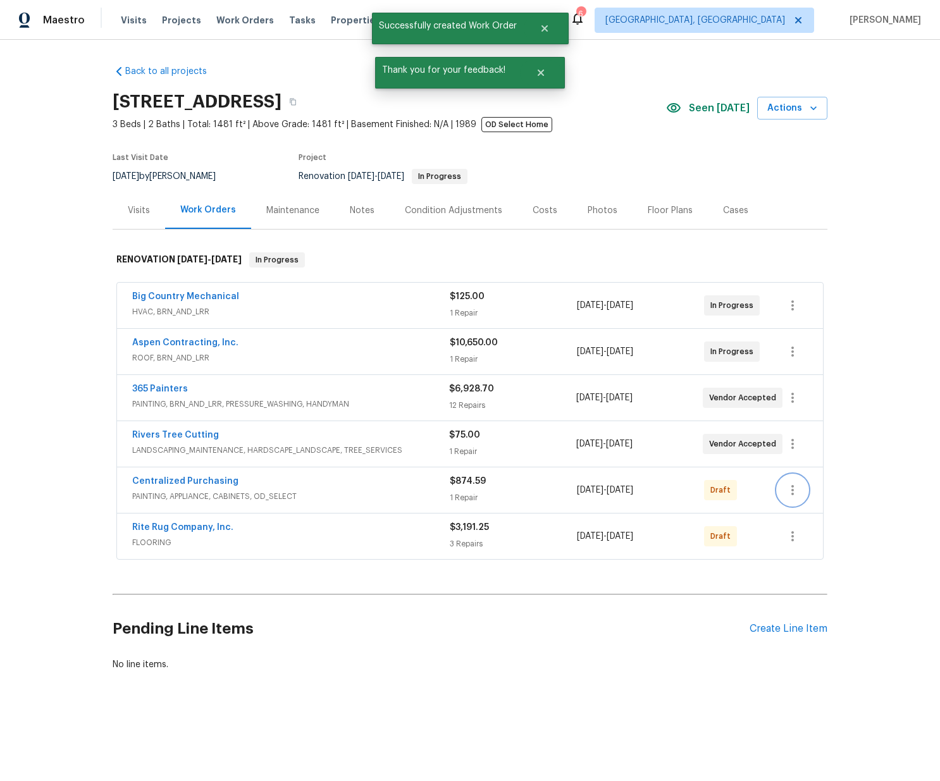
click at [782, 487] on button "button" at bounding box center [792, 490] width 30 height 30
click at [793, 514] on li "Confirm and Send to Vendor" at bounding box center [847, 511] width 141 height 21
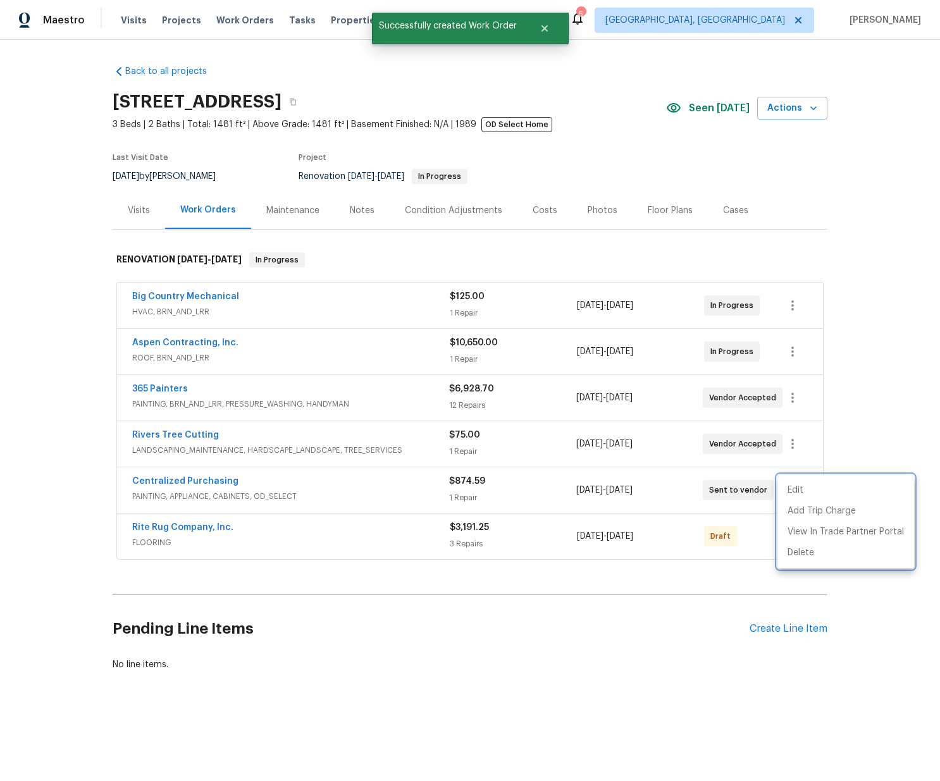
drag, startPoint x: 231, startPoint y: 491, endPoint x: 206, endPoint y: 490, distance: 25.3
click at [219, 490] on div at bounding box center [470, 390] width 940 height 781
click at [193, 484] on link "Centralized Purchasing" at bounding box center [185, 481] width 106 height 9
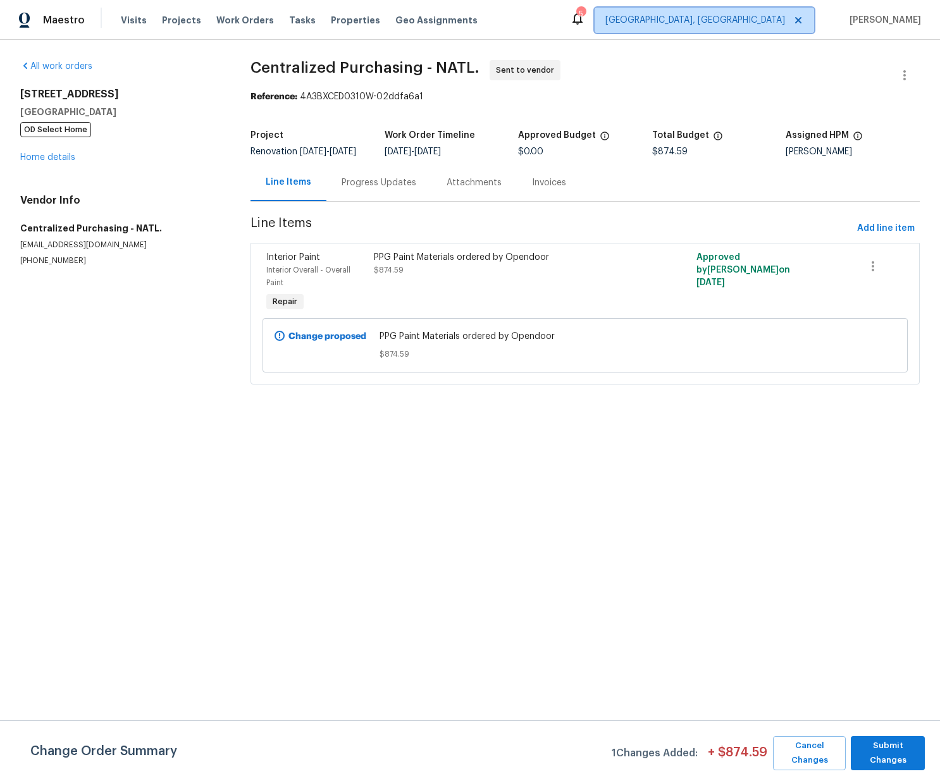
click at [758, 19] on span "[GEOGRAPHIC_DATA], [GEOGRAPHIC_DATA]" at bounding box center [695, 20] width 180 height 13
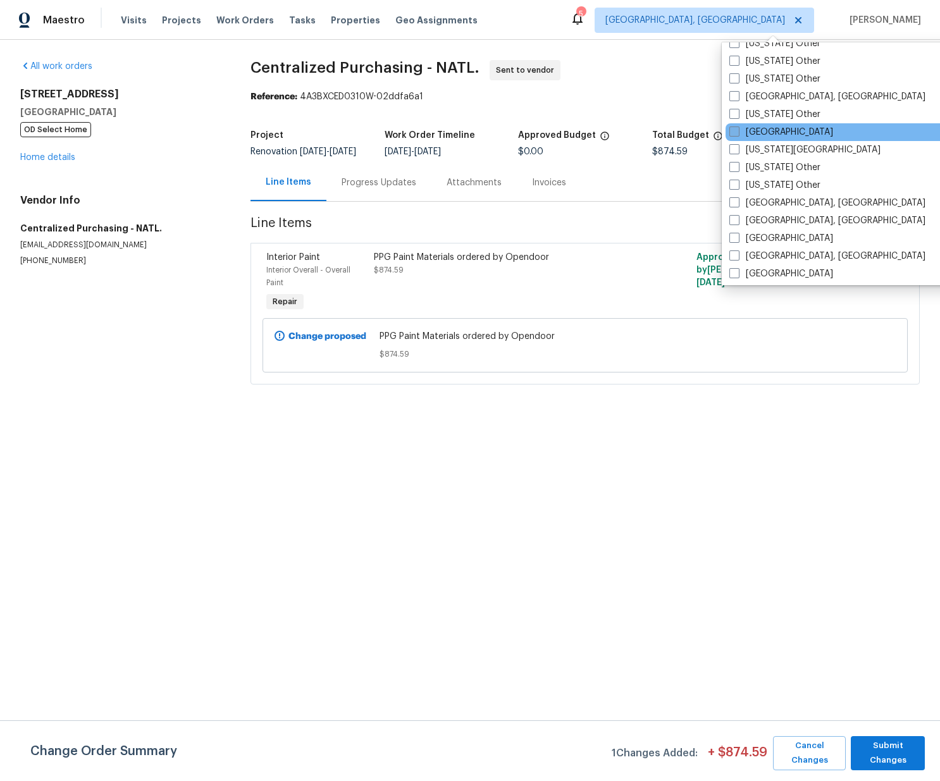
click at [756, 130] on label "[GEOGRAPHIC_DATA]" at bounding box center [781, 132] width 104 height 13
click at [737, 130] on input "[GEOGRAPHIC_DATA]" at bounding box center [733, 130] width 8 height 8
checkbox input "true"
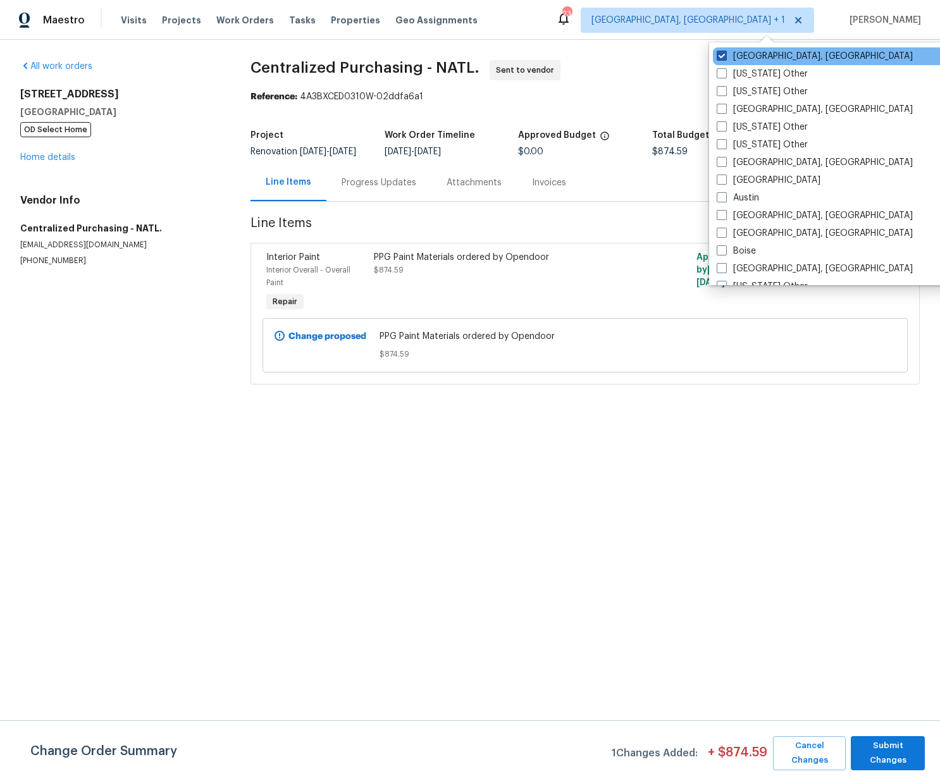
click at [749, 56] on label "[GEOGRAPHIC_DATA], [GEOGRAPHIC_DATA]" at bounding box center [815, 56] width 196 height 13
click at [725, 56] on input "[GEOGRAPHIC_DATA], [GEOGRAPHIC_DATA]" at bounding box center [721, 54] width 8 height 8
checkbox input "false"
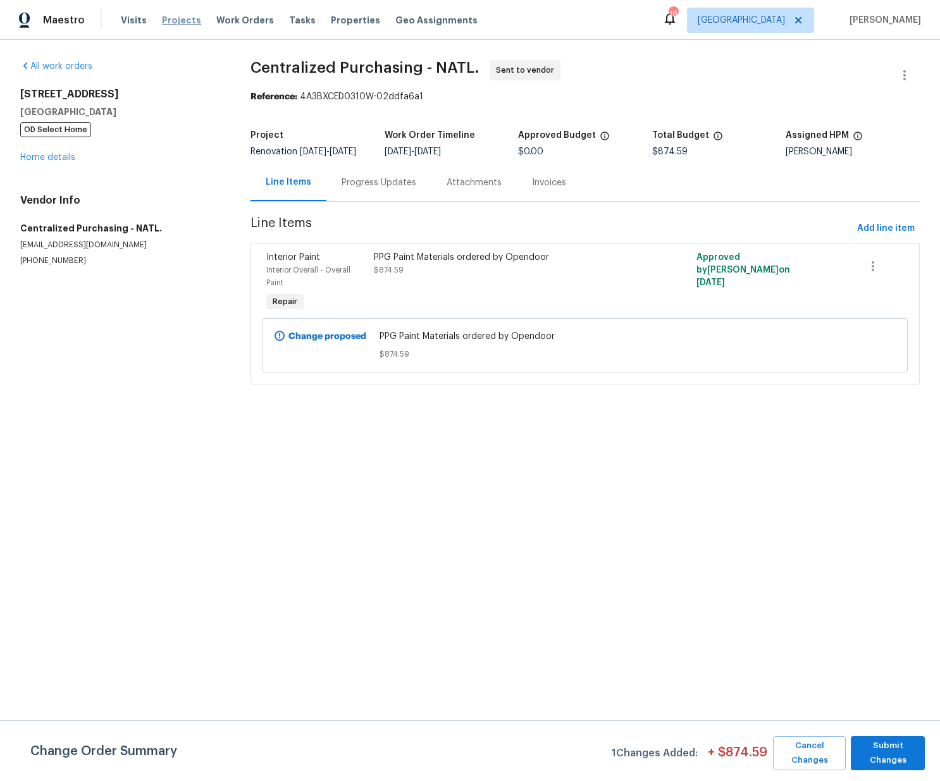
click at [176, 25] on span "Projects" at bounding box center [181, 20] width 39 height 13
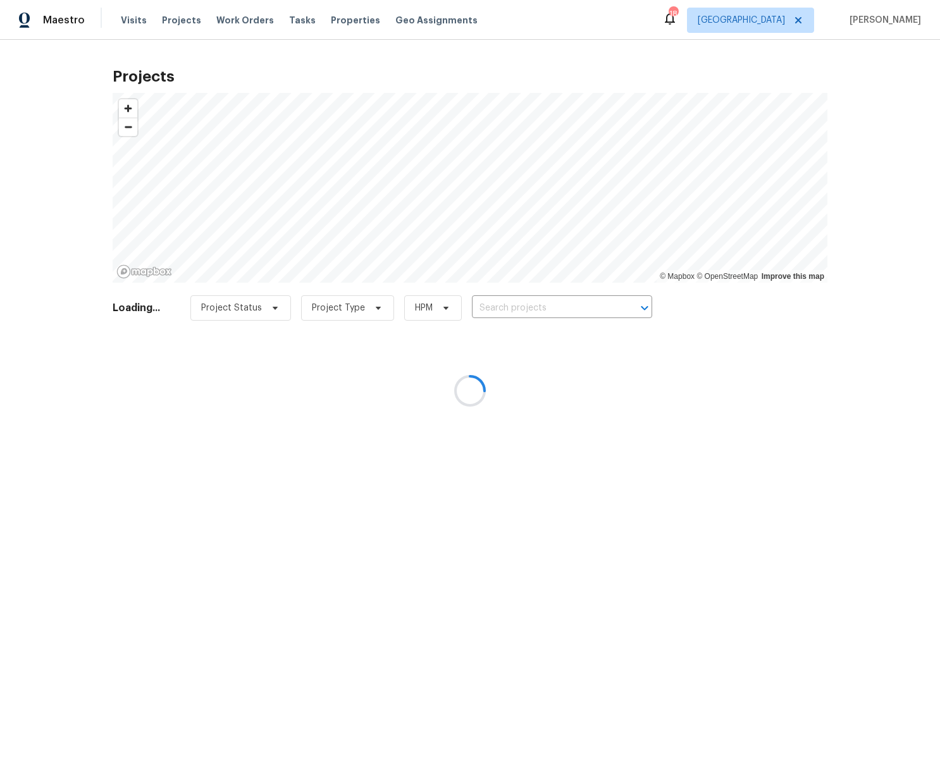
click at [548, 303] on div at bounding box center [470, 390] width 940 height 781
click at [538, 311] on div at bounding box center [470, 390] width 940 height 781
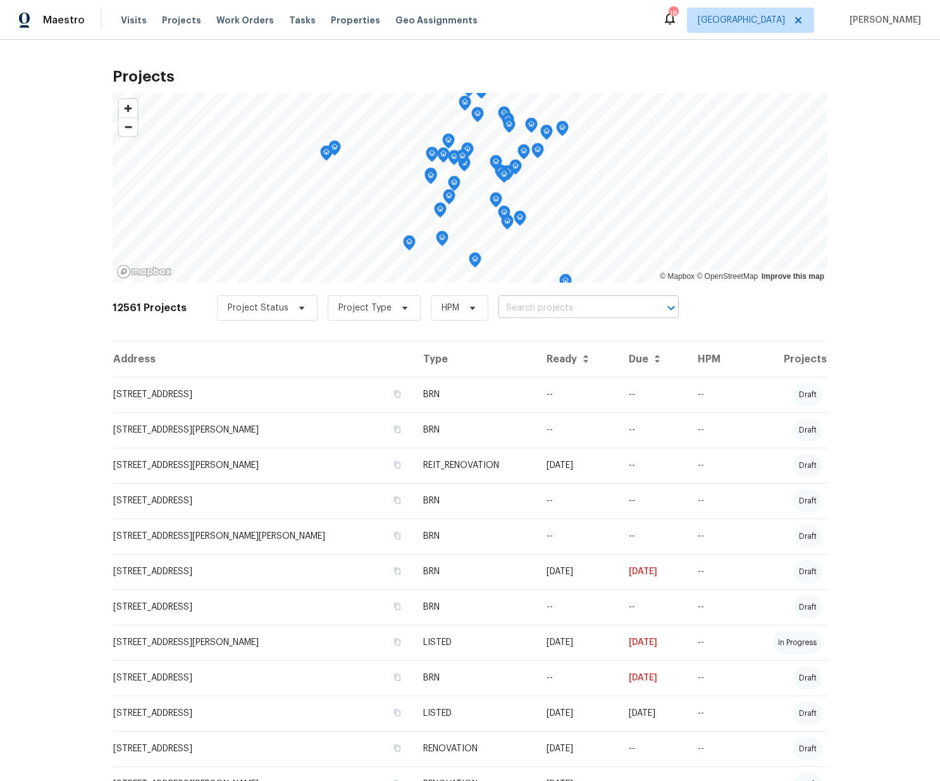
click at [536, 310] on input "text" at bounding box center [570, 309] width 145 height 20
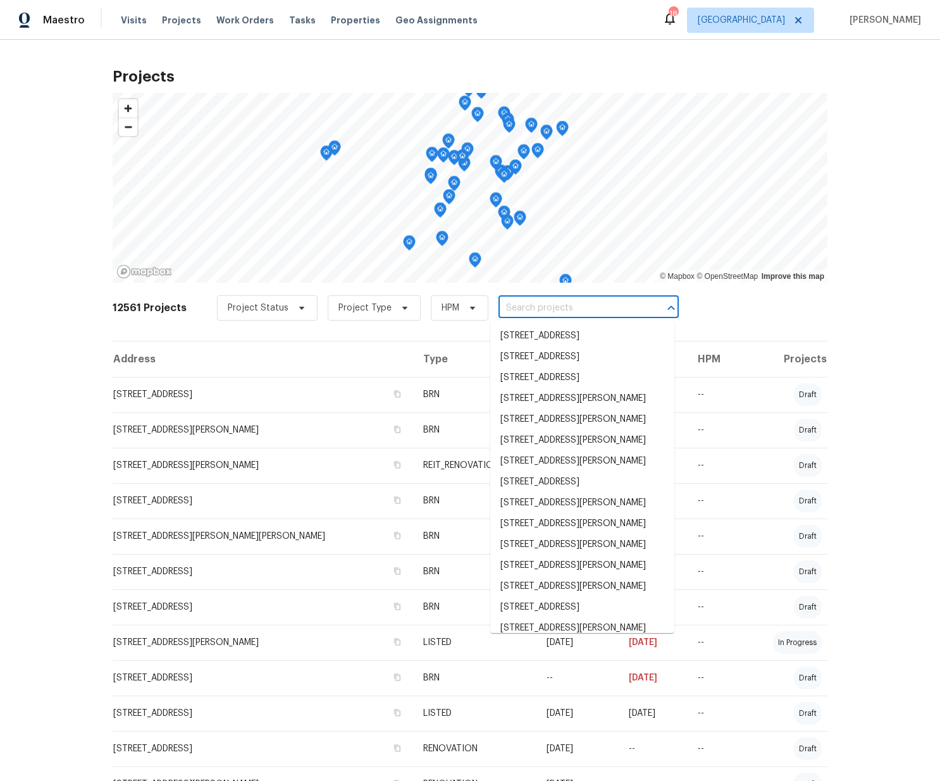
paste input "[STREET_ADDRESS]"
type input "[STREET_ADDRESS]"
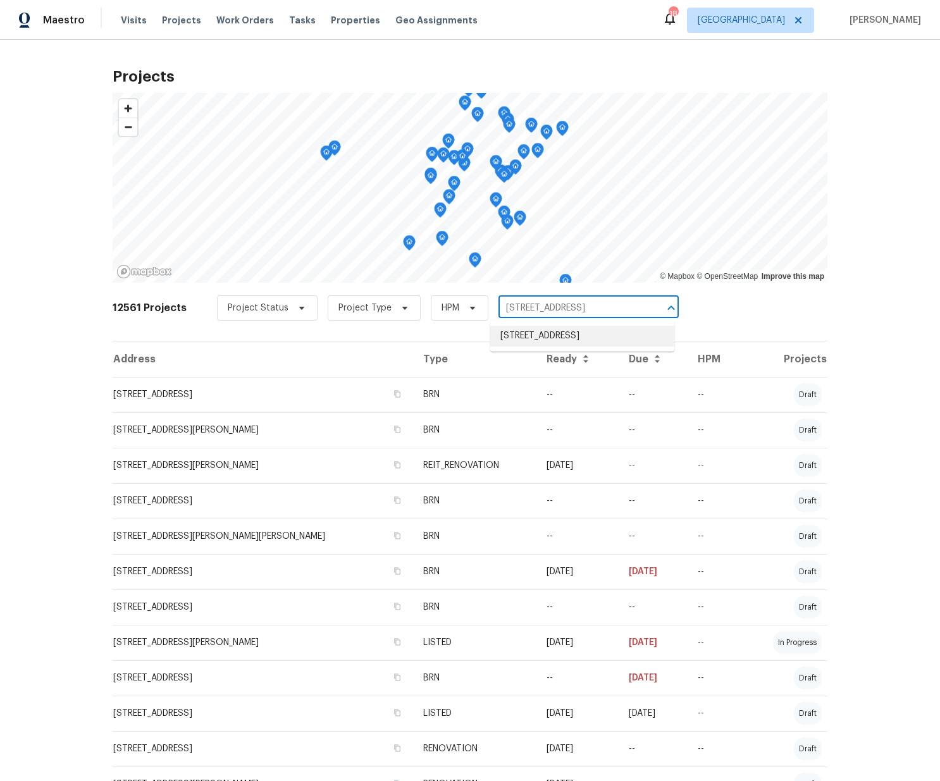
click at [522, 344] on li "[STREET_ADDRESS]" at bounding box center [582, 336] width 184 height 21
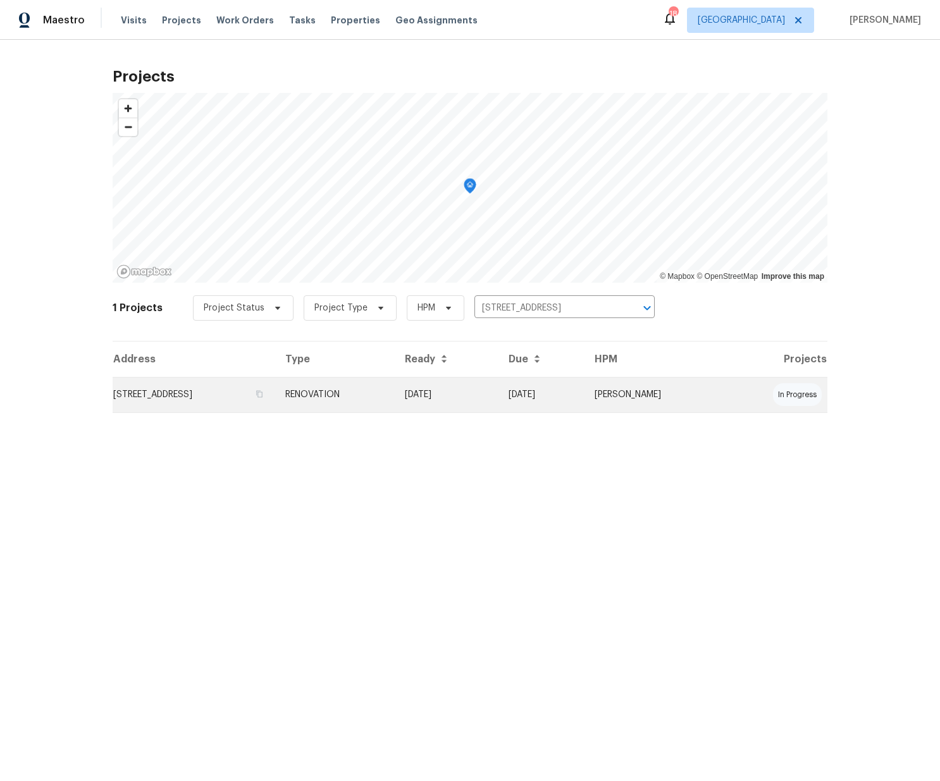
click at [254, 393] on td "[STREET_ADDRESS]" at bounding box center [194, 394] width 163 height 35
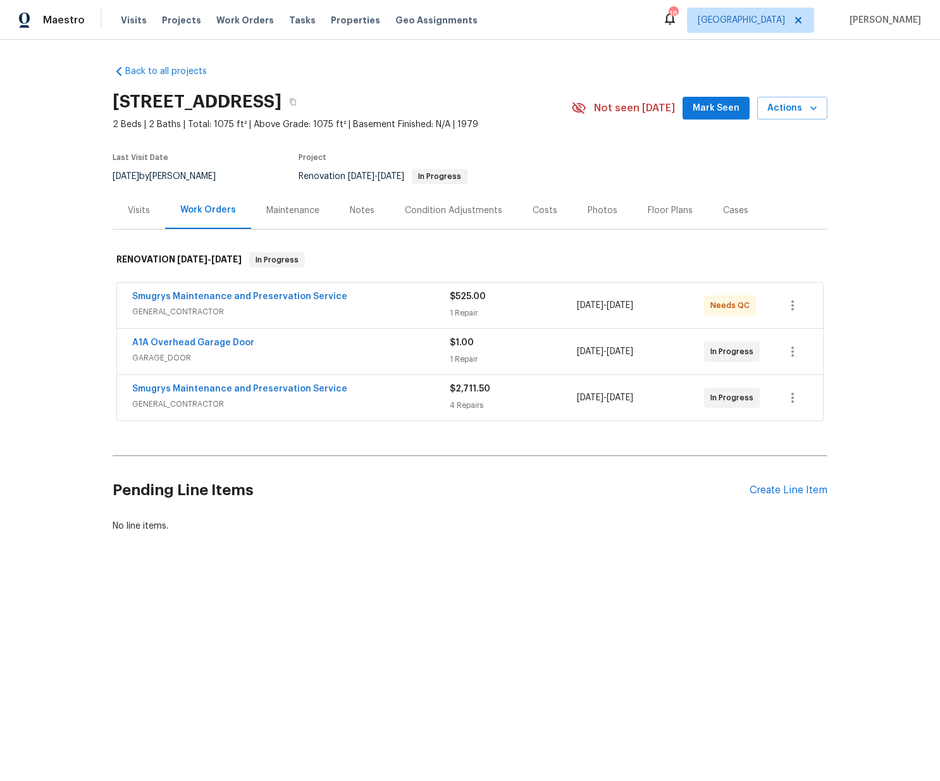
click at [763, 475] on div "Pending Line Items Create Line Item" at bounding box center [470, 490] width 715 height 59
click at [763, 486] on div "Create Line Item" at bounding box center [788, 490] width 78 height 12
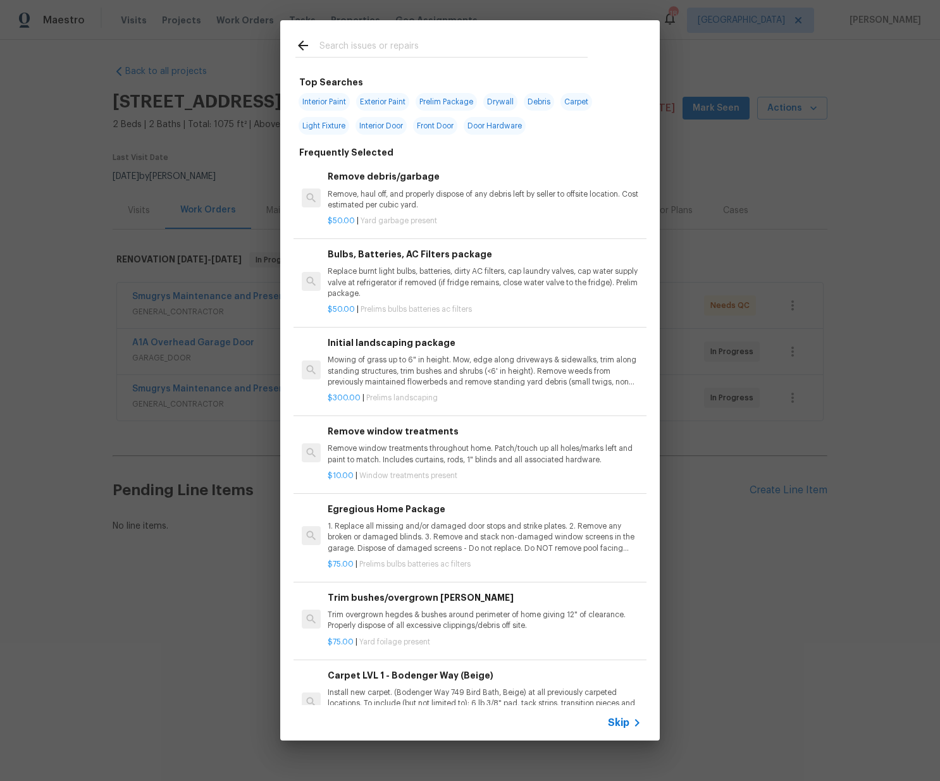
click at [433, 37] on div at bounding box center [441, 45] width 323 height 50
click at [431, 42] on input "text" at bounding box center [453, 47] width 268 height 19
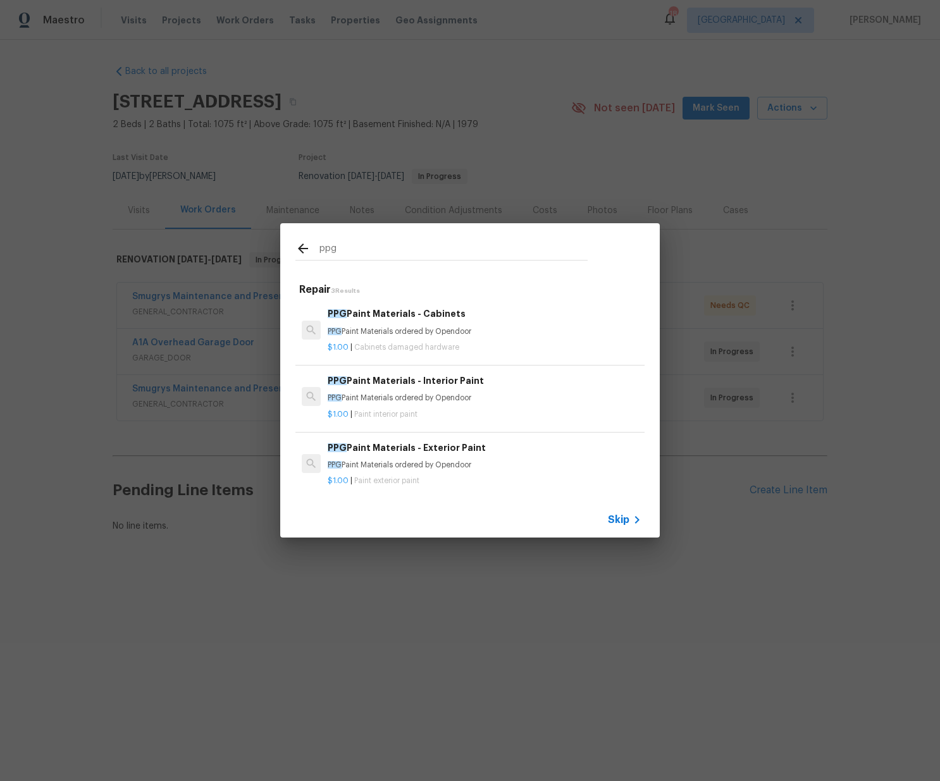
type input "ppg"
click at [446, 393] on p "PPG Paint Materials ordered by Opendoor" at bounding box center [485, 398] width 314 height 11
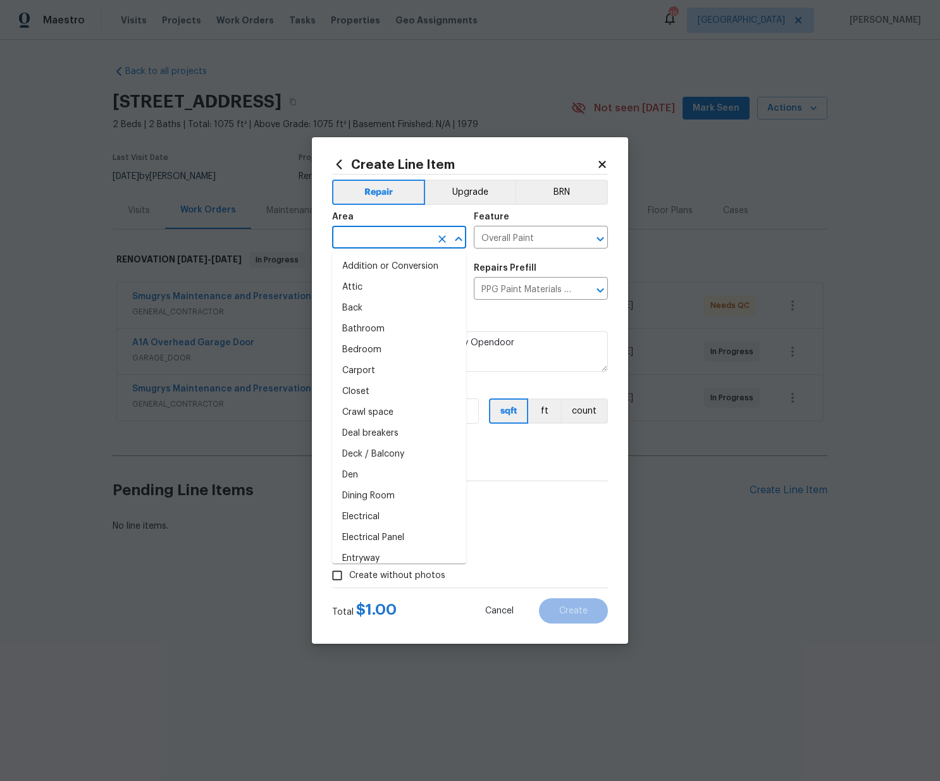
click at [400, 233] on input "text" at bounding box center [381, 239] width 99 height 20
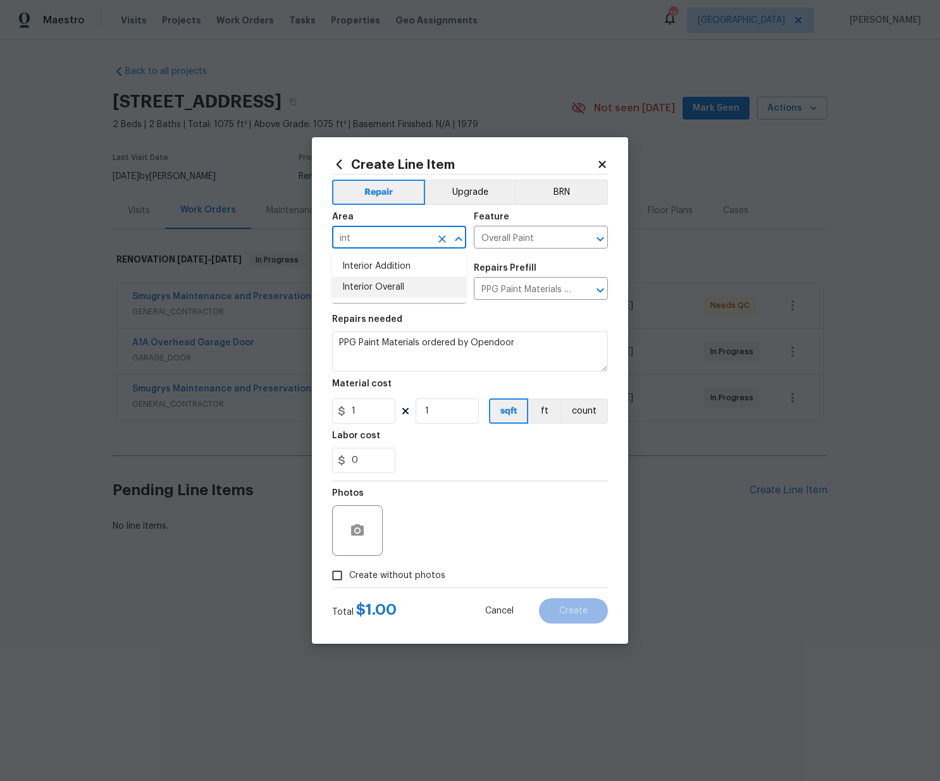
click at [433, 294] on li "Interior Overall" at bounding box center [399, 287] width 134 height 21
type input "Interior Overall"
paste input "313.47"
drag, startPoint x: 379, startPoint y: 409, endPoint x: 318, endPoint y: 411, distance: 60.7
click at [314, 409] on div "Create Line Item Repair Upgrade BRN Area Interior Overall ​ Feature Overall Pai…" at bounding box center [470, 390] width 316 height 507
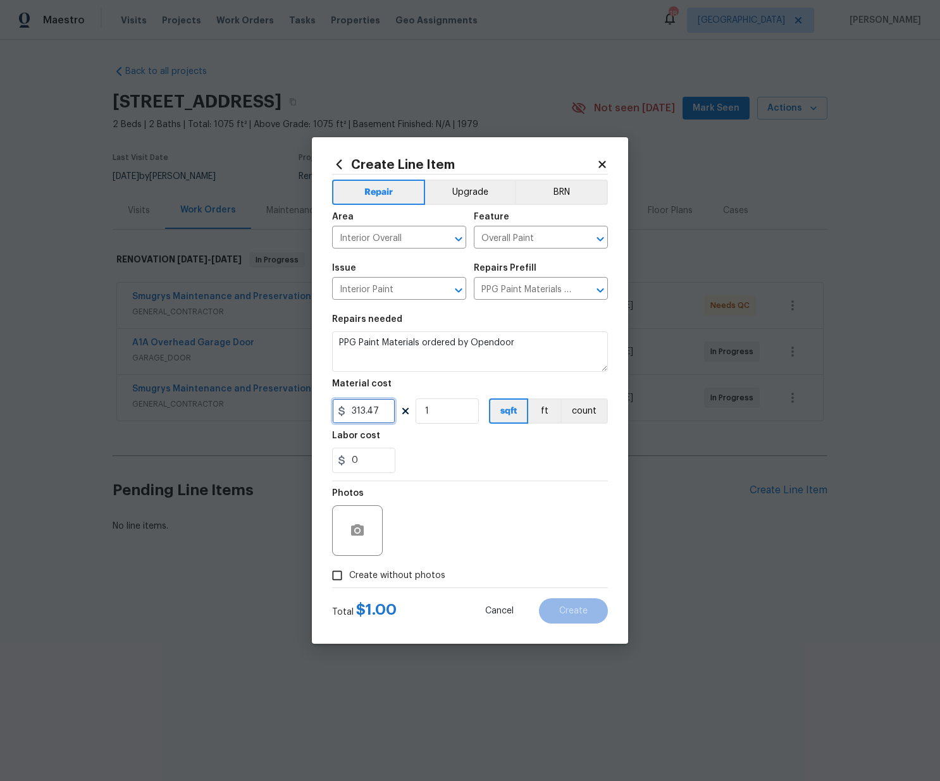
type input "313.47"
click at [441, 567] on label "Create without photos" at bounding box center [385, 575] width 120 height 24
click at [349, 567] on input "Create without photos" at bounding box center [337, 575] width 24 height 24
checkbox input "true"
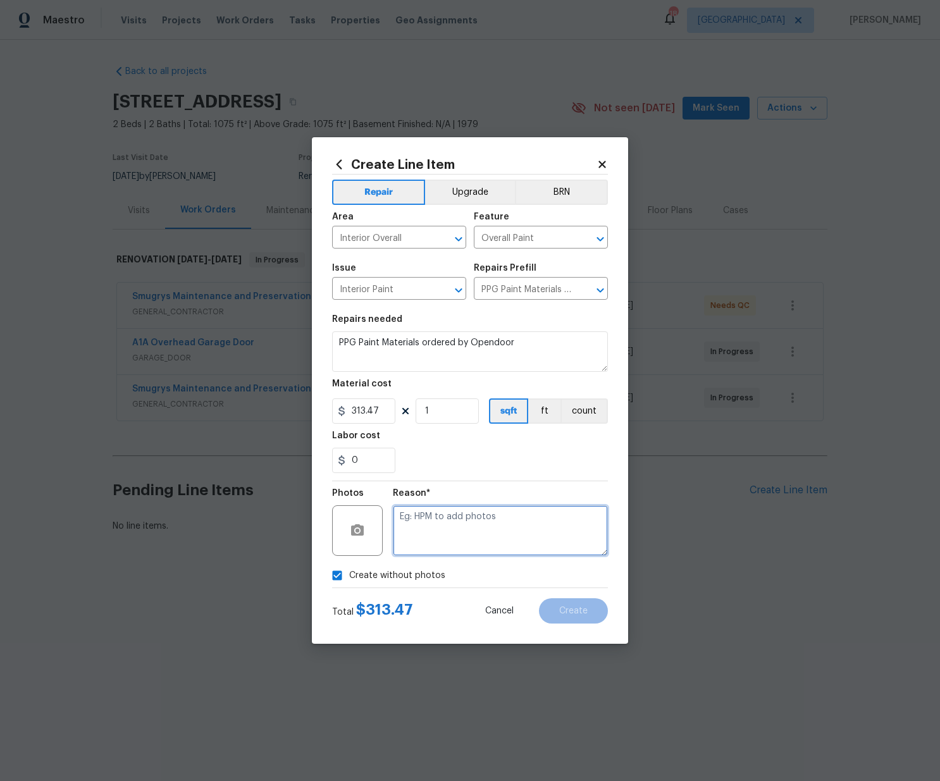
click at [445, 543] on textarea at bounding box center [500, 530] width 215 height 51
type textarea "N/A"
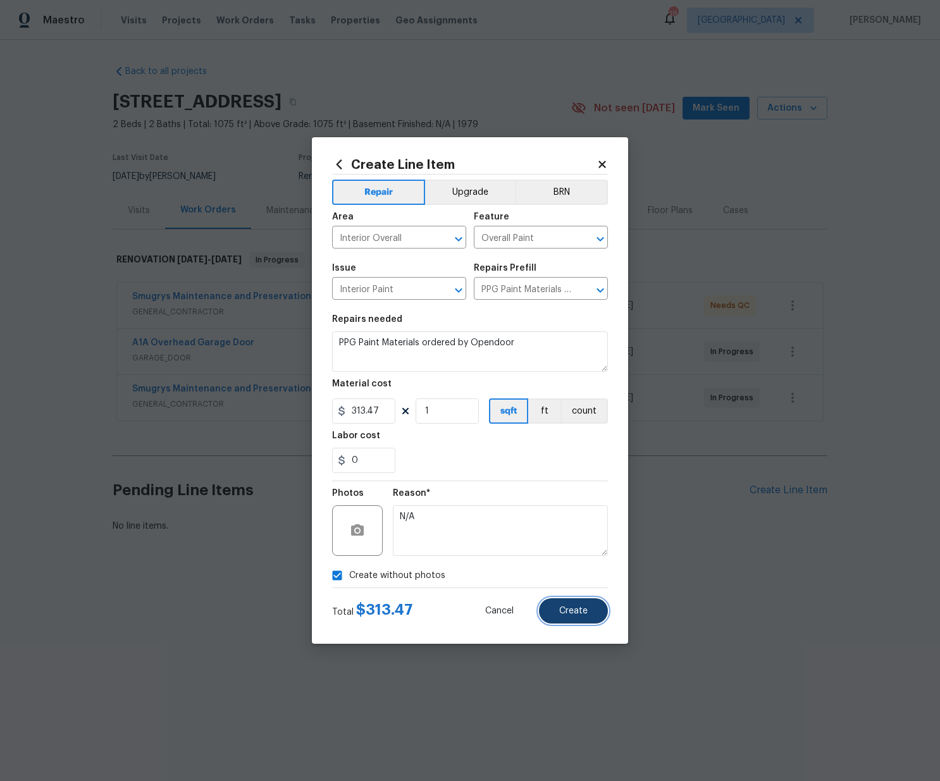
click at [593, 623] on button "Create" at bounding box center [573, 610] width 69 height 25
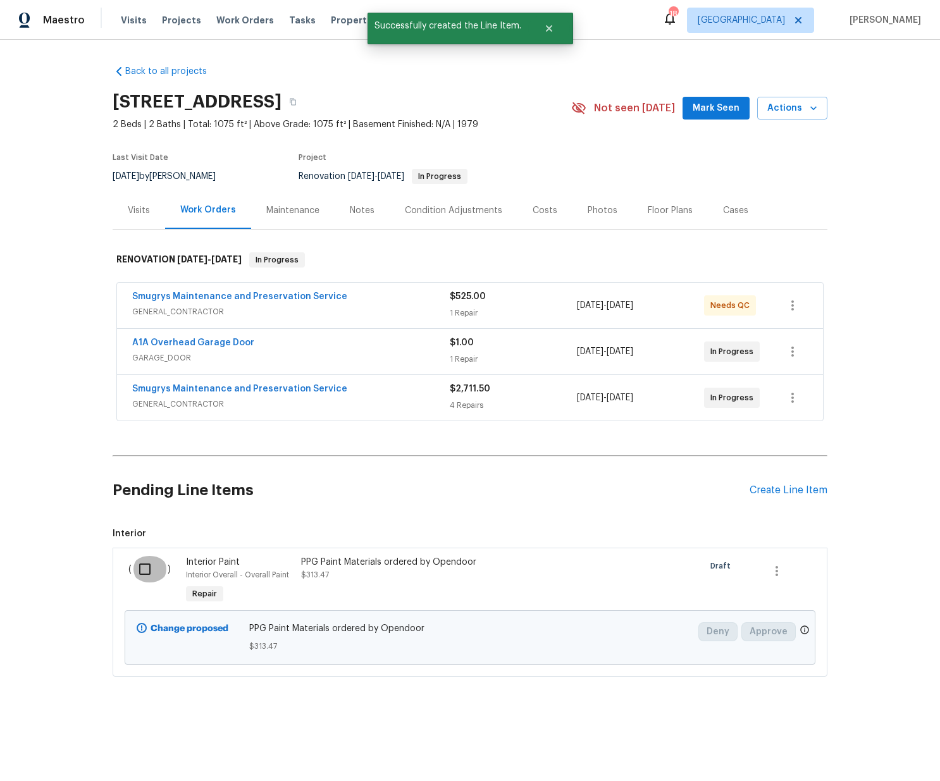
drag, startPoint x: 136, startPoint y: 573, endPoint x: 175, endPoint y: 560, distance: 41.2
click at [136, 573] on input "checkbox" at bounding box center [150, 569] width 36 height 27
checkbox input "true"
click at [827, 739] on button "Create Work Order" at bounding box center [867, 749] width 104 height 23
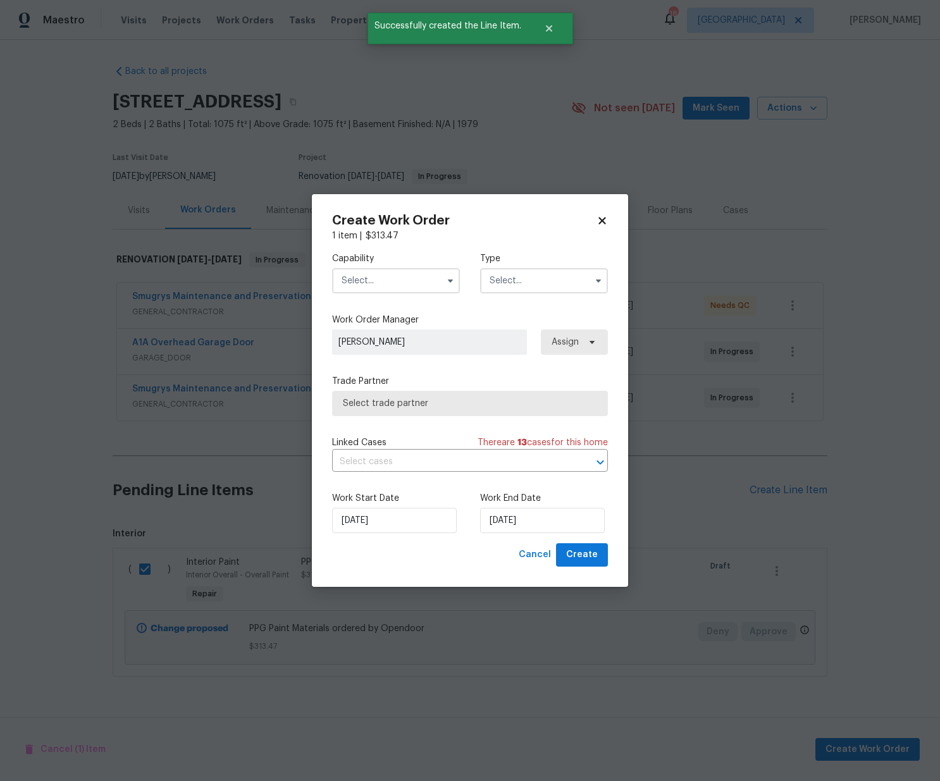
click at [438, 286] on input "text" at bounding box center [396, 280] width 128 height 25
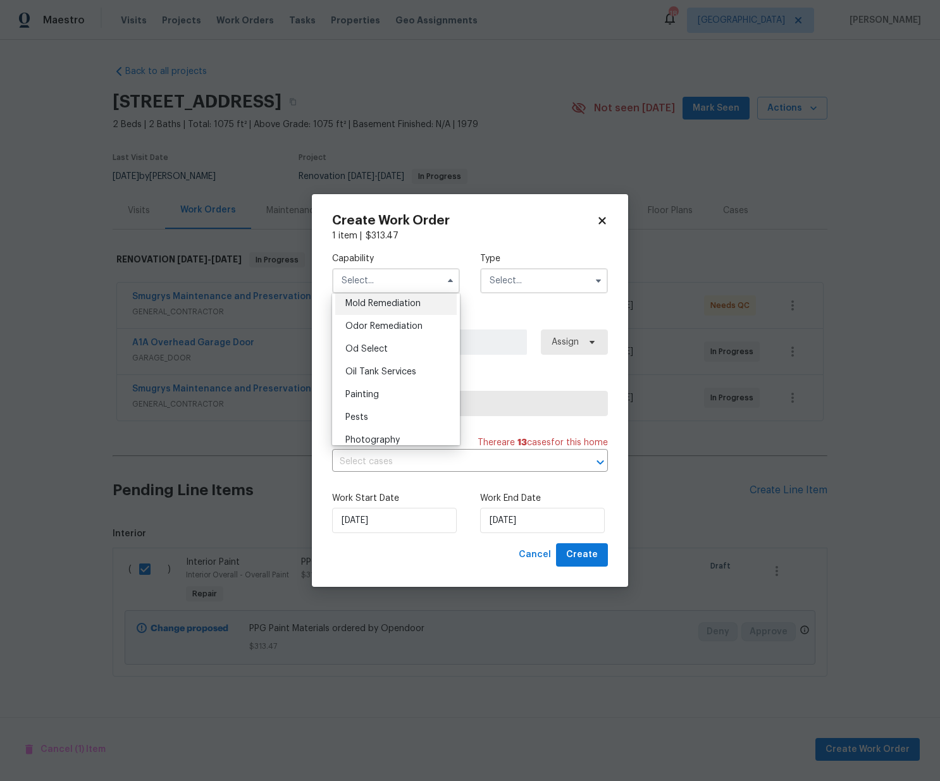
scroll to position [979, 0]
click at [386, 398] on div "Painting" at bounding box center [395, 391] width 121 height 23
type input "Painting"
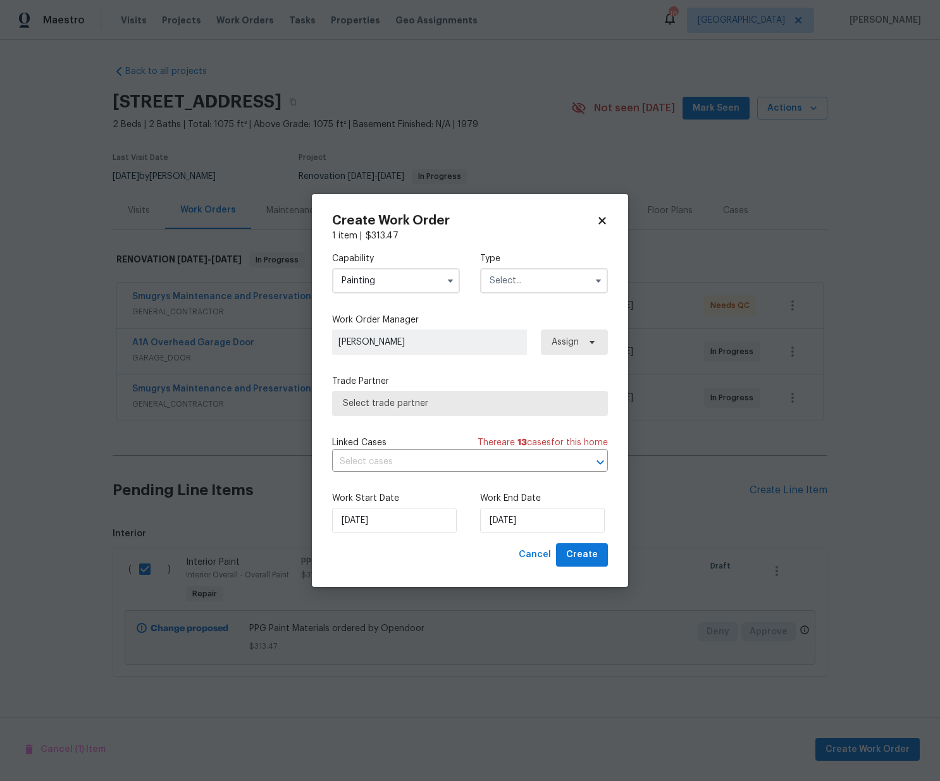
drag, startPoint x: 541, startPoint y: 269, endPoint x: 539, endPoint y: 280, distance: 10.8
click at [540, 269] on input "text" at bounding box center [544, 280] width 128 height 25
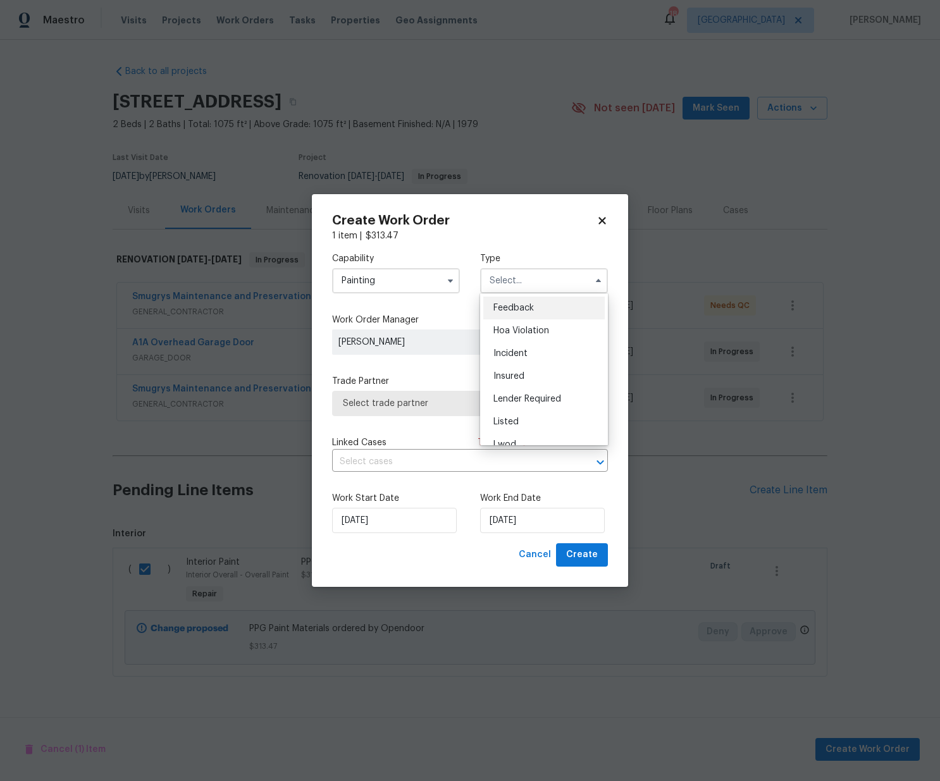
scroll to position [151, 0]
click at [524, 363] on span "Renovation" at bounding box center [516, 362] width 47 height 9
type input "Renovation"
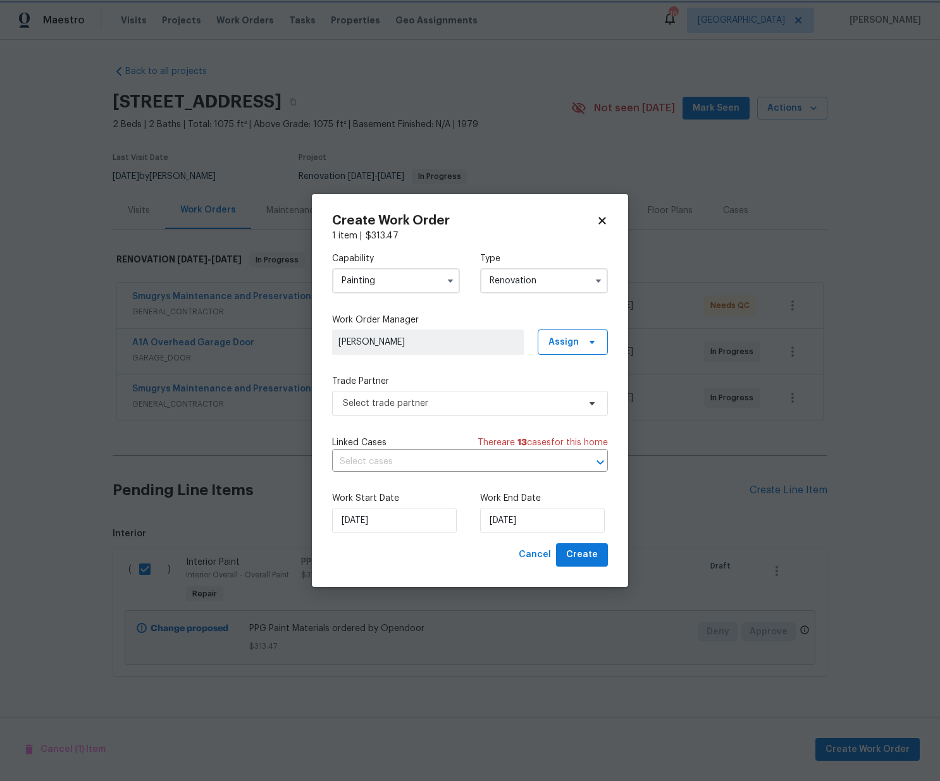
scroll to position [0, 0]
drag, startPoint x: 558, startPoint y: 340, endPoint x: 565, endPoint y: 362, distance: 23.4
click at [558, 342] on span "Assign" at bounding box center [563, 342] width 30 height 13
click at [566, 393] on div "Assign to me" at bounding box center [574, 396] width 55 height 13
click at [475, 336] on span "[PERSON_NAME]" at bounding box center [427, 342] width 179 height 13
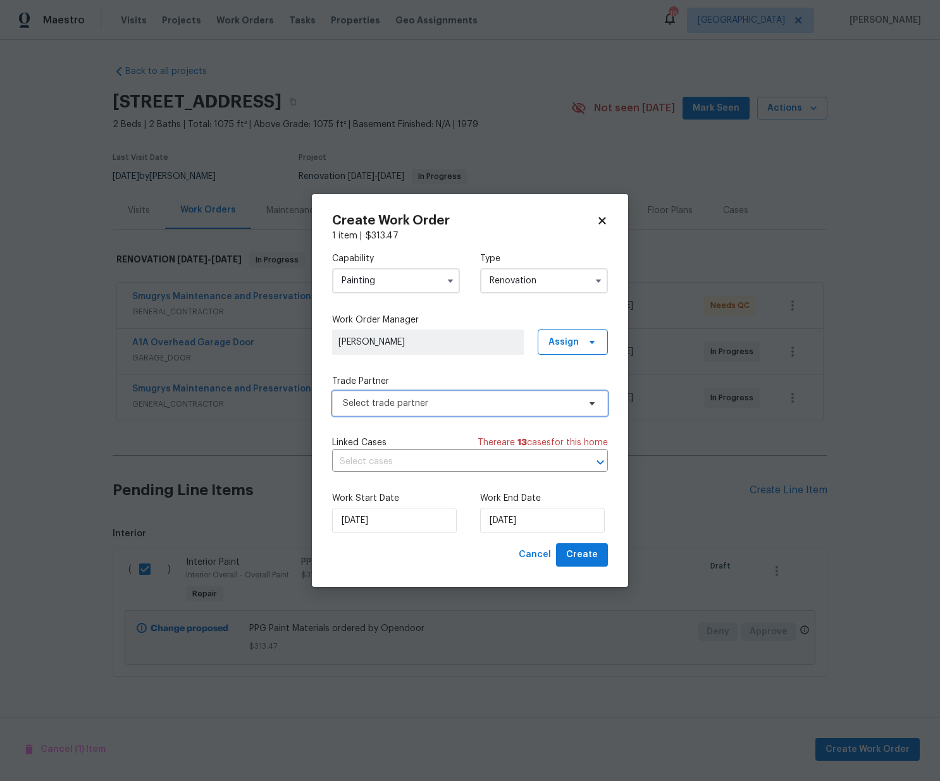
click at [478, 411] on span "Select trade partner" at bounding box center [470, 403] width 276 height 25
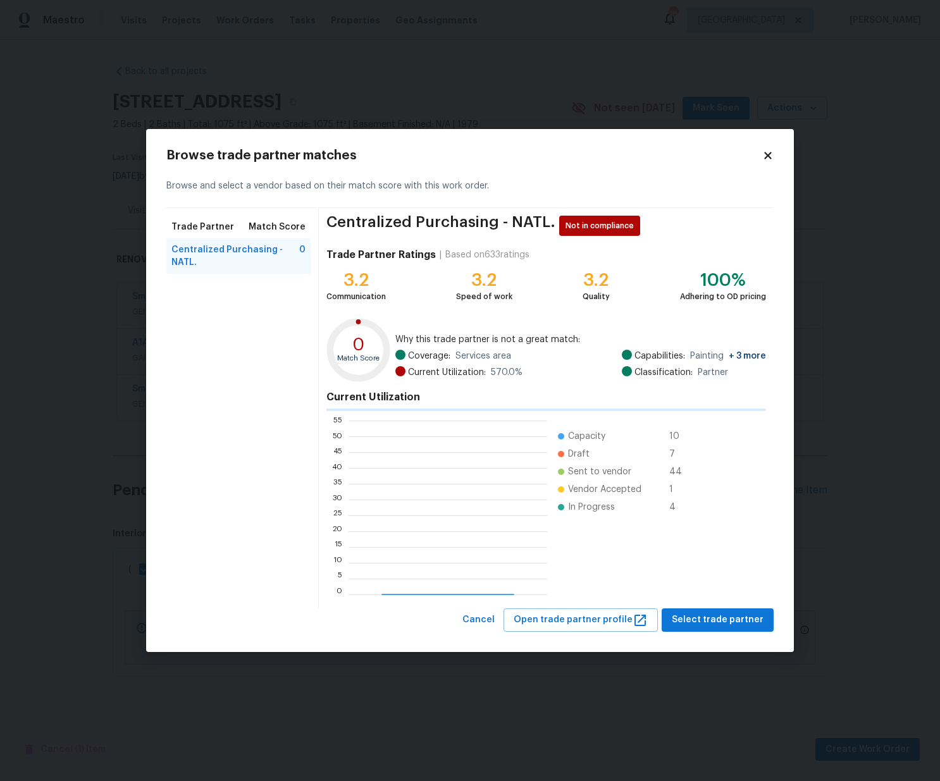
scroll to position [177, 199]
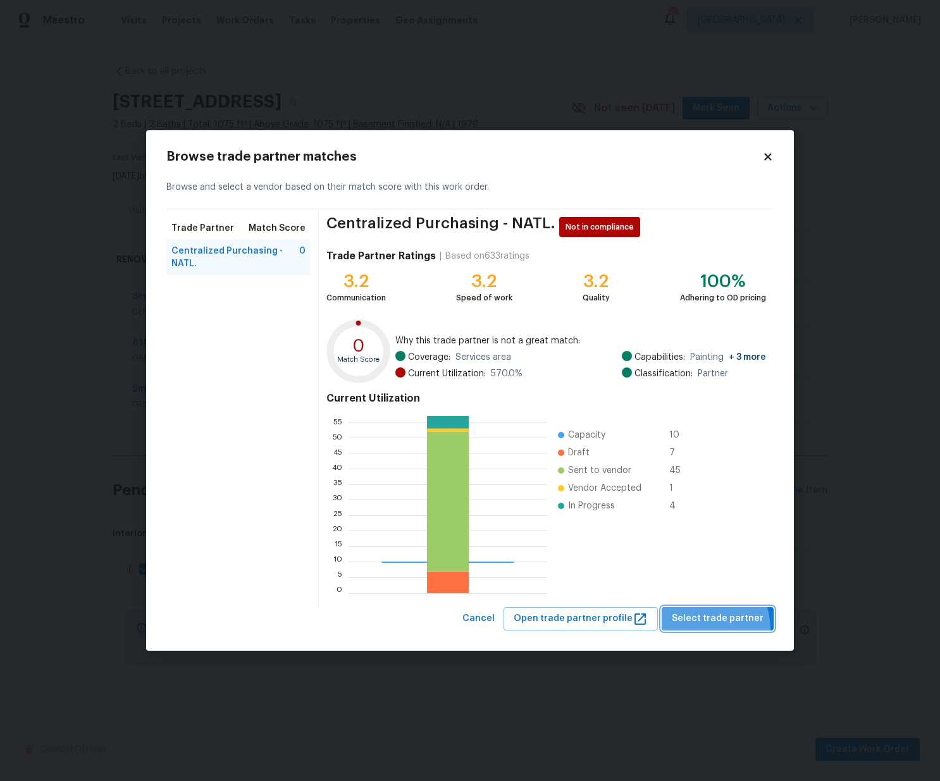
click at [701, 629] on button "Select trade partner" at bounding box center [718, 618] width 112 height 23
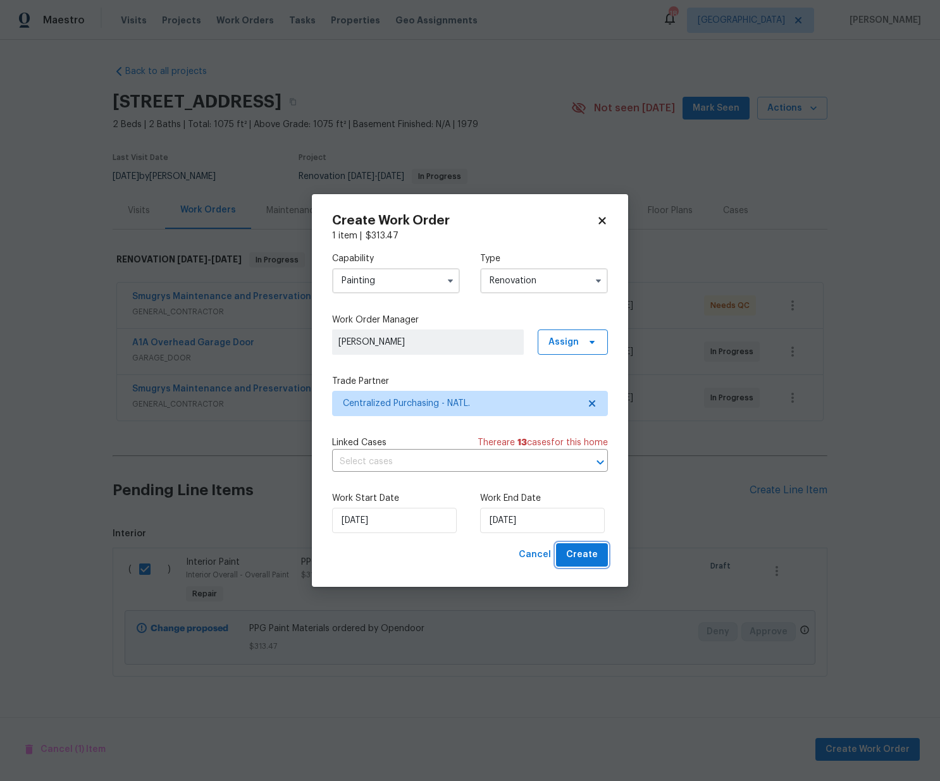
click at [592, 558] on span "Create" at bounding box center [582, 555] width 32 height 16
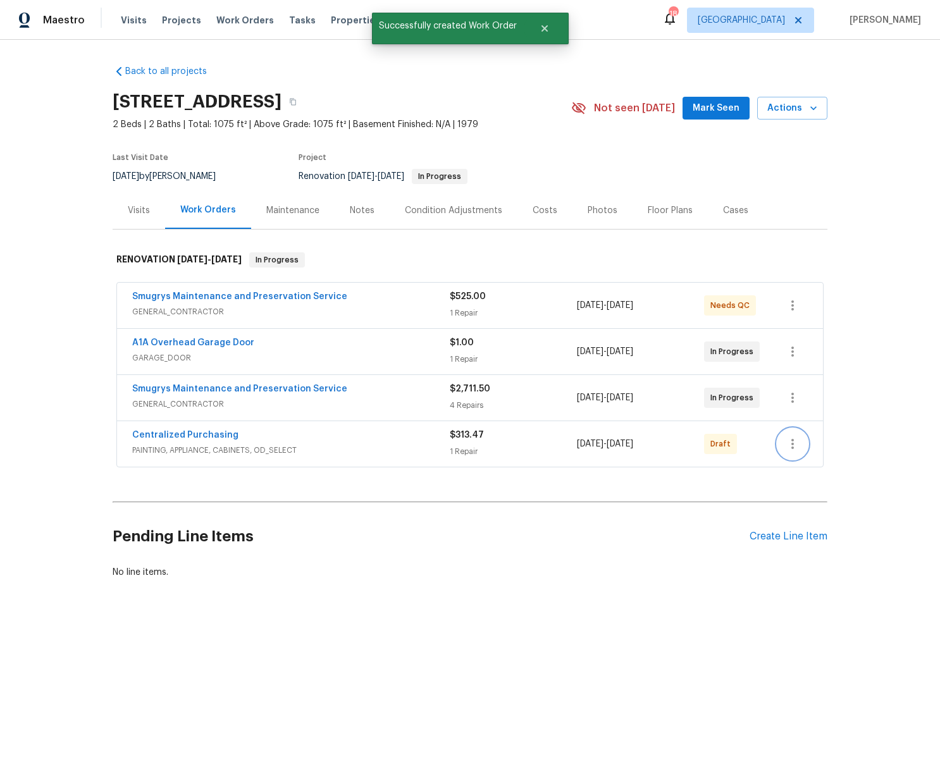
click at [797, 445] on icon "button" at bounding box center [792, 443] width 15 height 15
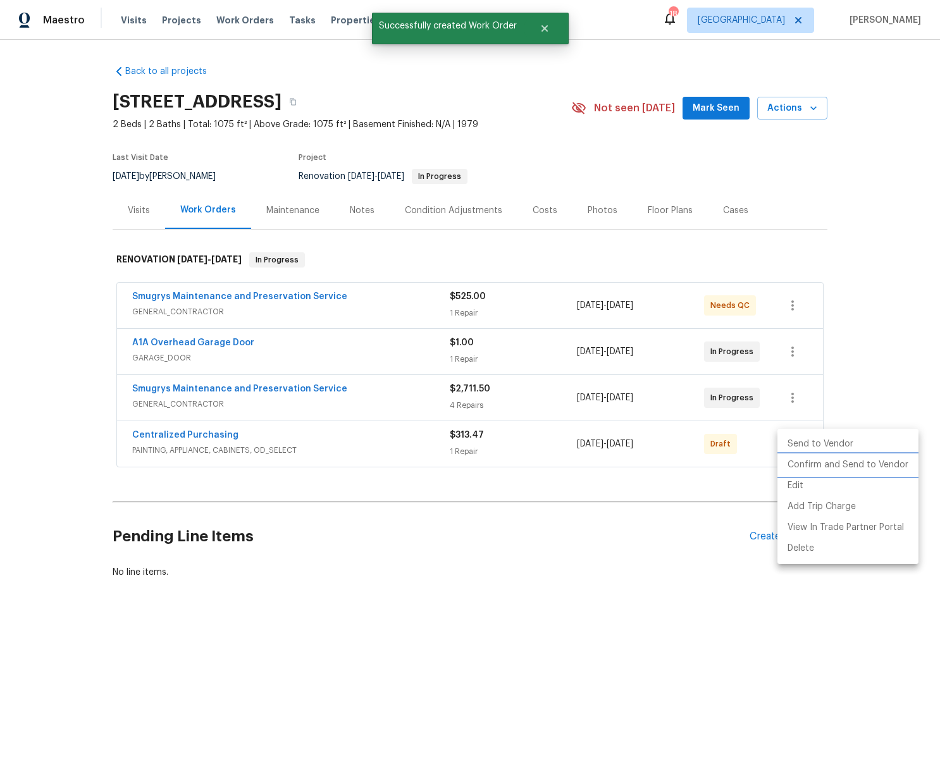
click at [798, 460] on li "Confirm and Send to Vendor" at bounding box center [847, 465] width 141 height 21
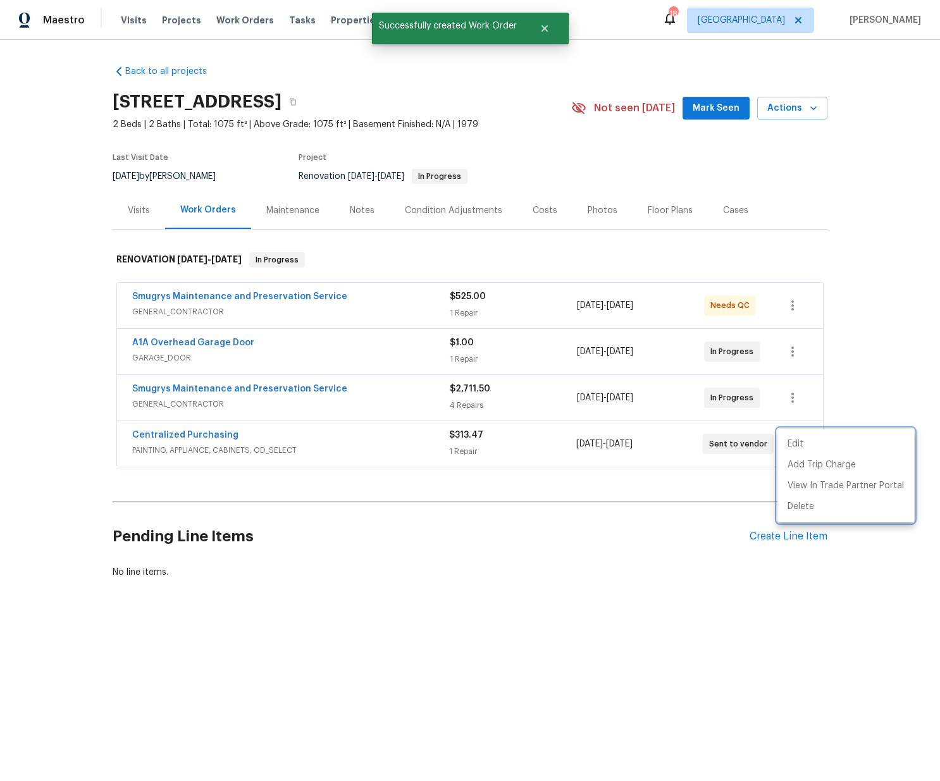
click at [229, 440] on div at bounding box center [470, 390] width 940 height 781
click at [212, 436] on div "Edit Add Trip Charge View In Trade Partner Portal Delete" at bounding box center [470, 390] width 940 height 781
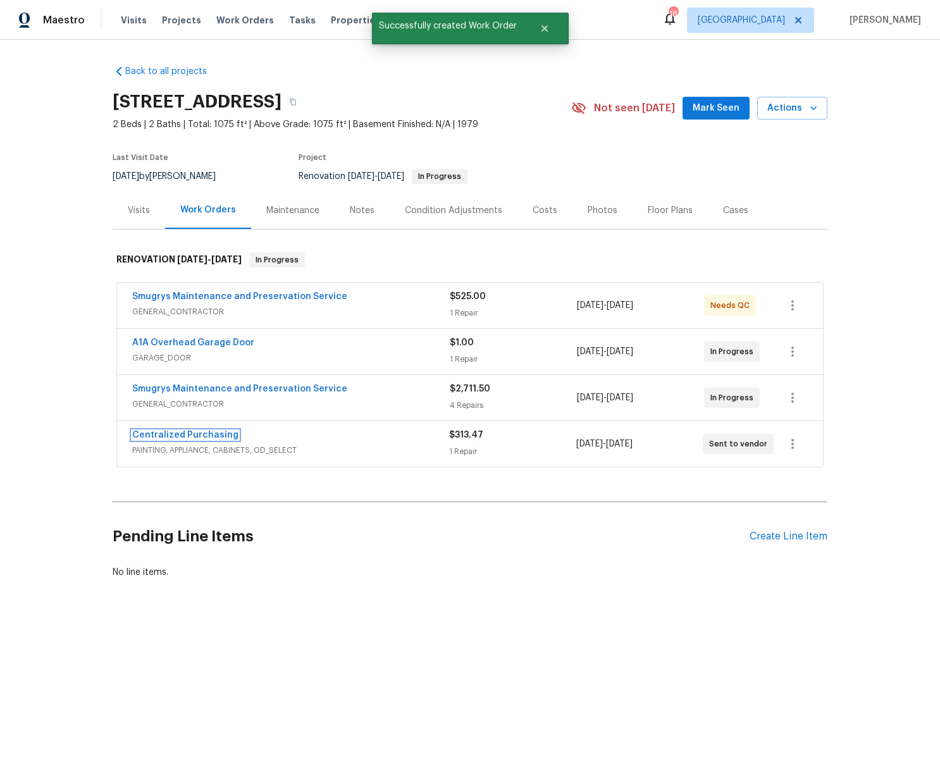
click at [212, 436] on link "Centralized Purchasing" at bounding box center [185, 435] width 106 height 9
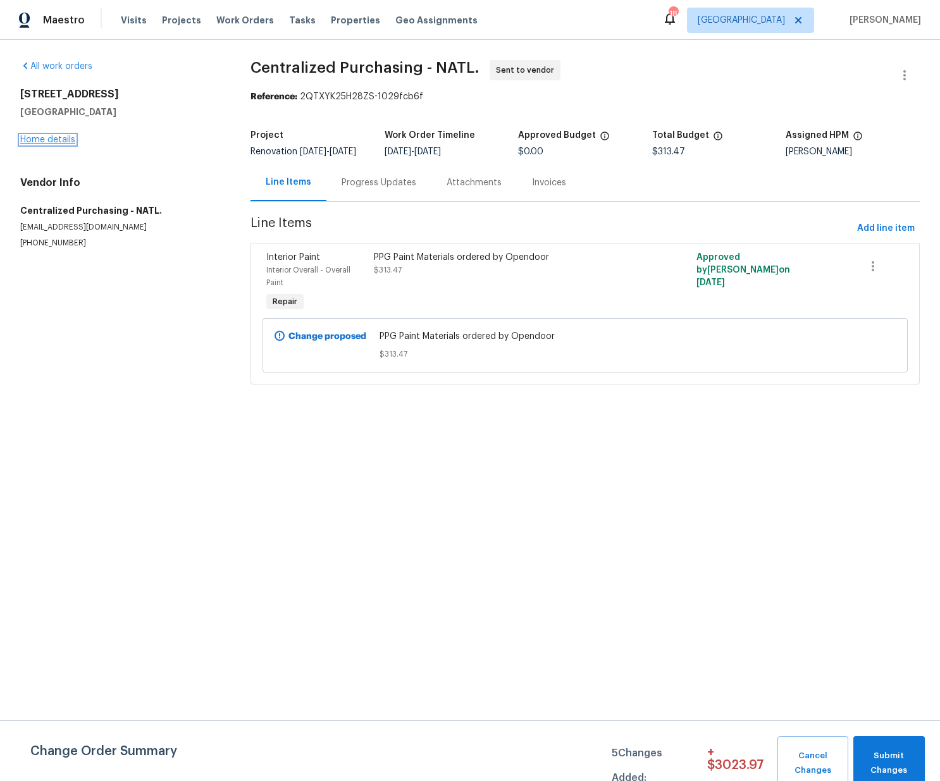
click at [32, 139] on link "Home details" at bounding box center [47, 139] width 55 height 9
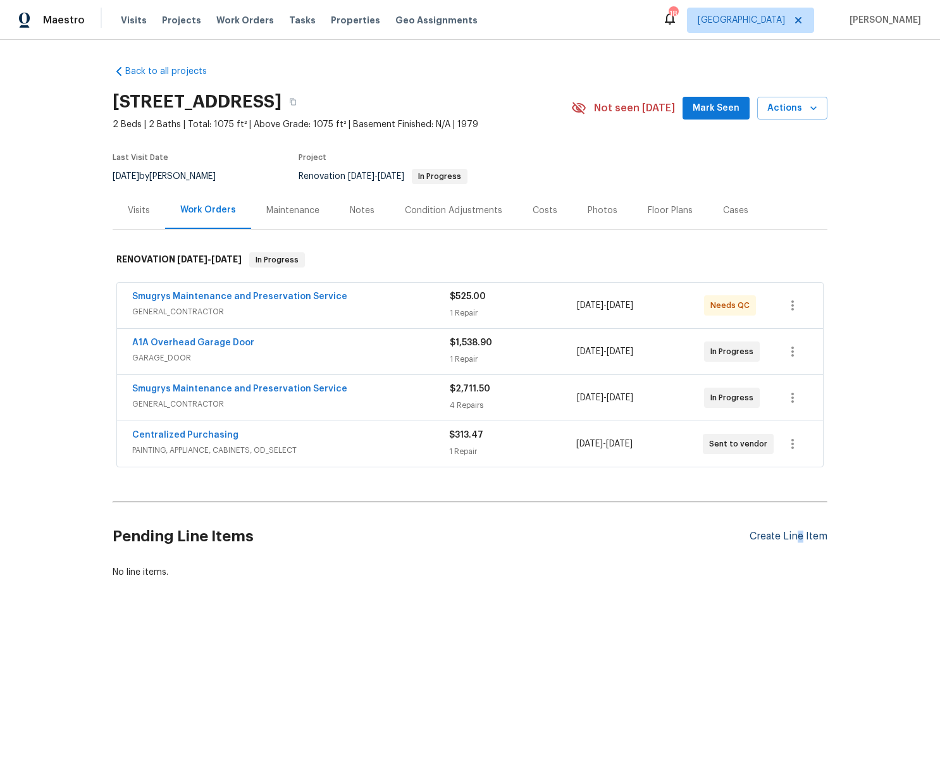
click at [801, 534] on div "Create Line Item" at bounding box center [788, 537] width 78 height 12
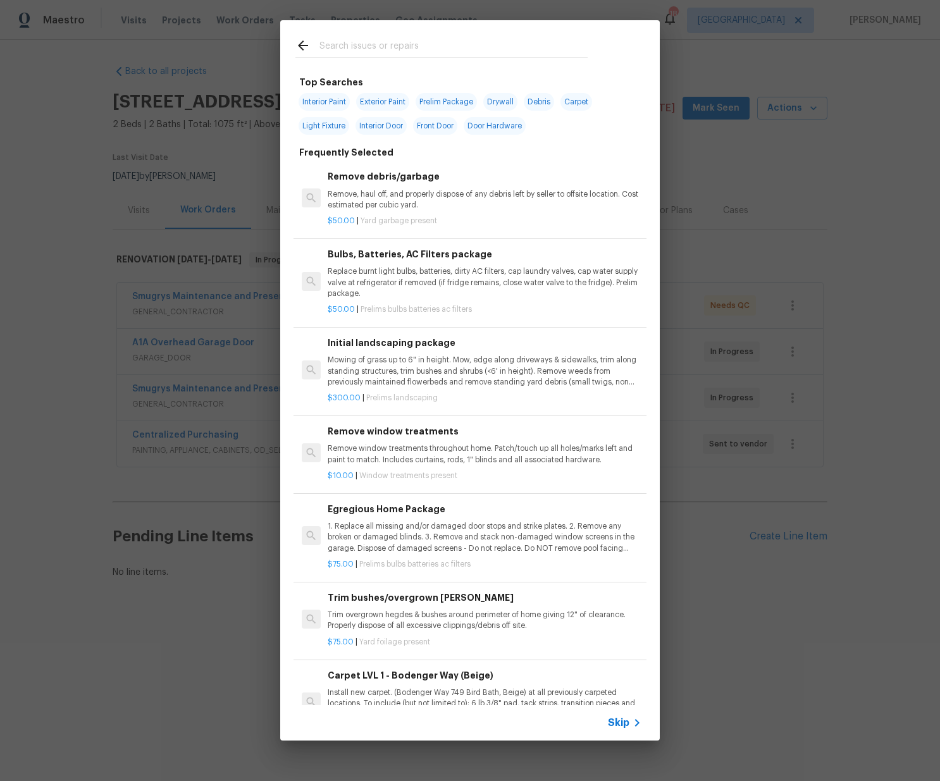
click at [405, 48] on input "text" at bounding box center [453, 47] width 268 height 19
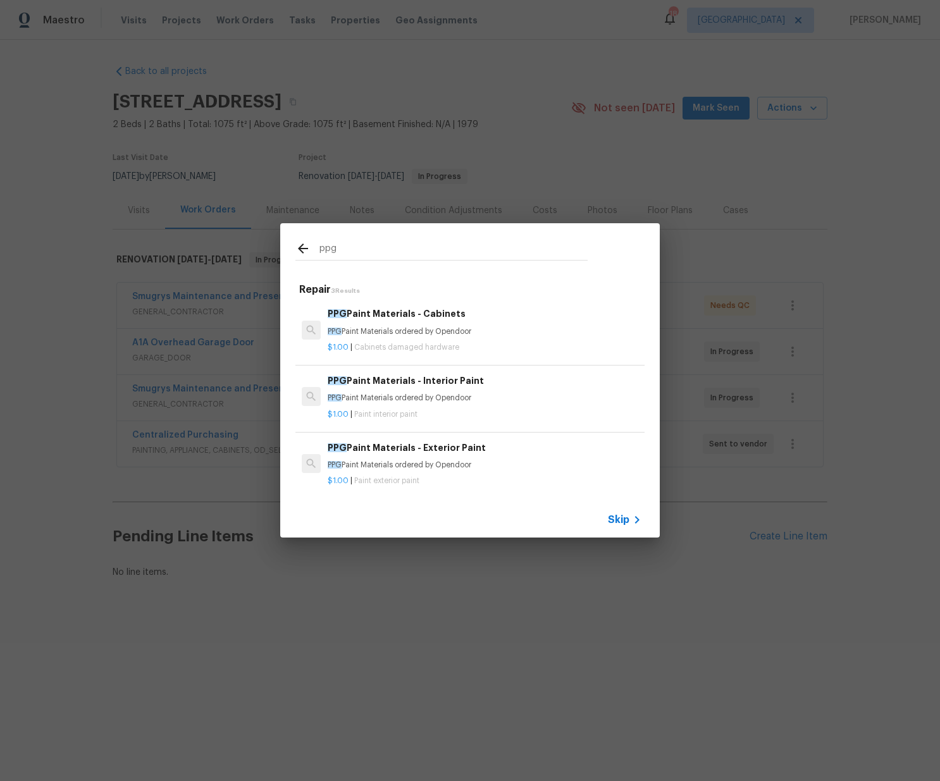
type input "ppg"
click at [414, 340] on div "$1.00 | Cabinets damaged hardware" at bounding box center [485, 345] width 314 height 16
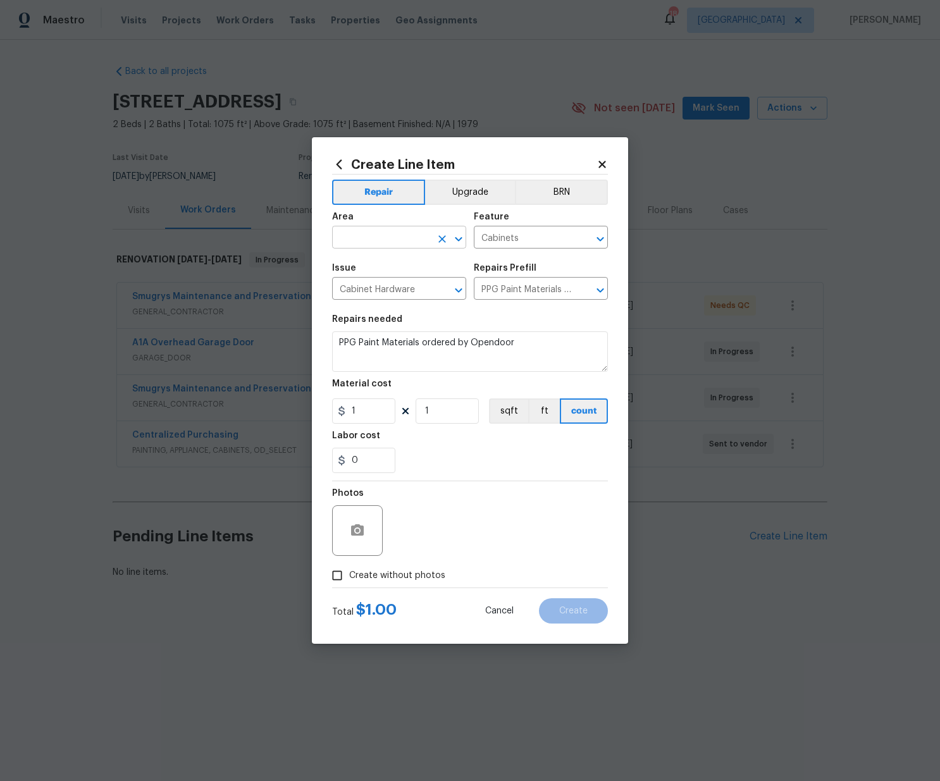
click at [395, 234] on input "text" at bounding box center [381, 239] width 99 height 20
drag, startPoint x: 383, startPoint y: 268, endPoint x: 380, endPoint y: 335, distance: 66.5
click at [381, 274] on li "Kitchen" at bounding box center [399, 266] width 134 height 21
type input "Kitchen"
drag, startPoint x: 362, startPoint y: 414, endPoint x: 312, endPoint y: 409, distance: 50.2
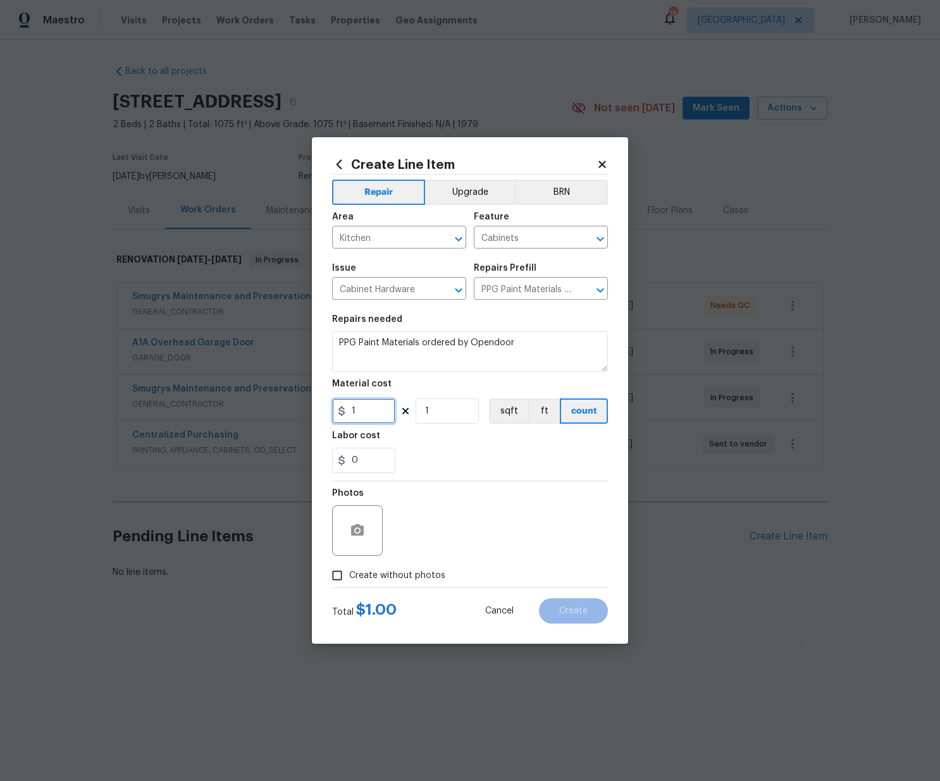
click at [324, 410] on div "Create Line Item Repair Upgrade BRN Area Kitchen ​ Feature Cabinets ​ Issue Cab…" at bounding box center [470, 390] width 316 height 507
type input "350"
click at [405, 576] on span "Create without photos" at bounding box center [397, 575] width 96 height 13
click at [419, 547] on div "Photos" at bounding box center [470, 522] width 276 height 82
drag, startPoint x: 416, startPoint y: 576, endPoint x: 419, endPoint y: 566, distance: 10.6
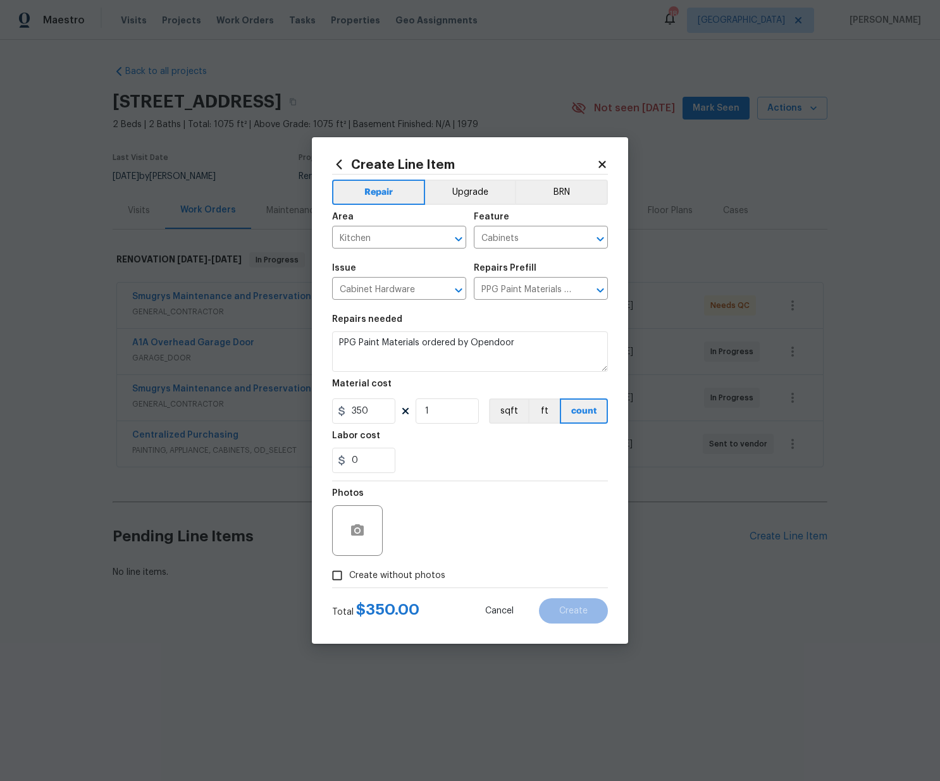
click at [416, 574] on span "Create without photos" at bounding box center [397, 575] width 96 height 13
click at [349, 574] on input "Create without photos" at bounding box center [337, 575] width 24 height 24
checkbox input "true"
click at [430, 535] on textarea at bounding box center [500, 530] width 215 height 51
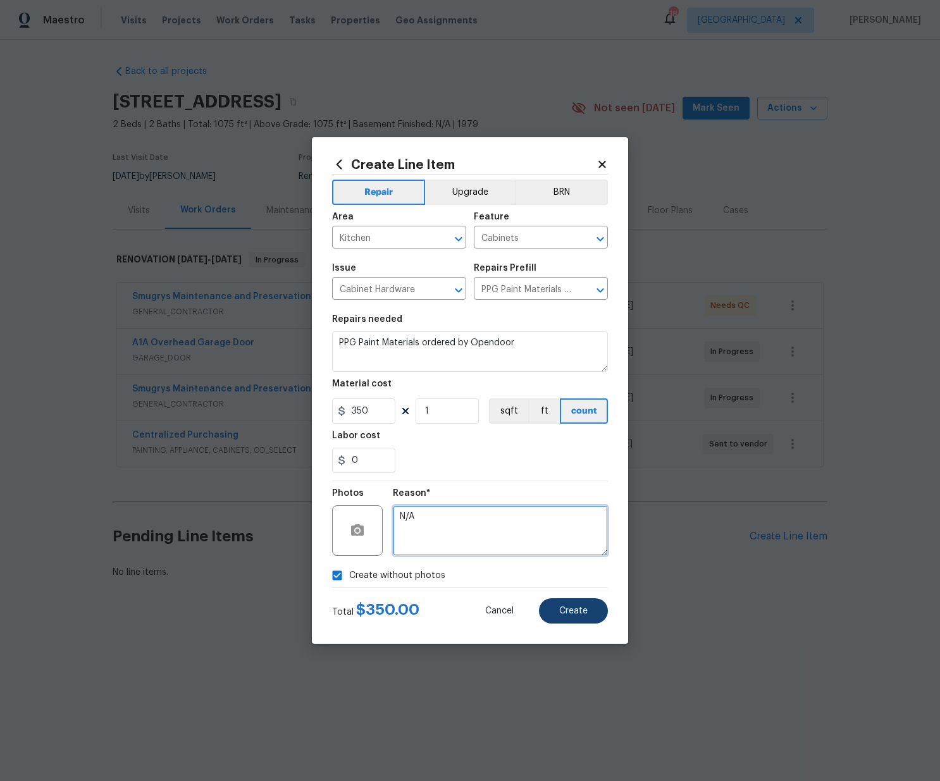
type textarea "N/A"
click at [567, 617] on button "Create" at bounding box center [573, 610] width 69 height 25
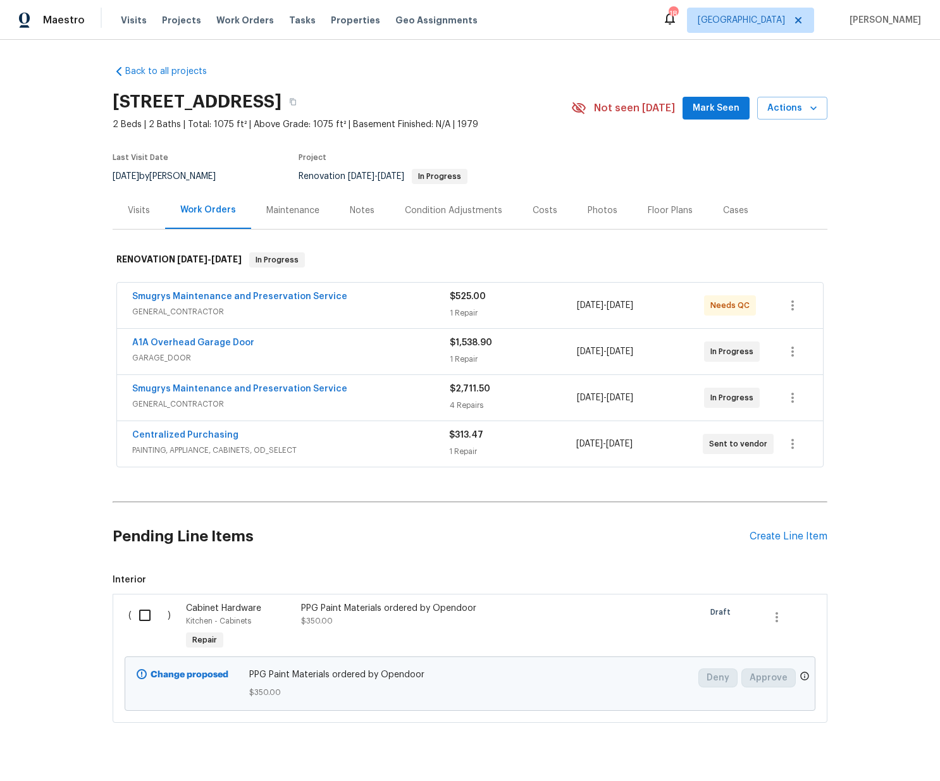
drag, startPoint x: 145, startPoint y: 615, endPoint x: 175, endPoint y: 615, distance: 30.4
click at [144, 615] on input "checkbox" at bounding box center [150, 615] width 36 height 27
checkbox input "true"
click at [867, 749] on span "Create Work Order" at bounding box center [867, 750] width 84 height 16
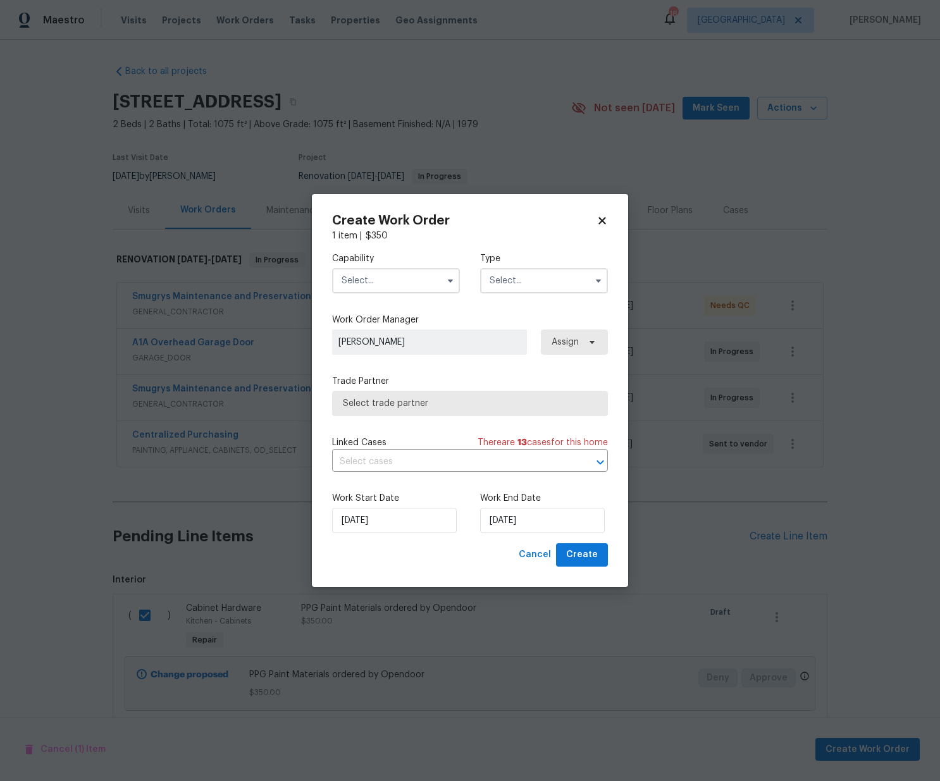
click at [408, 284] on input "text" at bounding box center [396, 280] width 128 height 25
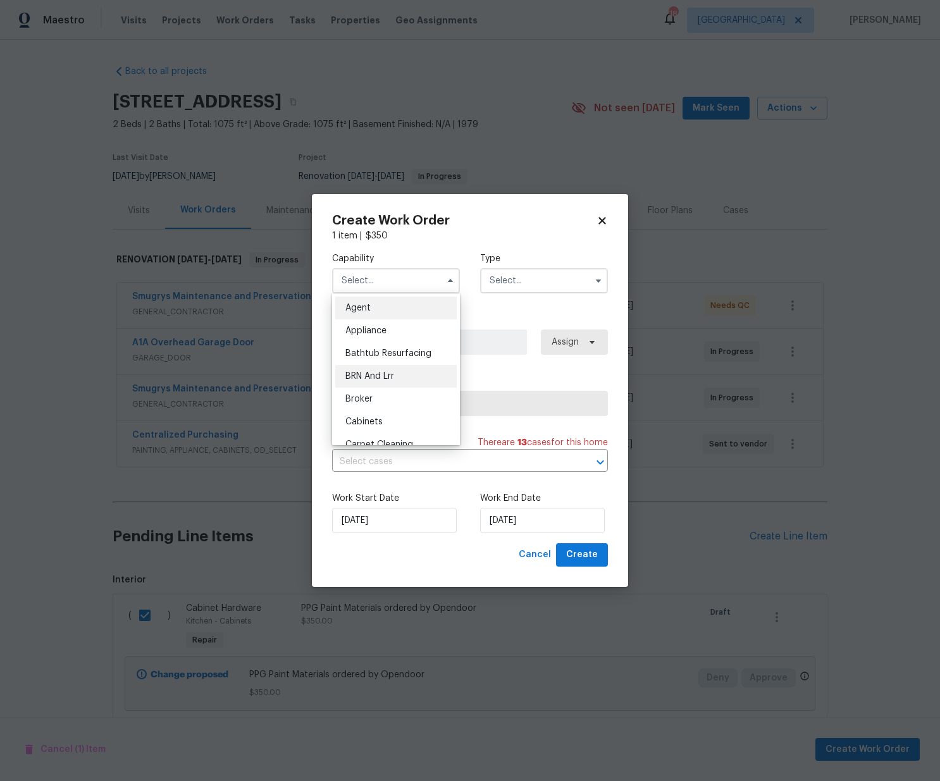
click at [403, 378] on div "BRN And Lrr" at bounding box center [395, 376] width 121 height 23
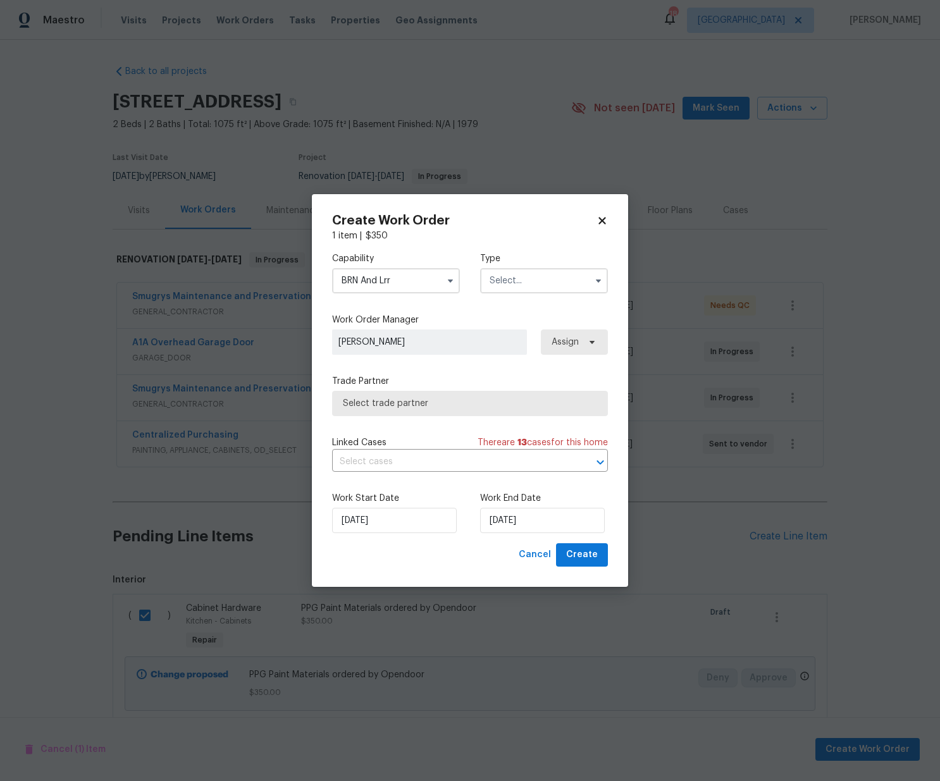
click at [397, 278] on input "BRN And Lrr" at bounding box center [396, 280] width 128 height 25
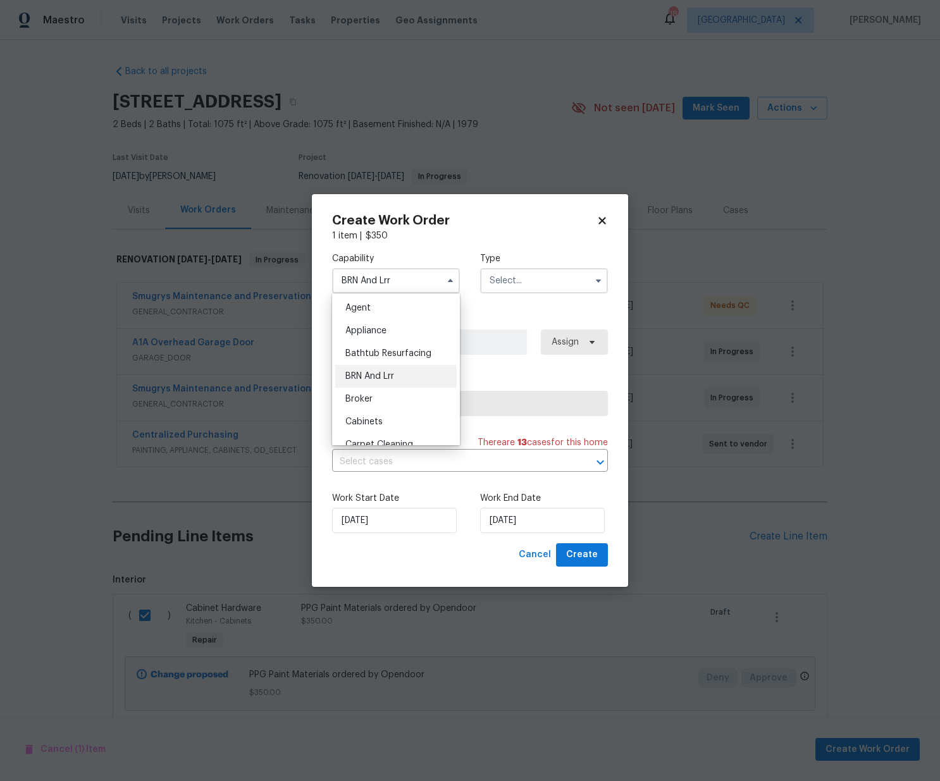
click at [384, 328] on span "Appliance" at bounding box center [365, 330] width 41 height 9
type input "Appliance"
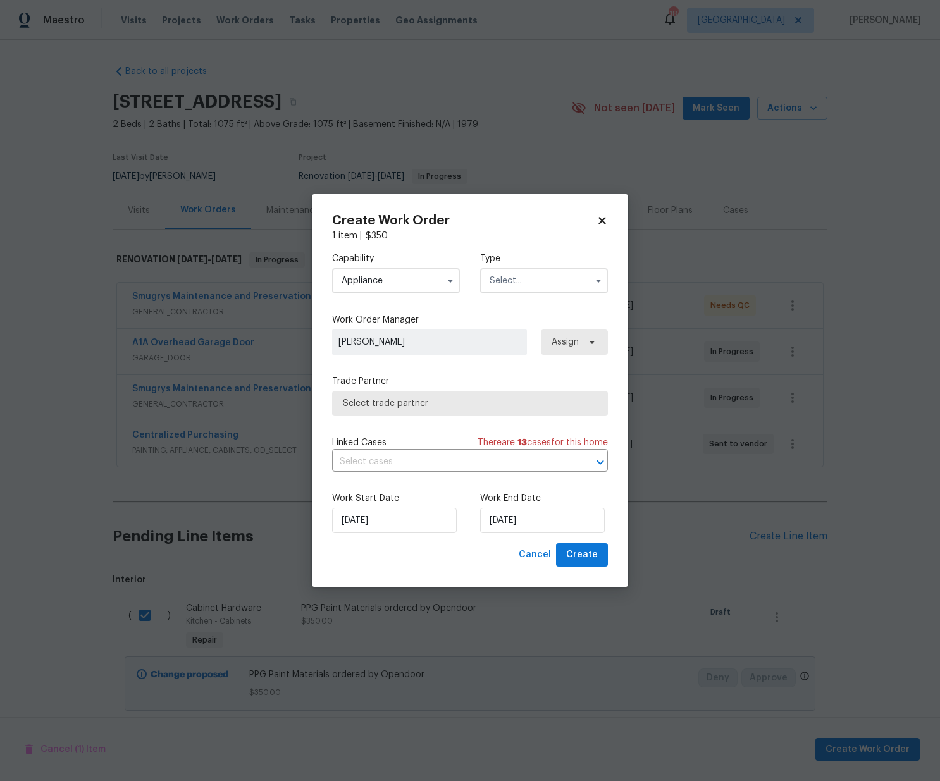
click at [548, 279] on input "text" at bounding box center [544, 280] width 128 height 25
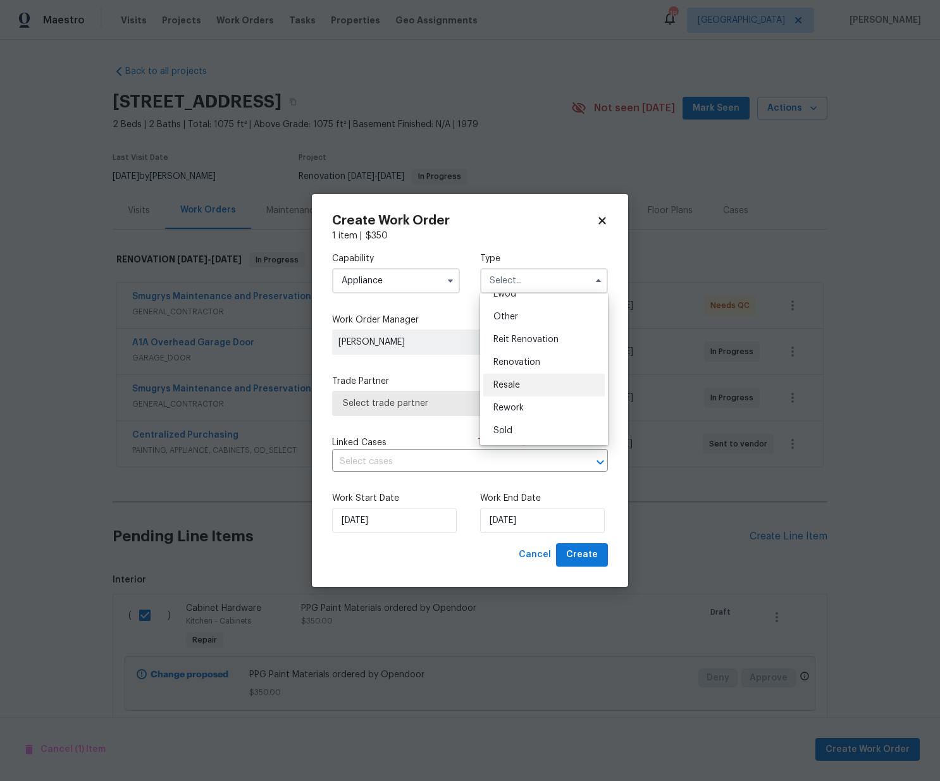
scroll to position [147, 0]
click at [541, 383] on div "Resale" at bounding box center [543, 389] width 121 height 23
type input "Resale"
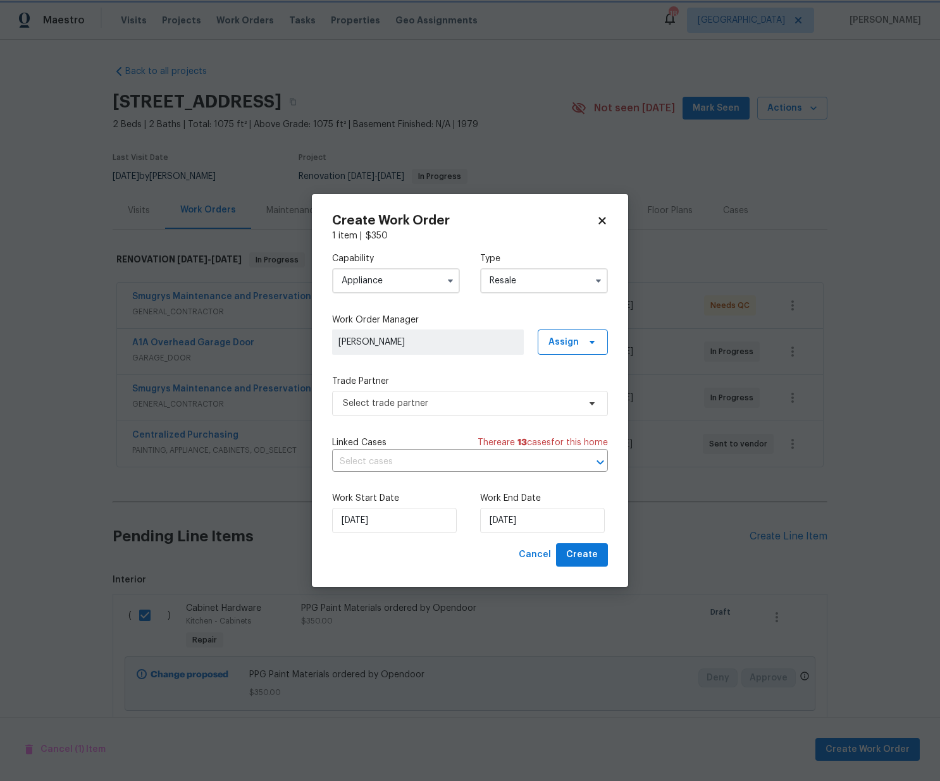
scroll to position [0, 0]
click at [541, 395] on span "Select trade partner" at bounding box center [470, 403] width 276 height 25
